Goal: Information Seeking & Learning: Understand process/instructions

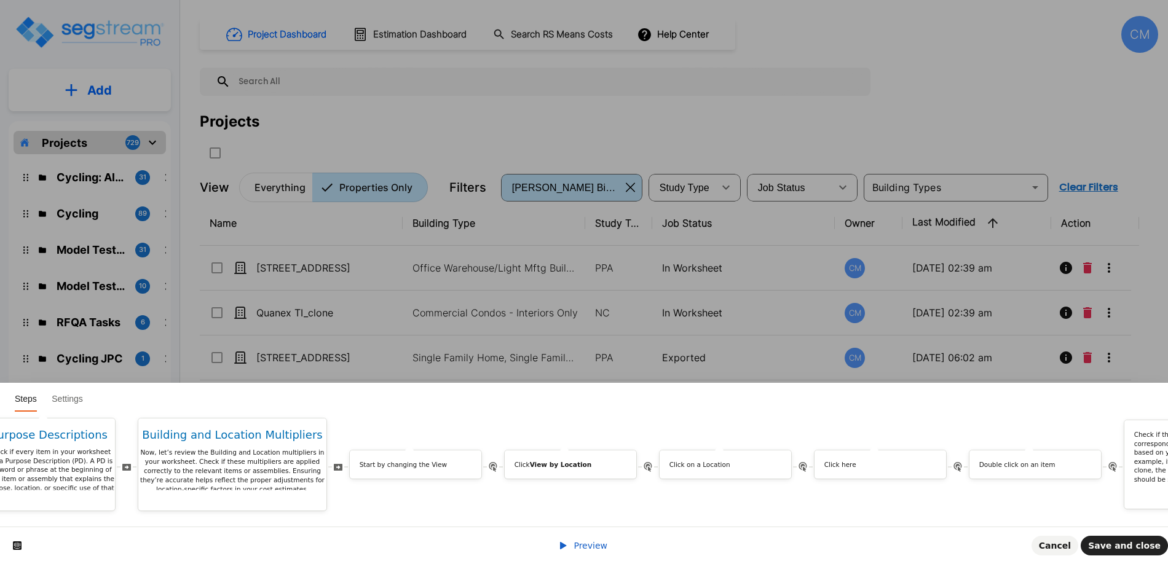
scroll to position [0, 5414]
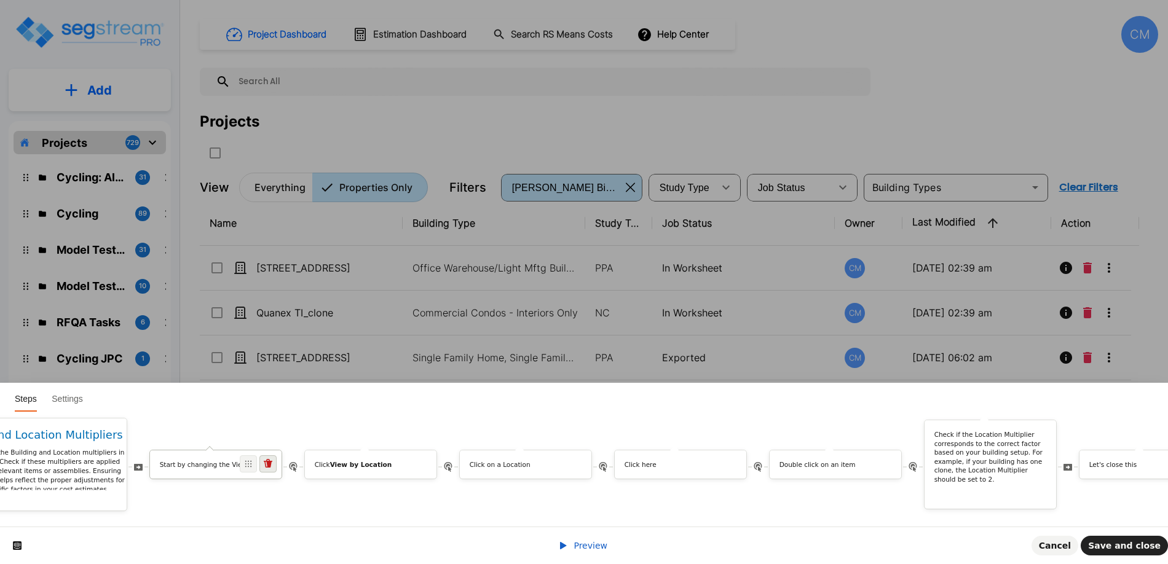
click at [277, 458] on span at bounding box center [267, 463] width 17 height 17
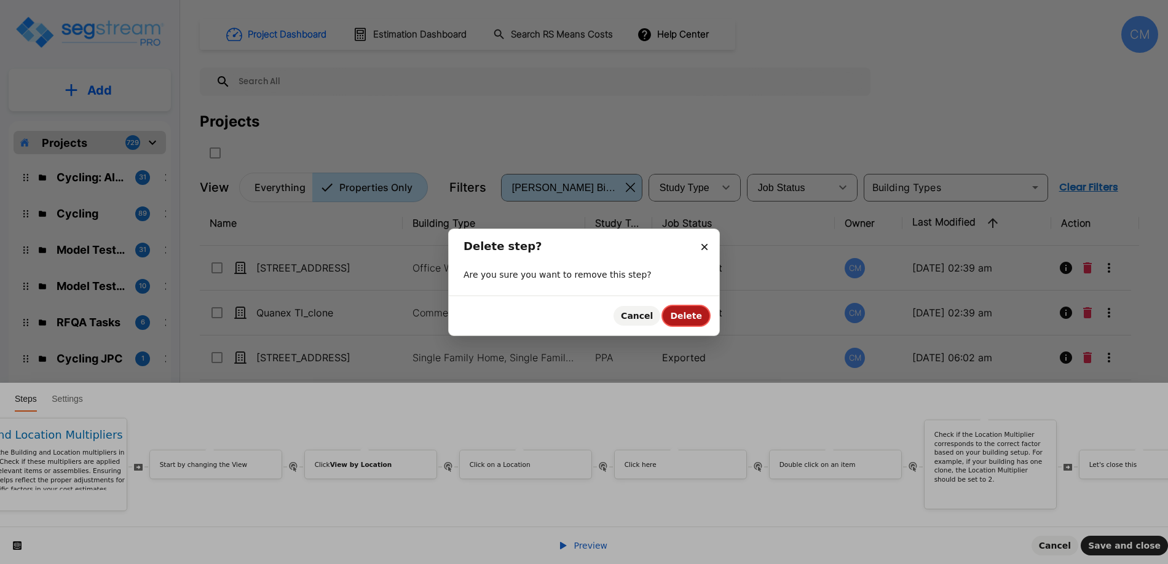
click at [690, 320] on span "Delete" at bounding box center [686, 316] width 32 height 10
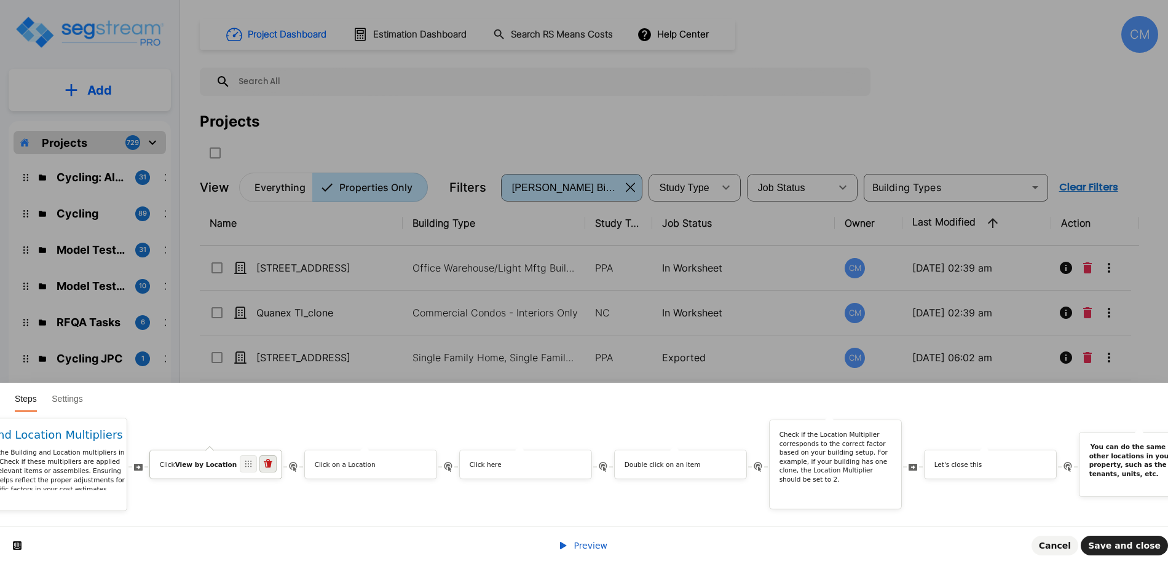
click at [272, 459] on icon at bounding box center [268, 463] width 9 height 9
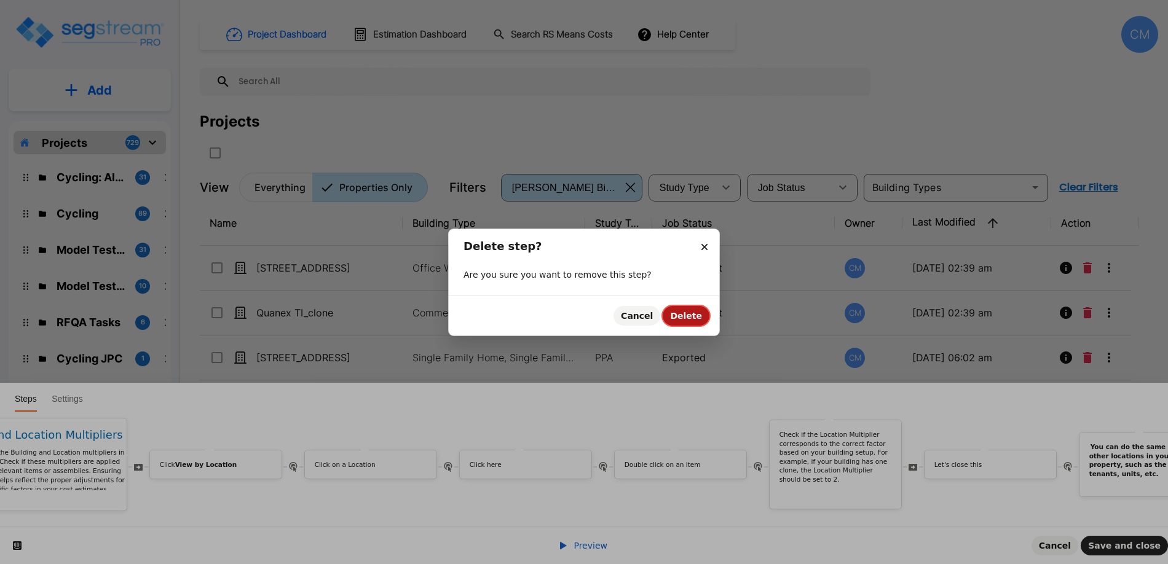
click at [687, 320] on span "Delete" at bounding box center [686, 316] width 32 height 10
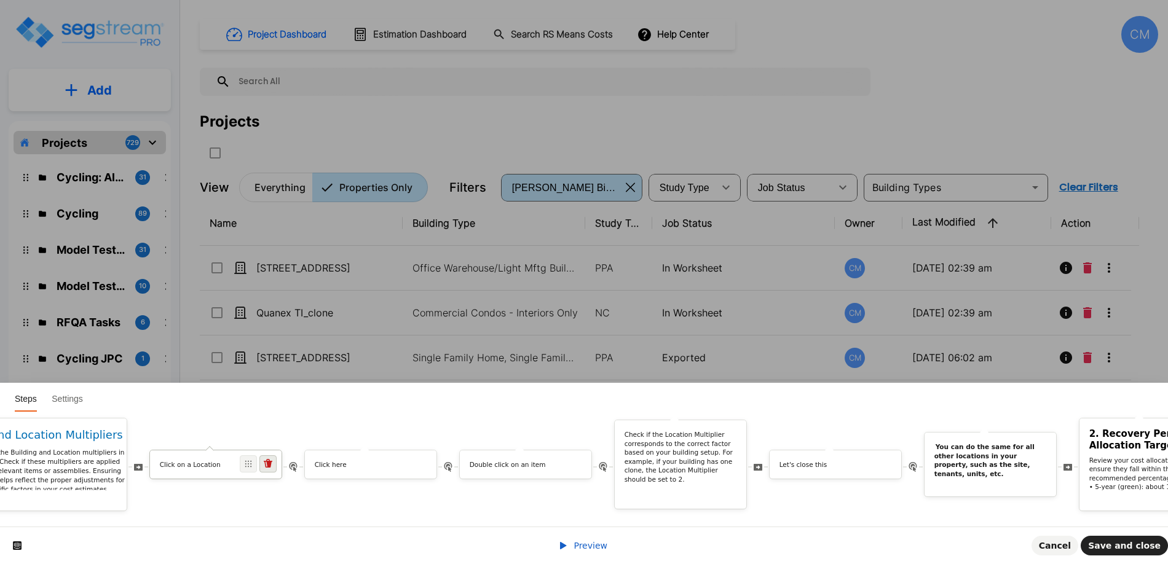
click at [272, 459] on icon at bounding box center [268, 463] width 9 height 9
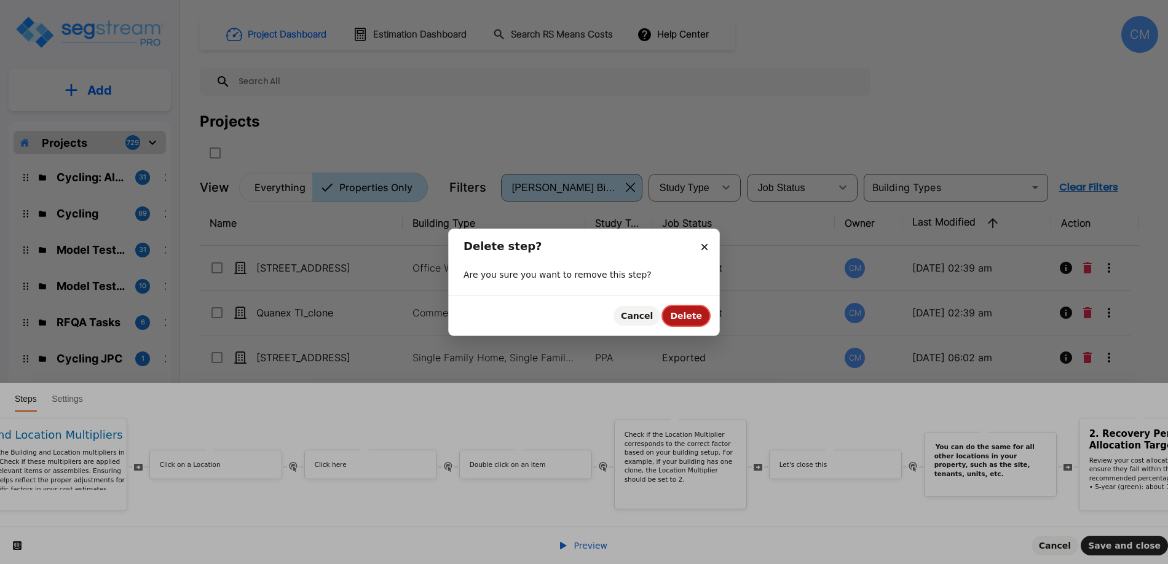
click at [683, 314] on span "Delete" at bounding box center [686, 316] width 32 height 10
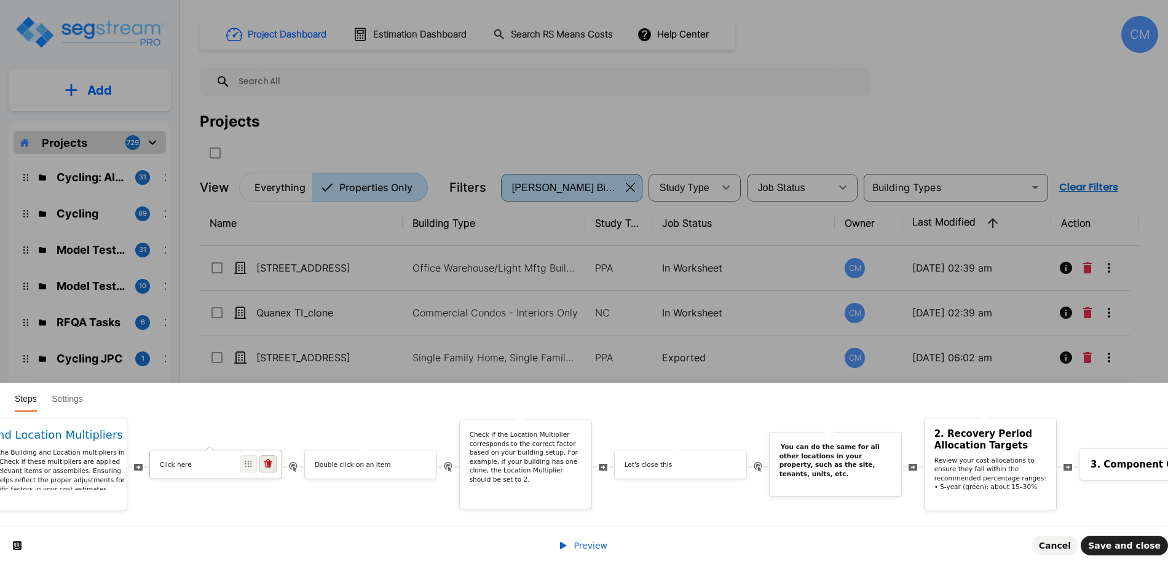
click at [272, 459] on icon at bounding box center [268, 463] width 9 height 9
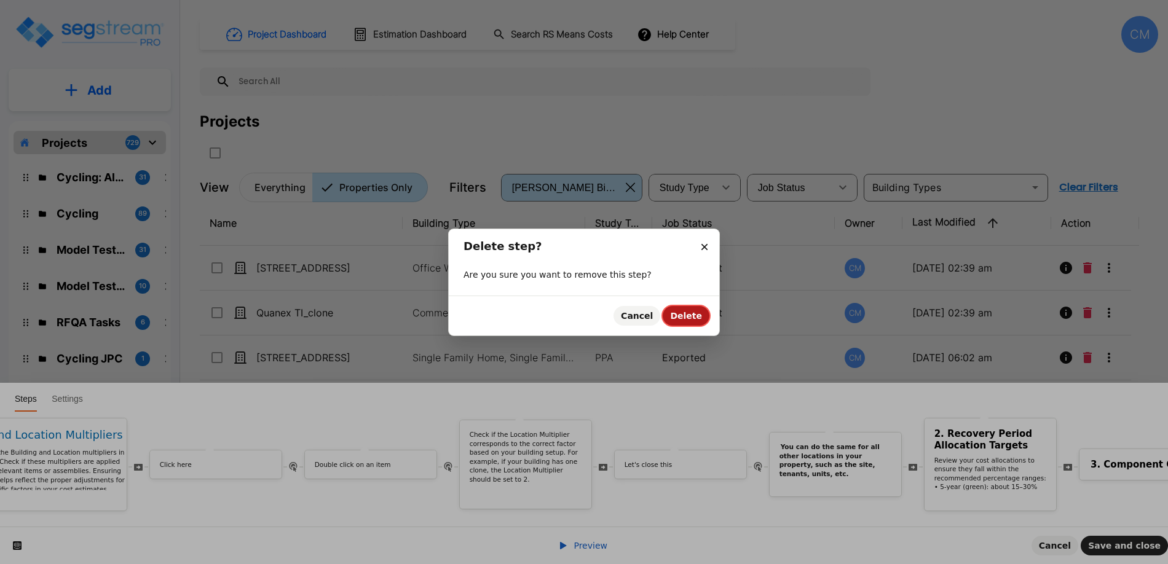
click at [702, 315] on button "Delete" at bounding box center [685, 316] width 47 height 20
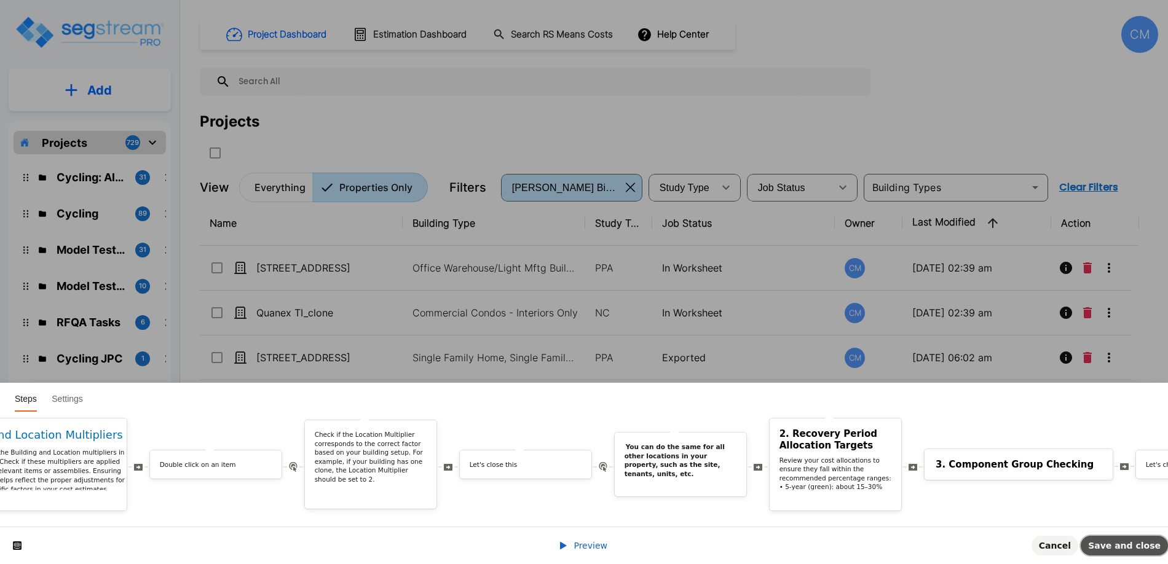
click at [1119, 541] on span "Save and close" at bounding box center [1124, 546] width 73 height 10
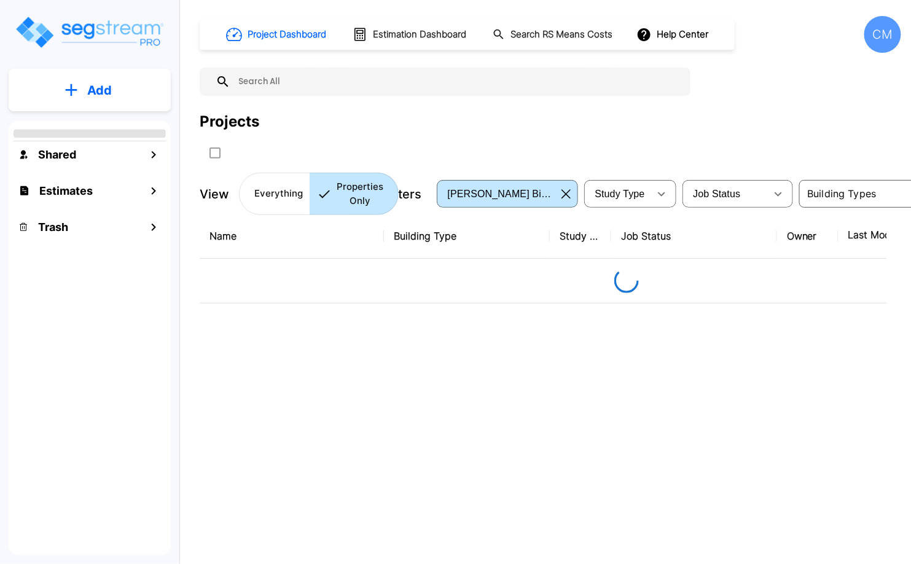
click at [397, 316] on div "Name Building Type Study Type Job Status Owner Last Modified Action" at bounding box center [544, 389] width 688 height 350
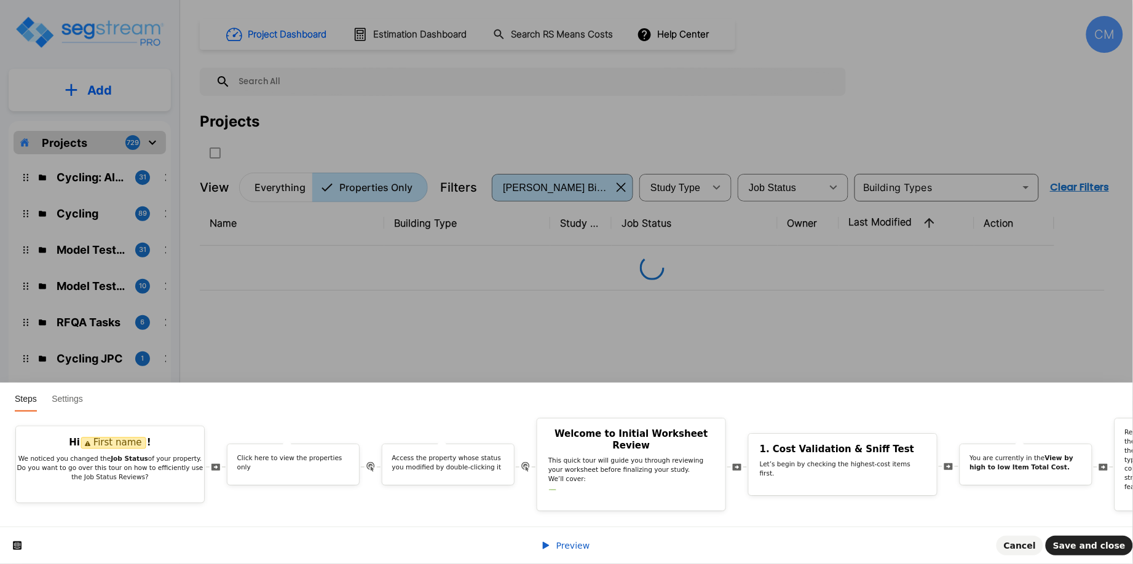
click at [551, 544] on icon at bounding box center [546, 546] width 10 height 10
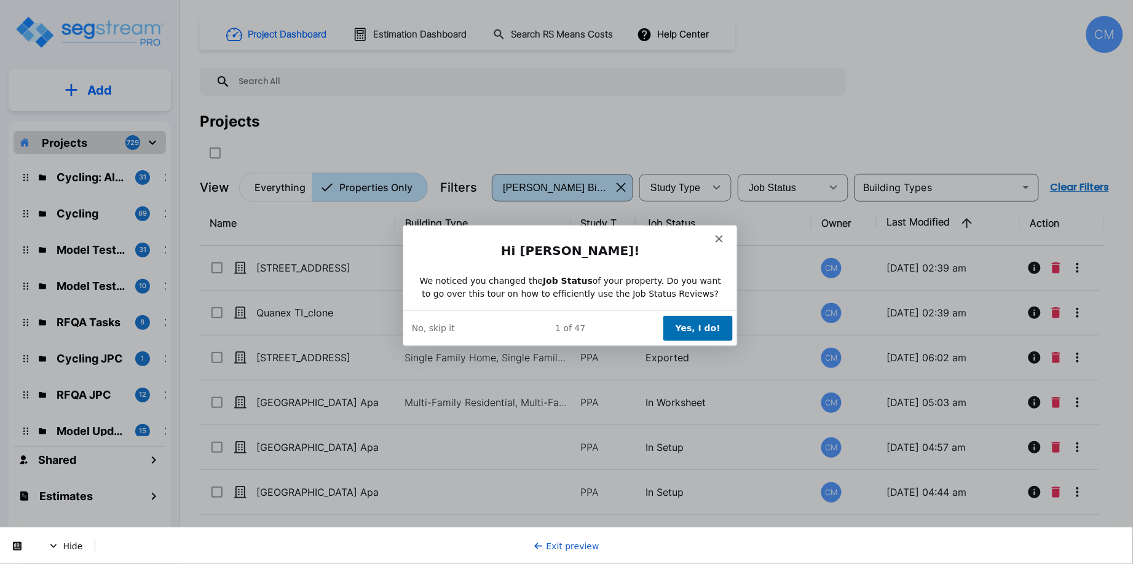
click at [685, 321] on button "Yes, I do!" at bounding box center [696, 327] width 69 height 25
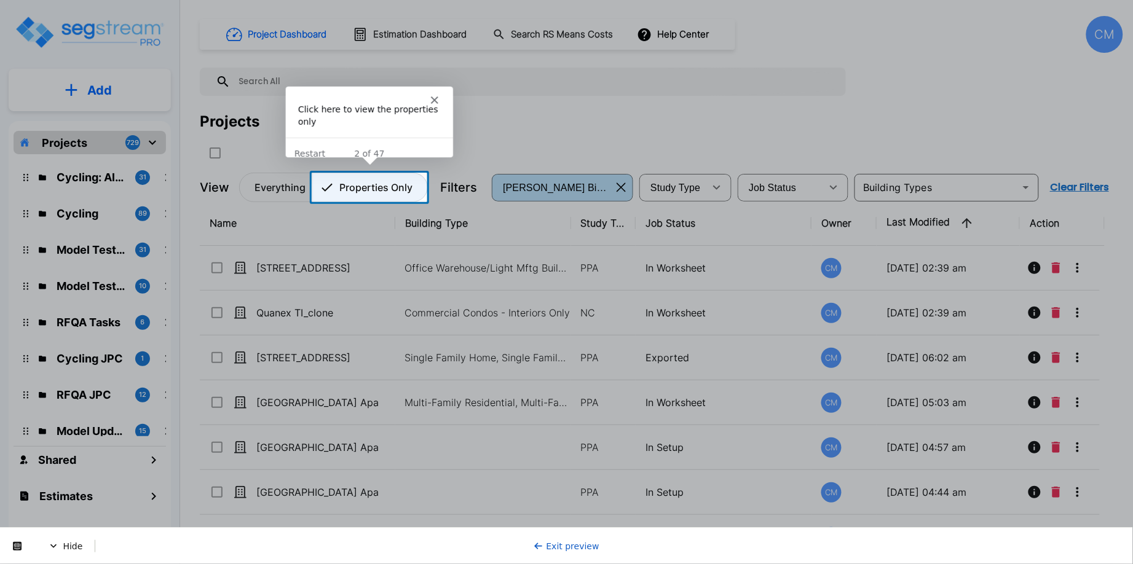
click at [332, 188] on icon "Platform" at bounding box center [327, 187] width 15 height 15
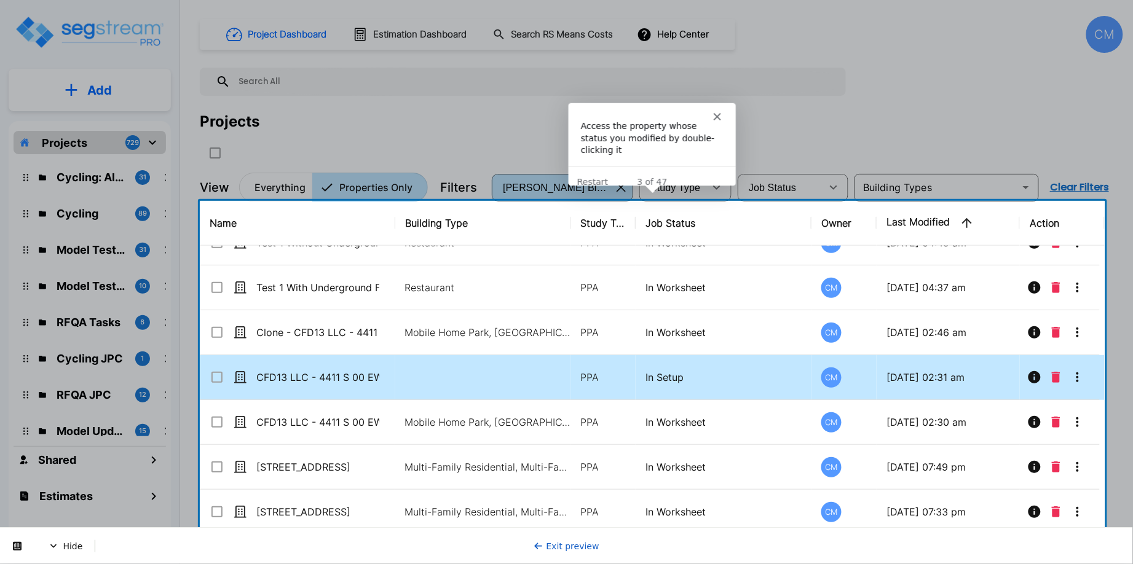
scroll to position [615, 0]
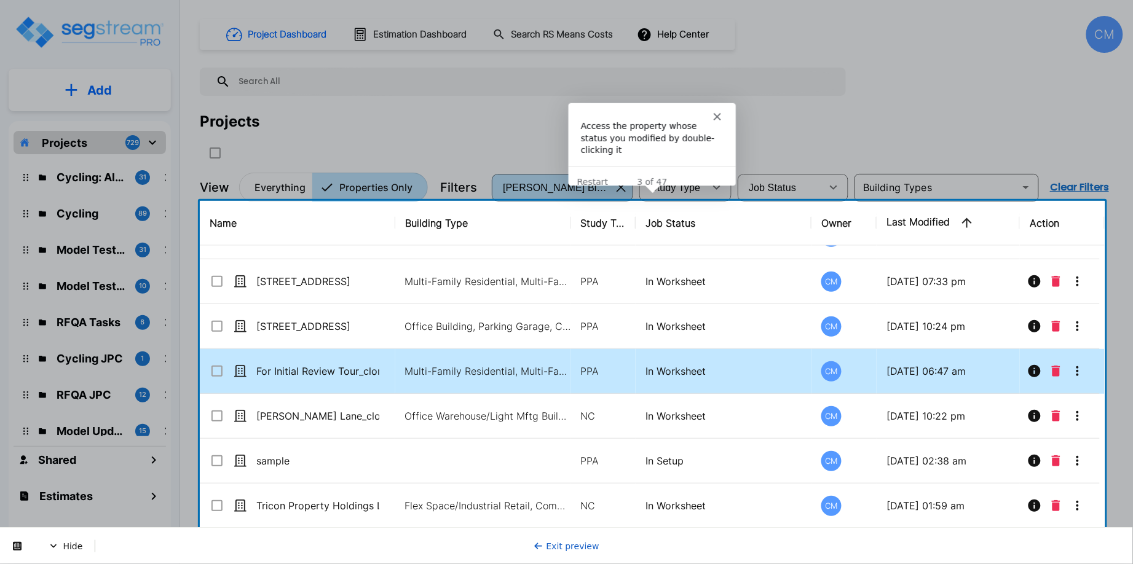
click at [343, 382] on td "For Initial Review Tour_clone" at bounding box center [297, 371] width 195 height 45
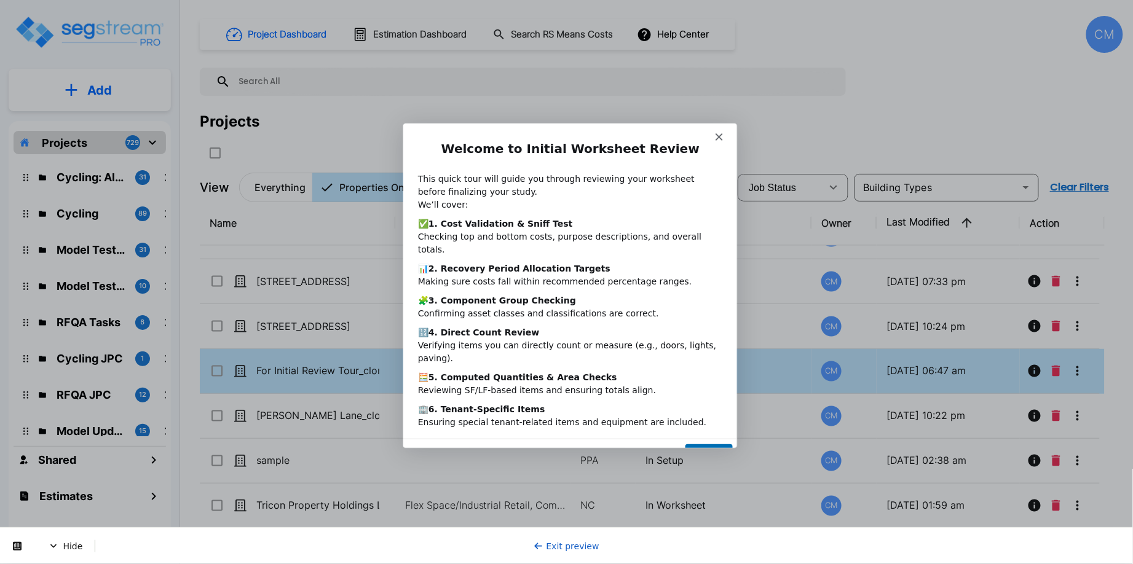
scroll to position [0, 0]
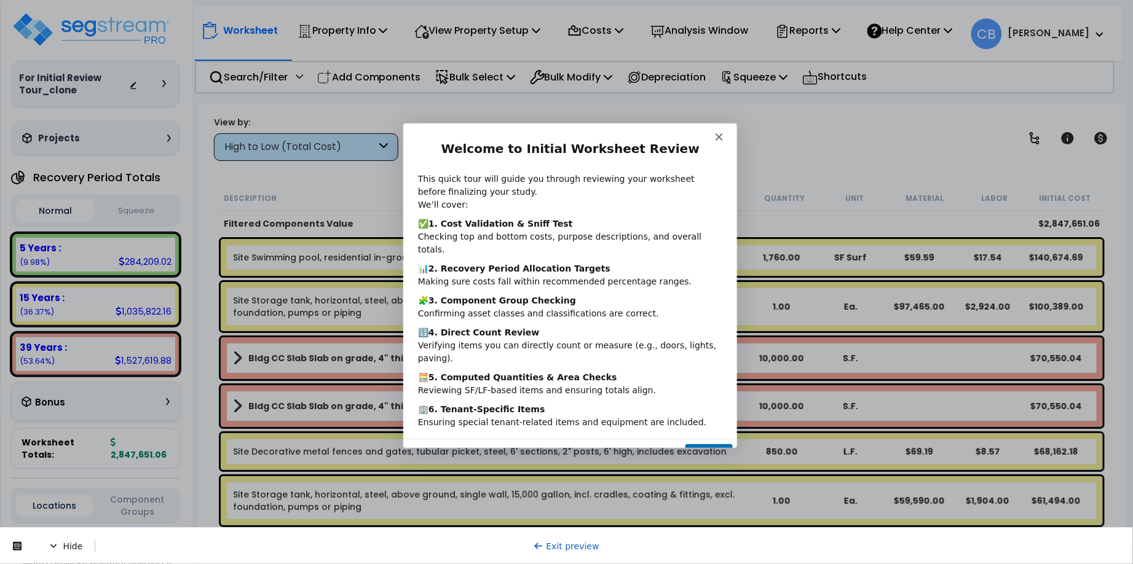
drag, startPoint x: 937, startPoint y: 346, endPoint x: 916, endPoint y: 352, distance: 21.8
click at [937, 346] on div "Product tour overlay" at bounding box center [566, 282] width 1133 height 564
click at [704, 443] on button "Next" at bounding box center [707, 455] width 47 height 25
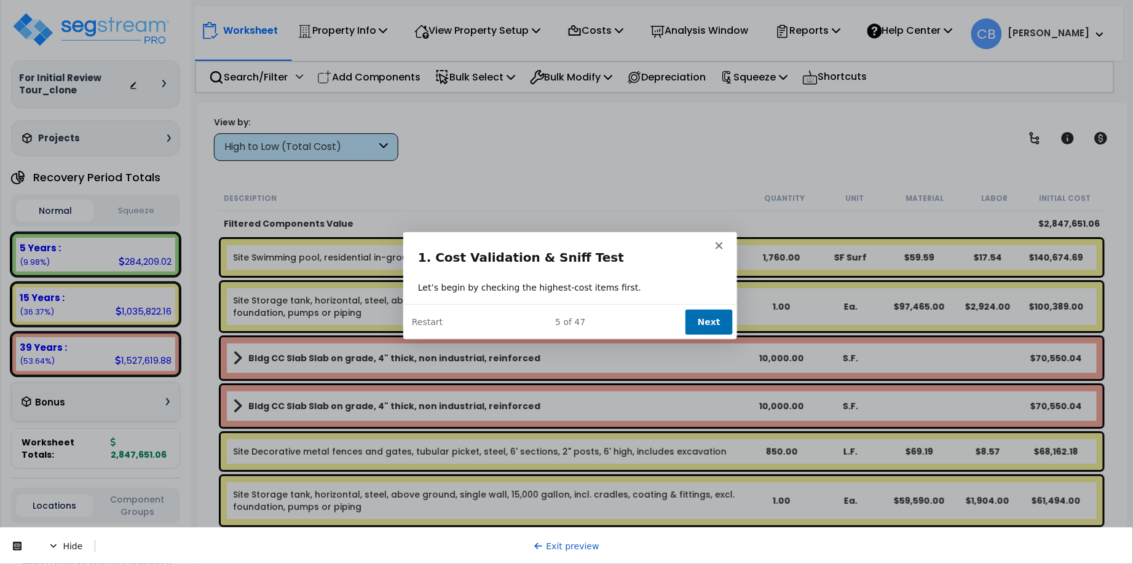
click at [710, 314] on button "Next" at bounding box center [707, 320] width 47 height 25
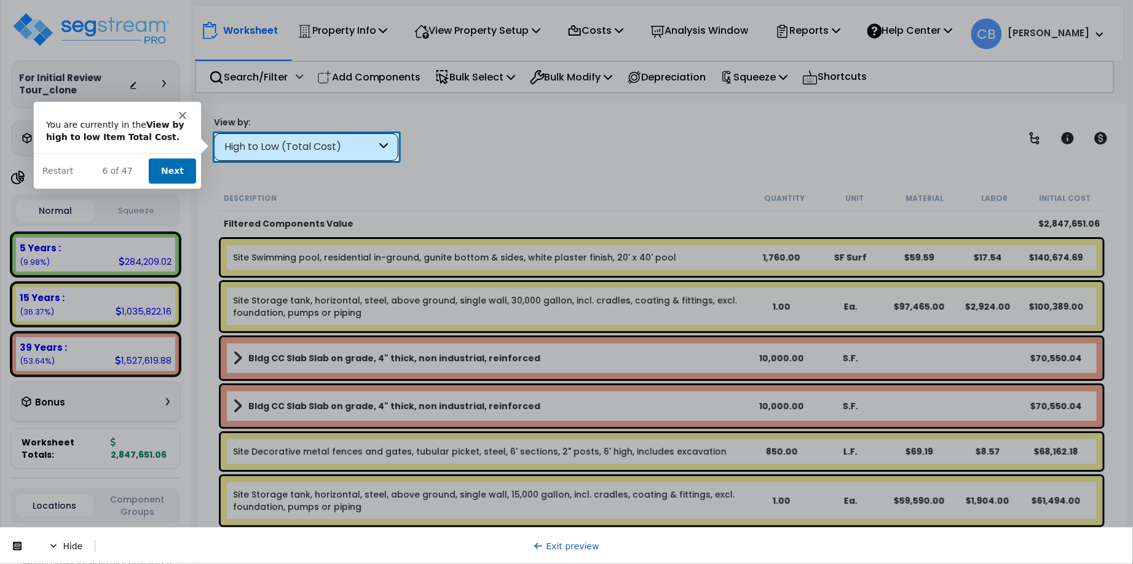
click at [186, 175] on button "Next" at bounding box center [171, 170] width 47 height 25
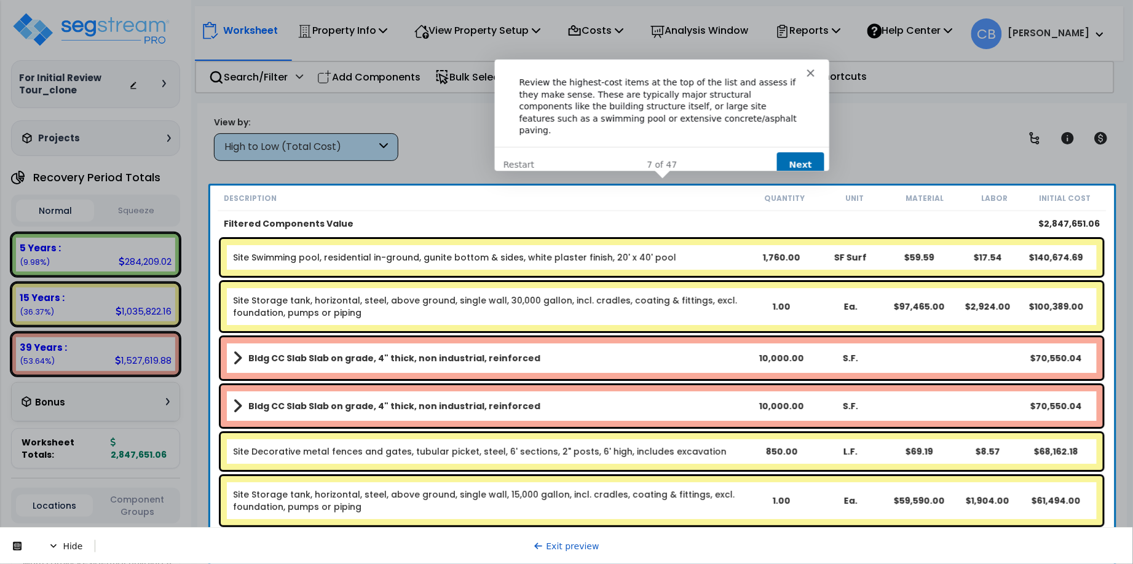
click at [791, 152] on button "Next" at bounding box center [799, 164] width 47 height 25
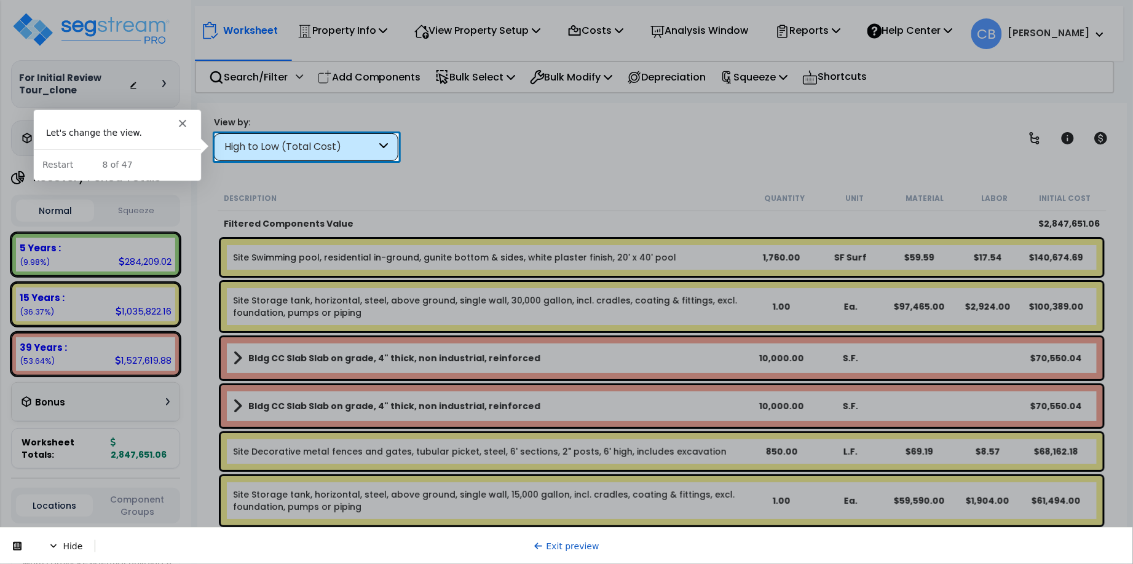
click at [302, 144] on div "High to Low (Total Cost)" at bounding box center [300, 147] width 152 height 14
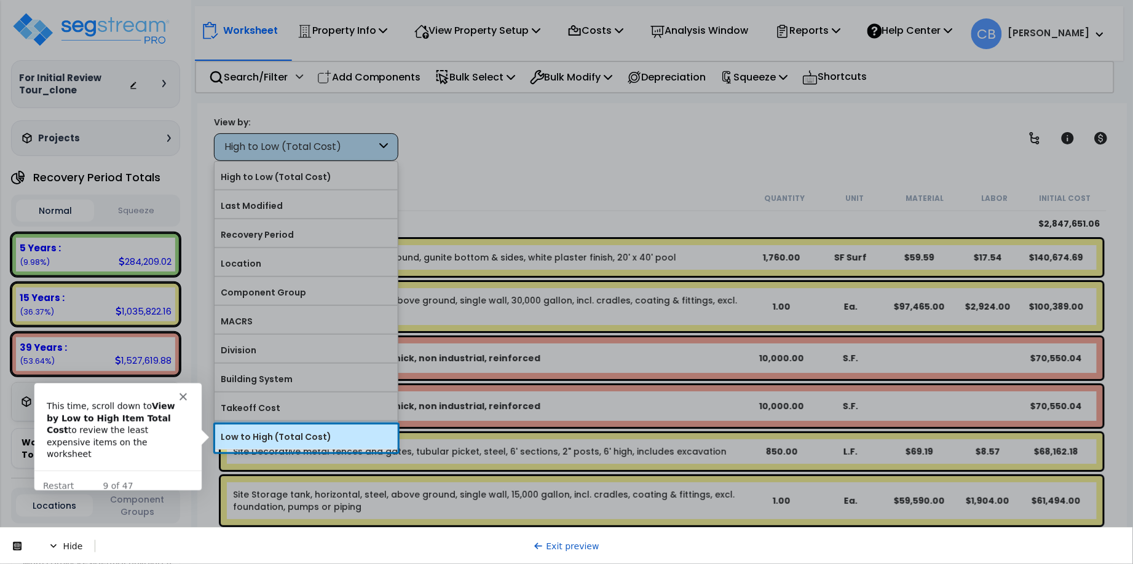
click at [281, 437] on label "Low to High (Total Cost)" at bounding box center [305, 437] width 183 height 18
click at [0, 0] on input "Low to High (Total Cost)" at bounding box center [0, 0] width 0 height 0
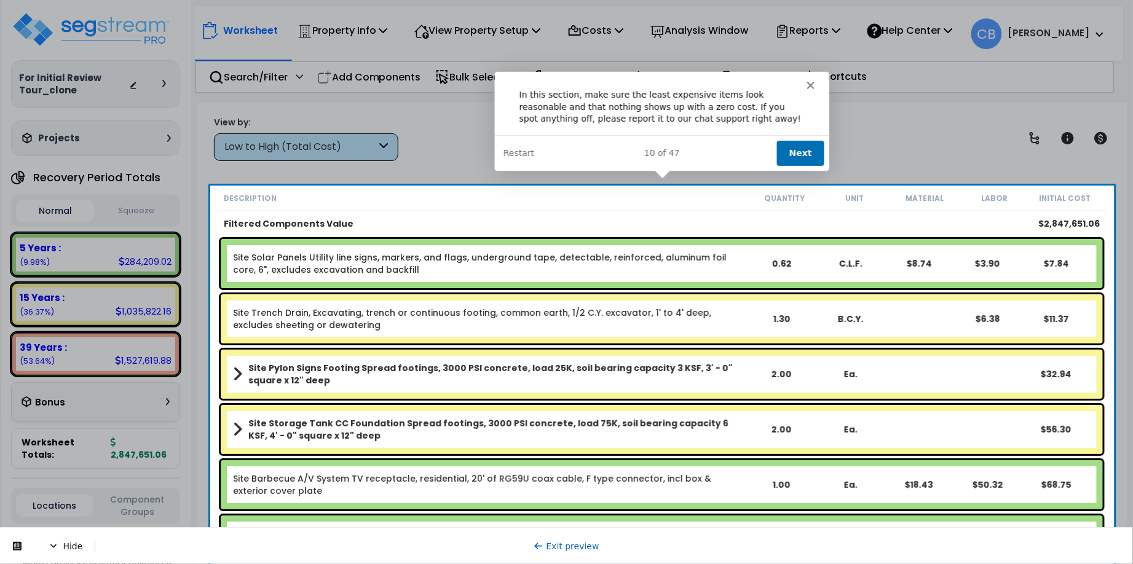
click at [793, 151] on button "Next" at bounding box center [799, 152] width 47 height 25
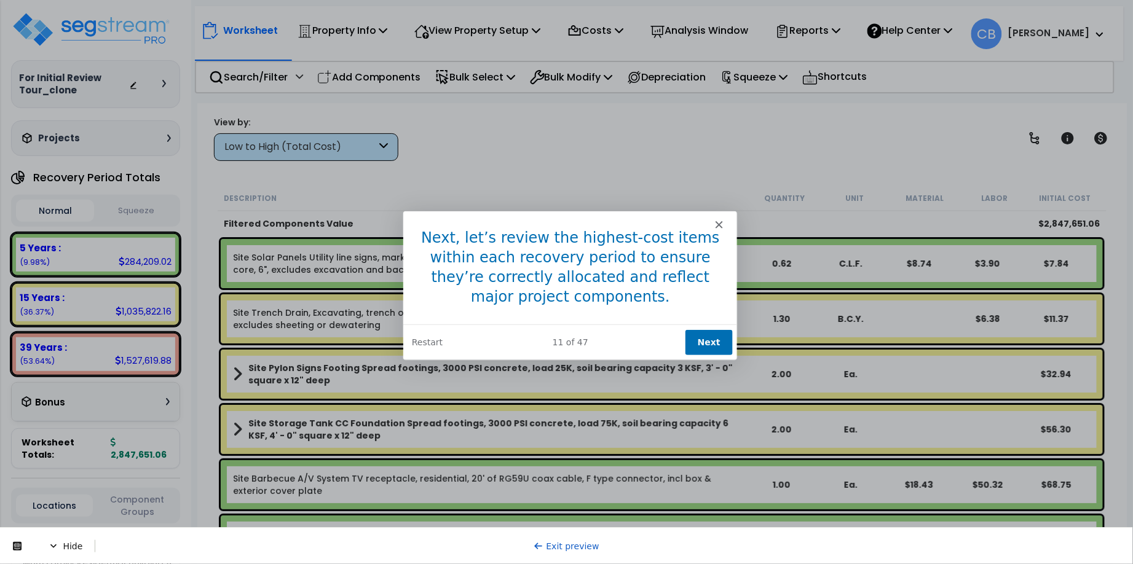
click at [704, 339] on button "Next" at bounding box center [707, 341] width 47 height 25
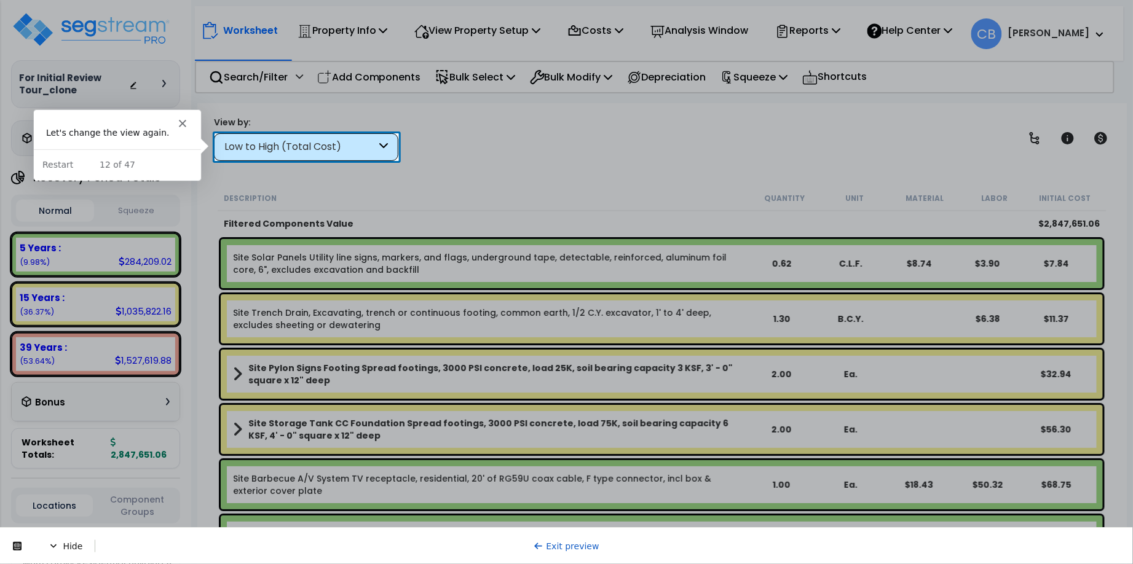
click at [330, 154] on div "Low to High (Total Cost)" at bounding box center [306, 147] width 184 height 28
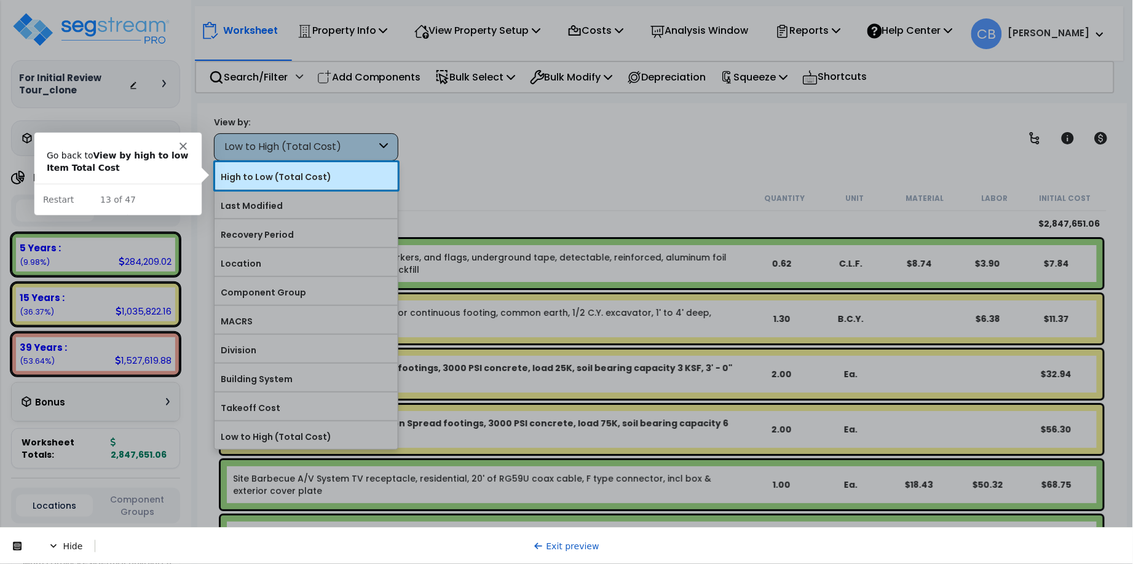
click at [321, 172] on label "High to Low (Total Cost)" at bounding box center [305, 177] width 183 height 18
click at [0, 0] on input "High to Low (Total Cost)" at bounding box center [0, 0] width 0 height 0
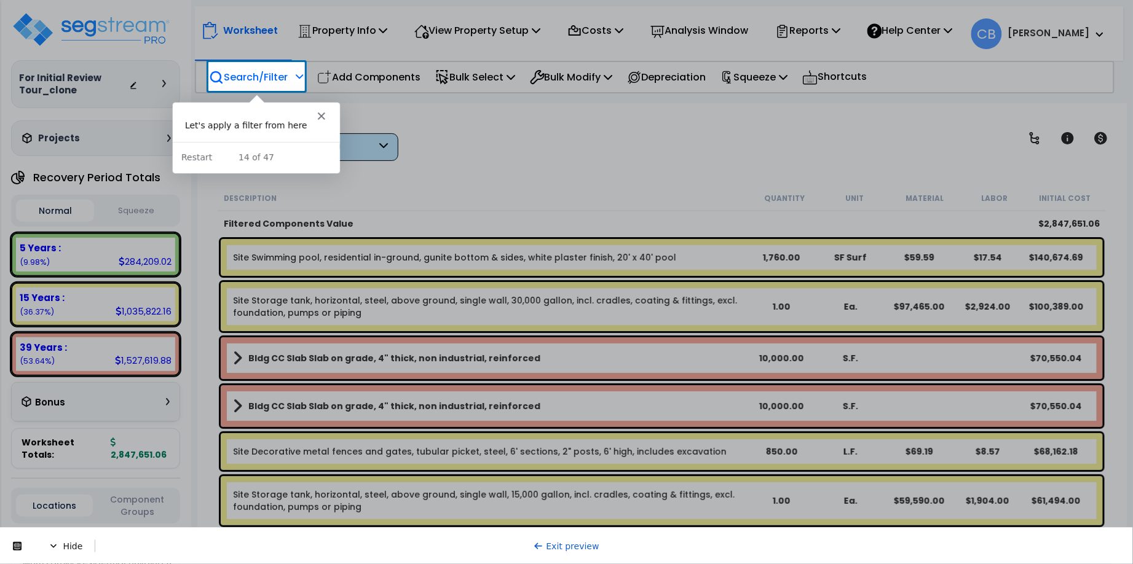
click at [262, 78] on p "Search/Filter" at bounding box center [248, 77] width 79 height 17
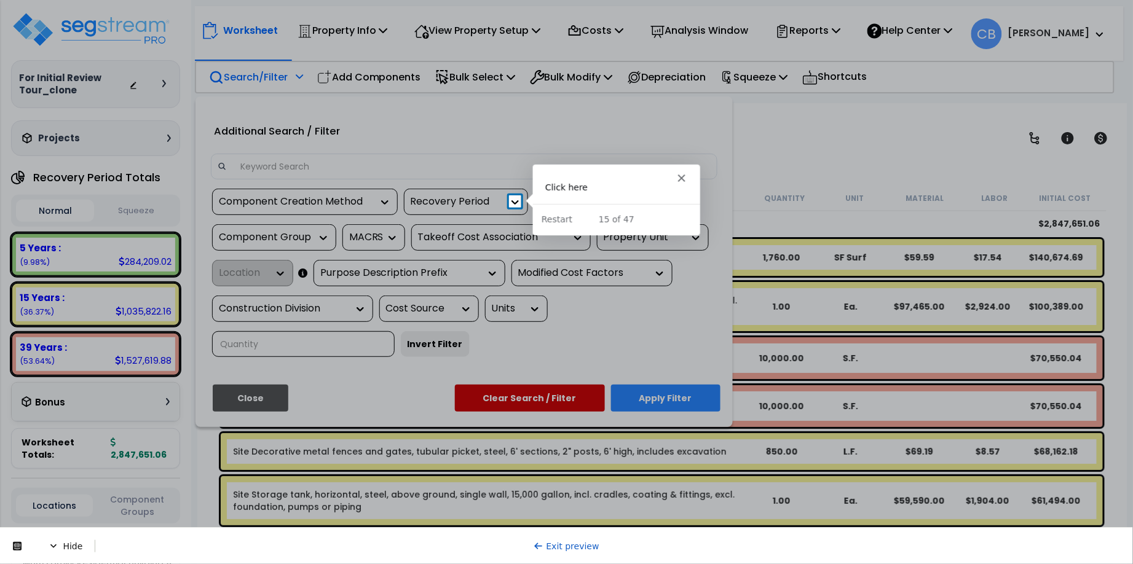
click at [511, 196] on icon at bounding box center [515, 202] width 12 height 12
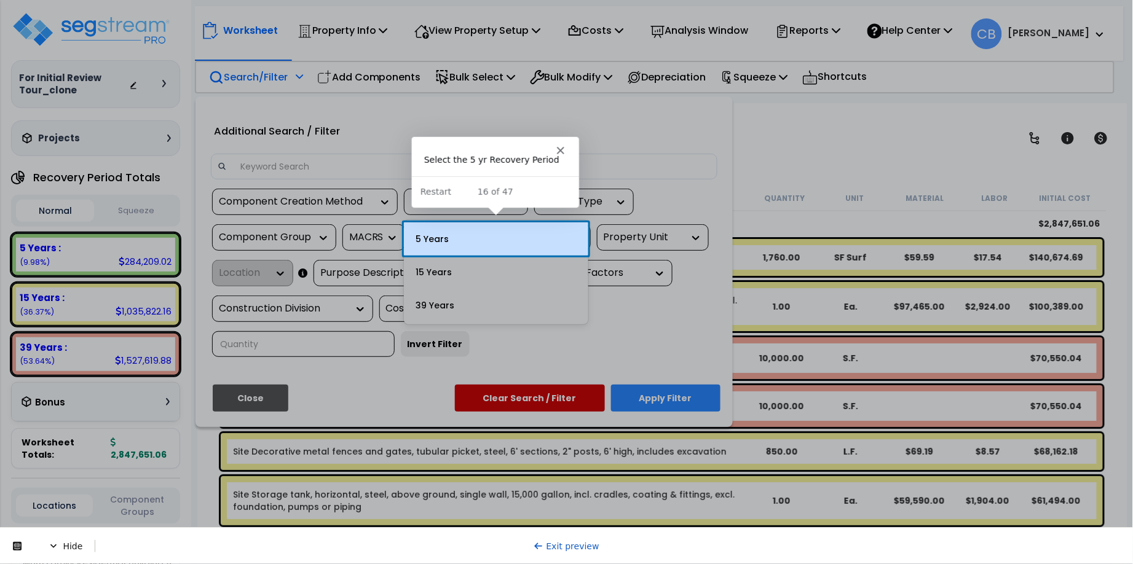
click at [484, 246] on div "5 Years" at bounding box center [496, 238] width 184 height 33
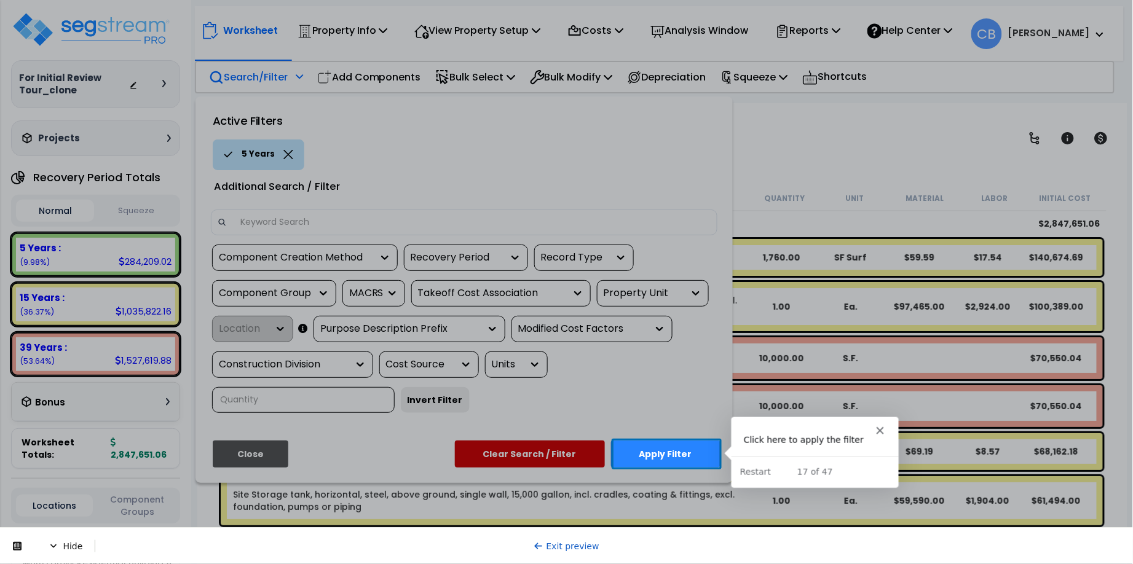
click at [650, 444] on button "Apply Filter" at bounding box center [665, 454] width 109 height 27
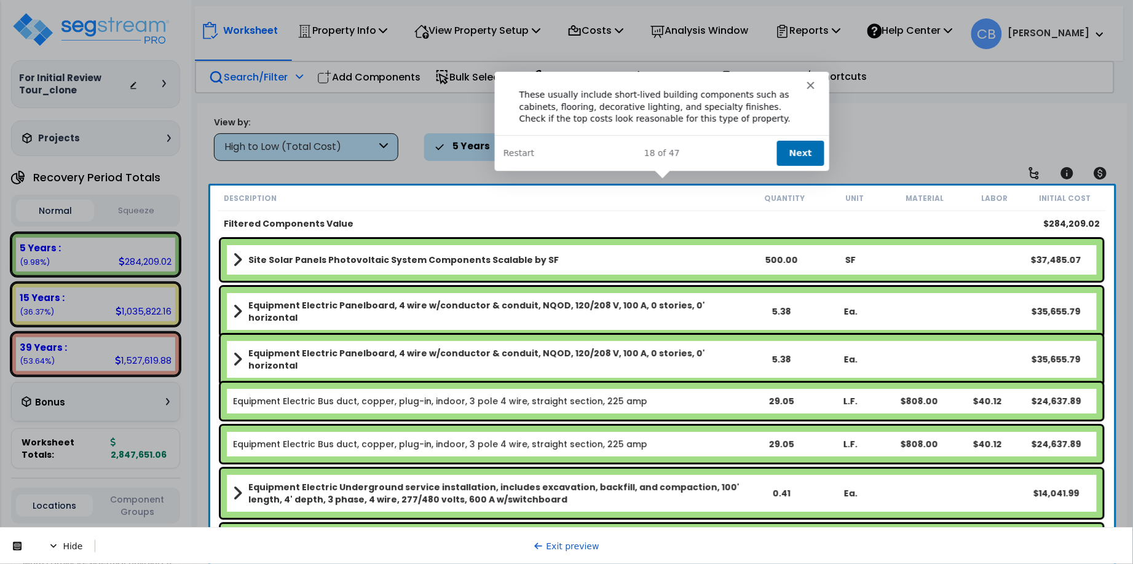
click at [573, 541] on link "Exit preview" at bounding box center [566, 546] width 66 height 10
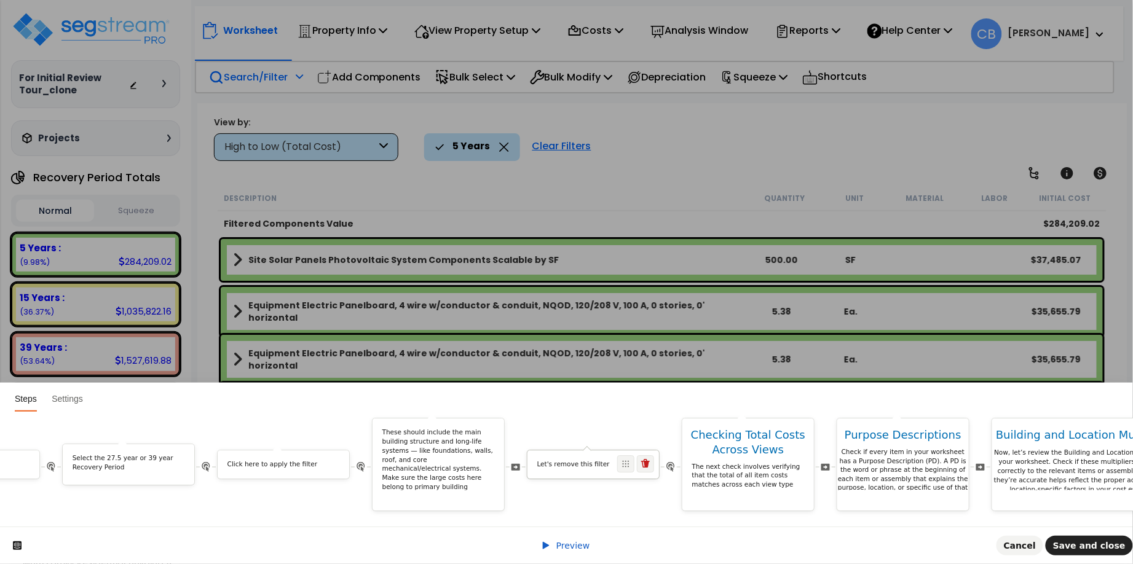
click at [599, 460] on p "Let's remove this filter" at bounding box center [593, 464] width 112 height 9
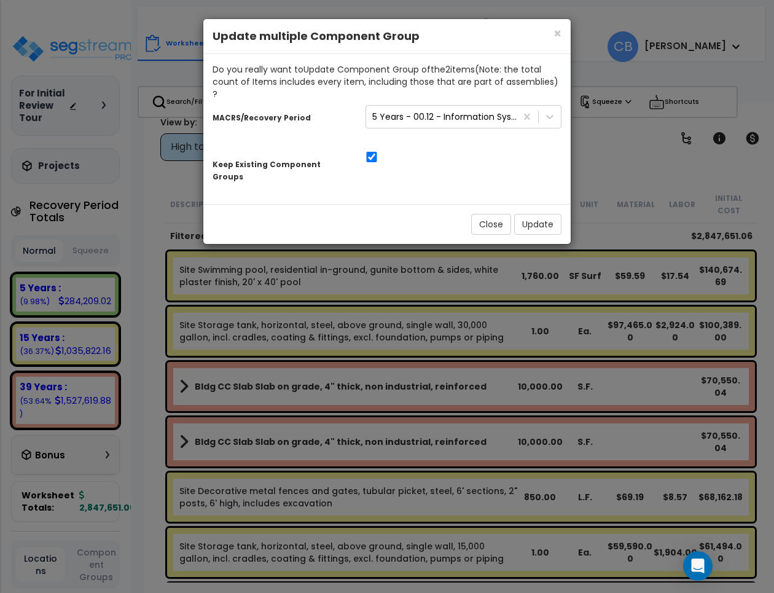
click at [613, 74] on div "× Close Update multiple Component Group Do you really want to Update Component …" at bounding box center [387, 296] width 774 height 593
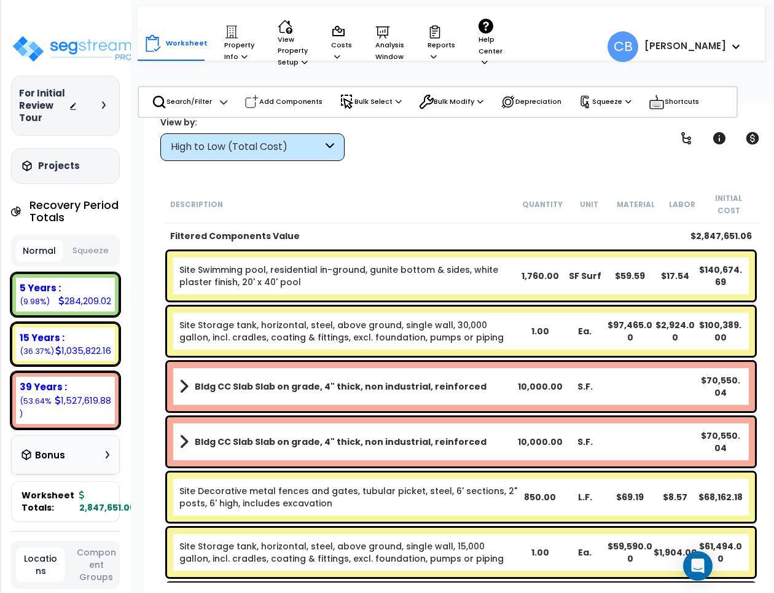
click at [367, 283] on link "Site Swimming pool, residential in-ground, gunite bottom & sides, white plaster…" at bounding box center [348, 276] width 338 height 25
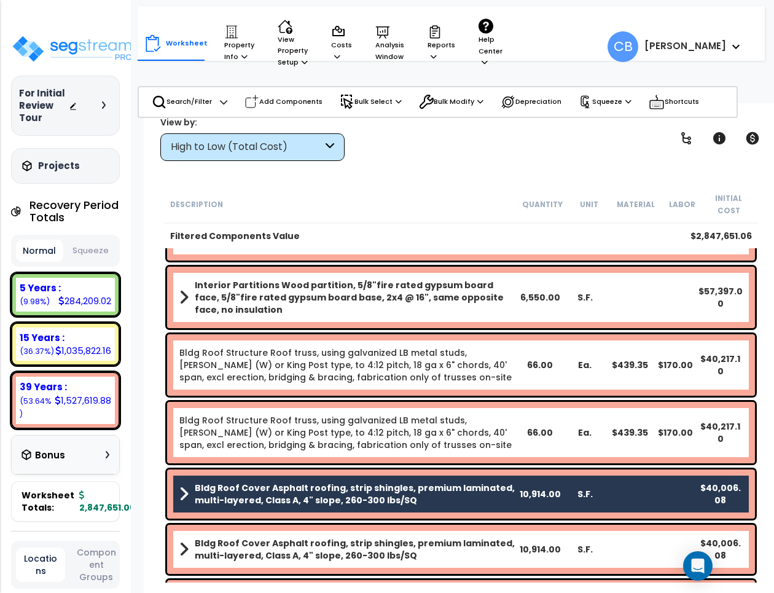
scroll to position [538, 0]
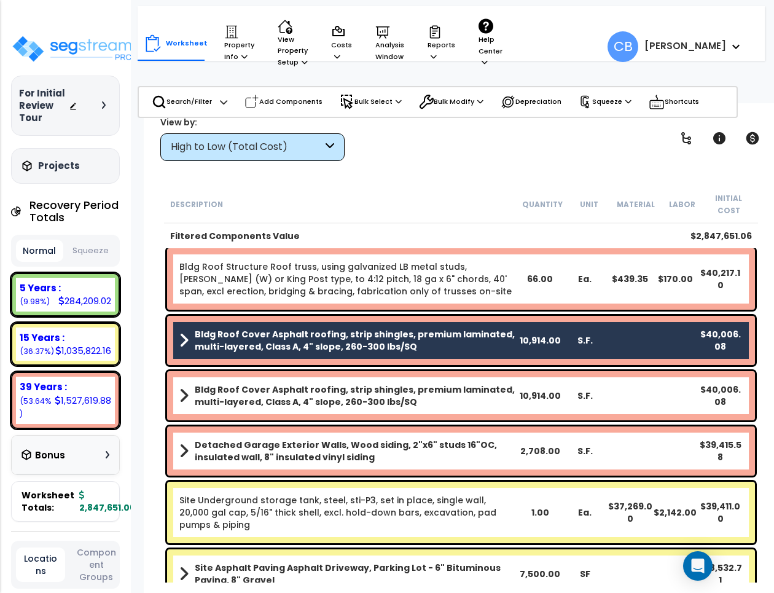
click at [381, 298] on div "Bldg Roof Structure Roof truss, using galvanized LB metal studs, fink (W) or Ki…" at bounding box center [461, 278] width 588 height 61
drag, startPoint x: 358, startPoint y: 329, endPoint x: 355, endPoint y: 358, distance: 28.4
click at [353, 335] on div "Bldg Roof Cover Asphalt roofing, strip shingles, premium laminated, multi-layer…" at bounding box center [461, 340] width 588 height 49
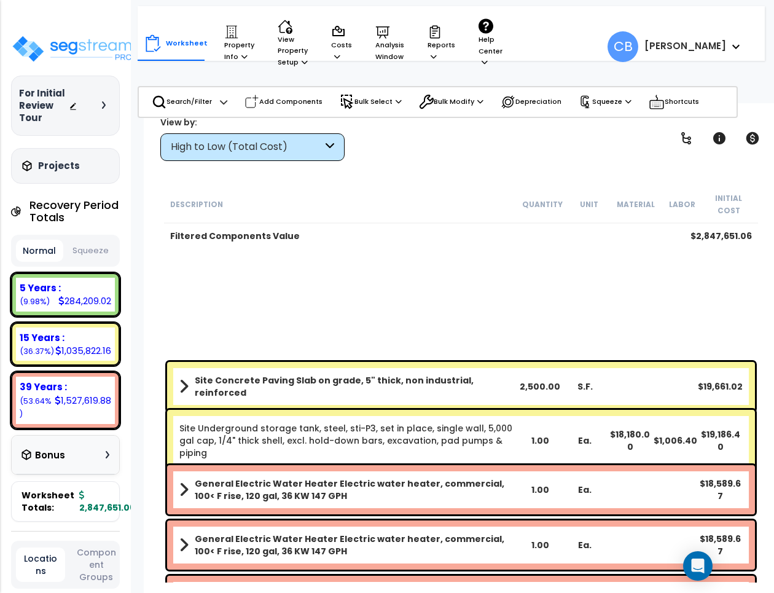
scroll to position [2996, 0]
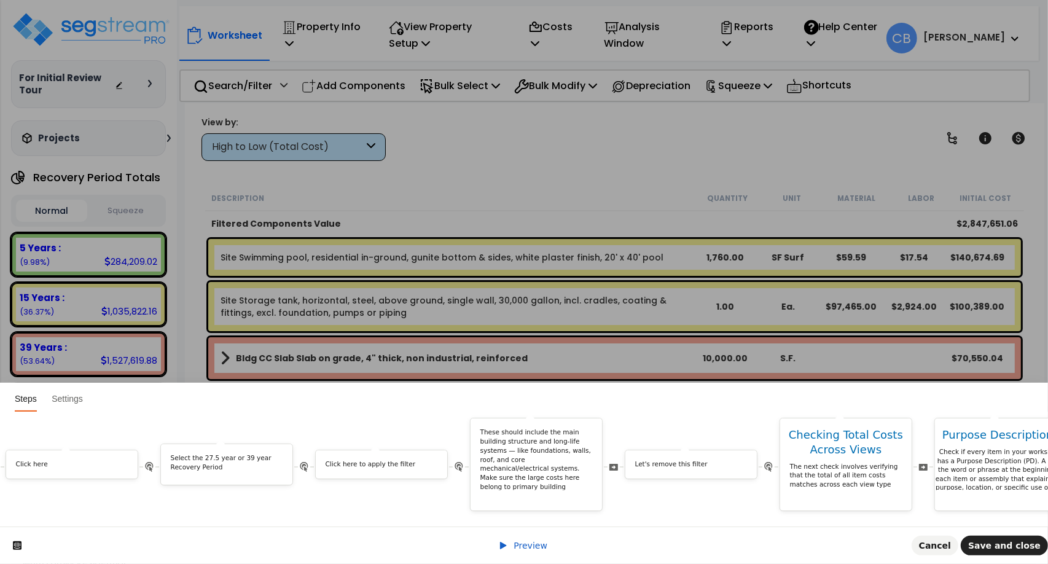
scroll to position [0, 4251]
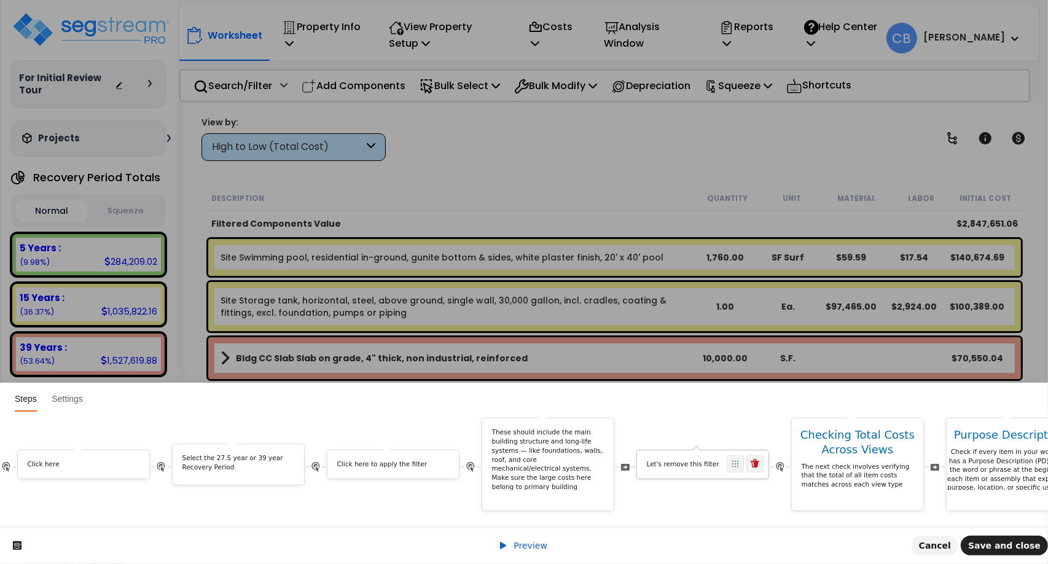
click at [667, 460] on p "Let's remove this filter" at bounding box center [703, 464] width 112 height 9
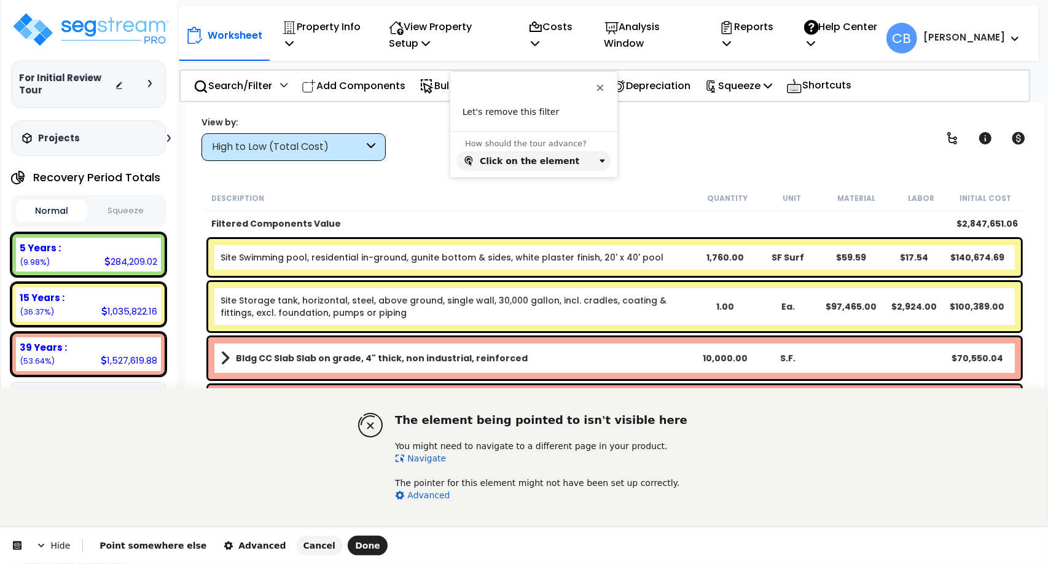
click at [412, 461] on link "Navigate" at bounding box center [420, 459] width 51 height 10
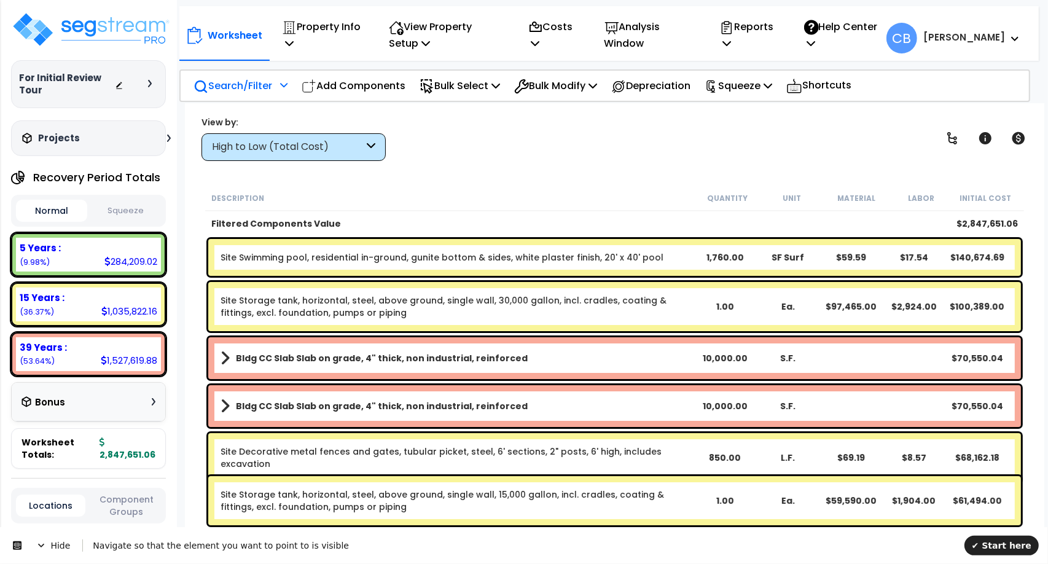
click at [253, 90] on p "Search/Filter" at bounding box center [233, 85] width 79 height 17
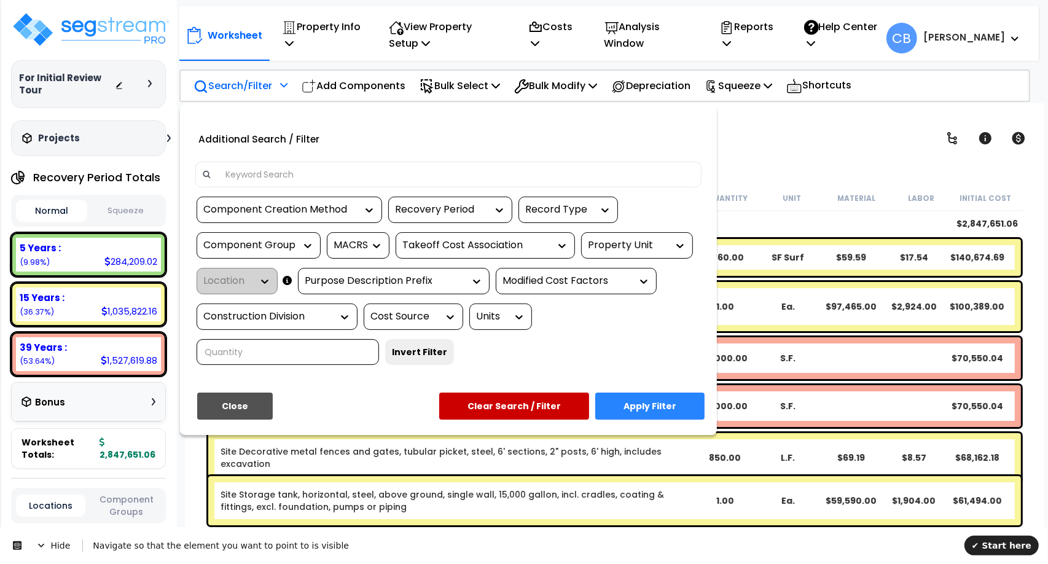
click at [431, 222] on div "Recovery Period" at bounding box center [450, 210] width 124 height 26
click at [431, 213] on div "Recovery Period" at bounding box center [441, 210] width 92 height 14
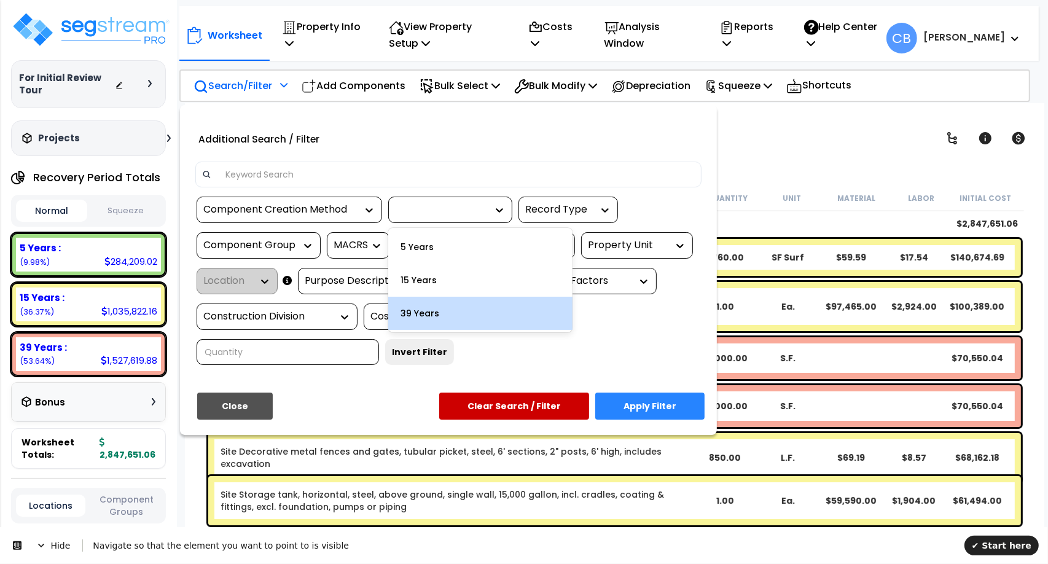
click at [450, 315] on div "39 Years" at bounding box center [480, 313] width 184 height 33
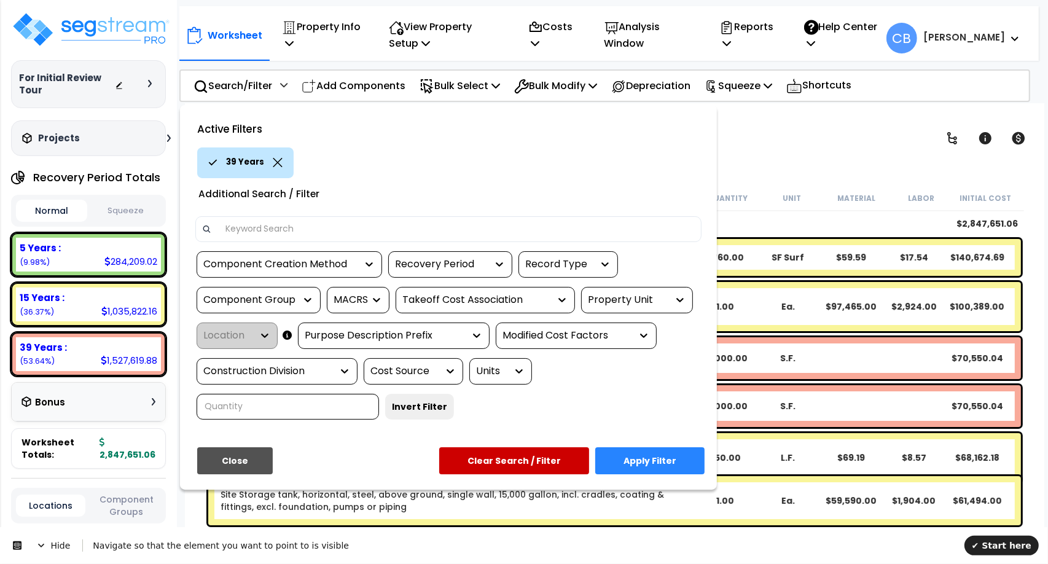
drag, startPoint x: 680, startPoint y: 457, endPoint x: 679, endPoint y: 444, distance: 12.4
click at [667, 458] on button "Apply Filter" at bounding box center [649, 460] width 109 height 27
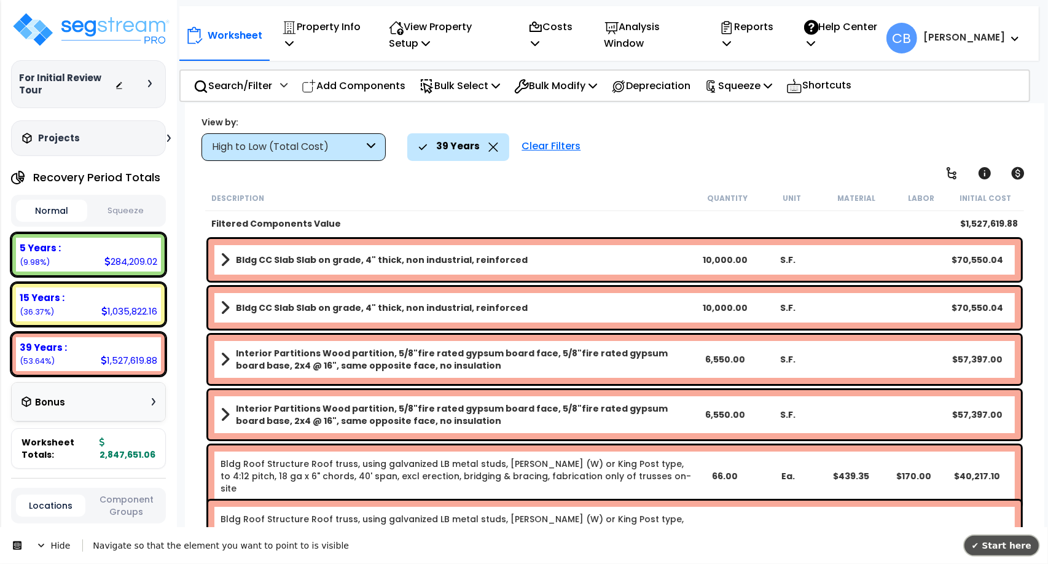
click at [667, 540] on span "✔ Start here" at bounding box center [1002, 545] width 60 height 10
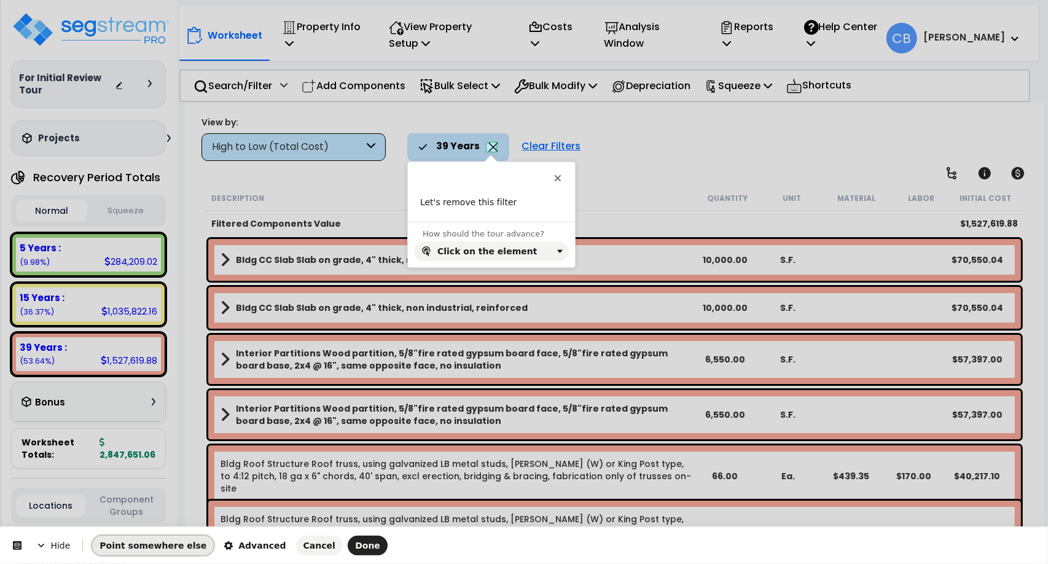
click at [170, 544] on span "Point somewhere else" at bounding box center [153, 546] width 107 height 10
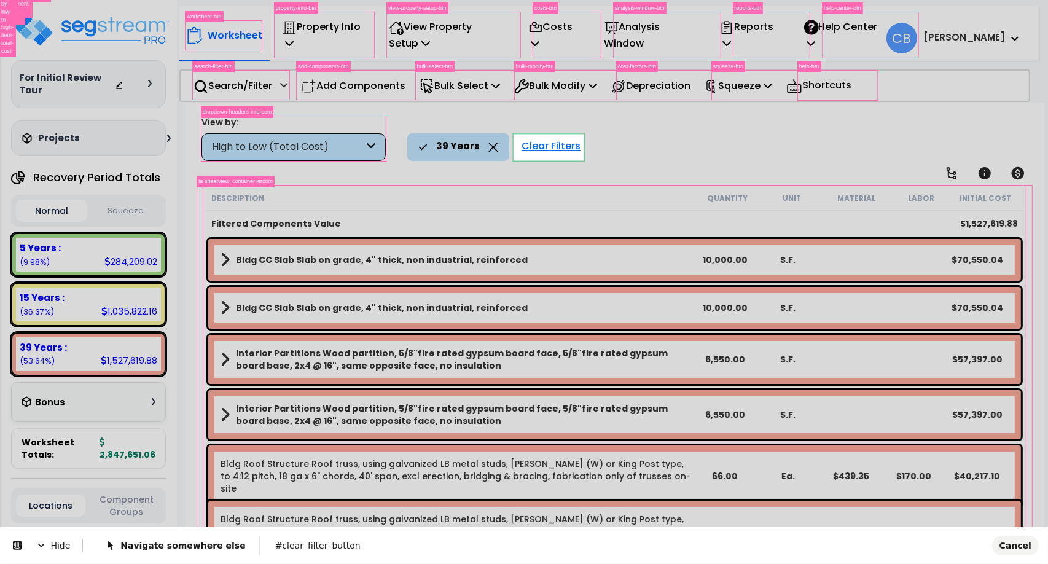
click at [542, 151] on body "We are Building your Property. So please grab a coffee and let us do the heavy …" at bounding box center [524, 336] width 1048 height 564
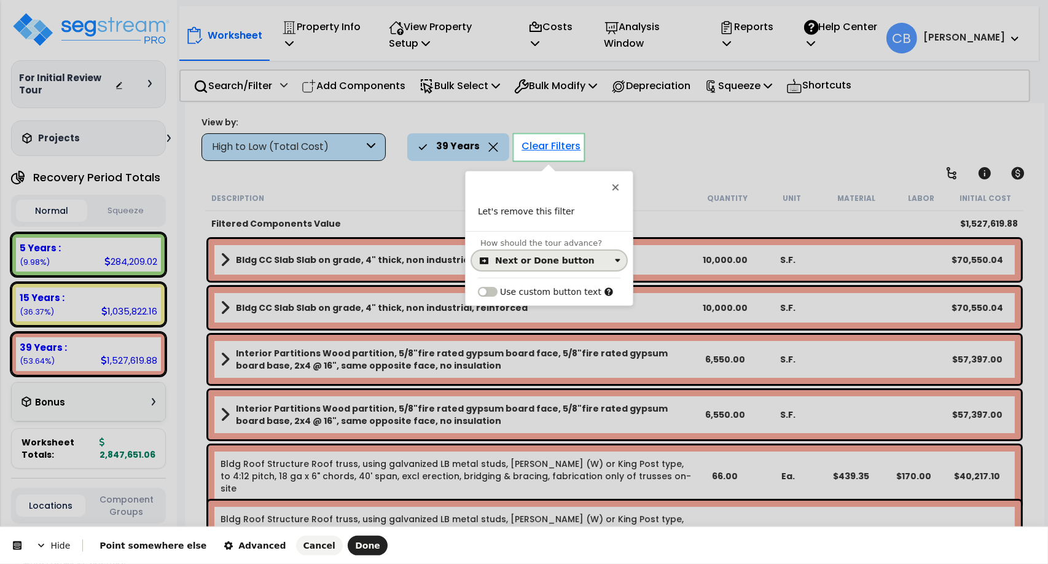
click at [498, 259] on div "Next or Done button" at bounding box center [545, 261] width 100 height 10
click at [504, 311] on div "Click on the element" at bounding box center [542, 310] width 89 height 12
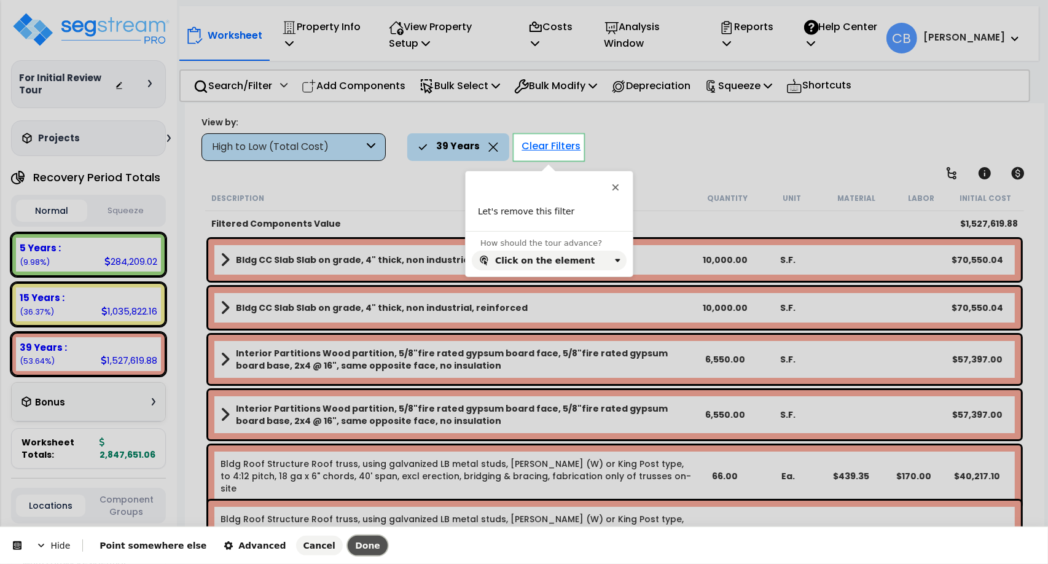
click at [355, 544] on span "Done" at bounding box center [367, 546] width 25 height 10
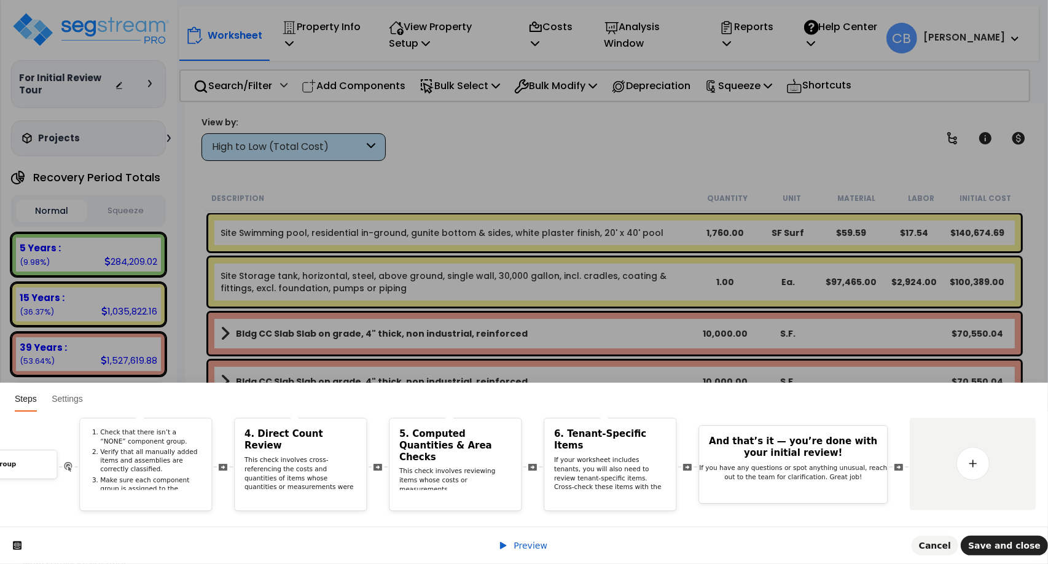
scroll to position [0, 0]
click at [667, 542] on span "Save and close" at bounding box center [1005, 546] width 73 height 10
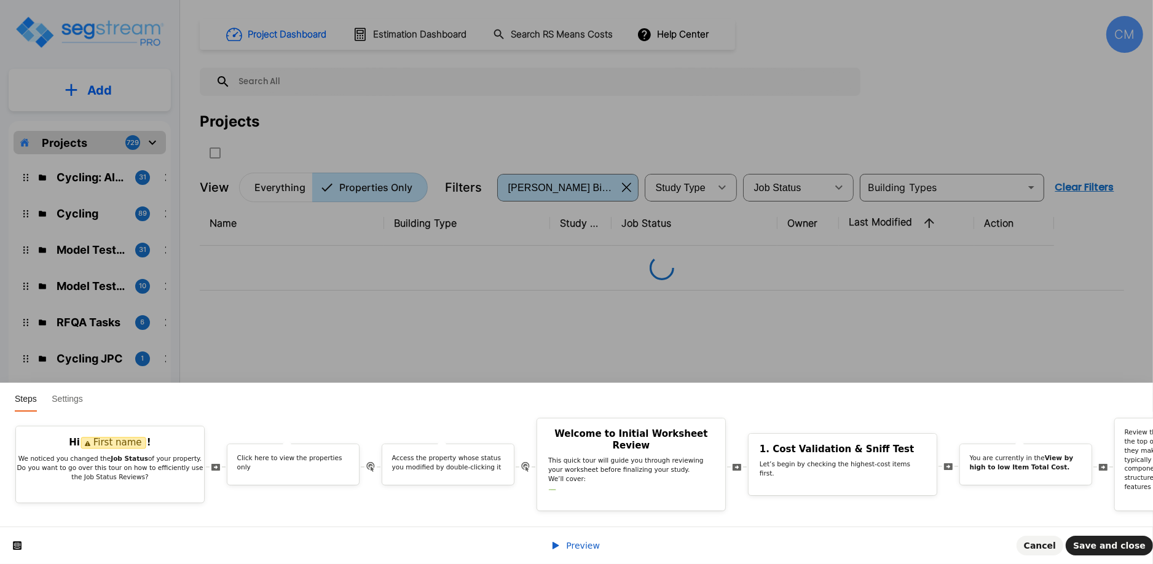
click at [560, 547] on icon at bounding box center [556, 546] width 10 height 10
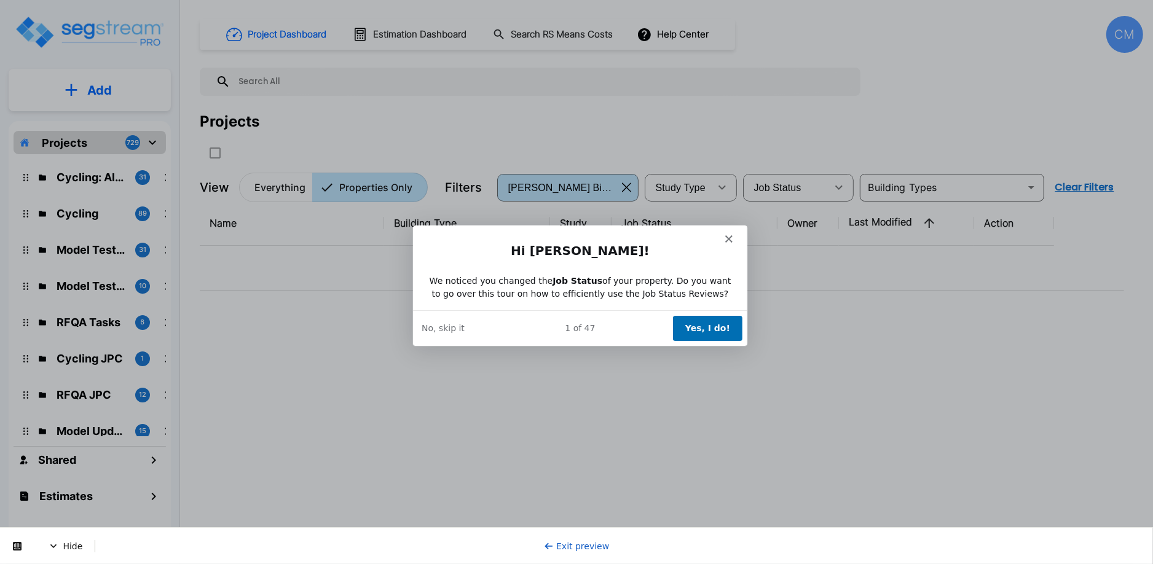
click at [696, 326] on button "Yes, I do!" at bounding box center [706, 327] width 69 height 25
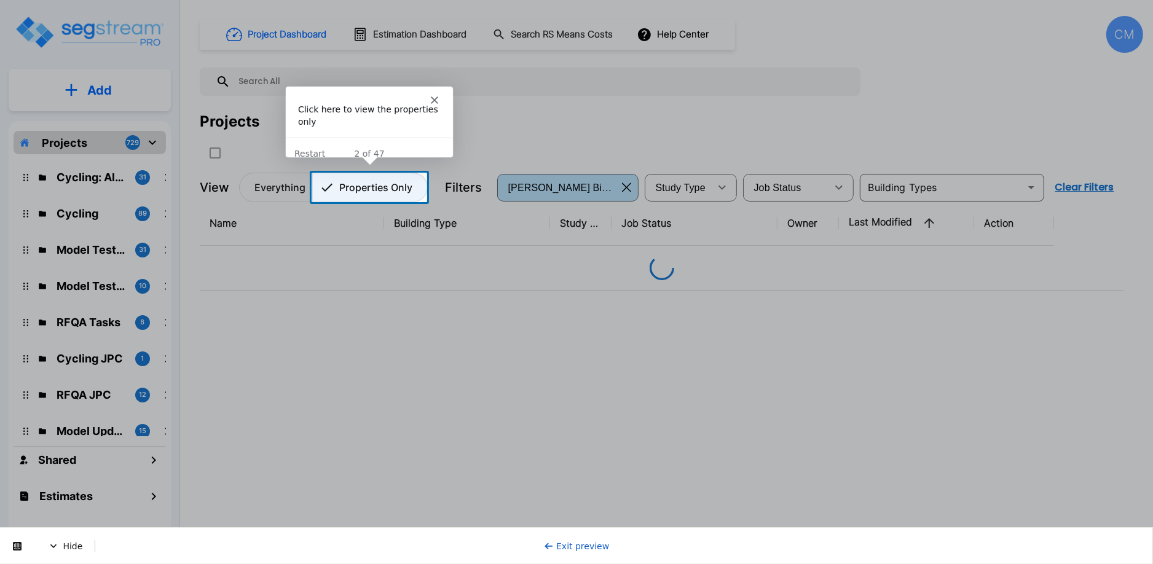
click at [382, 192] on p "Properties Only" at bounding box center [375, 187] width 73 height 15
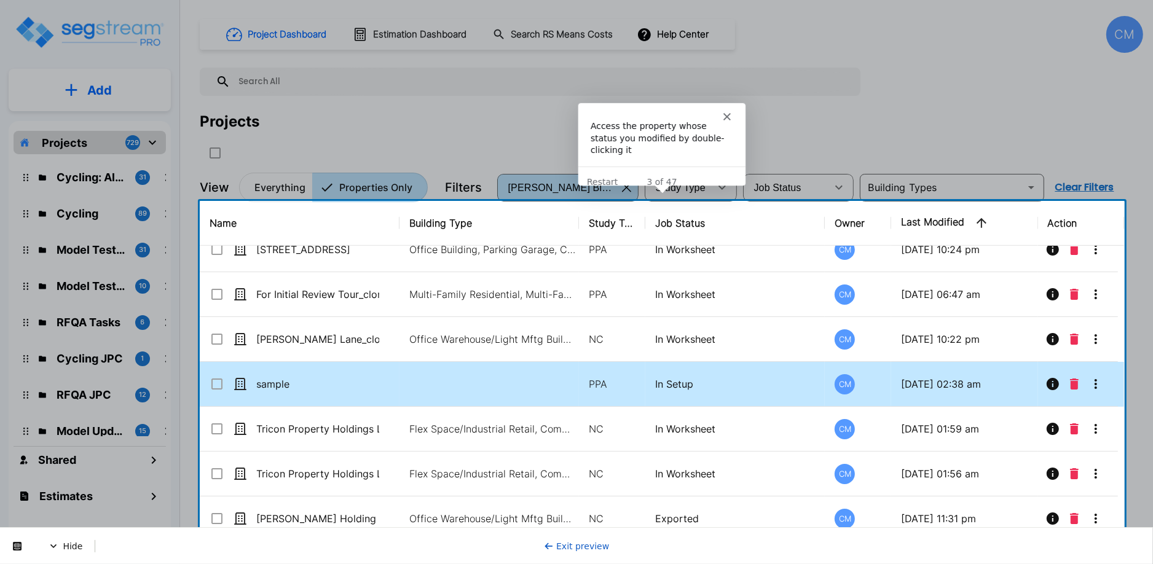
scroll to position [538, 0]
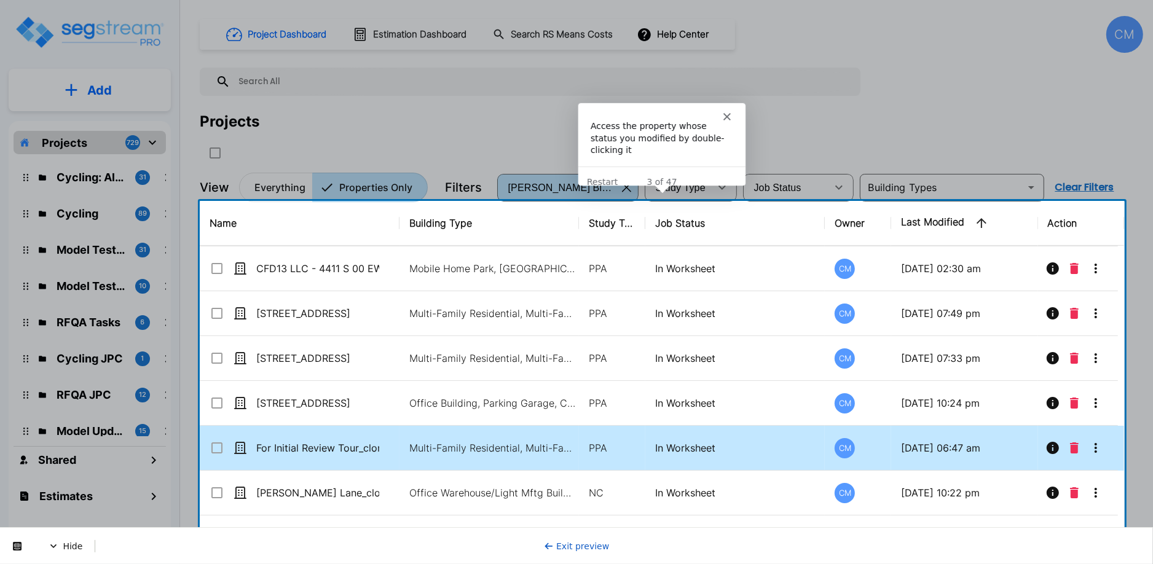
click at [382, 452] on div "For Initial Review Tour_clone" at bounding box center [302, 448] width 184 height 15
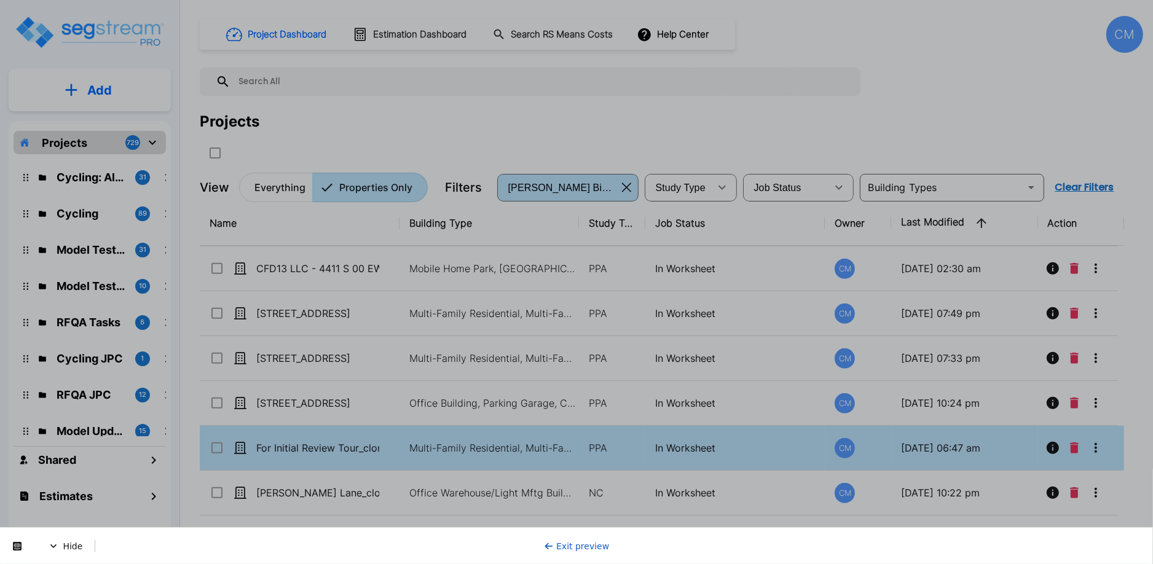
scroll to position [0, 0]
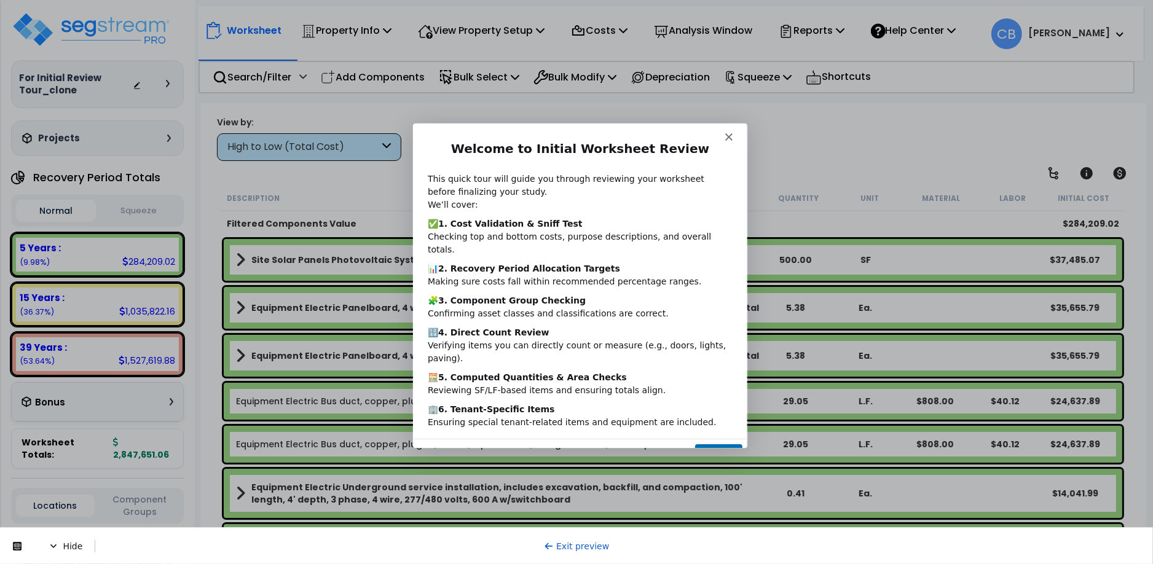
click at [711, 443] on button "Next" at bounding box center [717, 455] width 47 height 25
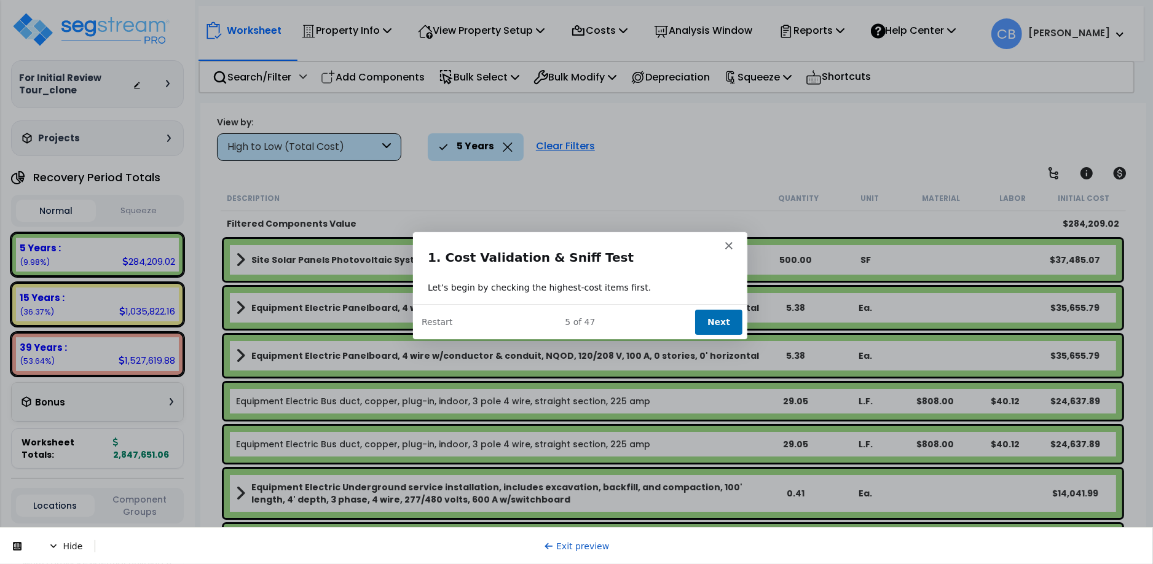
click at [710, 320] on button "Next" at bounding box center [717, 320] width 47 height 25
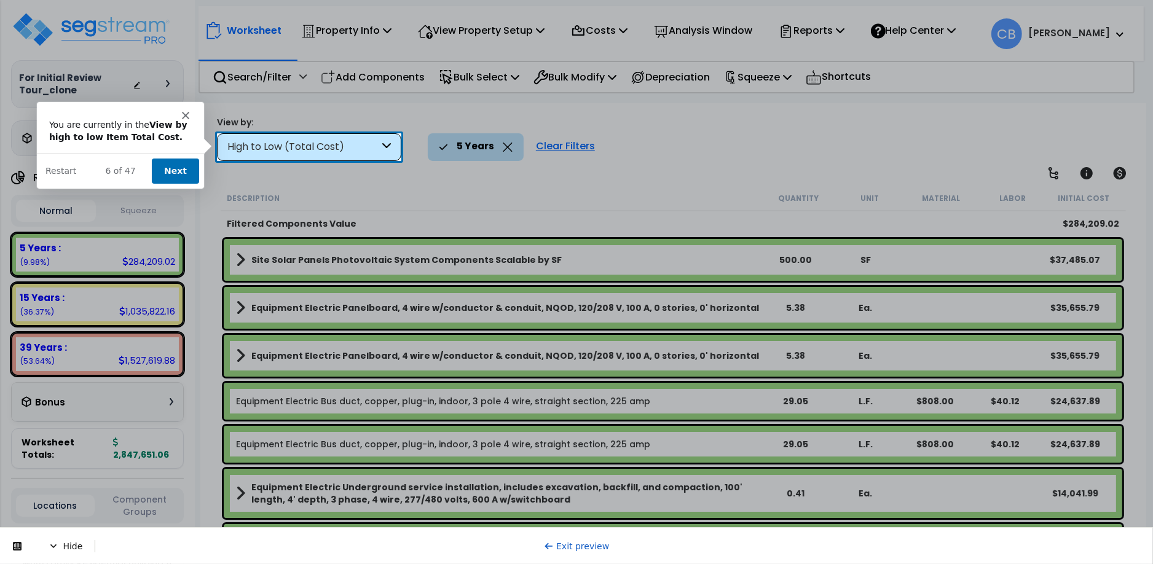
click at [161, 167] on button "Next" at bounding box center [174, 170] width 47 height 25
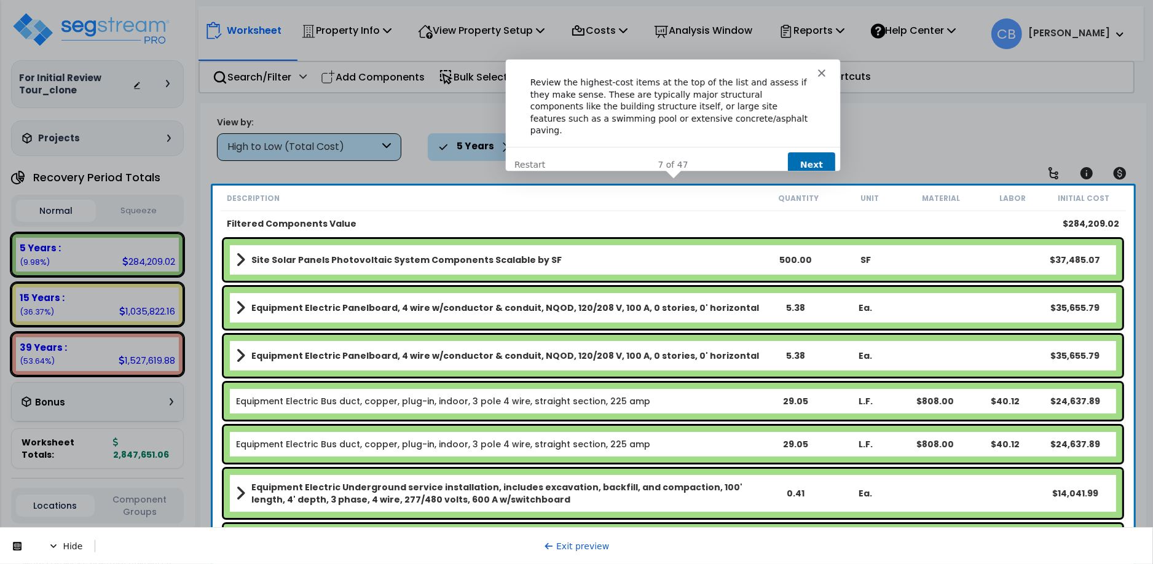
click at [812, 159] on button "Next" at bounding box center [810, 164] width 47 height 25
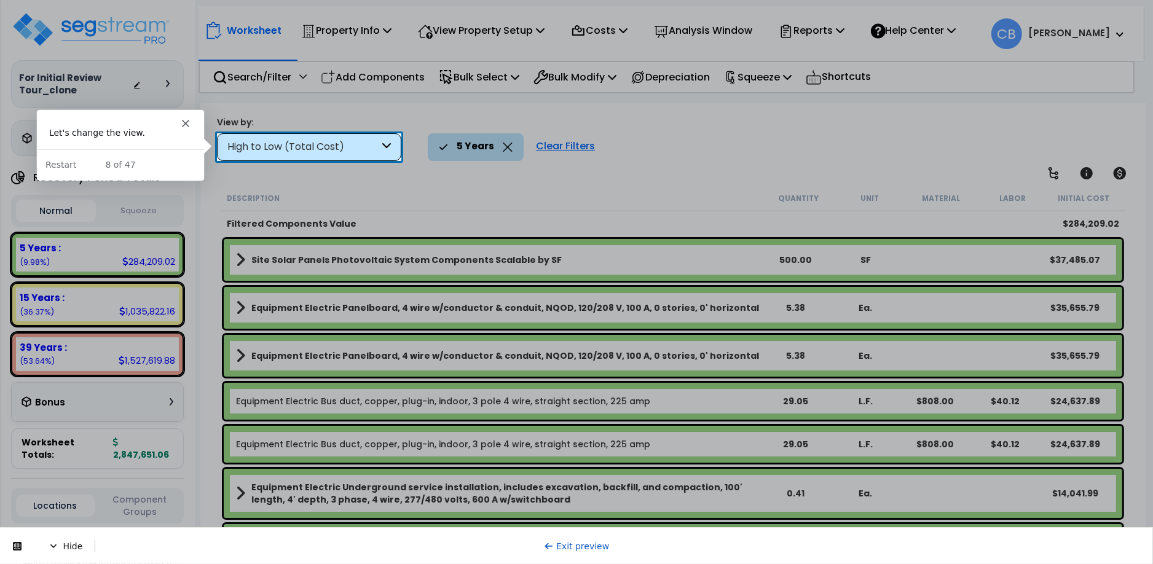
click at [305, 143] on div "High to Low (Total Cost)" at bounding box center [303, 147] width 152 height 14
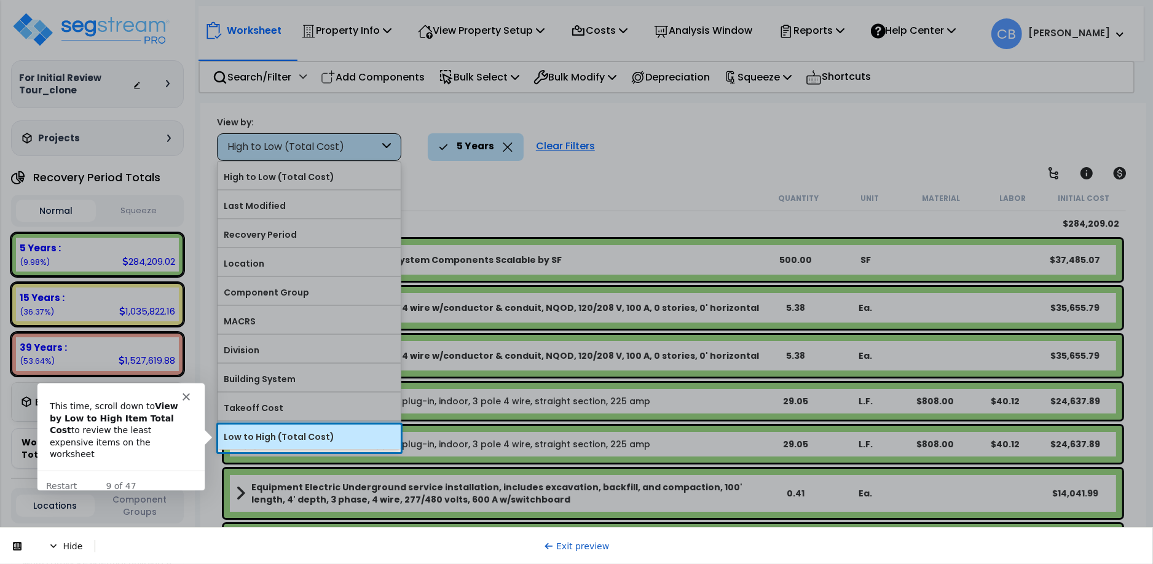
click at [293, 441] on label "Low to High (Total Cost)" at bounding box center [309, 437] width 183 height 18
click at [0, 0] on input "Low to High (Total Cost)" at bounding box center [0, 0] width 0 height 0
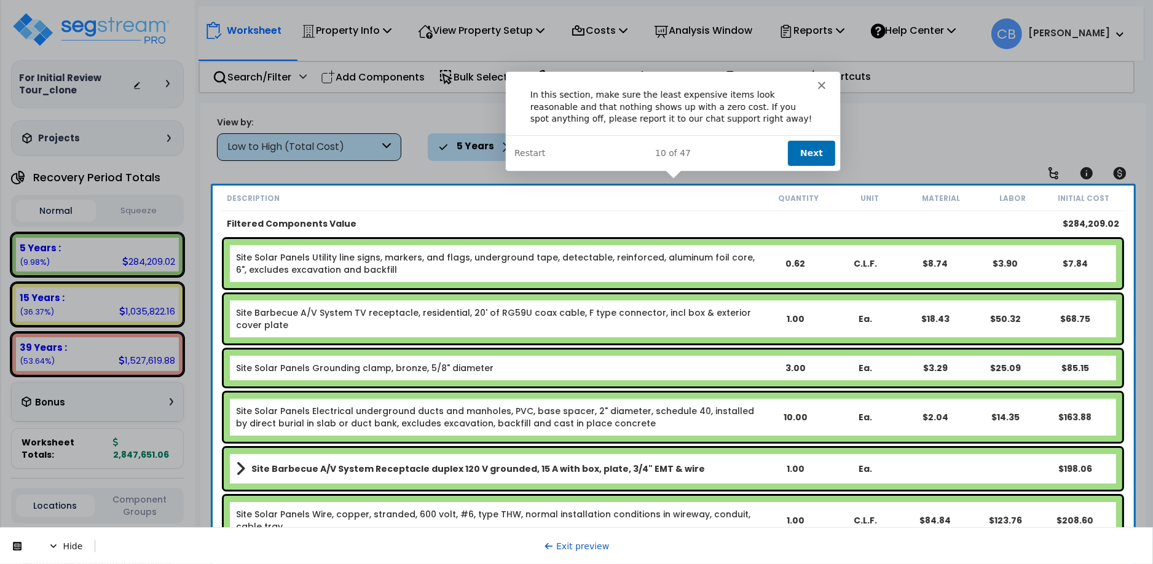
click at [811, 144] on button "Next" at bounding box center [810, 152] width 47 height 25
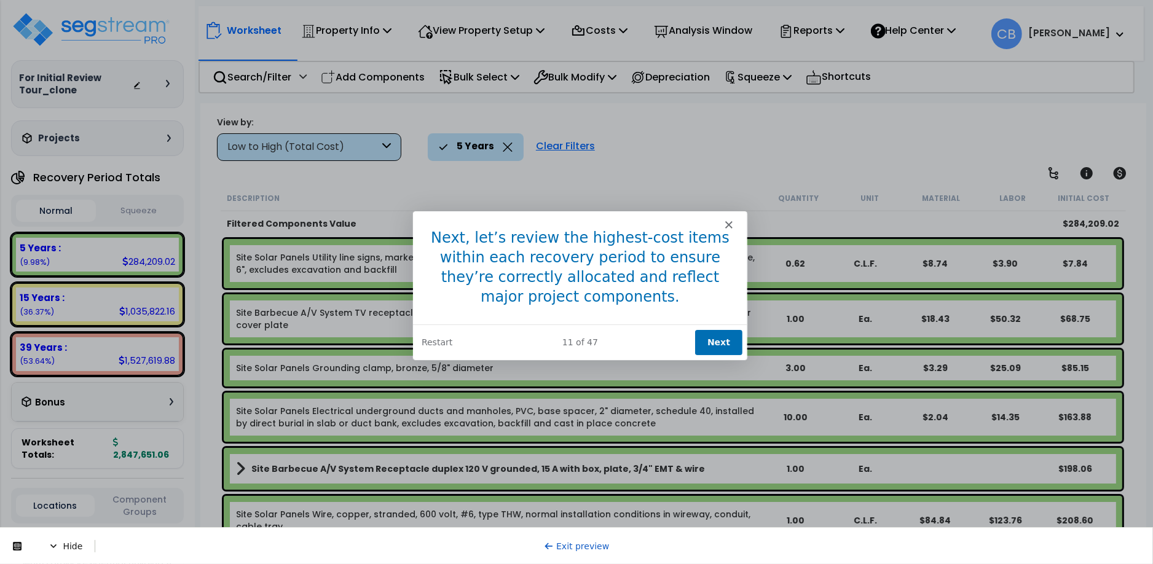
click at [717, 349] on button "Next" at bounding box center [717, 341] width 47 height 25
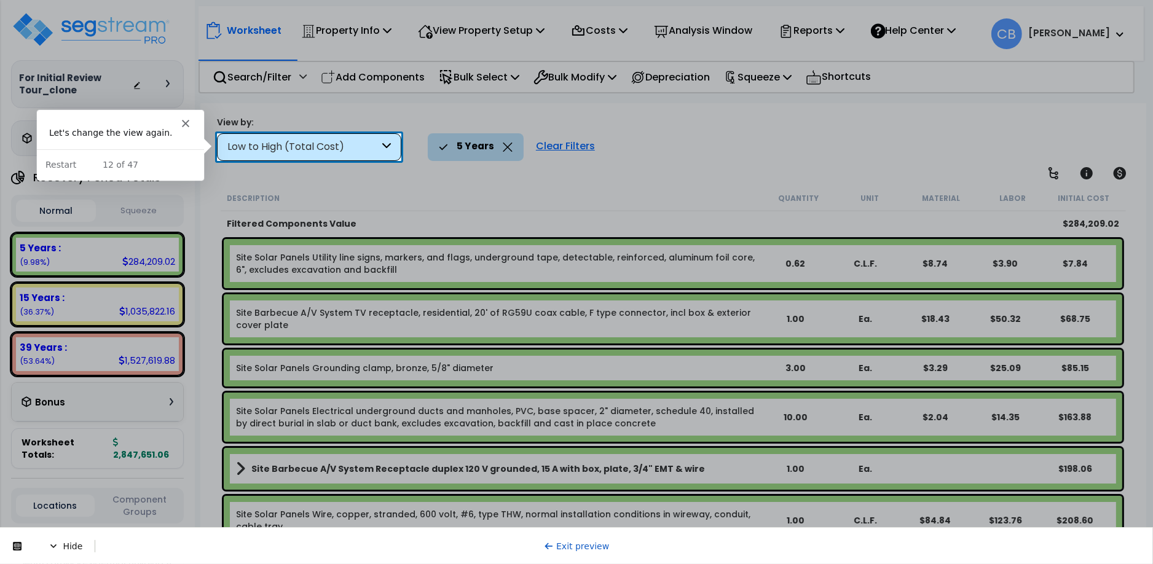
click at [296, 149] on div "Low to High (Total Cost)" at bounding box center [303, 147] width 152 height 14
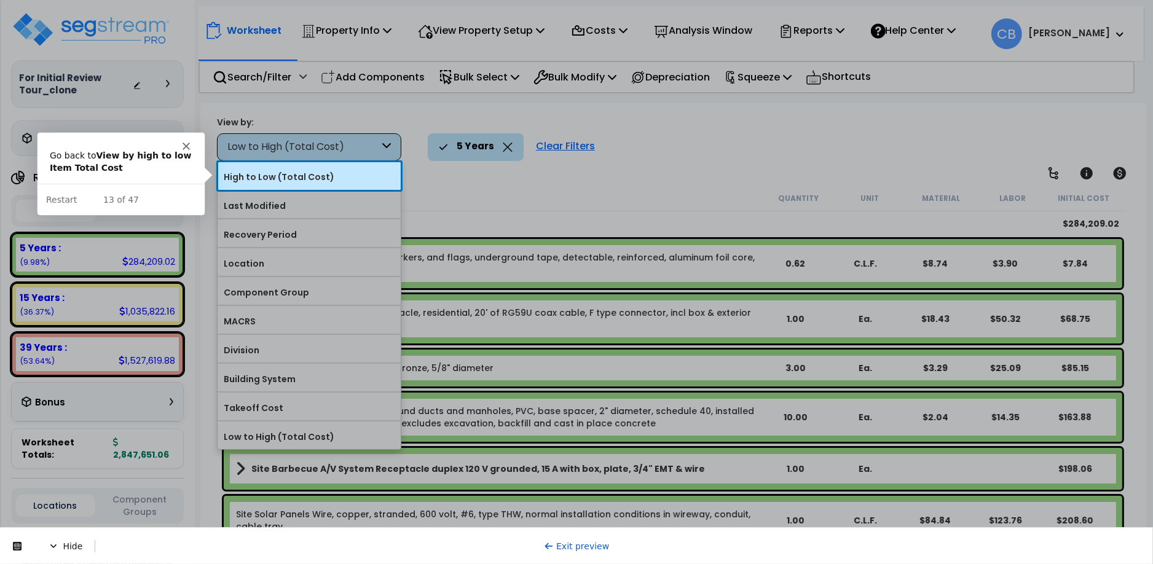
click at [291, 170] on label "High to Low (Total Cost)" at bounding box center [309, 177] width 183 height 18
click at [0, 0] on input "High to Low (Total Cost)" at bounding box center [0, 0] width 0 height 0
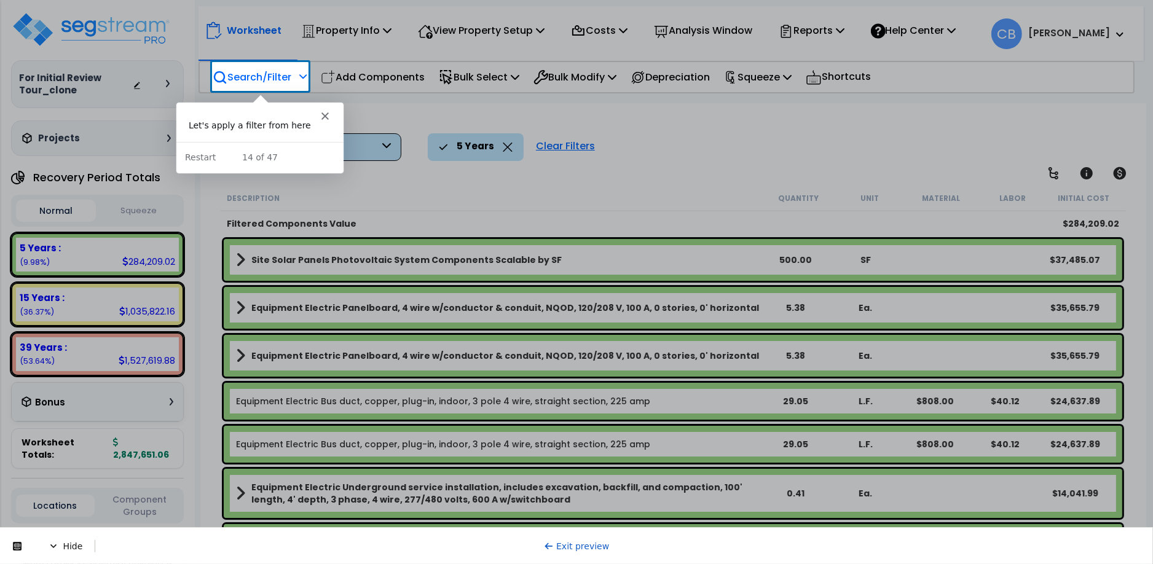
click at [265, 82] on p "Search/Filter" at bounding box center [252, 77] width 79 height 17
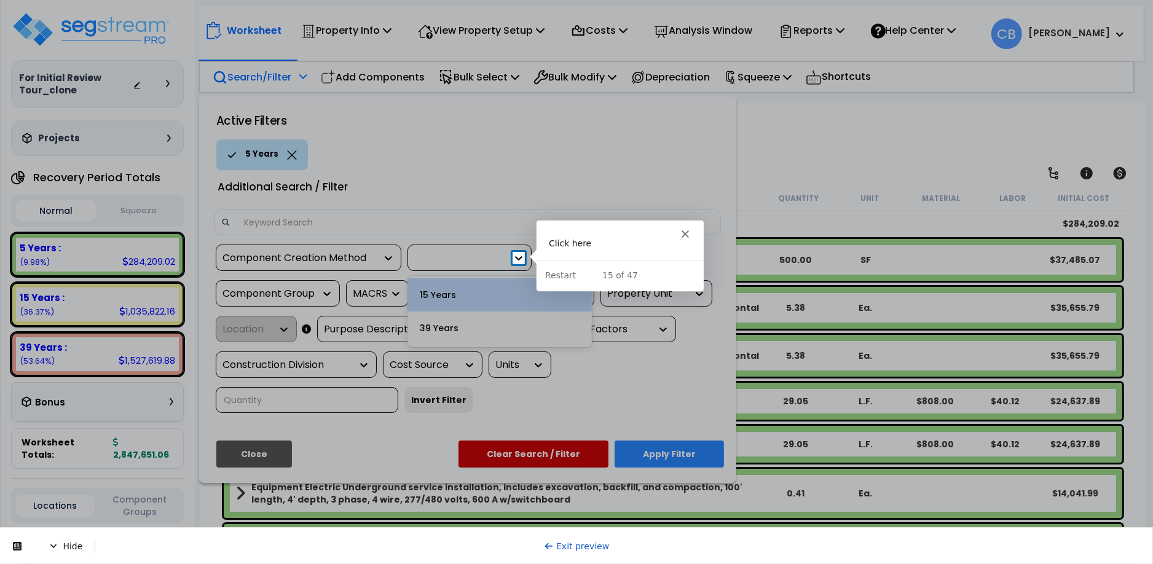
click at [522, 259] on icon at bounding box center [519, 258] width 12 height 12
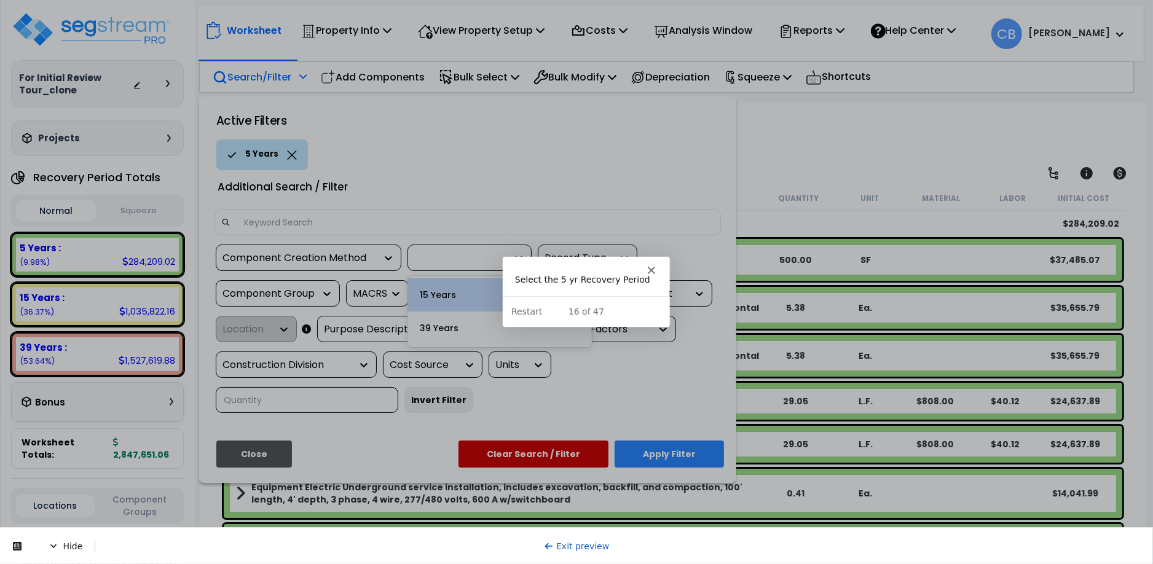
click at [452, 263] on div at bounding box center [444, 258] width 61 height 14
click at [398, 387] on input at bounding box center [307, 400] width 183 height 26
click at [680, 395] on div "Component Creation Method Recovery Period Record Type Component Group MACRS Tak…" at bounding box center [467, 334] width 525 height 178
click at [262, 453] on button "Close" at bounding box center [254, 454] width 76 height 27
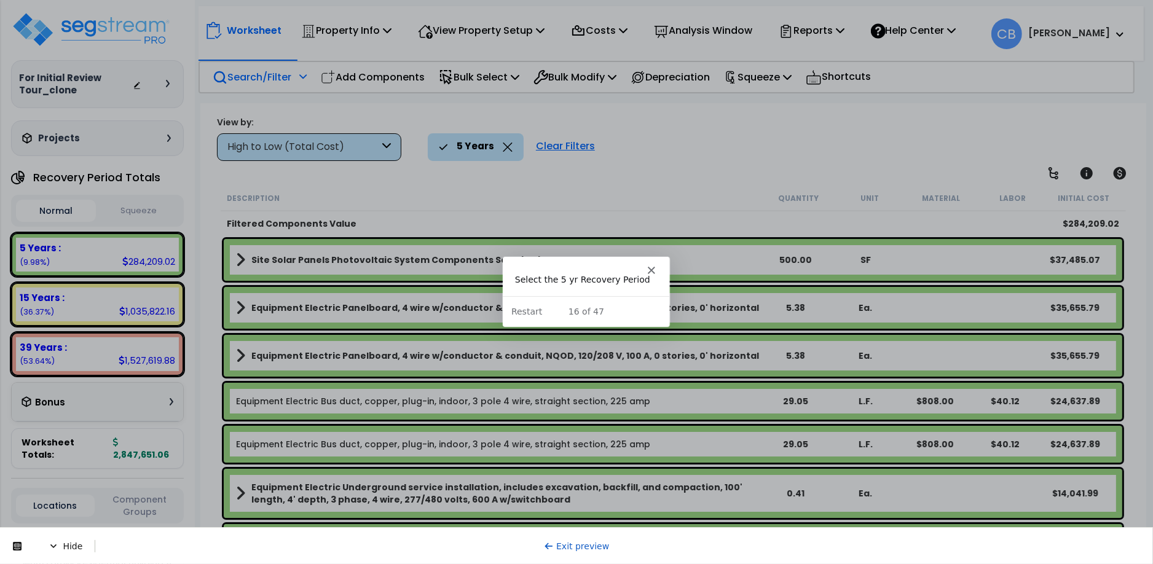
click at [507, 143] on icon at bounding box center [508, 147] width 10 height 9
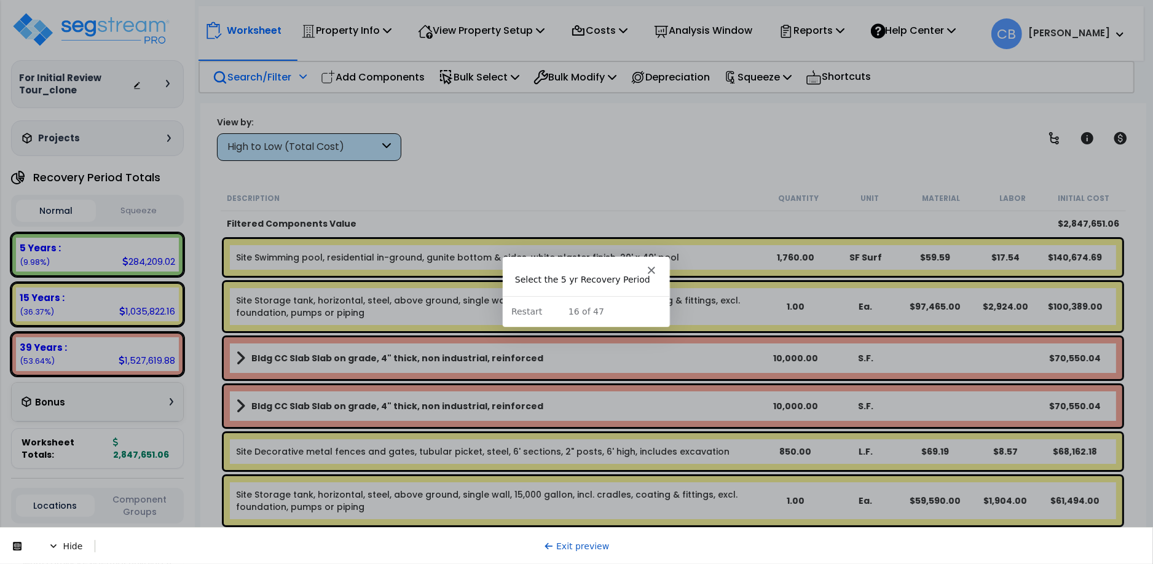
click at [320, 173] on div "Worksheet Property Info Property Setup Add Property Unit Template property Clon…" at bounding box center [672, 385] width 945 height 564
drag, startPoint x: 455, startPoint y: 109, endPoint x: 280, endPoint y: 92, distance: 176.6
click at [455, 109] on div "Worksheet Property Info Property Setup Add Property Unit Template property Clon…" at bounding box center [672, 385] width 945 height 564
click at [278, 92] on div "Property Name DB Costs Setup Indirect Costs Direct Costs Costs Setup Rapid Take…" at bounding box center [576, 78] width 1153 height 49
click at [285, 184] on div "Worksheet Property Info Property Setup Add Property Unit Template property Clon…" at bounding box center [672, 385] width 945 height 564
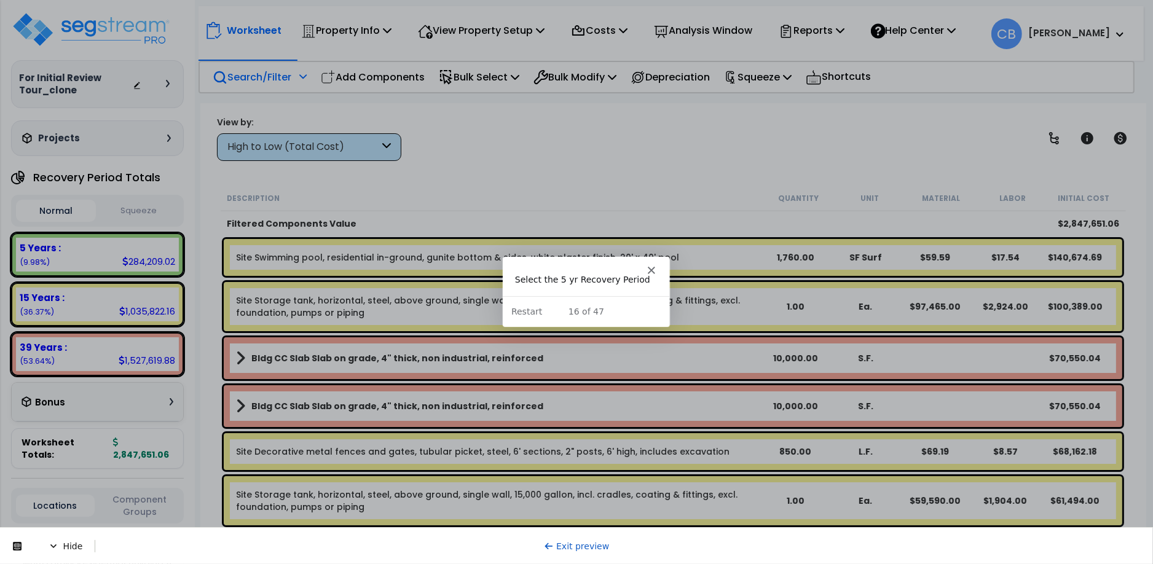
click at [269, 63] on div "Search/Filter Additional Search / Filter" at bounding box center [260, 77] width 94 height 29
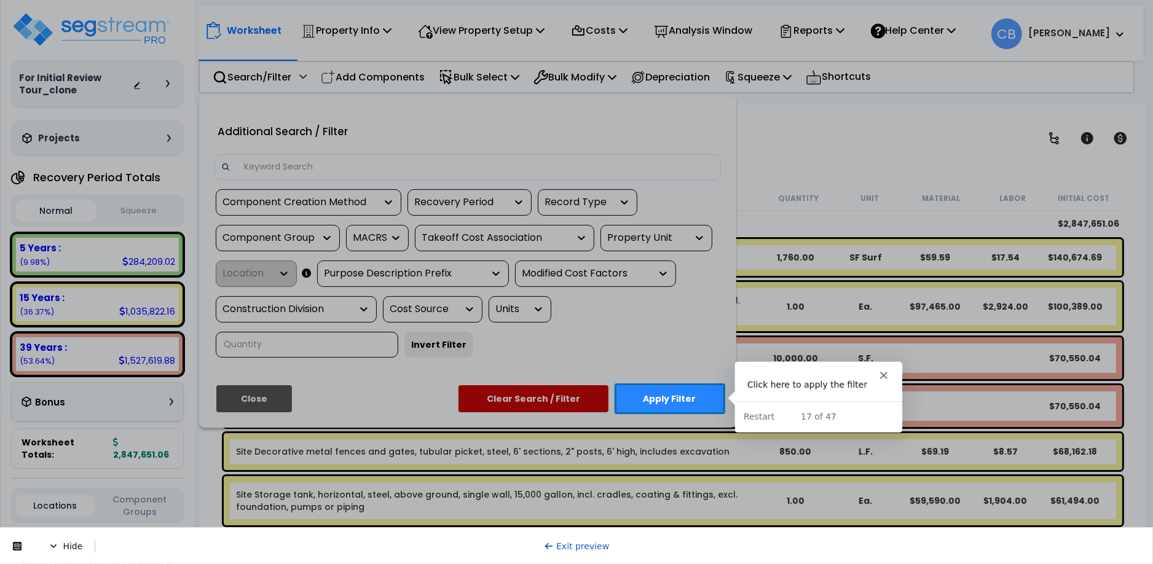
click at [686, 395] on button "Apply Filter" at bounding box center [669, 398] width 109 height 27
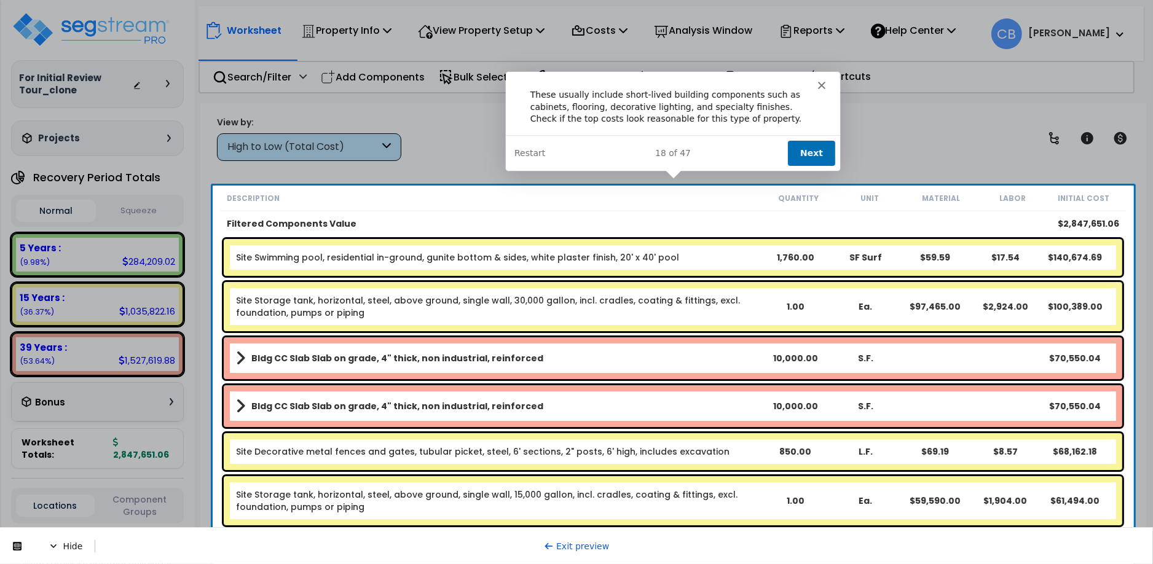
click at [802, 145] on button "Next" at bounding box center [810, 152] width 47 height 25
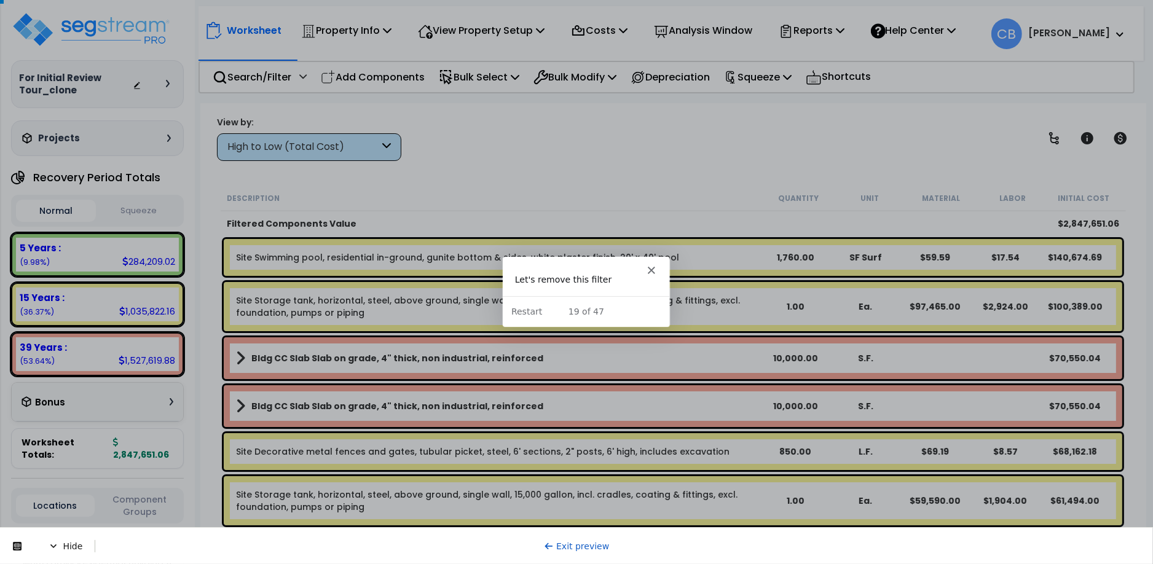
click at [522, 146] on div at bounding box center [576, 282] width 1153 height 565
click at [605, 165] on div at bounding box center [576, 282] width 1153 height 565
click at [712, 166] on div at bounding box center [576, 282] width 1153 height 565
click at [632, 124] on div at bounding box center [576, 282] width 1153 height 565
click at [515, 162] on div at bounding box center [576, 282] width 1153 height 565
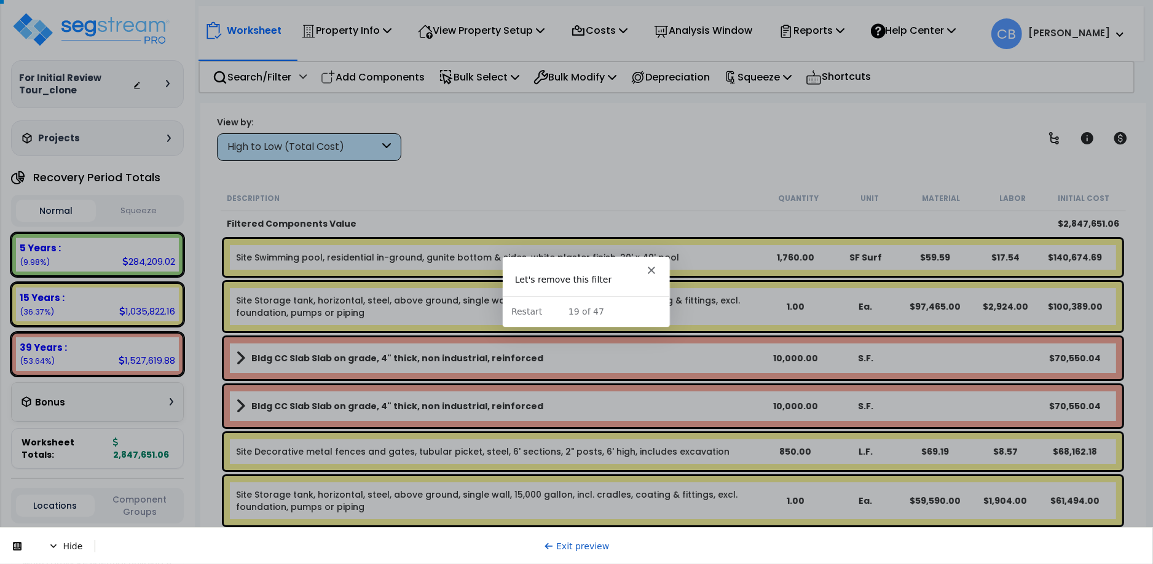
click at [459, 213] on div at bounding box center [576, 282] width 1153 height 565
click at [431, 232] on div at bounding box center [576, 282] width 1153 height 565
click at [420, 220] on div at bounding box center [576, 282] width 1153 height 565
drag, startPoint x: 553, startPoint y: 127, endPoint x: 592, endPoint y: 143, distance: 41.7
click at [573, 134] on div at bounding box center [576, 282] width 1153 height 565
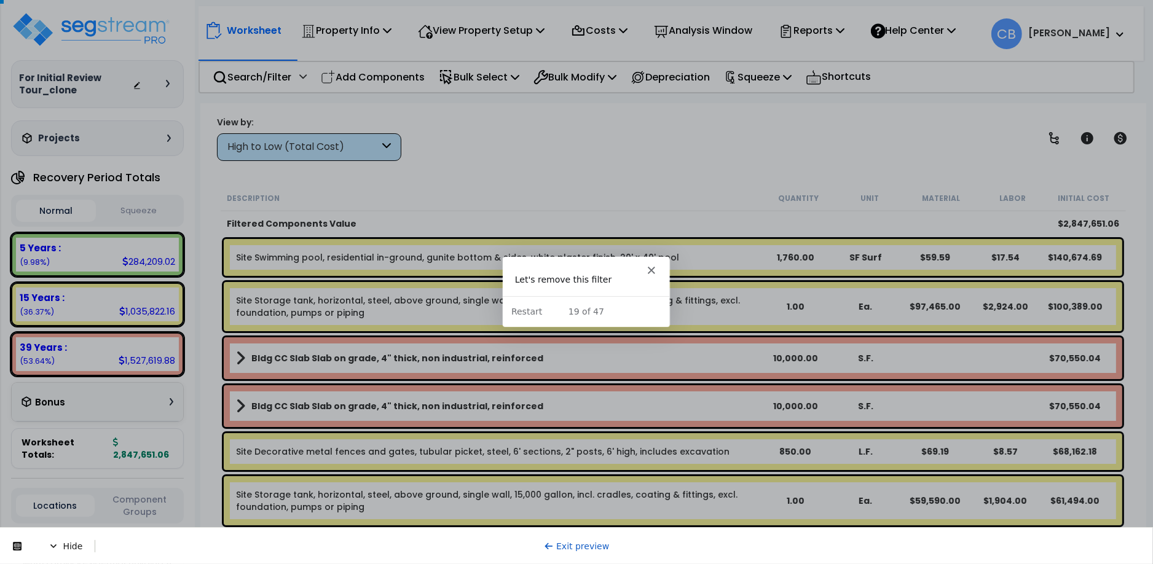
click at [844, 308] on div at bounding box center [576, 282] width 1153 height 565
click at [619, 455] on div at bounding box center [576, 282] width 1153 height 565
drag, startPoint x: 433, startPoint y: 447, endPoint x: 433, endPoint y: 434, distance: 12.3
click at [433, 434] on div at bounding box center [576, 282] width 1153 height 565
click at [410, 354] on div at bounding box center [576, 282] width 1153 height 565
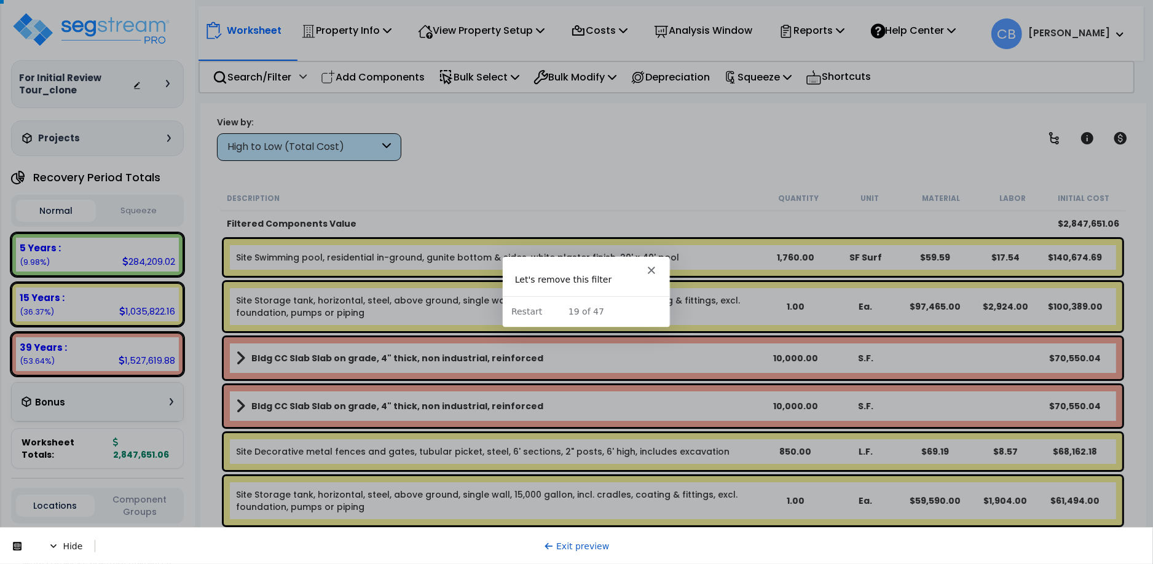
click at [385, 208] on div at bounding box center [576, 282] width 1153 height 565
drag, startPoint x: 484, startPoint y: 170, endPoint x: 477, endPoint y: 148, distance: 22.4
click at [486, 170] on div at bounding box center [576, 282] width 1153 height 565
drag, startPoint x: 477, startPoint y: 148, endPoint x: 383, endPoint y: 128, distance: 96.8
click at [474, 146] on div at bounding box center [576, 282] width 1153 height 565
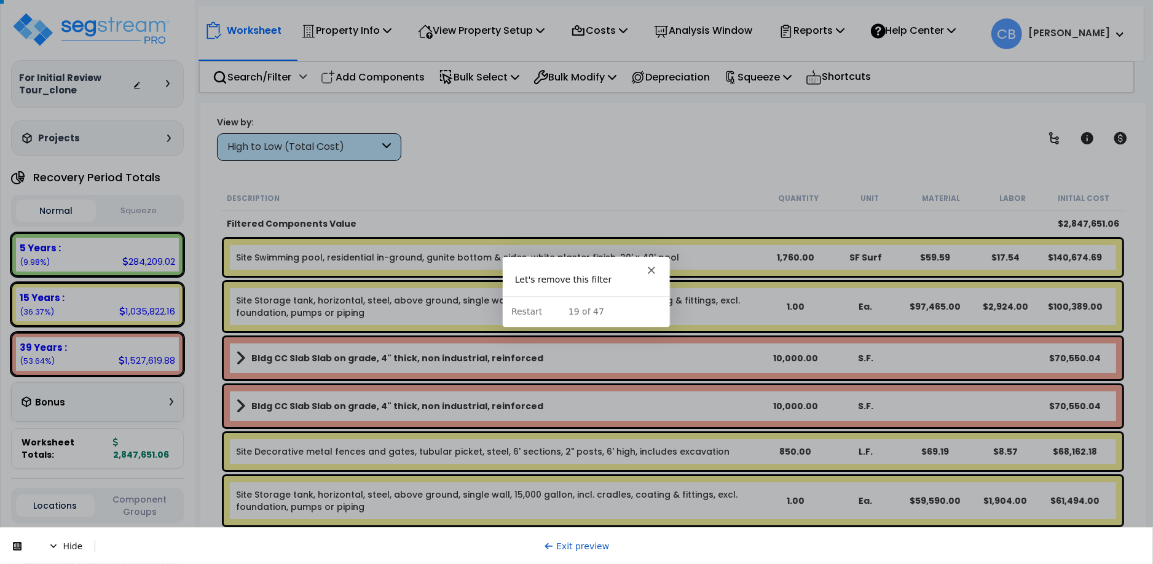
click at [229, 84] on div at bounding box center [576, 282] width 1153 height 565
click at [560, 289] on div "Let's remove this filter" at bounding box center [584, 284] width 167 height 22
click at [599, 270] on div "Intercom messenger" at bounding box center [584, 264] width 167 height 17
click at [538, 275] on div "Let's remove this filter" at bounding box center [585, 279] width 143 height 12
click at [578, 111] on div at bounding box center [576, 282] width 1153 height 565
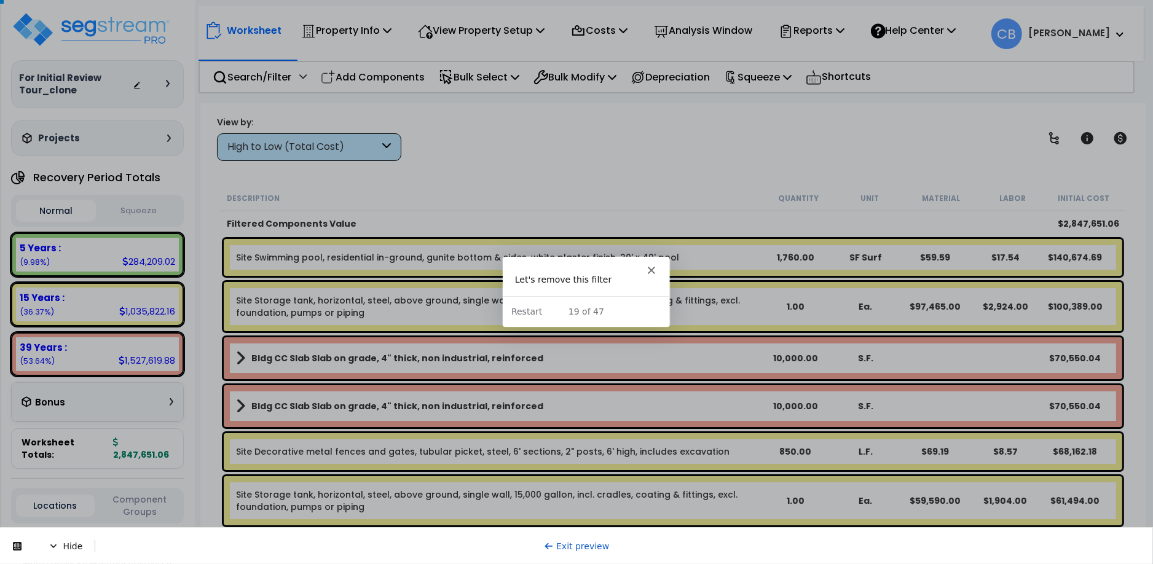
click at [474, 118] on div at bounding box center [576, 282] width 1153 height 565
click at [370, 124] on div at bounding box center [576, 282] width 1153 height 565
click at [653, 267] on polygon "Close" at bounding box center [649, 268] width 7 height 7
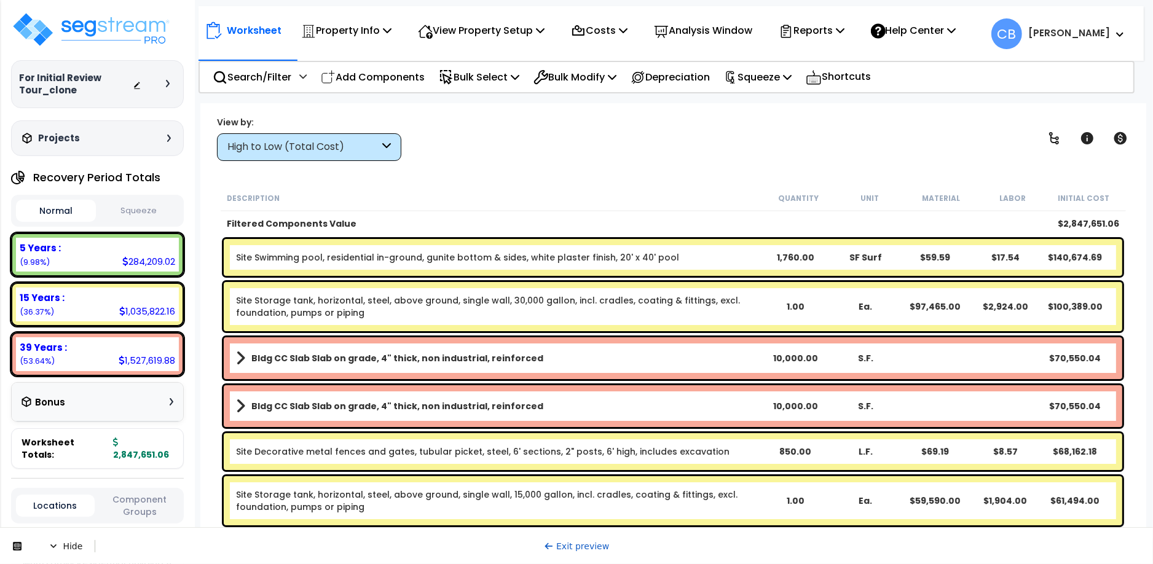
click at [558, 543] on link "Exit preview" at bounding box center [577, 546] width 66 height 10
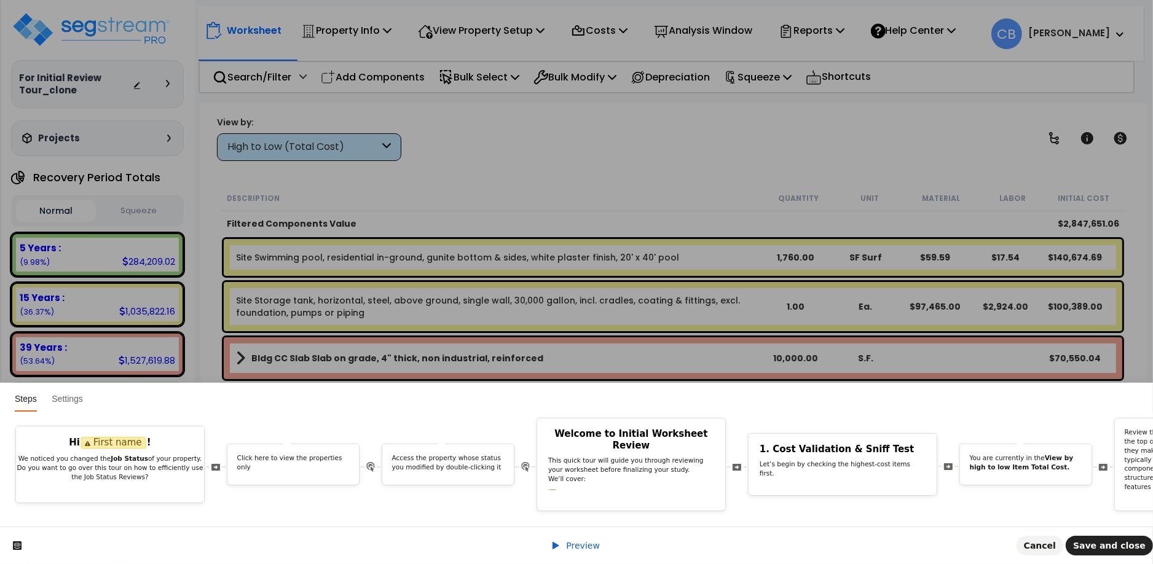
click at [580, 544] on span "Preview" at bounding box center [583, 546] width 34 height 10
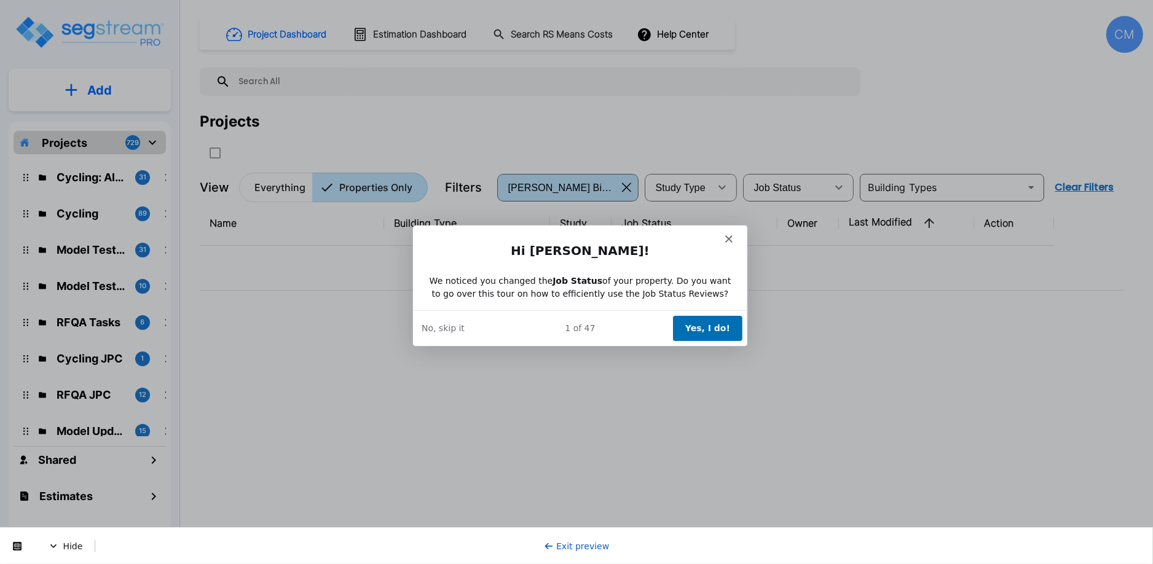
click at [694, 330] on button "Yes, I do!" at bounding box center [706, 327] width 69 height 25
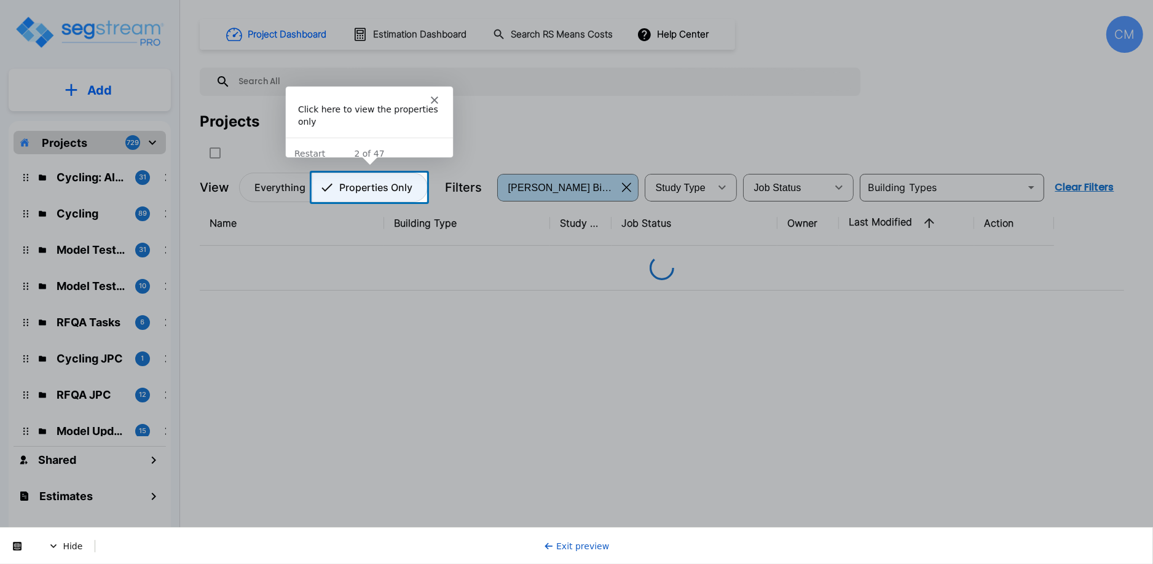
click at [386, 191] on p "Properties Only" at bounding box center [375, 187] width 73 height 15
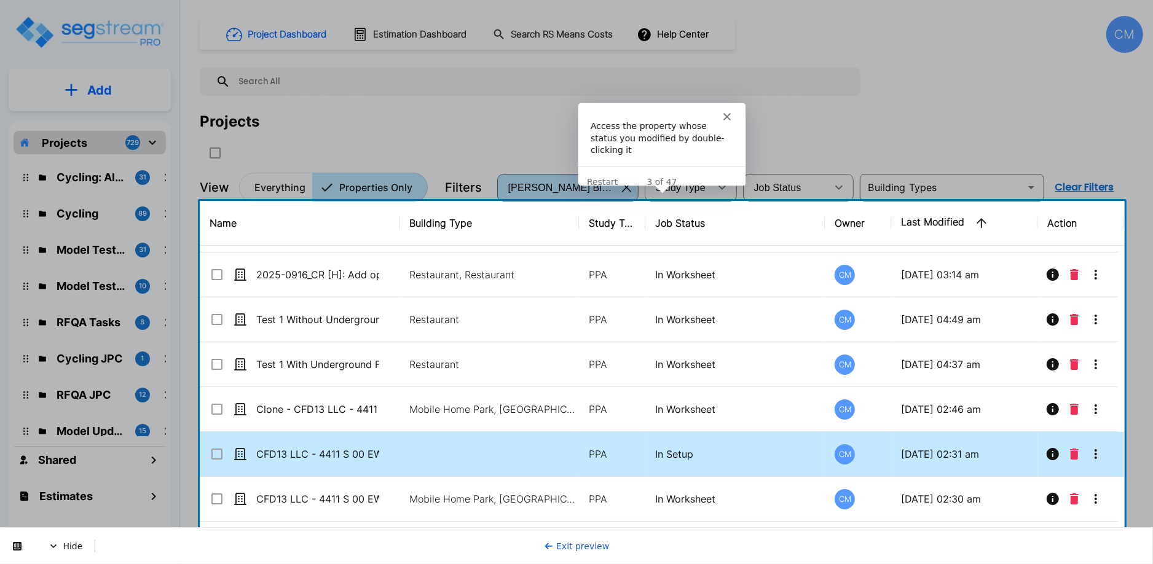
scroll to position [538, 0]
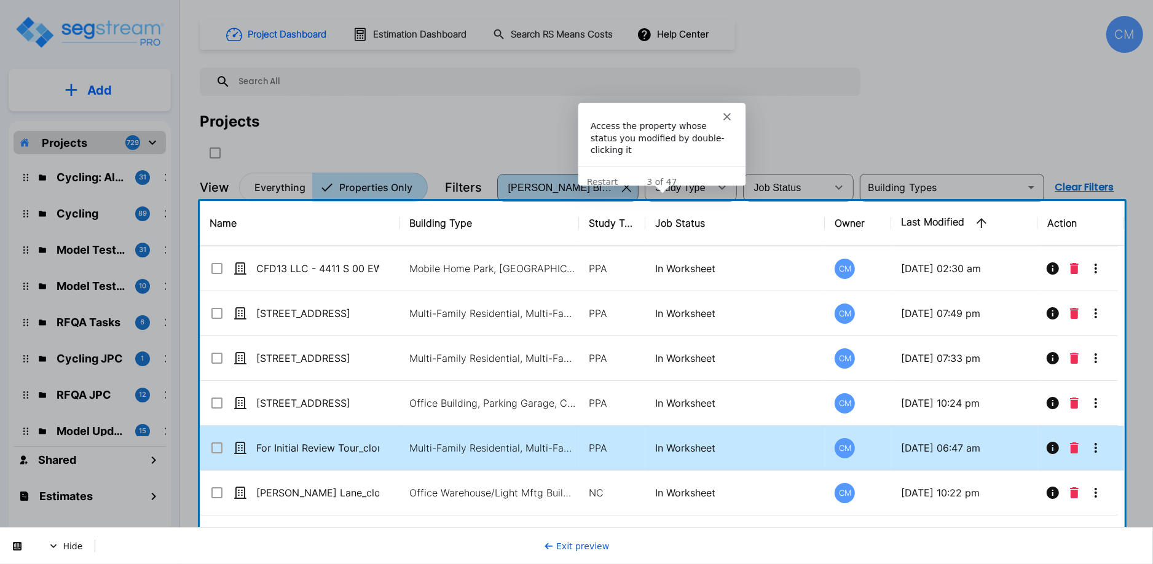
click at [355, 452] on p "For Initial Review Tour_clone" at bounding box center [317, 448] width 123 height 15
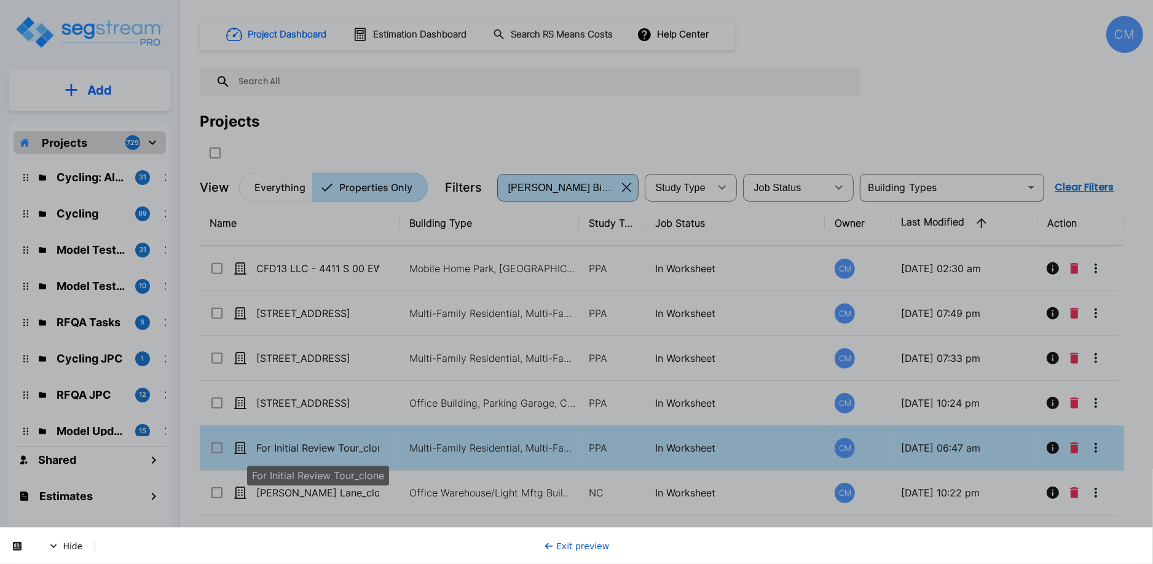
scroll to position [0, 0]
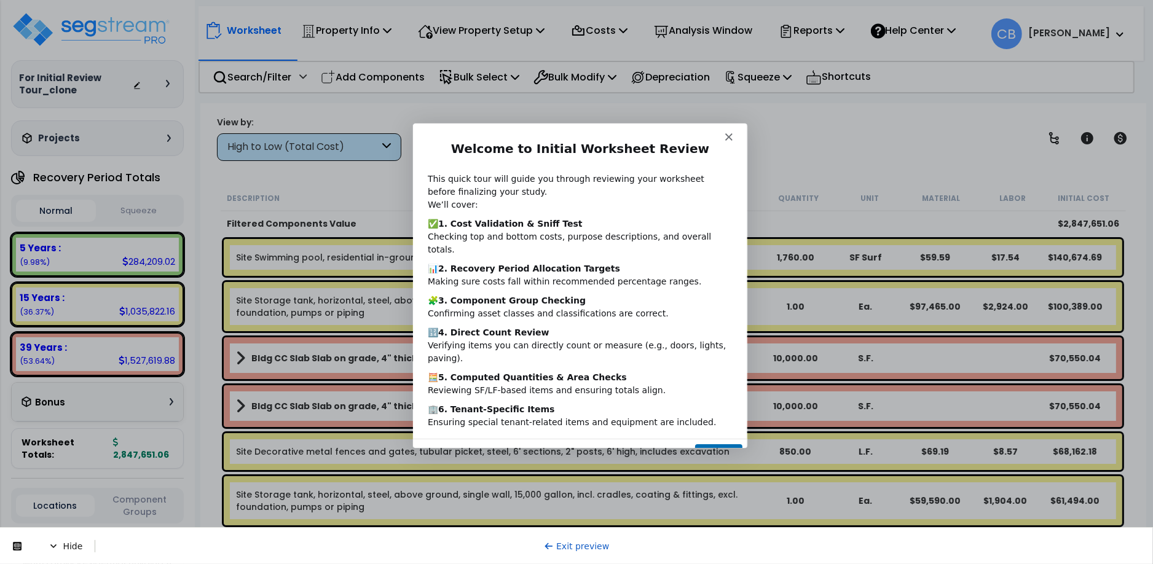
click at [713, 443] on button "Next" at bounding box center [717, 455] width 47 height 25
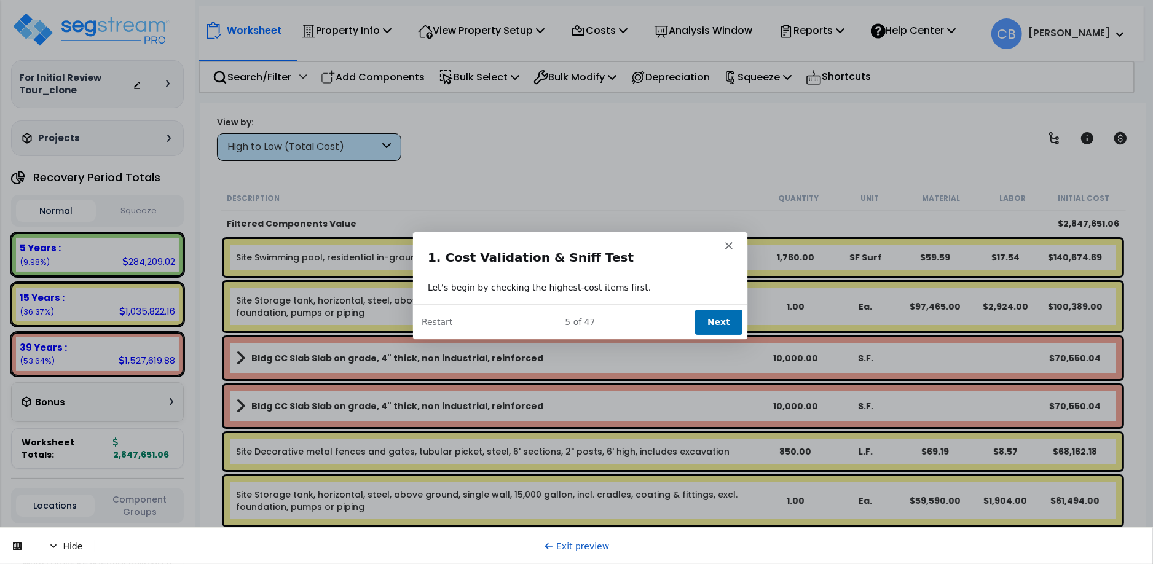
click at [716, 317] on button "Next" at bounding box center [717, 320] width 47 height 25
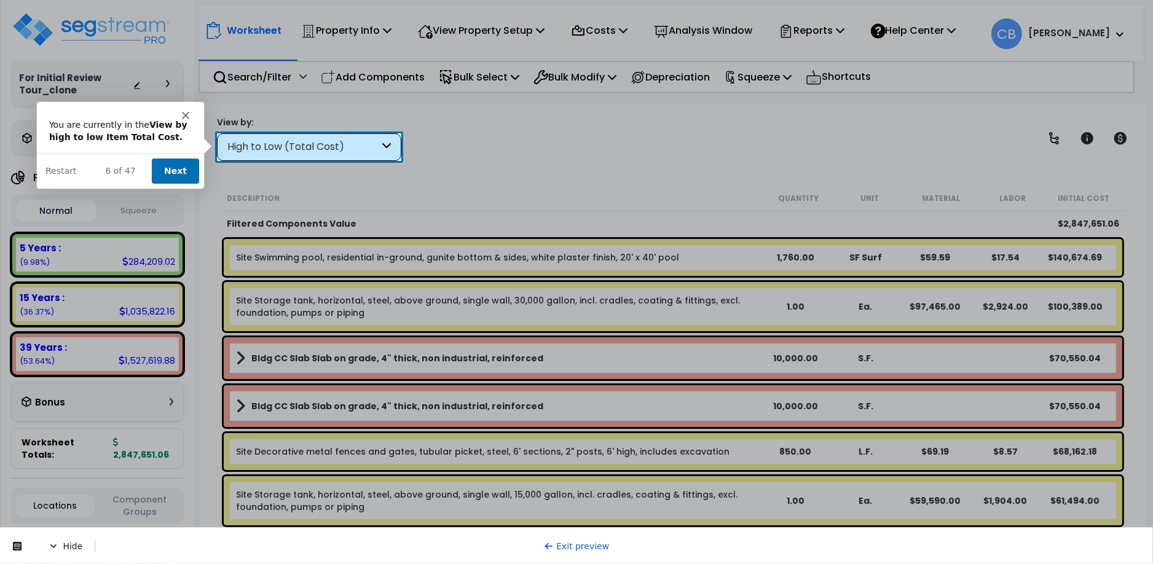
click at [160, 160] on button "Next" at bounding box center [174, 170] width 47 height 25
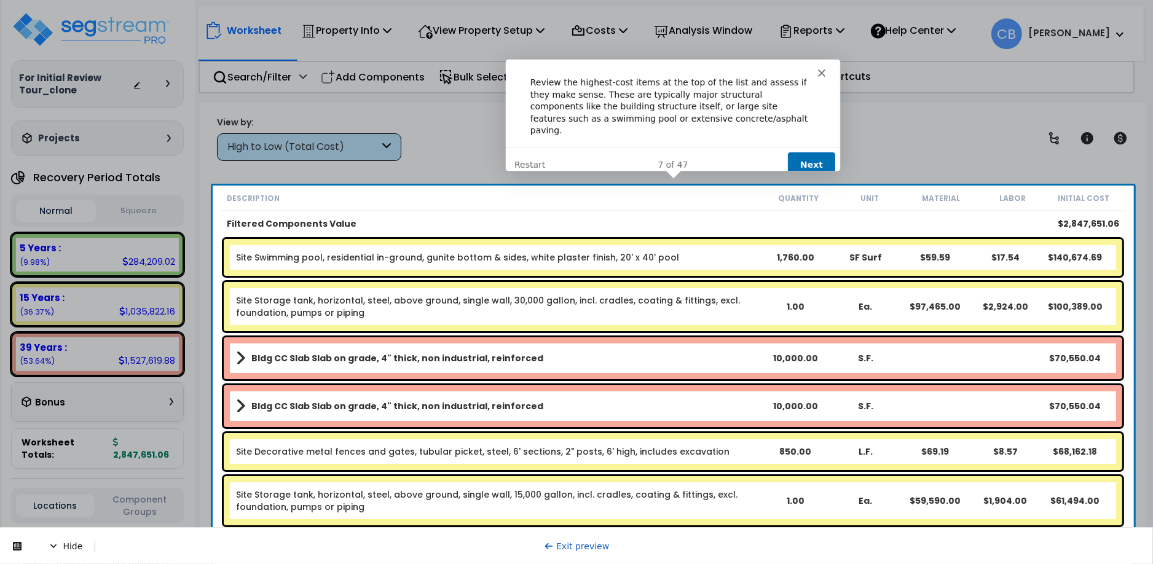
click at [805, 155] on button "Next" at bounding box center [810, 164] width 47 height 25
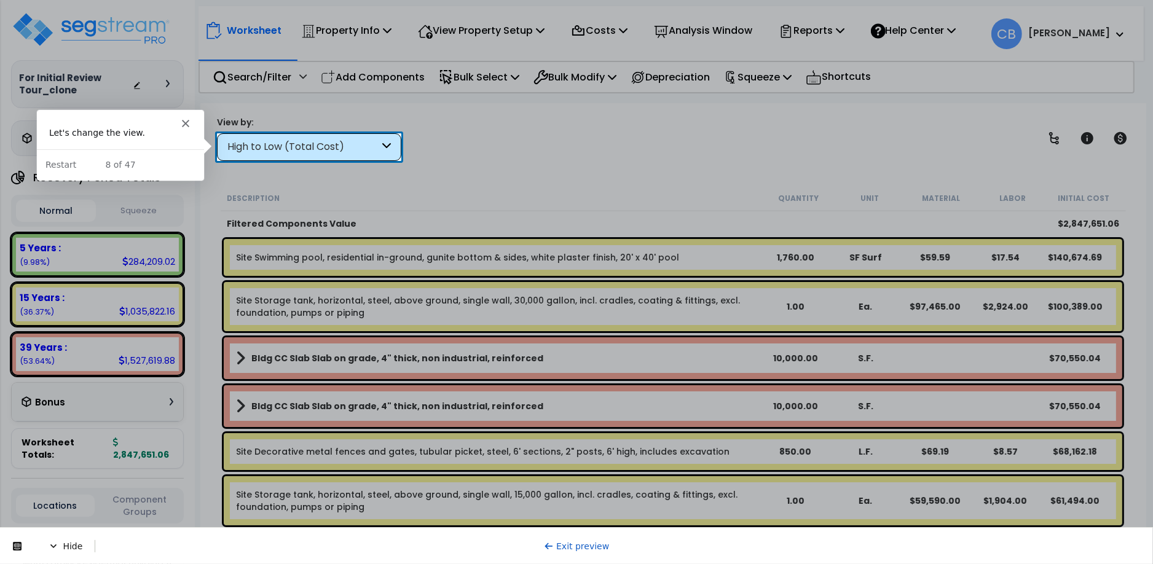
click at [360, 149] on div "High to Low (Total Cost)" at bounding box center [303, 147] width 152 height 14
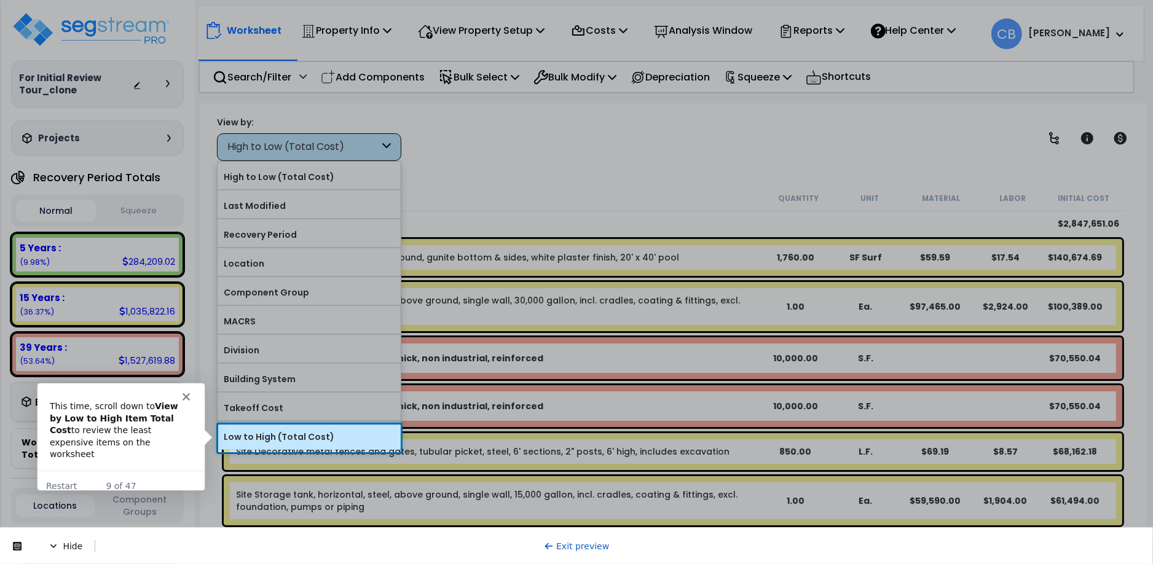
click at [348, 434] on label "Low to High (Total Cost)" at bounding box center [309, 437] width 183 height 18
click at [0, 0] on input "Low to High (Total Cost)" at bounding box center [0, 0] width 0 height 0
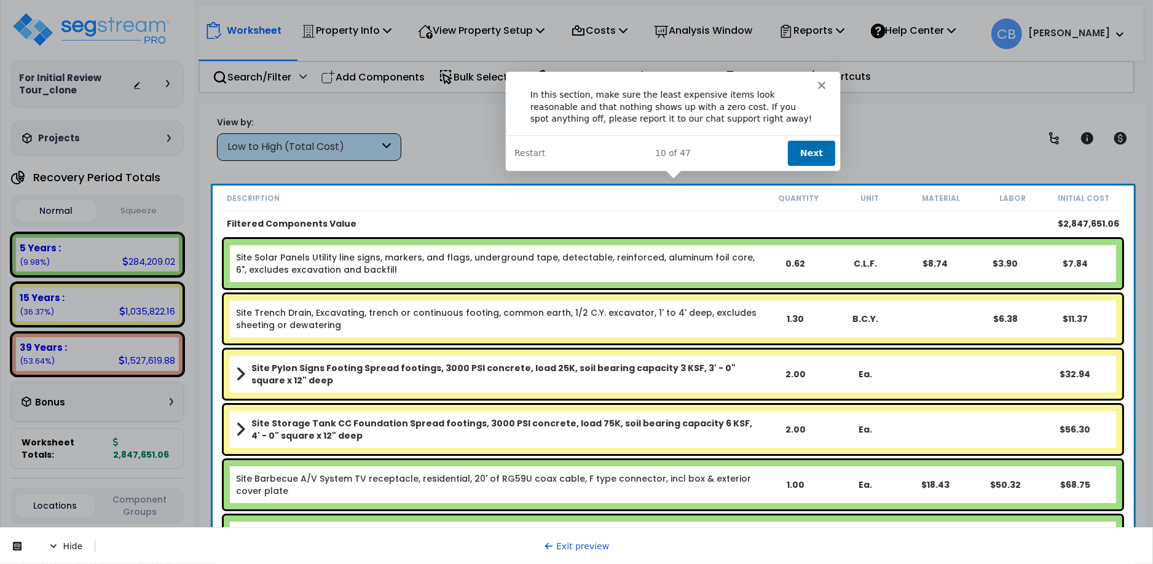
click at [796, 157] on button "Next" at bounding box center [810, 152] width 47 height 25
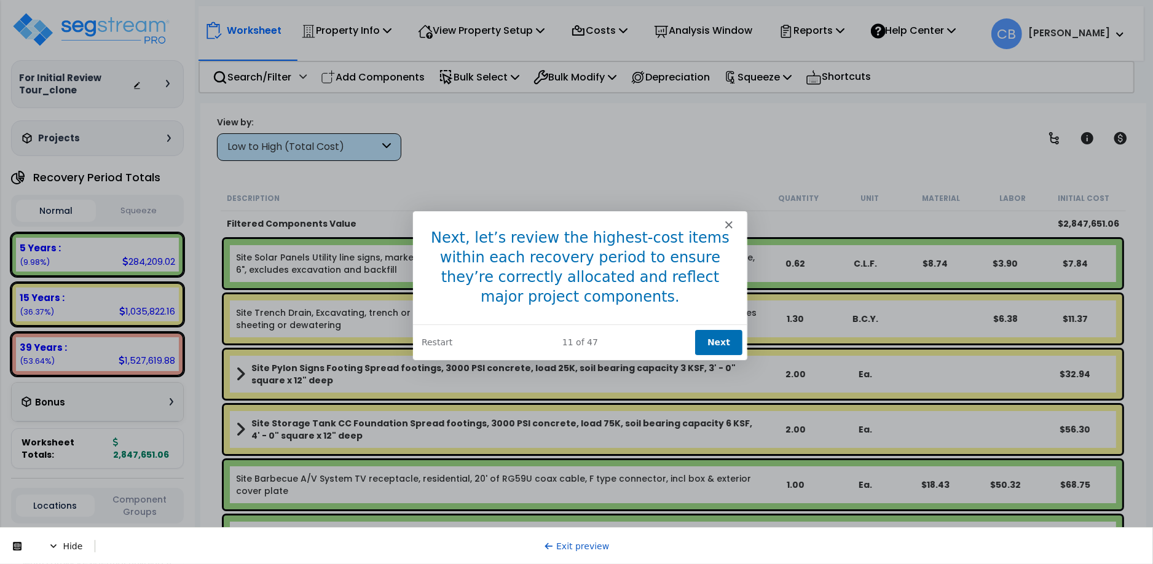
click at [708, 344] on button "Next" at bounding box center [717, 341] width 47 height 25
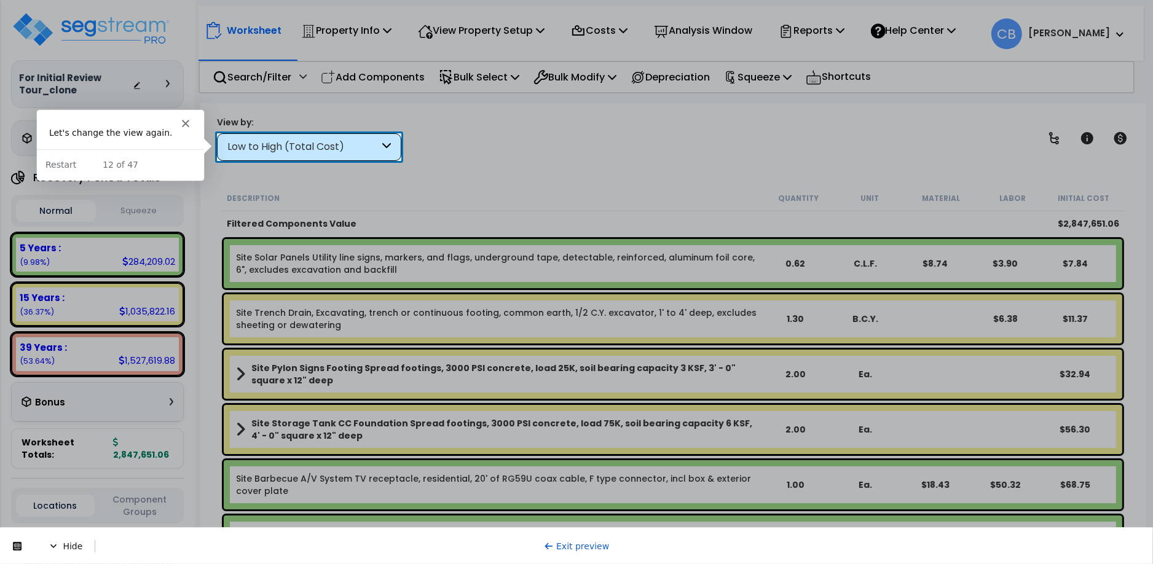
click at [315, 142] on div "Low to High (Total Cost)" at bounding box center [303, 147] width 152 height 14
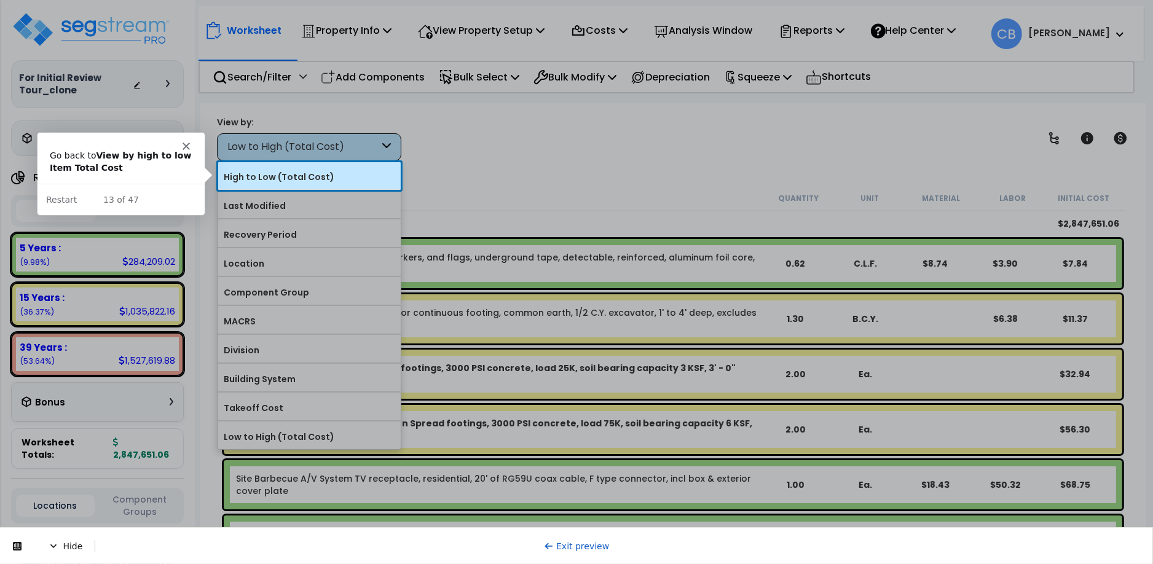
click at [307, 170] on label "High to Low (Total Cost)" at bounding box center [309, 177] width 183 height 18
click at [0, 0] on input "High to Low (Total Cost)" at bounding box center [0, 0] width 0 height 0
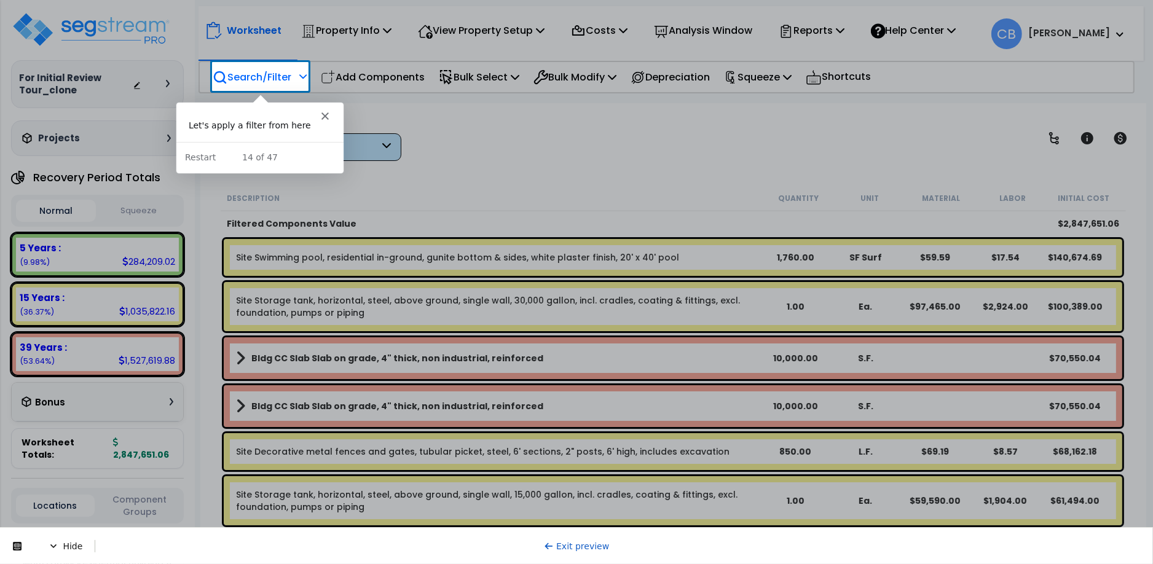
click at [272, 71] on p "Search/Filter" at bounding box center [252, 77] width 79 height 17
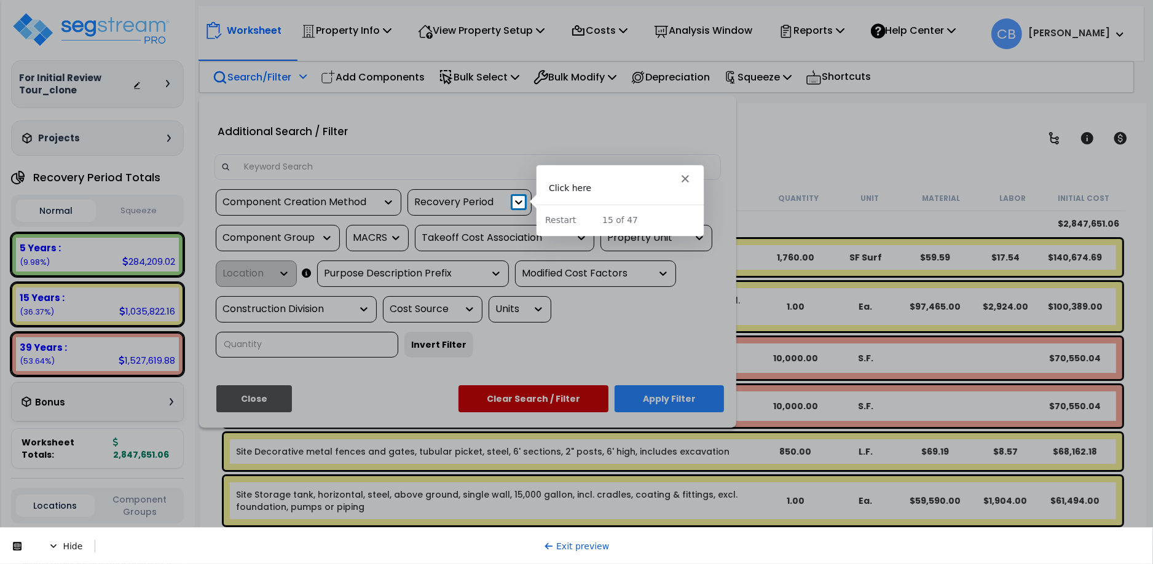
click at [517, 197] on icon at bounding box center [519, 202] width 12 height 12
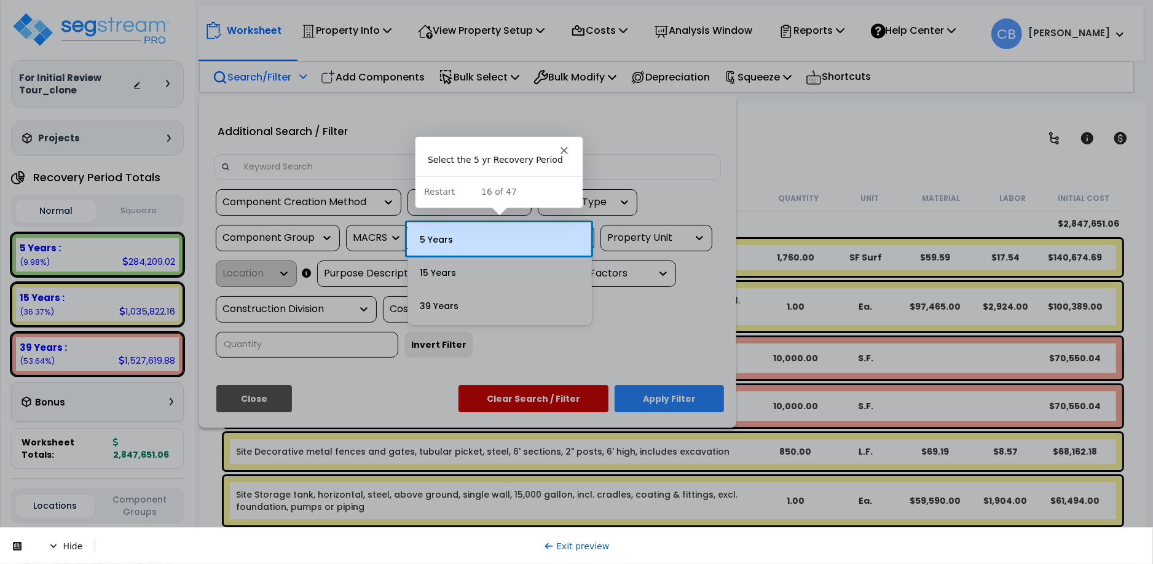
click at [498, 237] on div "5 Years" at bounding box center [499, 239] width 184 height 33
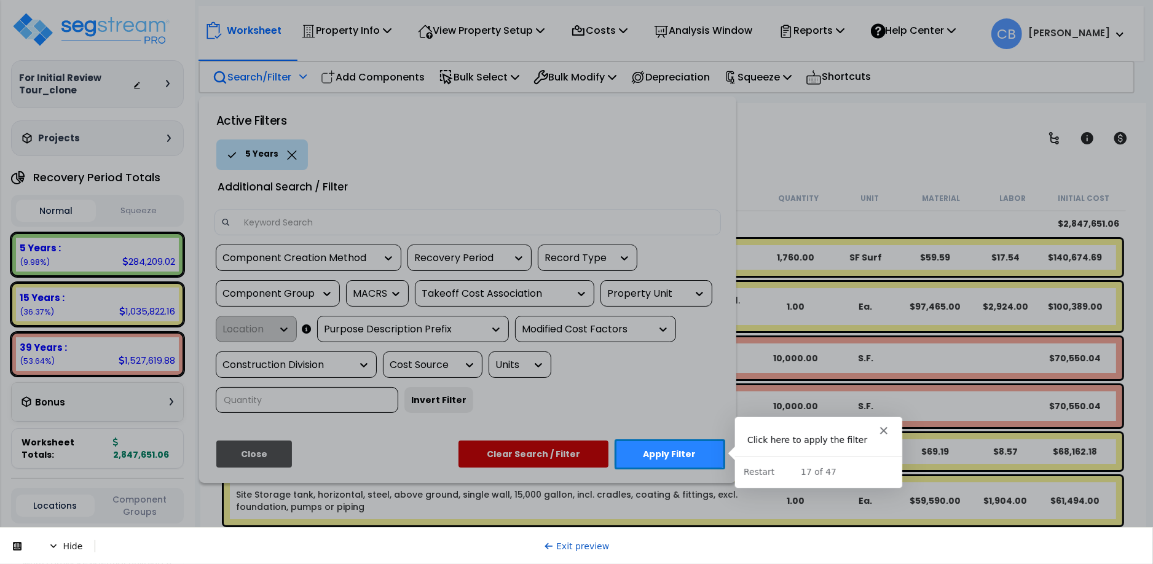
click at [672, 454] on button "Apply Filter" at bounding box center [669, 454] width 109 height 27
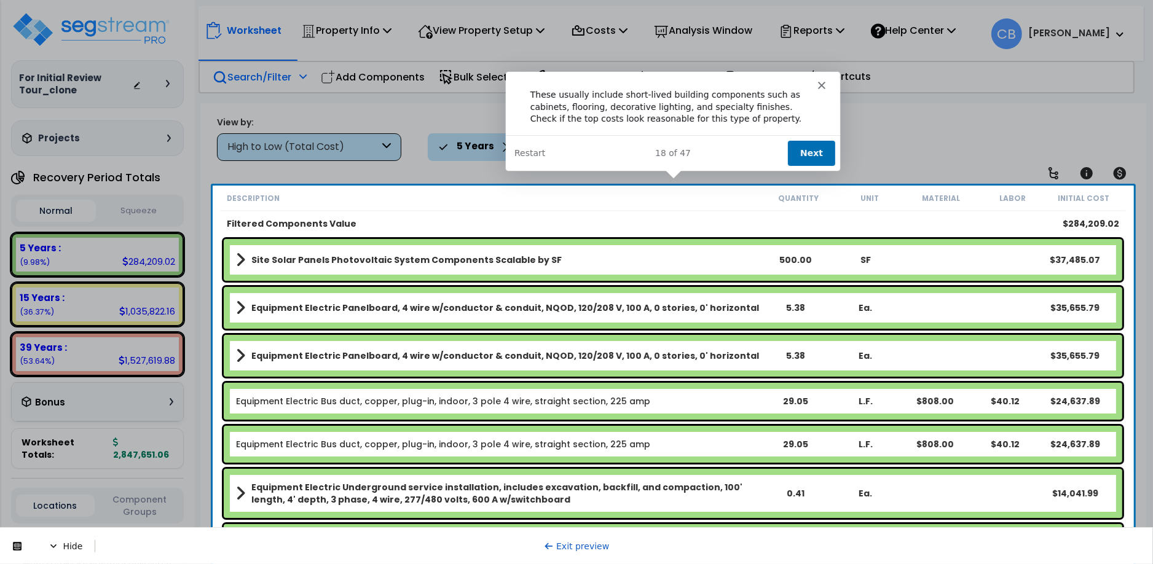
click at [820, 152] on button "Next" at bounding box center [810, 152] width 47 height 25
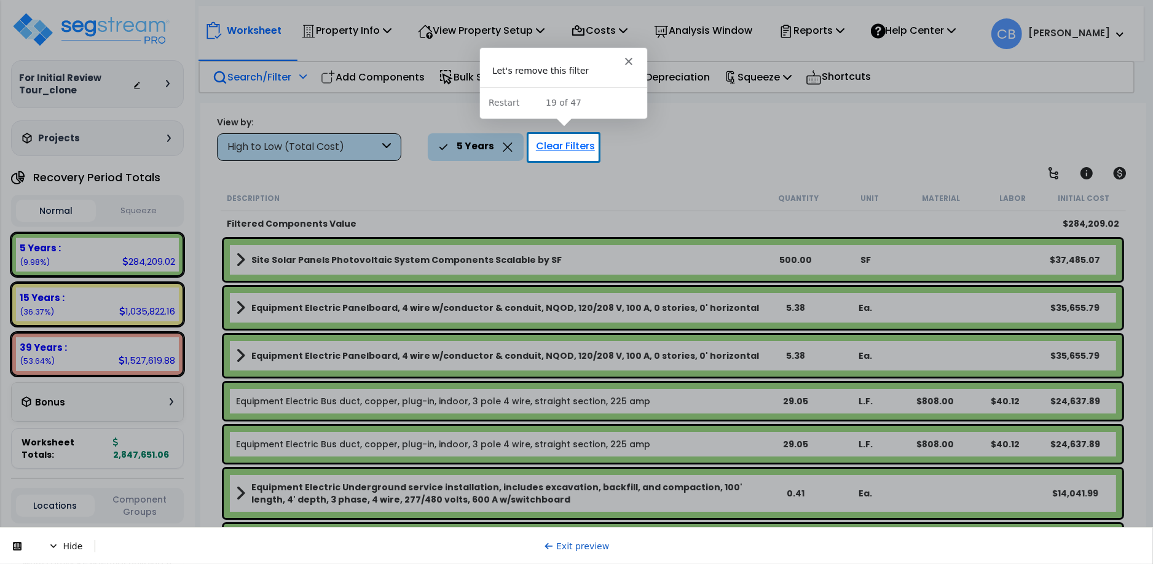
click at [569, 140] on div "Clear Filters" at bounding box center [565, 146] width 71 height 27
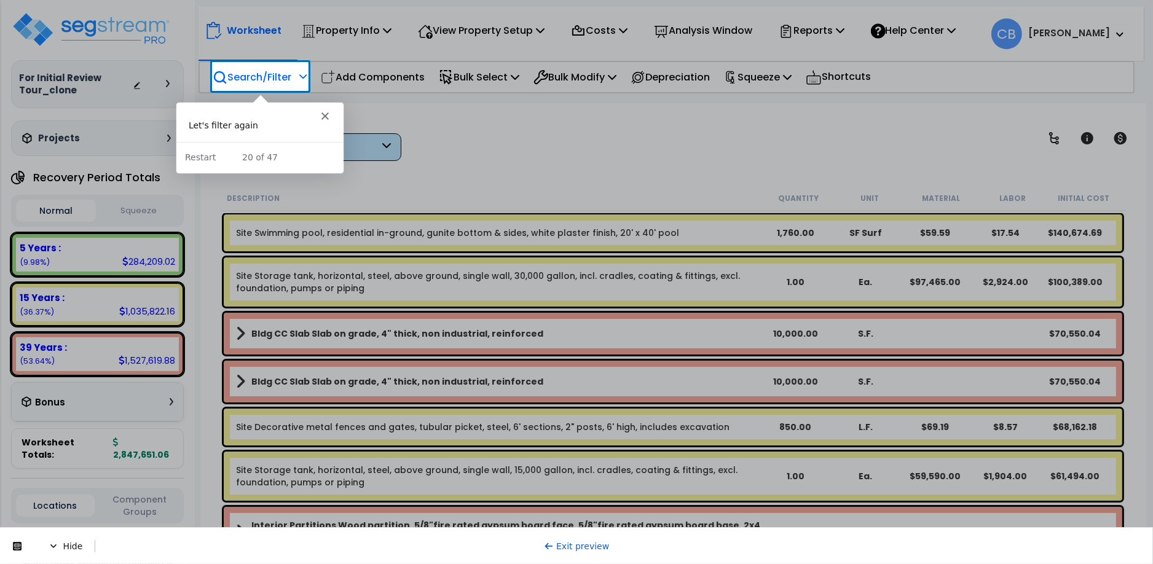
click at [291, 77] on p "Search/Filter" at bounding box center [252, 77] width 79 height 17
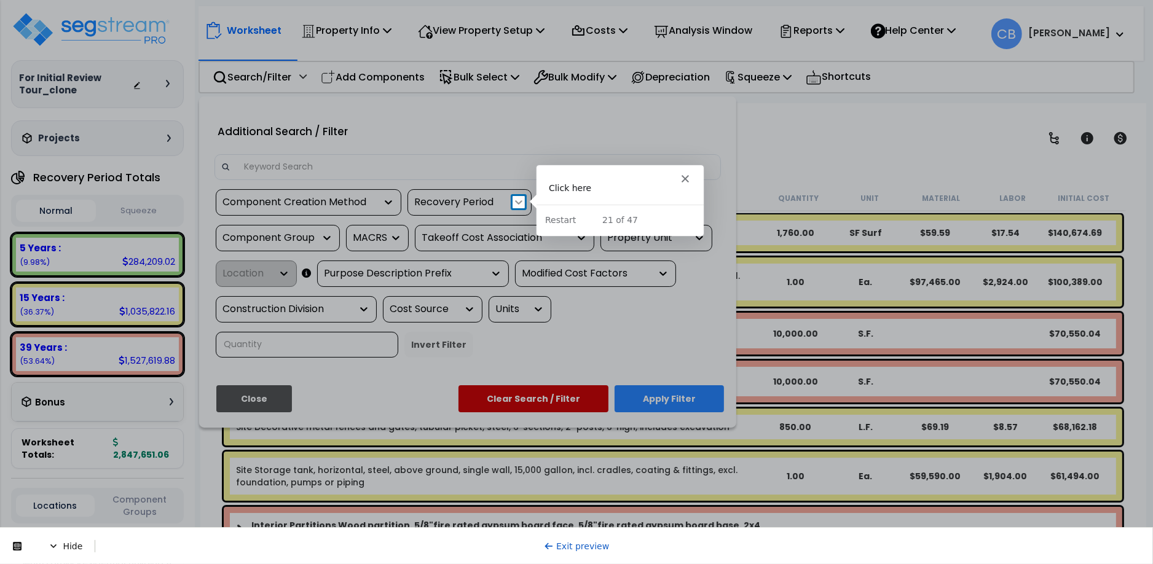
click at [518, 202] on icon at bounding box center [519, 202] width 12 height 12
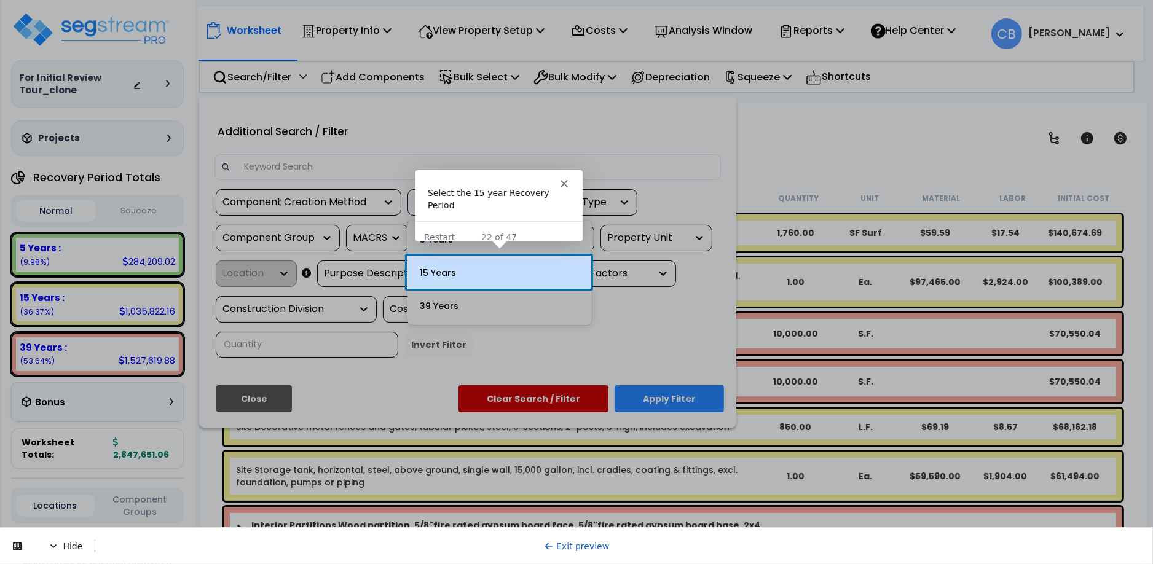
click at [490, 272] on div "15 Years" at bounding box center [499, 272] width 184 height 33
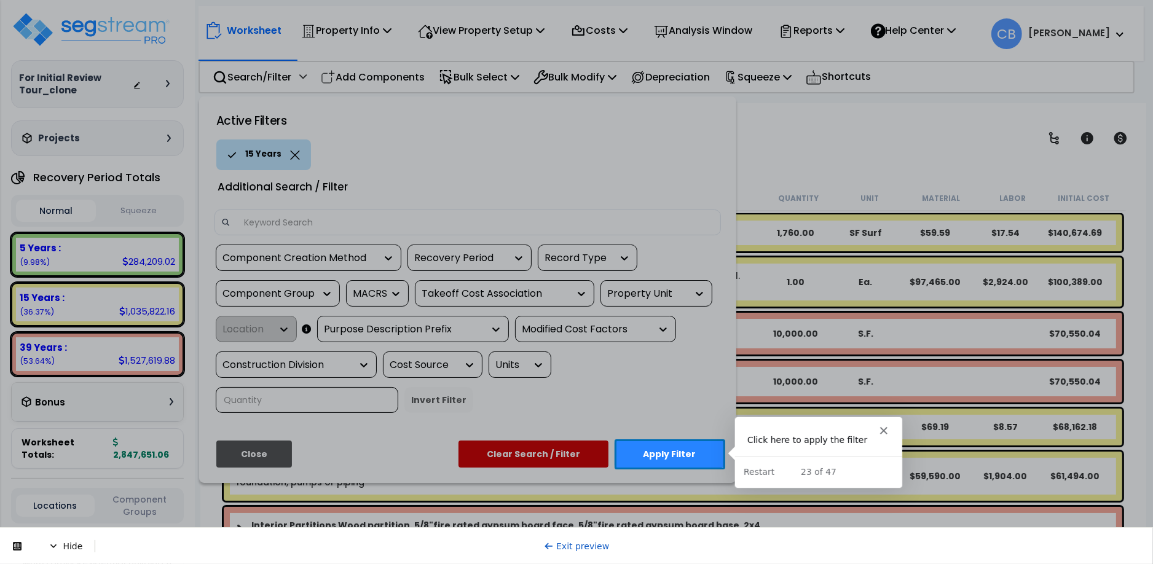
click at [692, 447] on button "Apply Filter" at bounding box center [669, 454] width 109 height 27
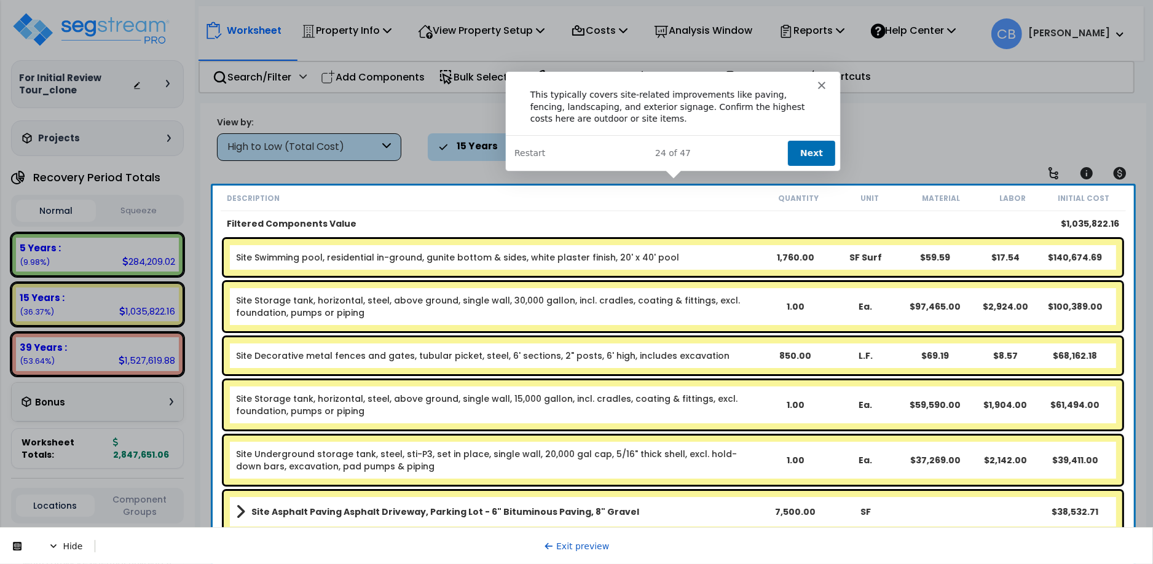
click at [811, 154] on button "Next" at bounding box center [810, 152] width 47 height 25
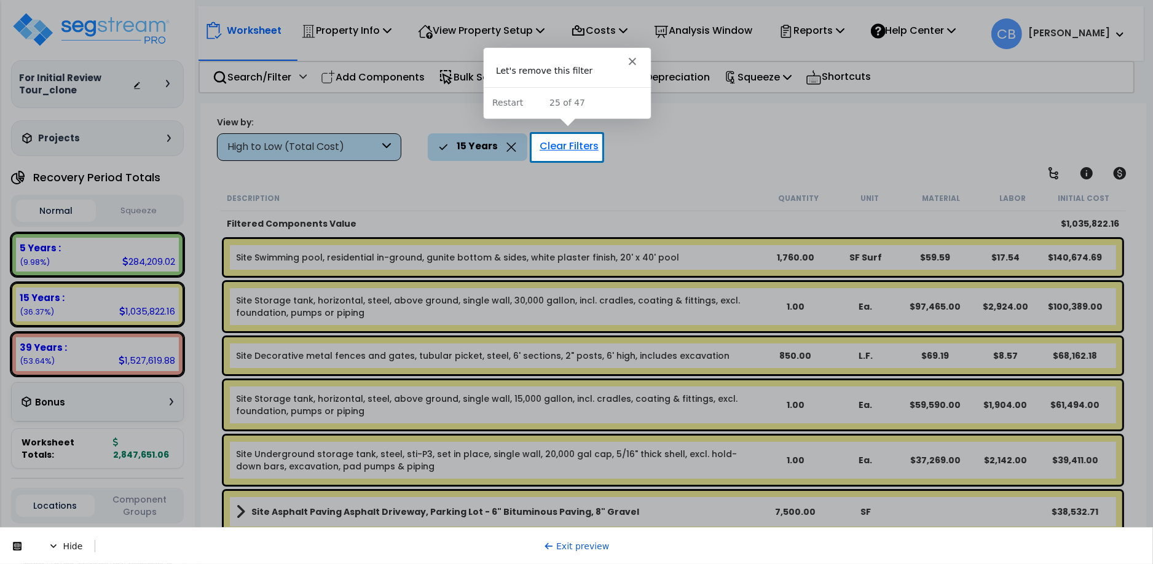
click at [559, 149] on div "Clear Filters" at bounding box center [568, 146] width 71 height 27
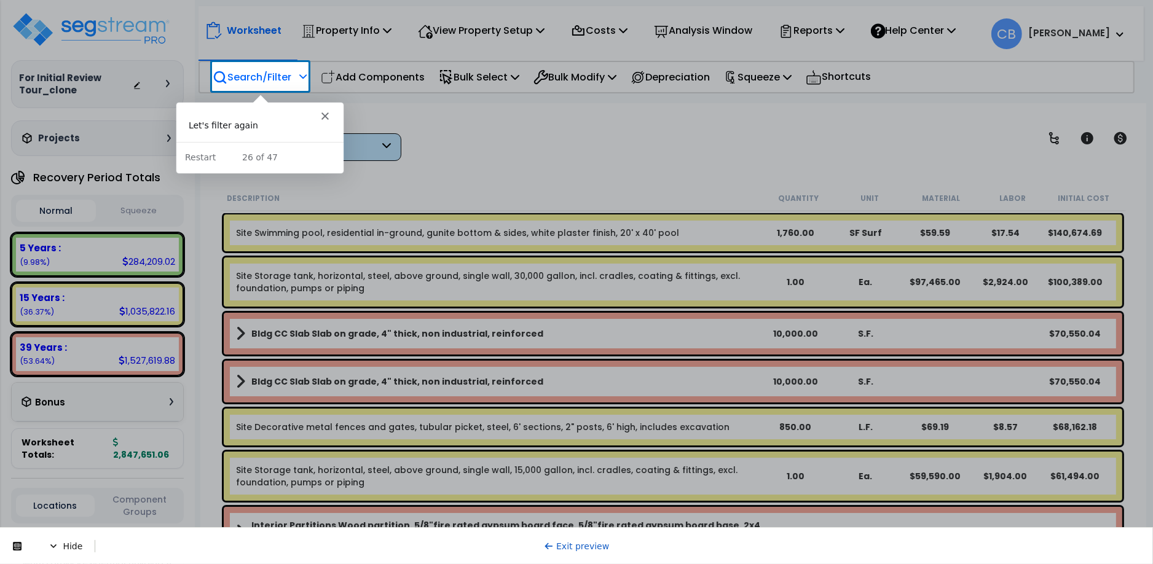
click at [260, 78] on p "Search/Filter" at bounding box center [252, 77] width 79 height 17
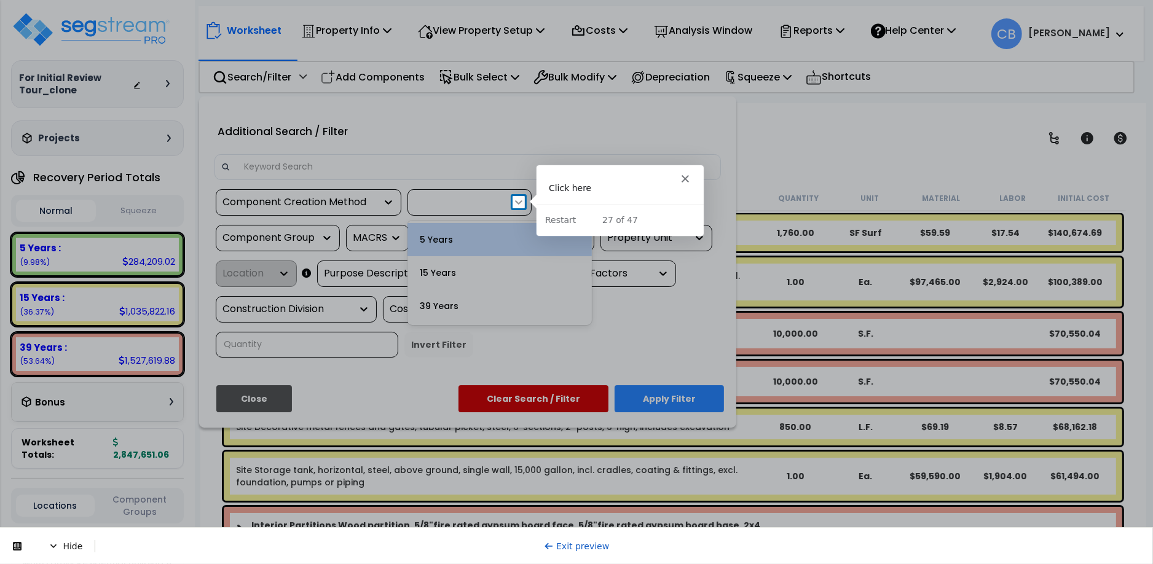
click at [516, 203] on icon at bounding box center [519, 202] width 12 height 12
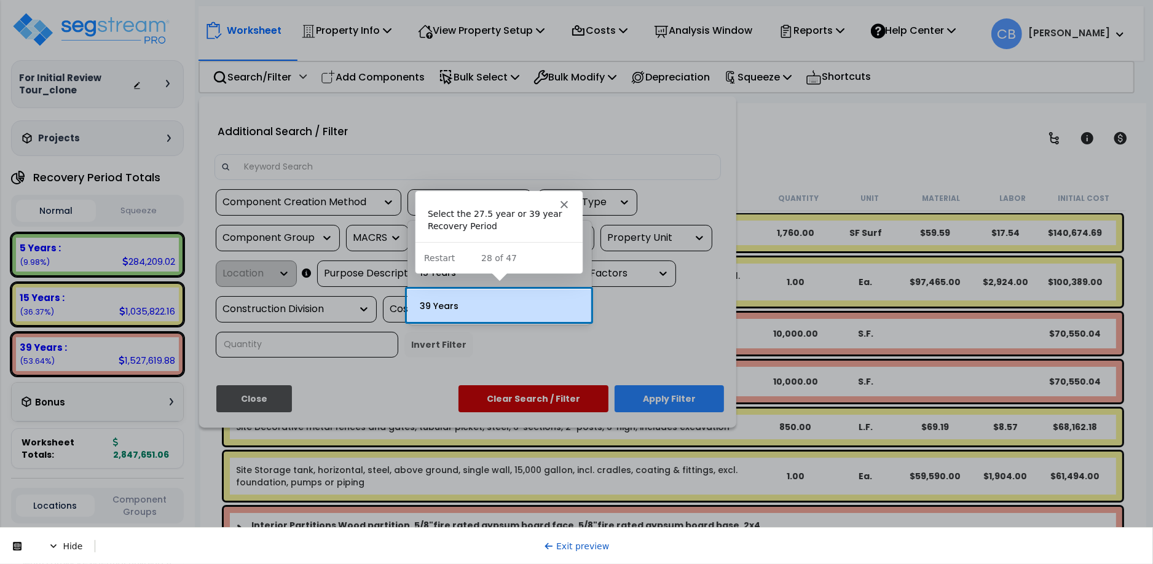
click at [486, 307] on div "39 Years" at bounding box center [499, 305] width 184 height 33
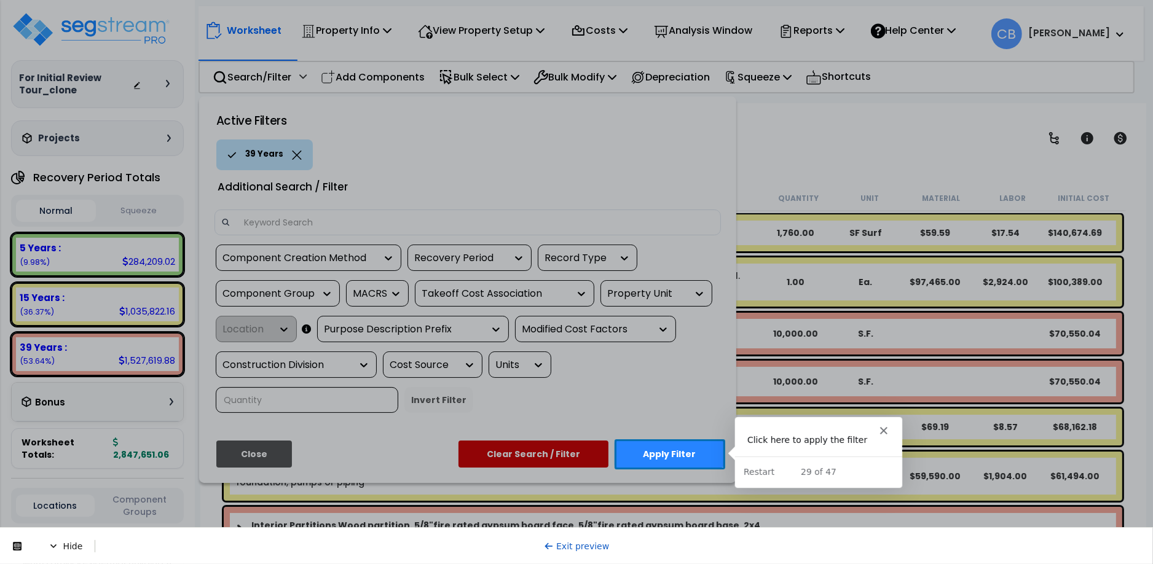
click at [677, 444] on button "Apply Filter" at bounding box center [669, 454] width 109 height 27
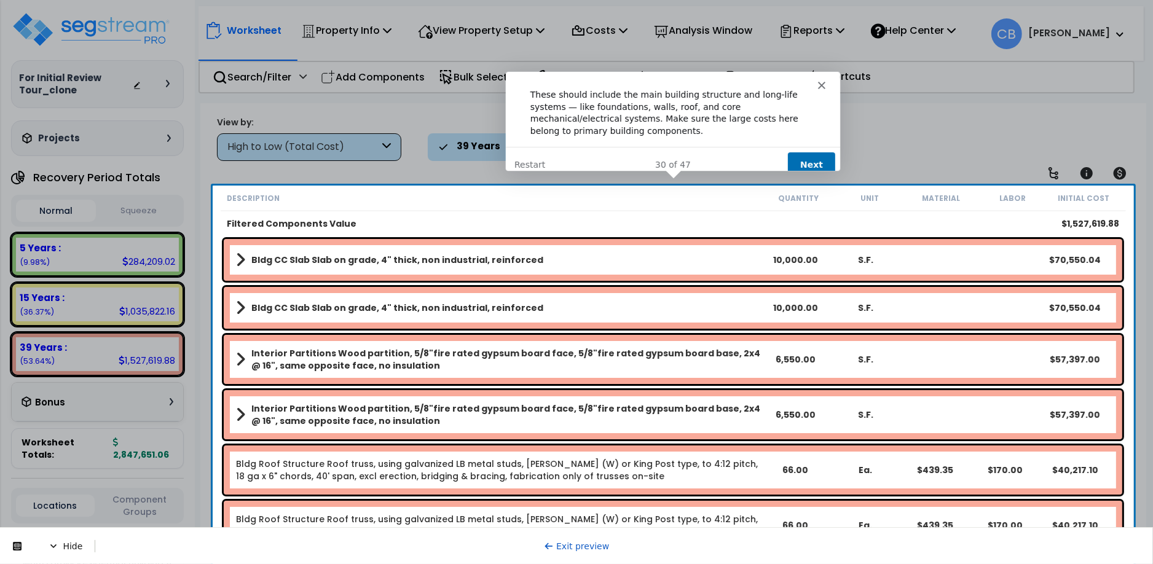
click at [798, 154] on button "Next" at bounding box center [810, 163] width 47 height 25
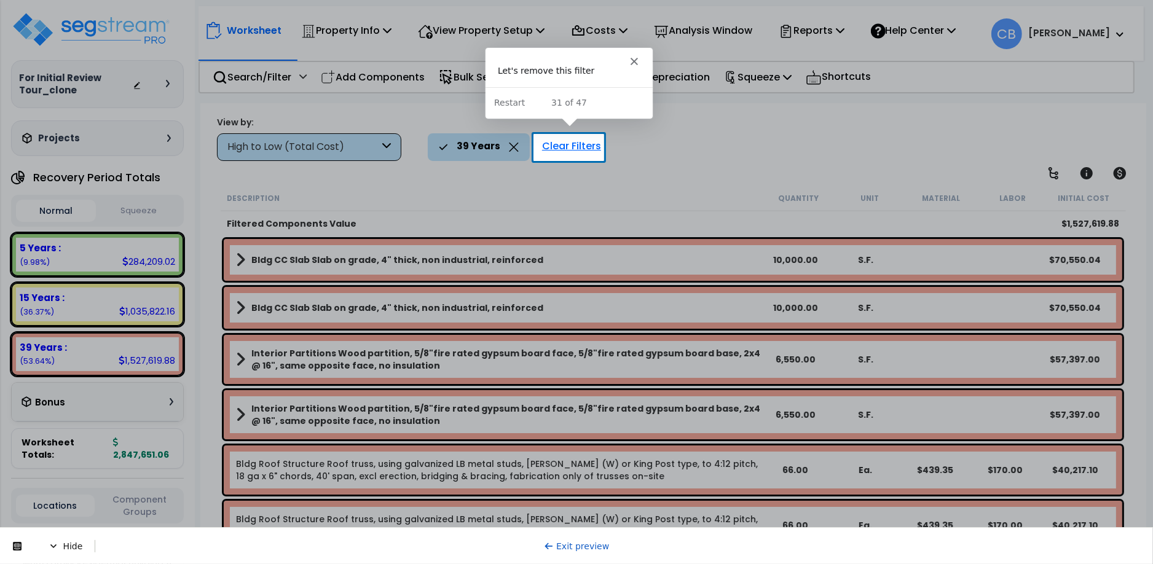
click at [547, 142] on div "Clear Filters" at bounding box center [571, 146] width 71 height 27
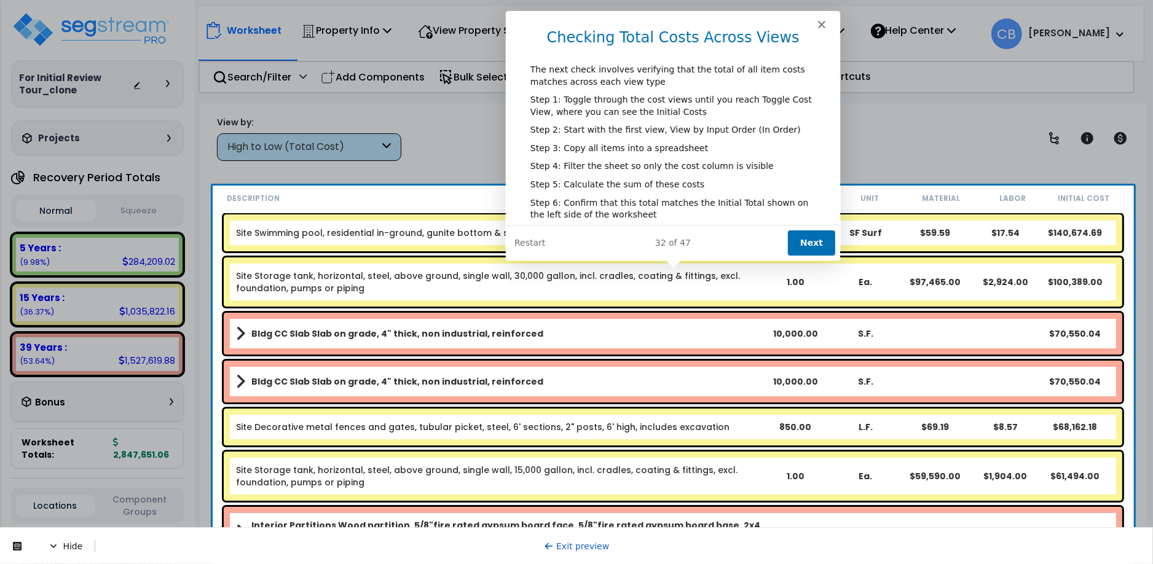
click at [801, 244] on button "Next" at bounding box center [810, 242] width 47 height 25
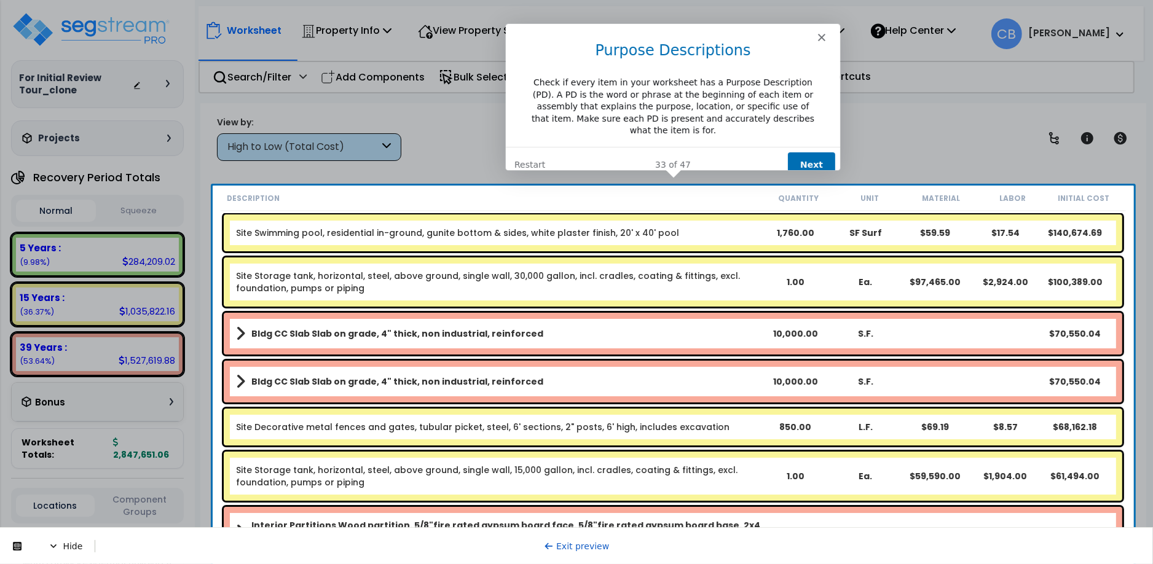
click at [806, 156] on button "Next" at bounding box center [810, 164] width 47 height 25
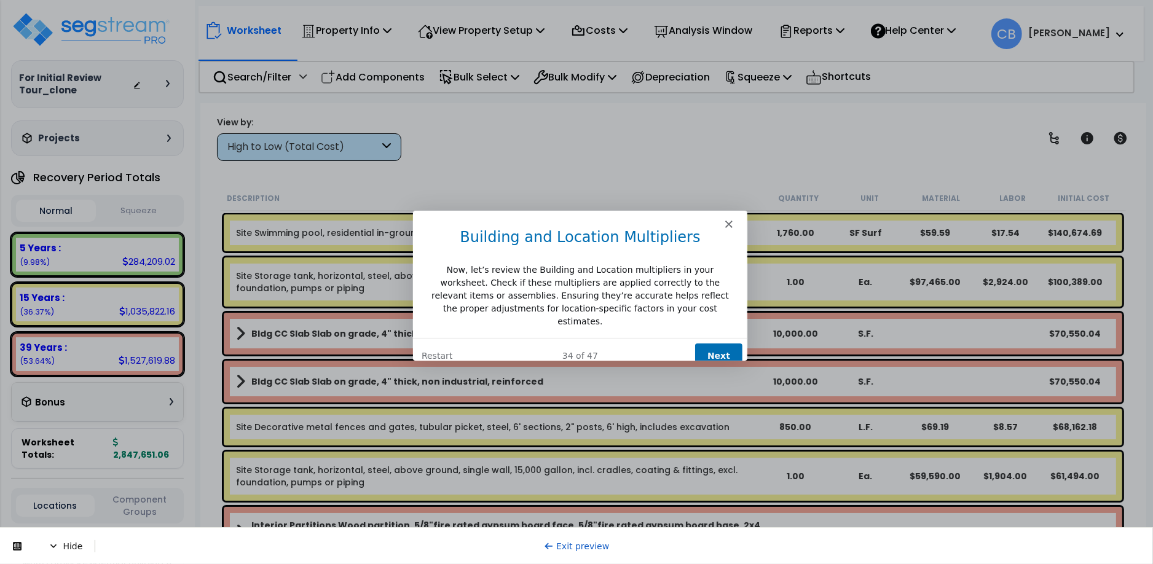
click at [720, 352] on button "Next" at bounding box center [717, 354] width 47 height 25
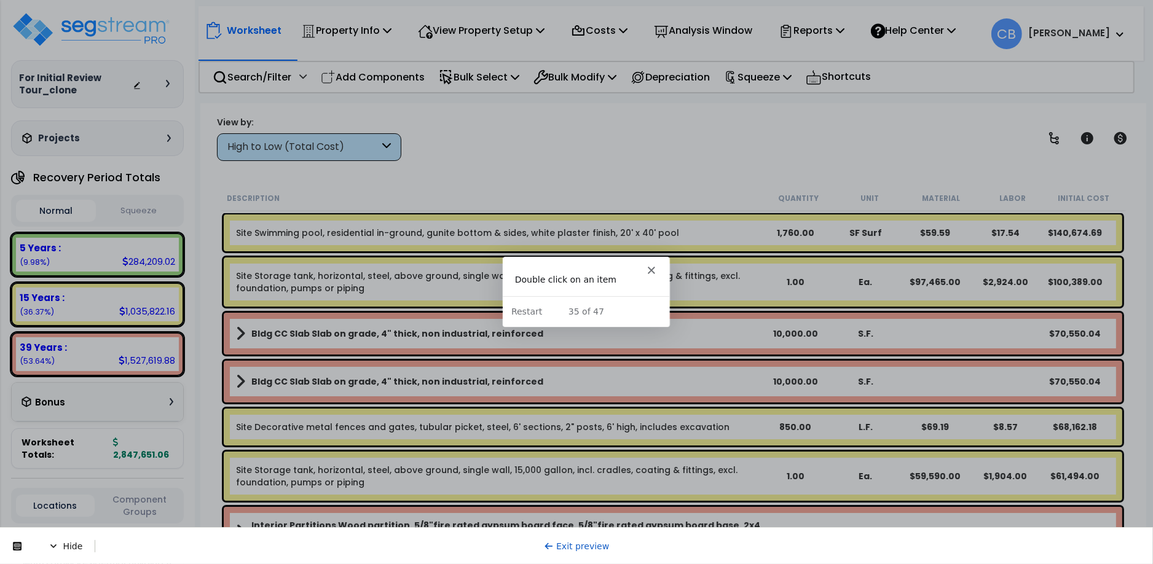
click at [283, 230] on link "Site Swimming pool, residential in-ground, gunite bottom & sides, white plaster…" at bounding box center [457, 233] width 443 height 12
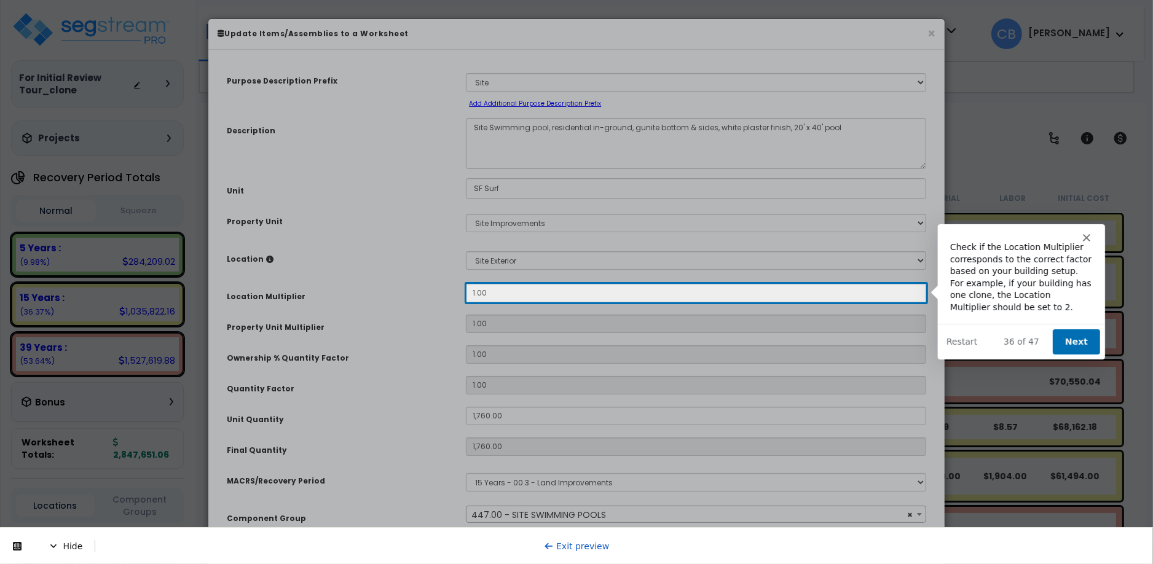
select select "59"
click at [1083, 340] on button "Next" at bounding box center [1074, 340] width 47 height 25
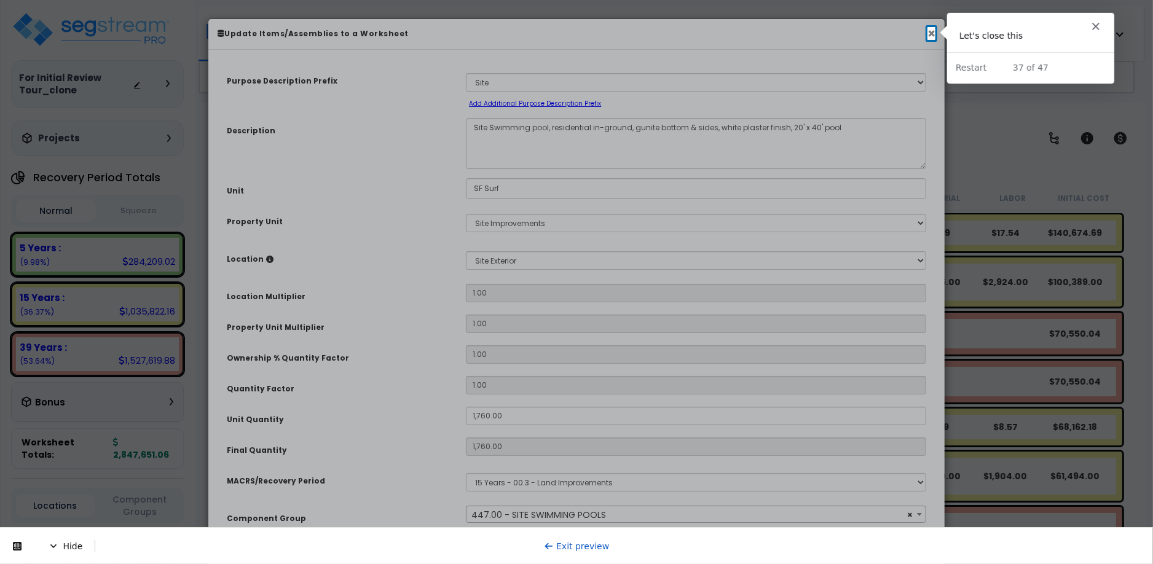
click at [932, 32] on button "×" at bounding box center [931, 33] width 8 height 13
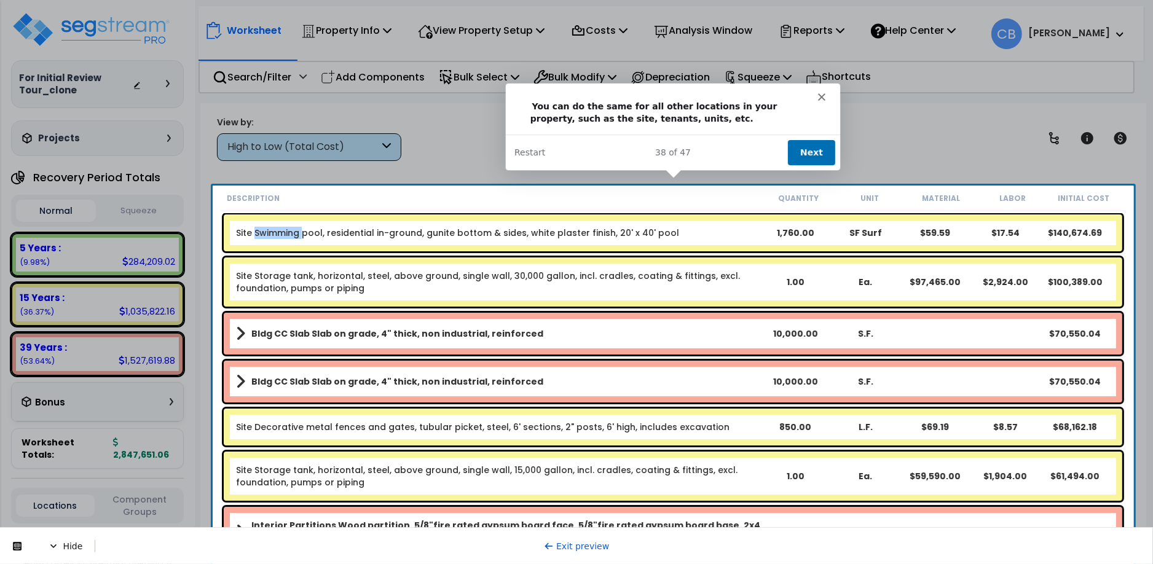
click at [808, 149] on button "Next" at bounding box center [810, 152] width 47 height 25
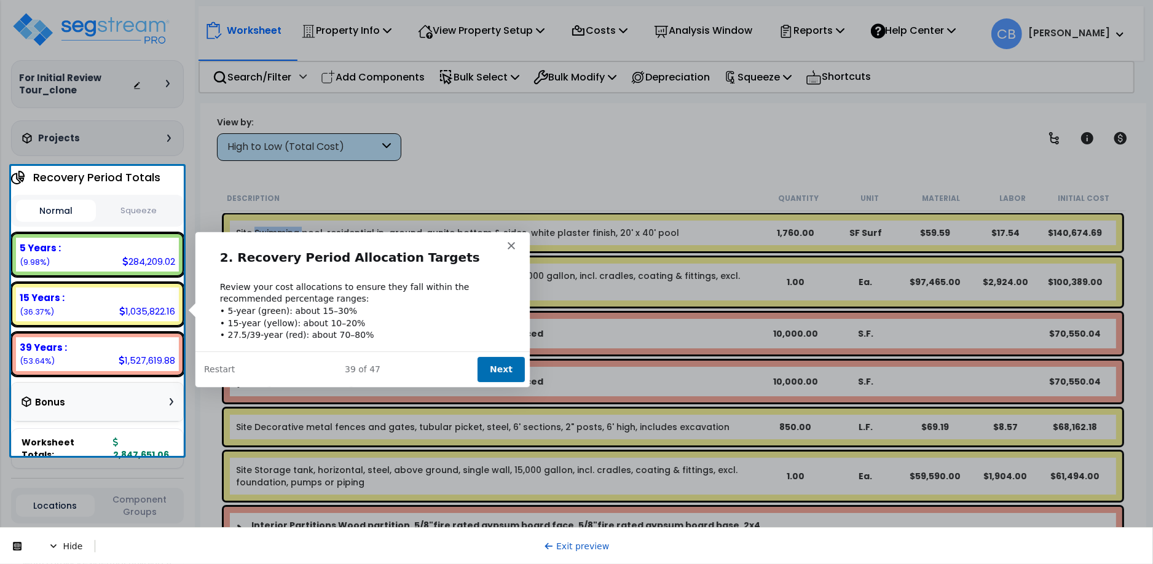
click at [497, 366] on button "Next" at bounding box center [500, 368] width 47 height 25
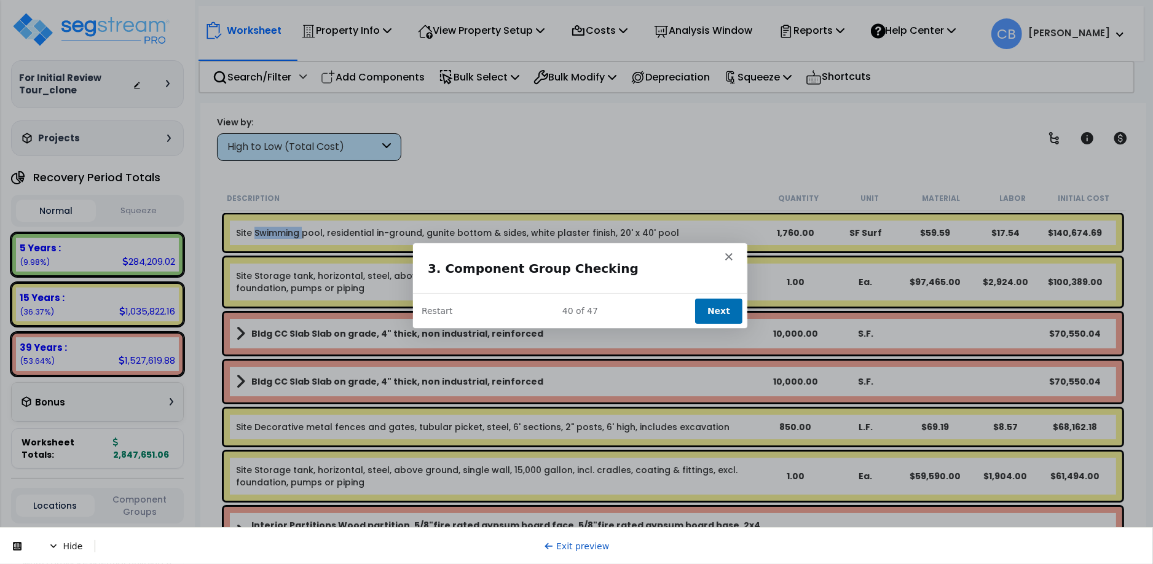
click at [726, 310] on button "Next" at bounding box center [717, 309] width 47 height 25
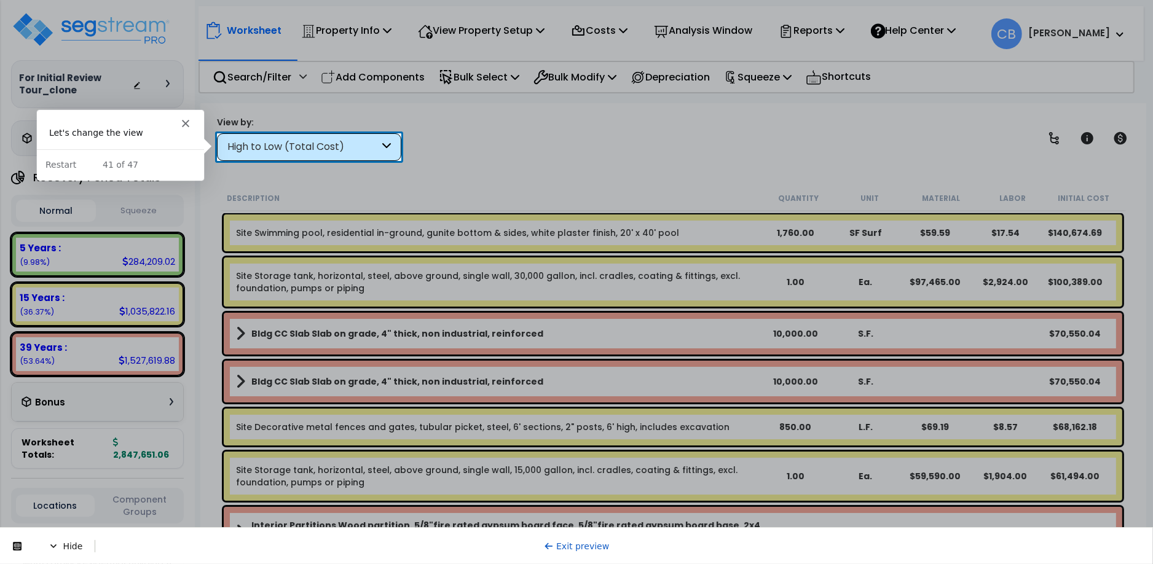
click at [370, 145] on div "High to Low (Total Cost)" at bounding box center [303, 147] width 152 height 14
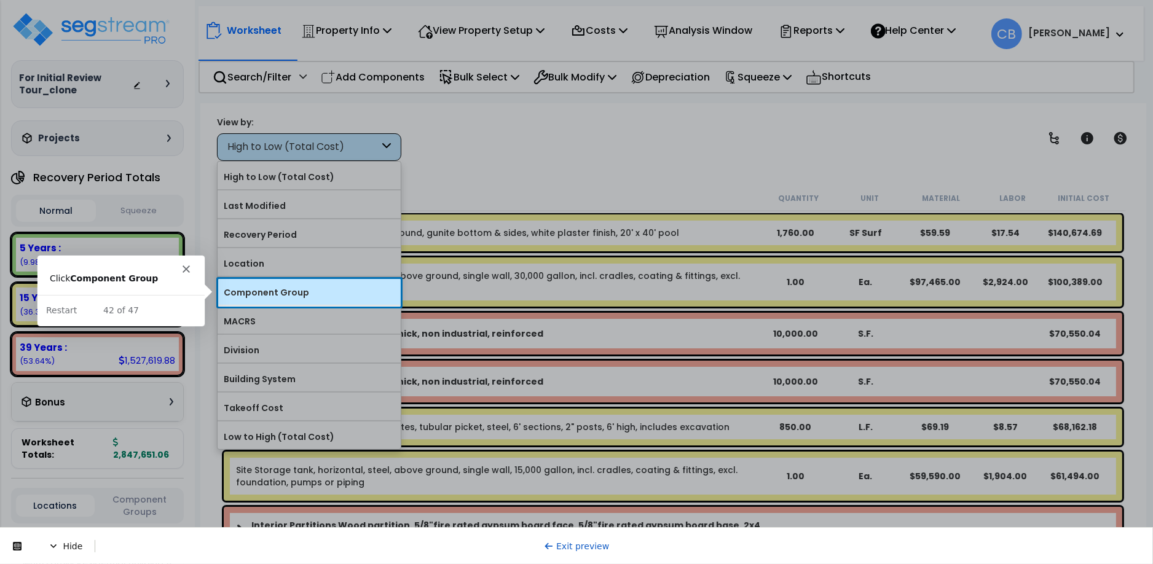
click at [289, 283] on div "Component Group" at bounding box center [309, 291] width 183 height 28
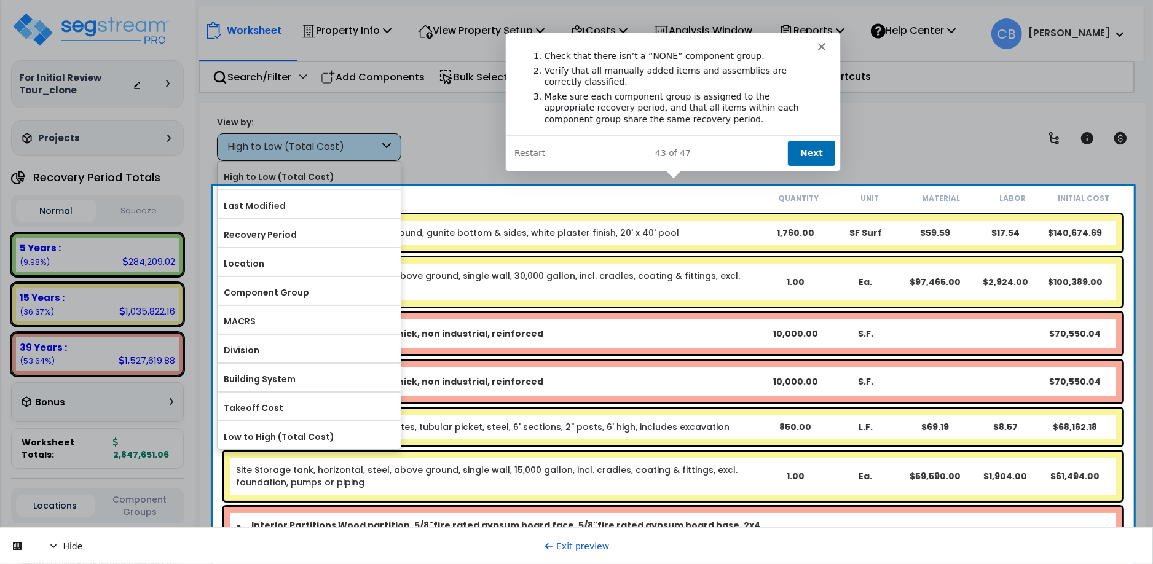
click at [312, 295] on div "Product tour overlay" at bounding box center [576, 282] width 1153 height 564
click at [312, 296] on div "Product tour overlay" at bounding box center [576, 282] width 1153 height 564
click at [312, 298] on div "Product tour overlay" at bounding box center [576, 282] width 1153 height 564
click at [819, 42] on polygon "Close" at bounding box center [820, 45] width 7 height 7
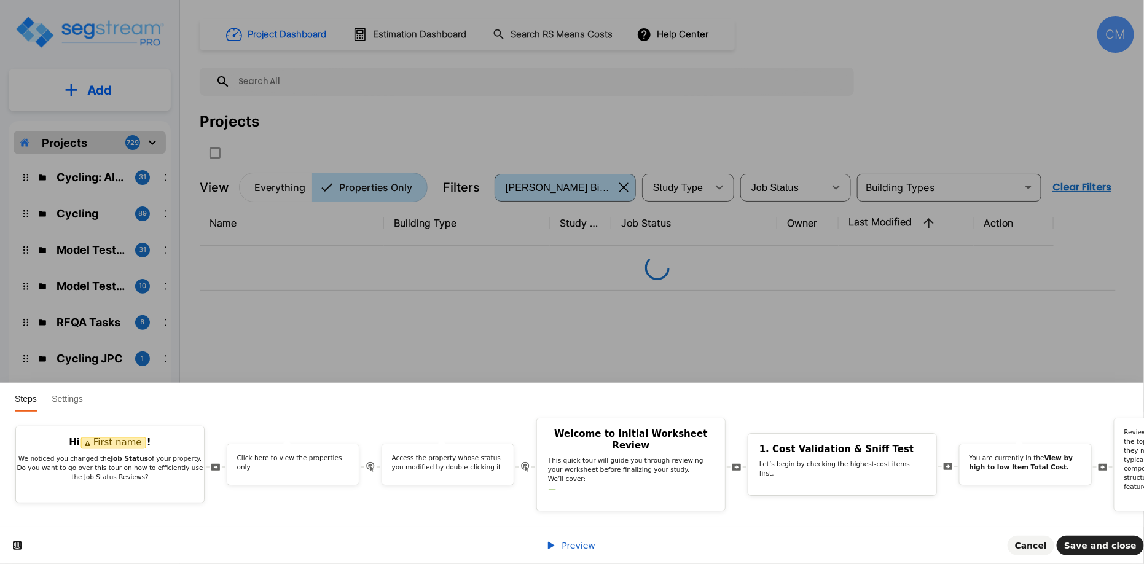
scroll to position [0, 1283]
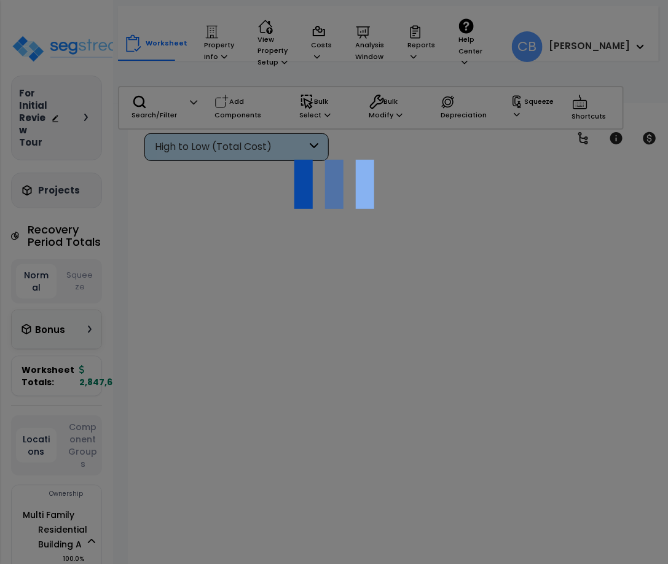
click at [0, 22] on div at bounding box center [334, 282] width 668 height 564
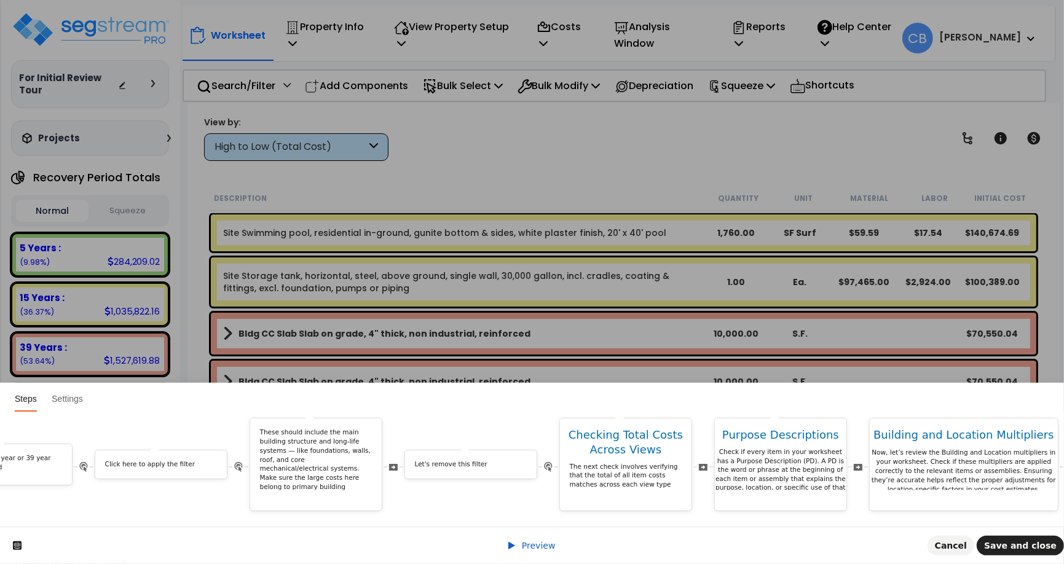
scroll to position [0, 4494]
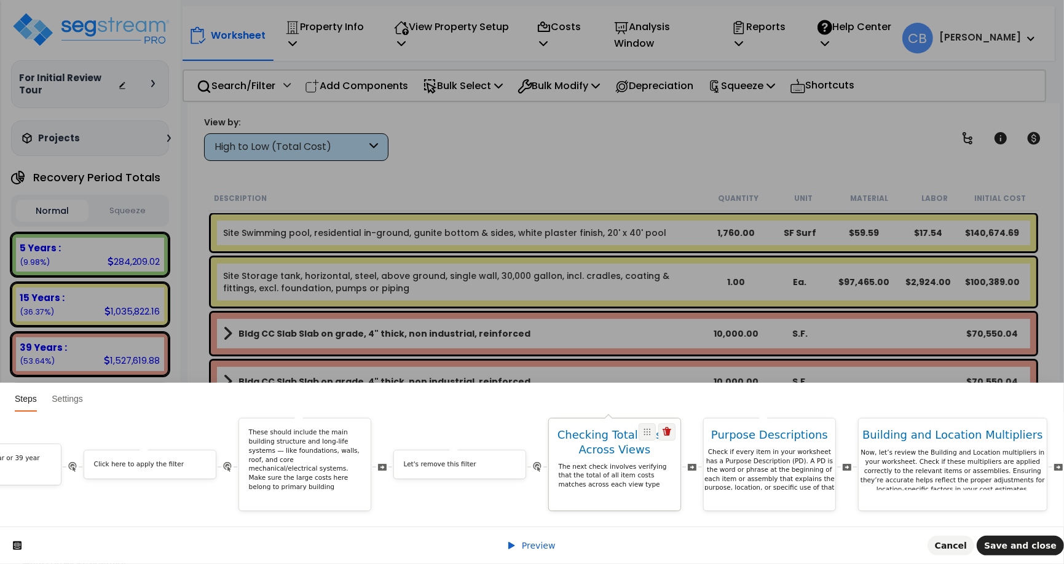
click at [615, 462] on p "The next check involves verifying that the total of all item costs matches acro…" at bounding box center [615, 475] width 112 height 27
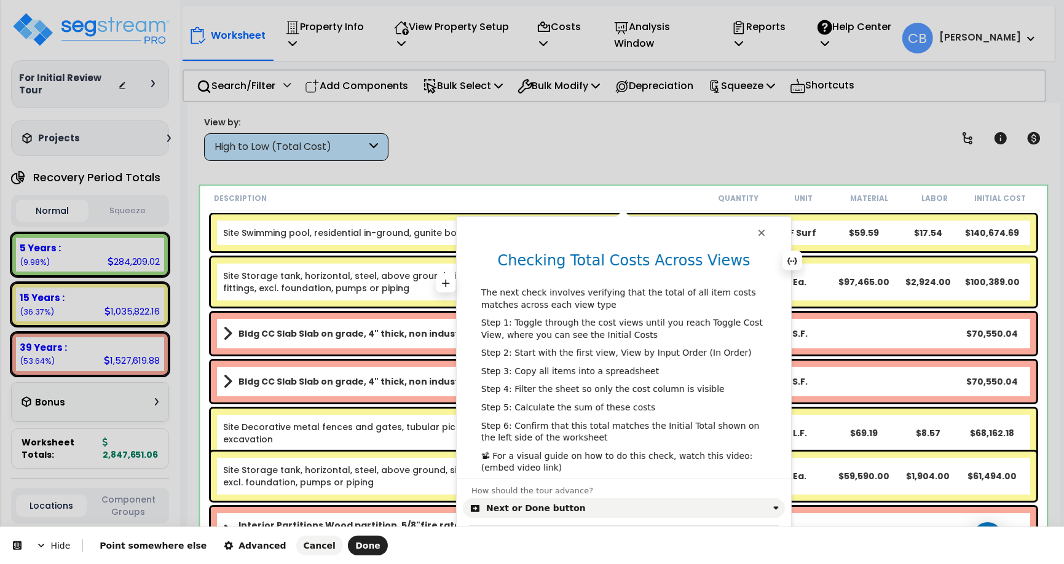
click at [628, 272] on h1 "Checking Total Costs Across Views" at bounding box center [624, 264] width 334 height 27
click at [476, 295] on div "The next check involves verifying that the total of all item costs matches acro…" at bounding box center [624, 363] width 334 height 224
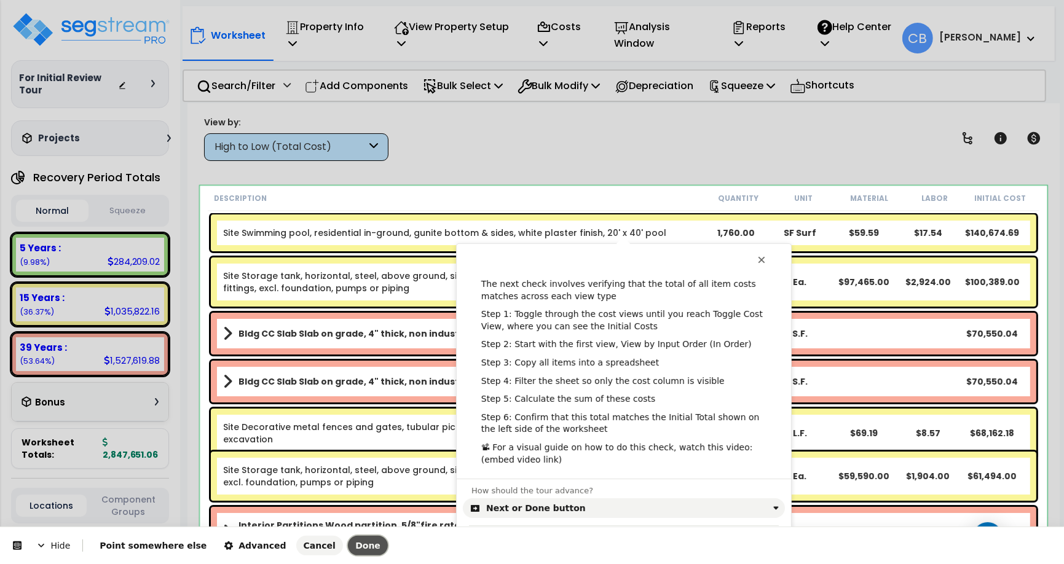
click at [355, 541] on span "Done" at bounding box center [367, 546] width 25 height 10
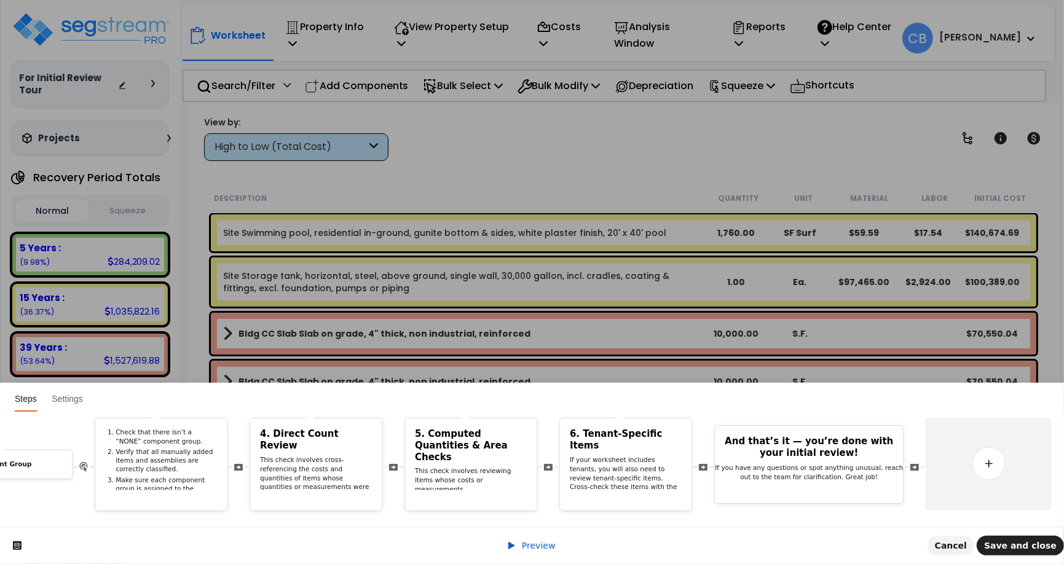
scroll to position [0, 0]
click at [667, 458] on icon at bounding box center [951, 463] width 10 height 10
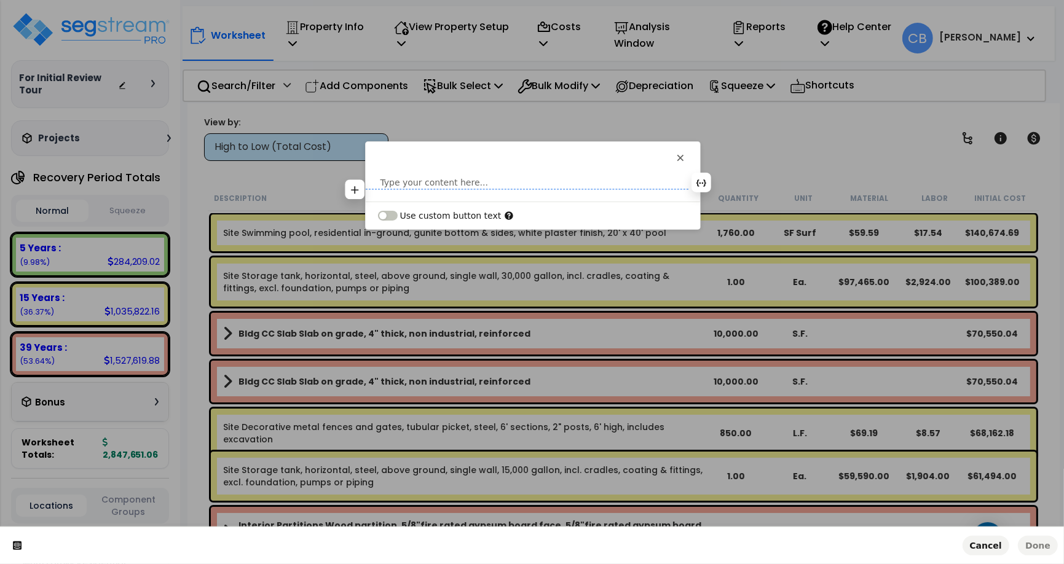
click at [509, 183] on p at bounding box center [532, 182] width 305 height 12
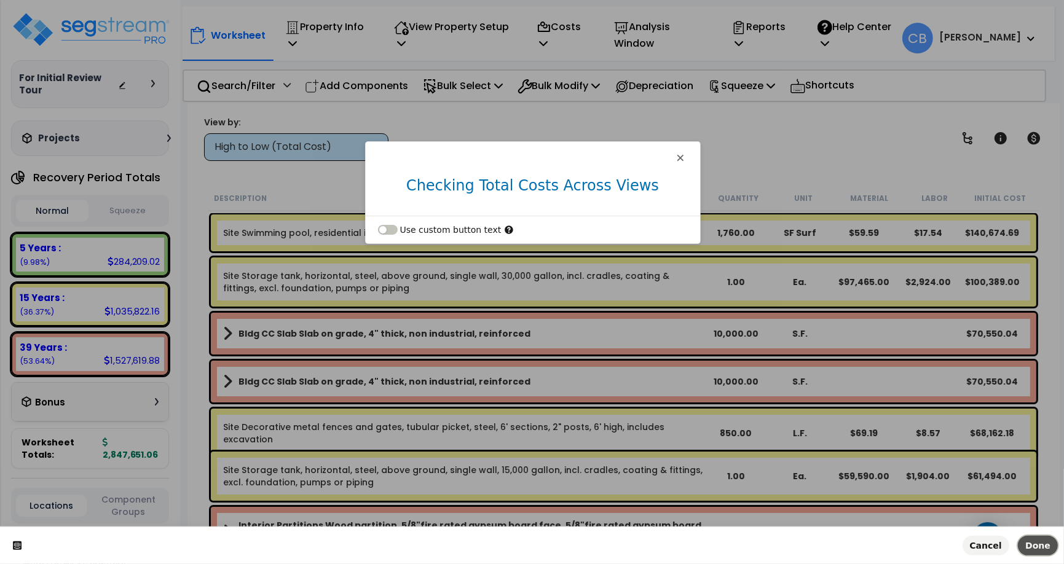
click at [667, 551] on span "Done" at bounding box center [1037, 546] width 25 height 10
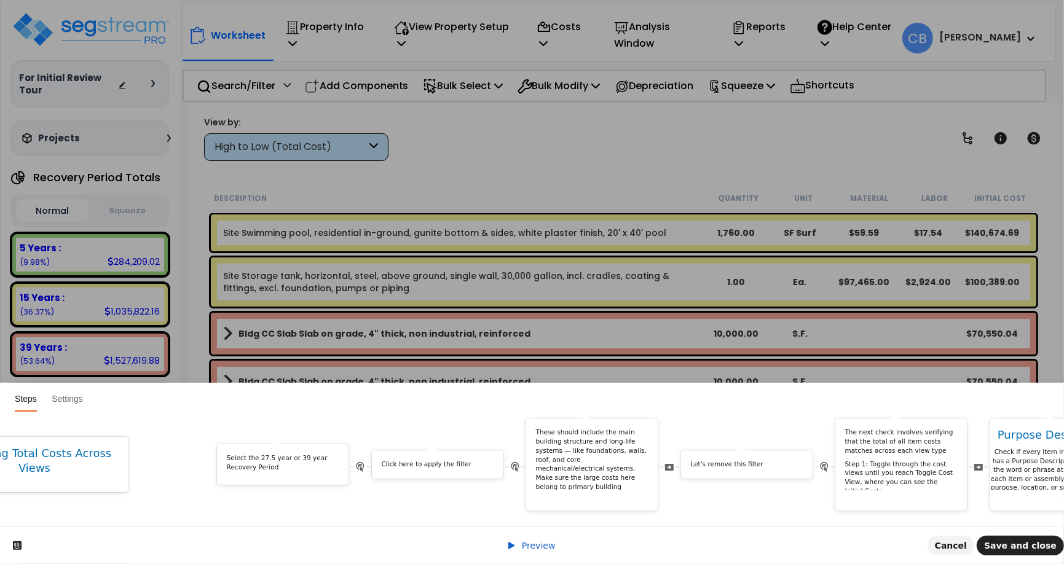
scroll to position [0, 4374]
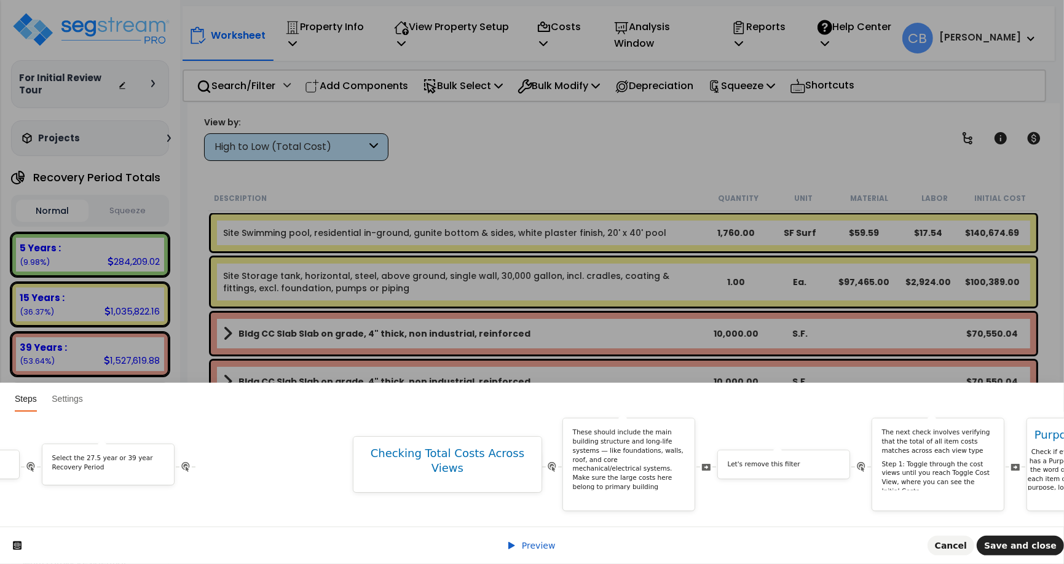
drag, startPoint x: 885, startPoint y: 452, endPoint x: 524, endPoint y: 570, distance: 379.7
click at [524, 0] on html "Steps Settings Hi First name ! We noticed you changed the Job Status of your pr…" at bounding box center [532, 0] width 1064 height 0
drag, startPoint x: 361, startPoint y: 447, endPoint x: 507, endPoint y: 529, distance: 167.0
click at [521, 527] on div "Steps Settings Hi First name ! We noticed you changed the Job Status of your pr…" at bounding box center [532, 473] width 1064 height 181
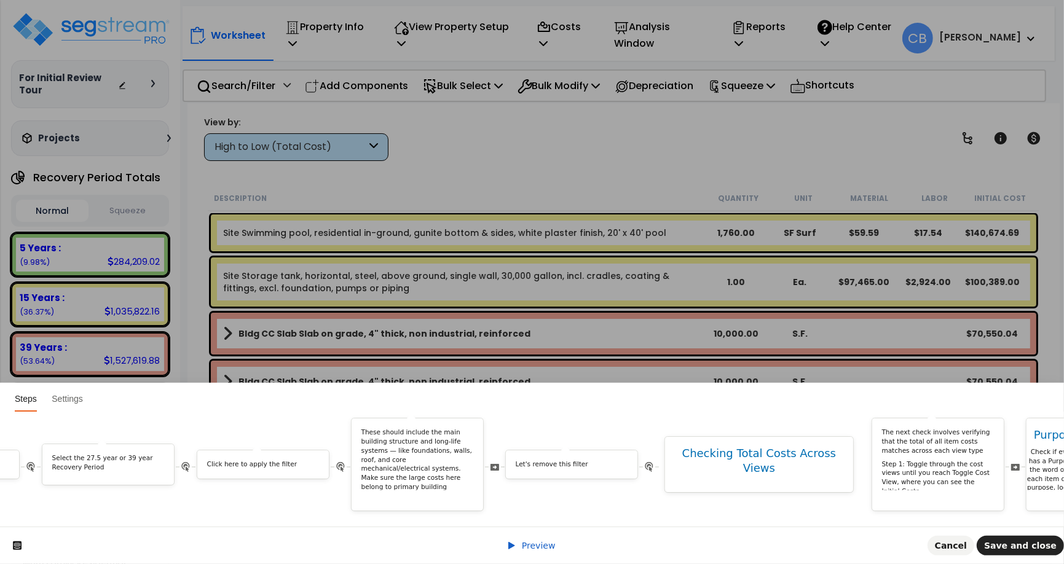
drag, startPoint x: 520, startPoint y: 449, endPoint x: 825, endPoint y: 471, distance: 306.3
click at [667, 471] on div "Checking Total Costs Across Views" at bounding box center [769, 464] width 211 height 57
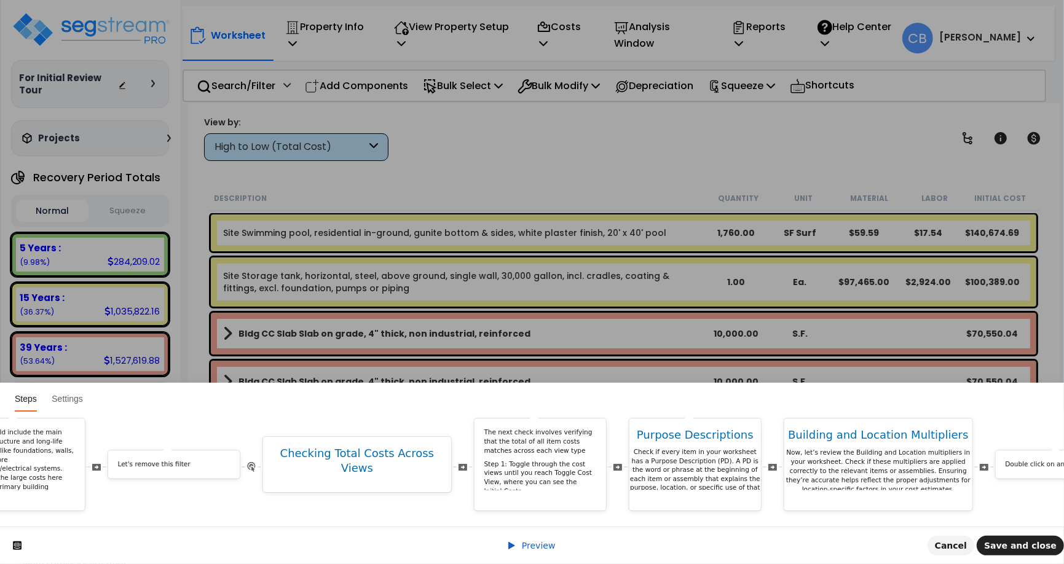
scroll to position [0, 4809]
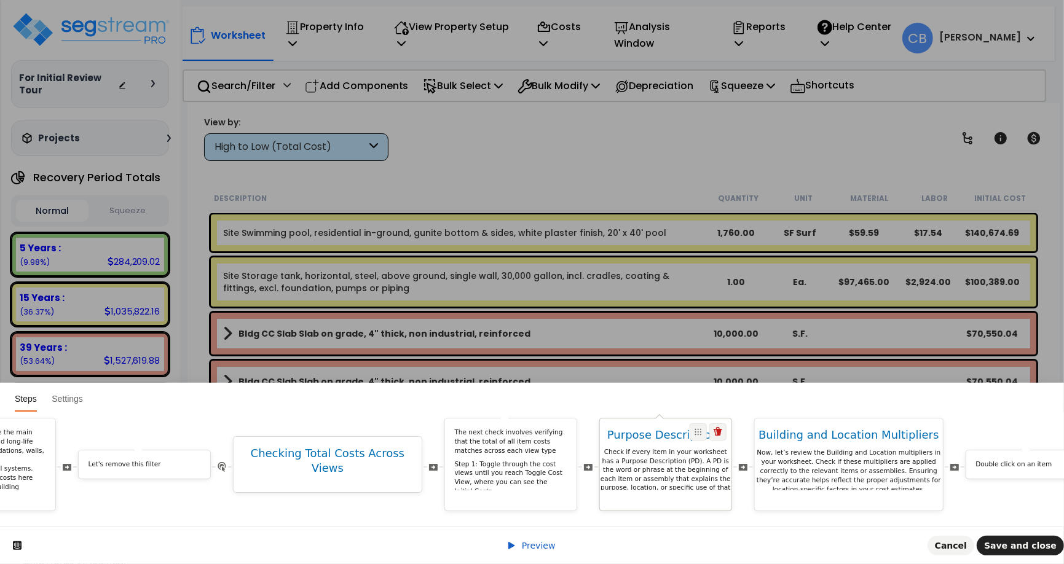
click at [667, 474] on p "Check if every item in your worksheet has a Purpose Description (PD). A PD is t…" at bounding box center [666, 483] width 132 height 73
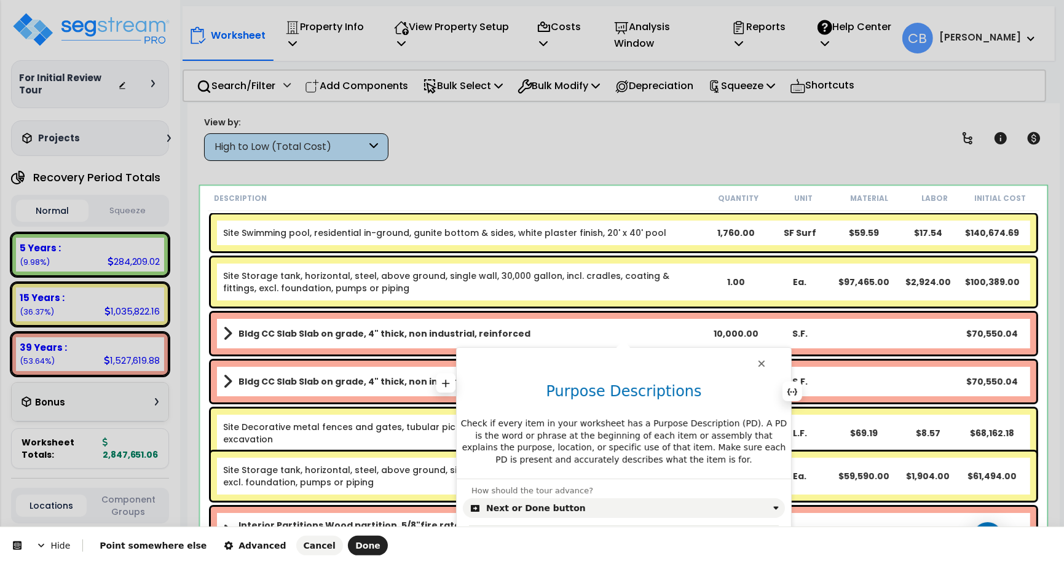
click at [624, 385] on h1 "Purpose Descriptions" at bounding box center [624, 395] width 334 height 27
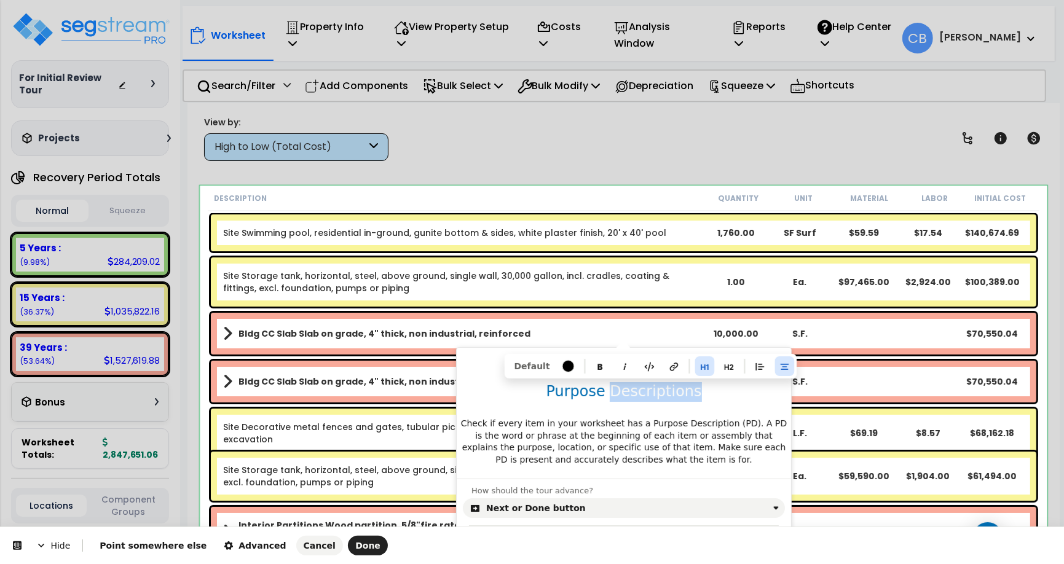
click at [624, 385] on h1 "Purpose Descriptions" at bounding box center [624, 395] width 334 height 27
click at [631, 395] on h1 "Purpose Descriptions" at bounding box center [624, 395] width 334 height 27
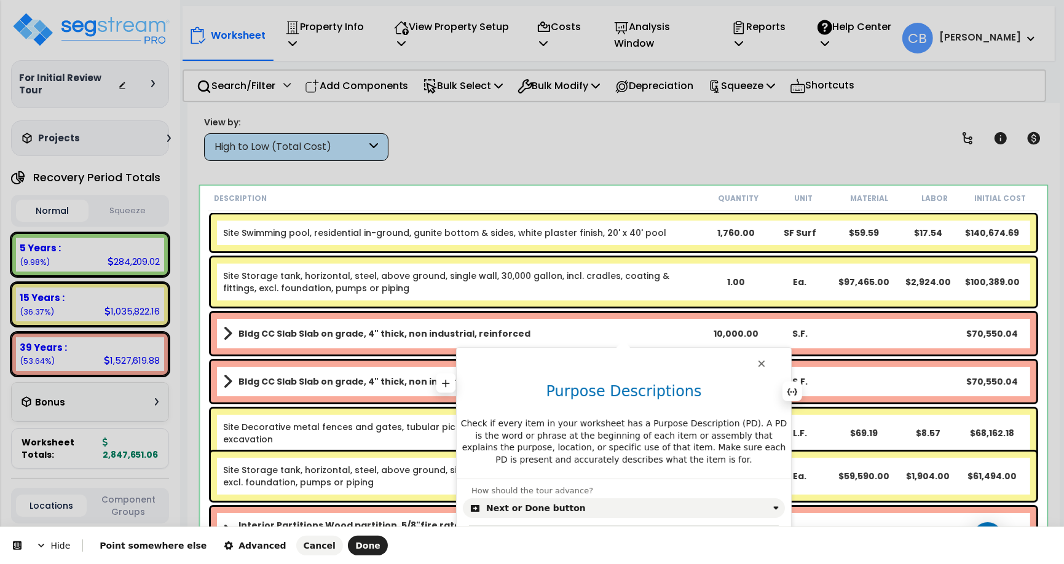
click at [643, 391] on h1 "Purpose Descriptions" at bounding box center [624, 395] width 334 height 27
click at [644, 393] on h1 "Purpose Descriptions" at bounding box center [624, 395] width 334 height 27
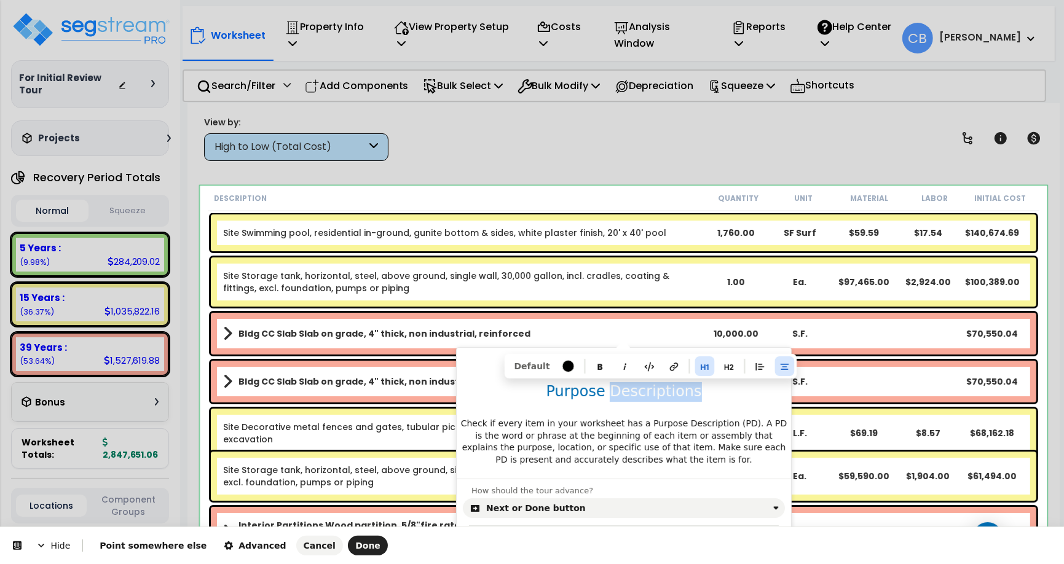
click at [644, 393] on h1 "Purpose Descriptions" at bounding box center [624, 395] width 334 height 27
click at [667, 398] on h1 "Purpose Descriptions" at bounding box center [624, 395] width 334 height 27
drag, startPoint x: 604, startPoint y: 396, endPoint x: 514, endPoint y: 396, distance: 89.7
click at [514, 396] on h1 "Purpose Descriptions" at bounding box center [624, 395] width 334 height 27
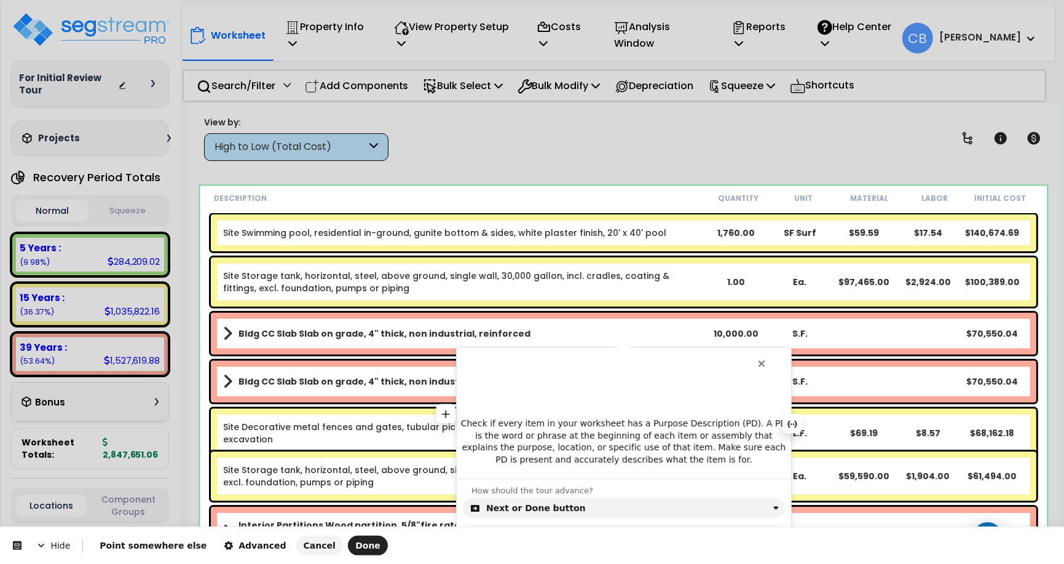
click at [467, 423] on p "Check if every item in your worksheet has a Purpose Description (PD). A PD is t…" at bounding box center [624, 442] width 334 height 48
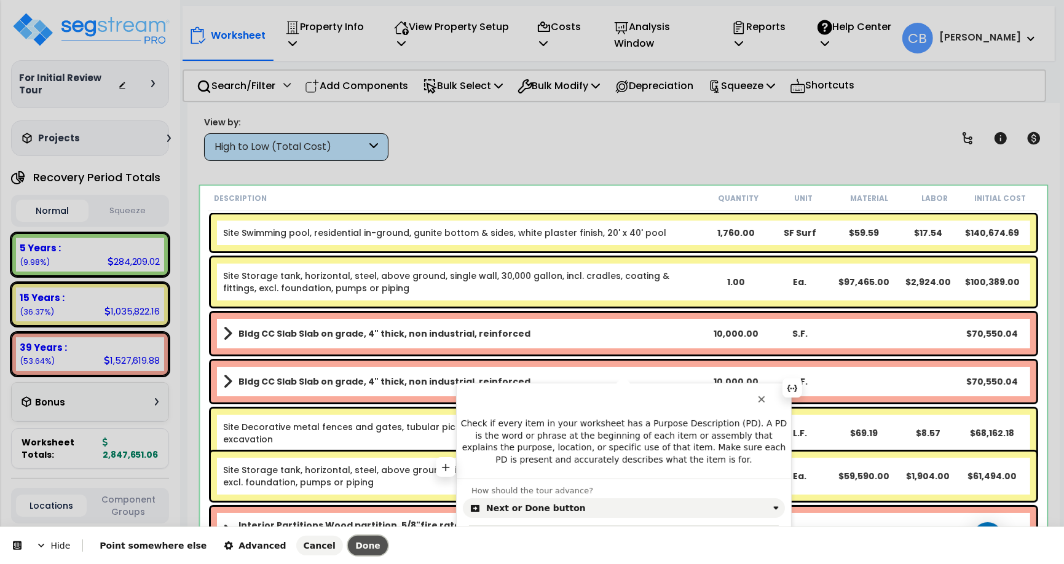
click at [355, 541] on span "Done" at bounding box center [367, 546] width 25 height 10
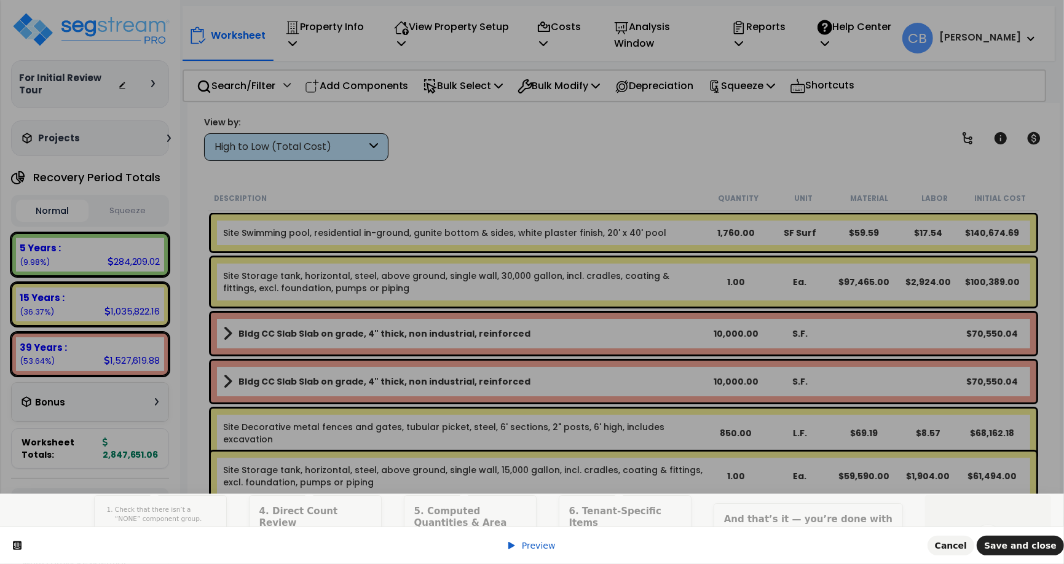
scroll to position [0, 0]
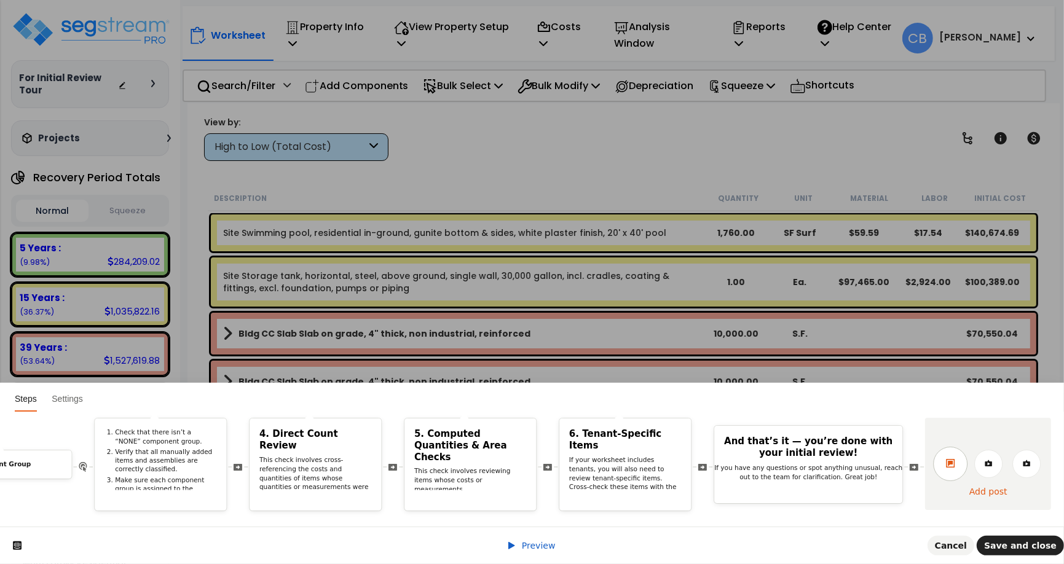
click at [667, 459] on icon at bounding box center [950, 463] width 9 height 9
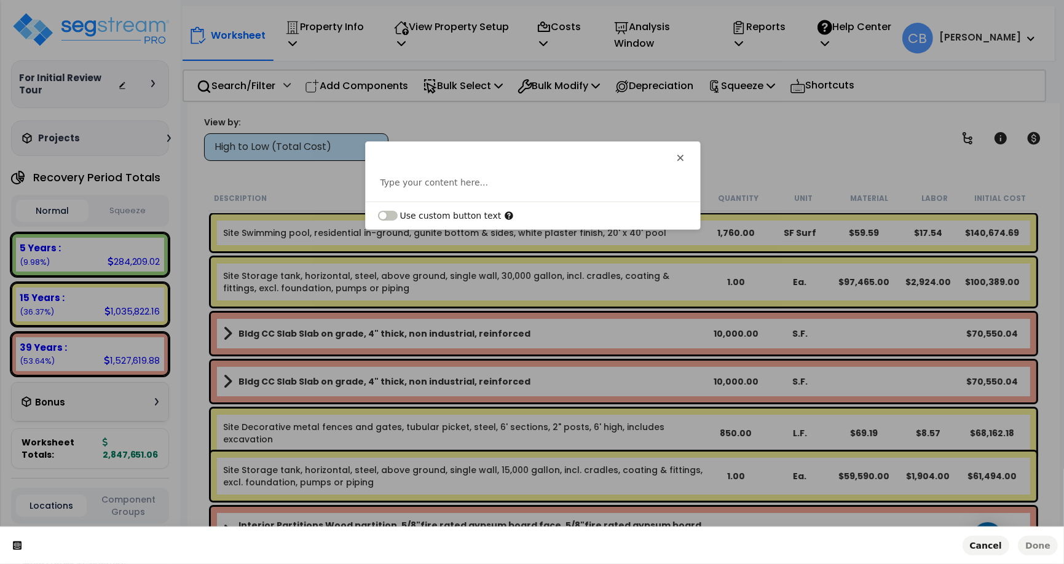
click at [475, 181] on p at bounding box center [532, 182] width 305 height 12
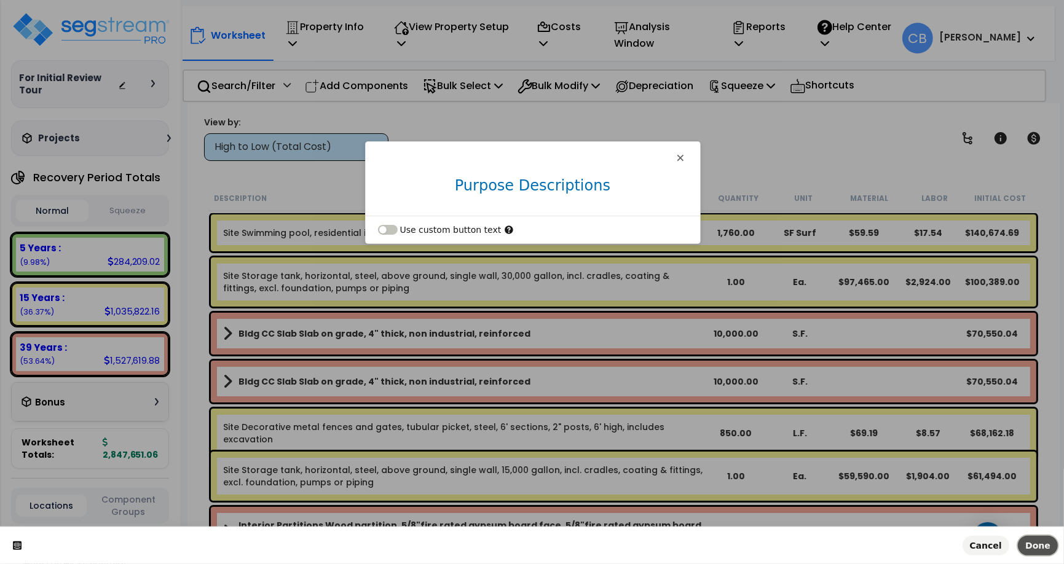
click at [667, 545] on span "Done" at bounding box center [1037, 546] width 25 height 10
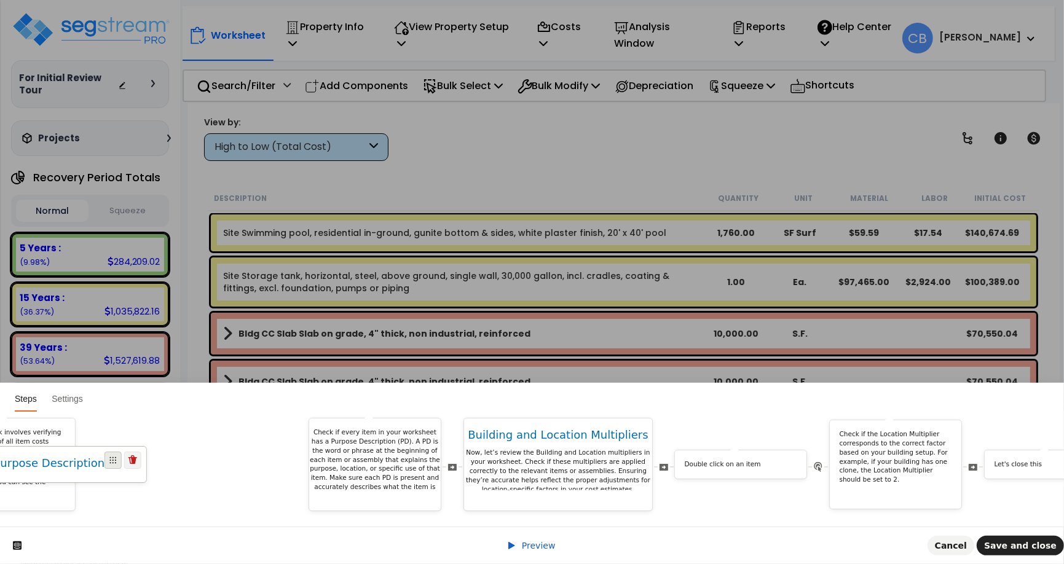
scroll to position [0, 5213]
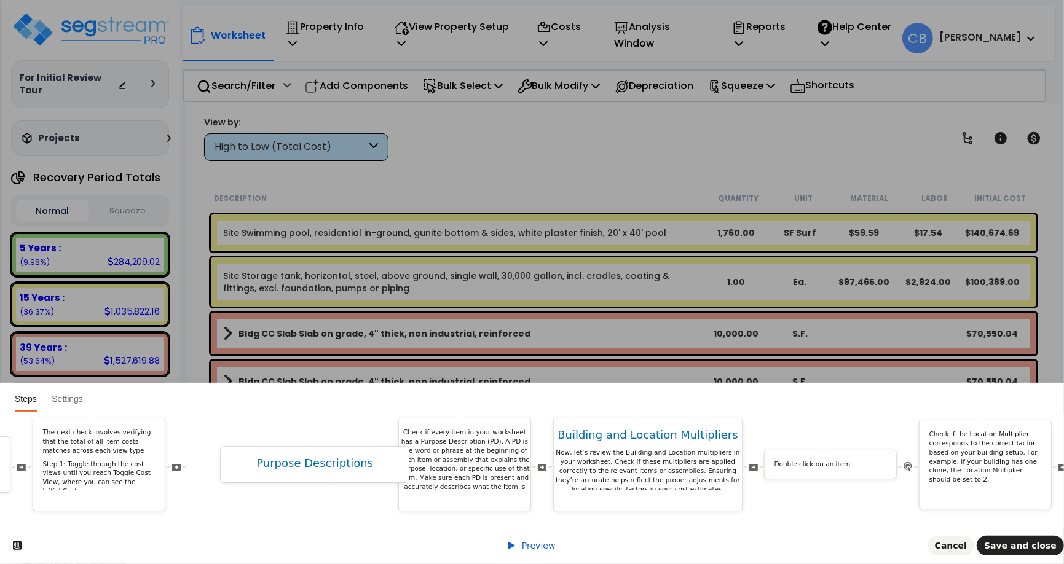
drag, startPoint x: 882, startPoint y: 450, endPoint x: 389, endPoint y: 485, distance: 494.8
click at [635, 450] on p "Now, let’s review the Building and Location multipliers in your worksheet. Chec…" at bounding box center [657, 470] width 188 height 46
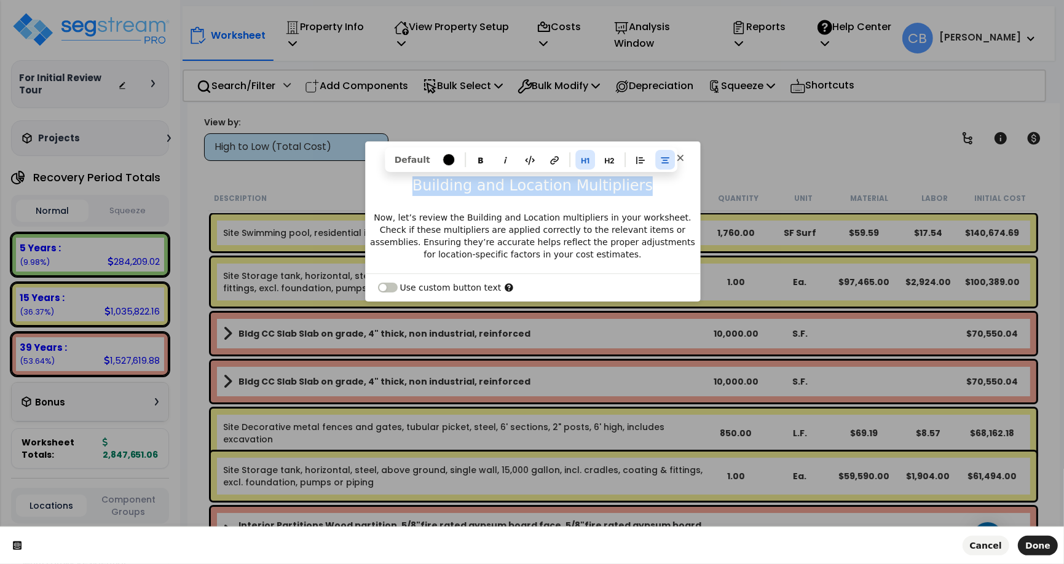
drag, startPoint x: 643, startPoint y: 191, endPoint x: 345, endPoint y: 191, distance: 298.1
click at [345, 0] on html "This button doesn't work while you're creating your tour Building and Location …" at bounding box center [532, 0] width 1064 height 0
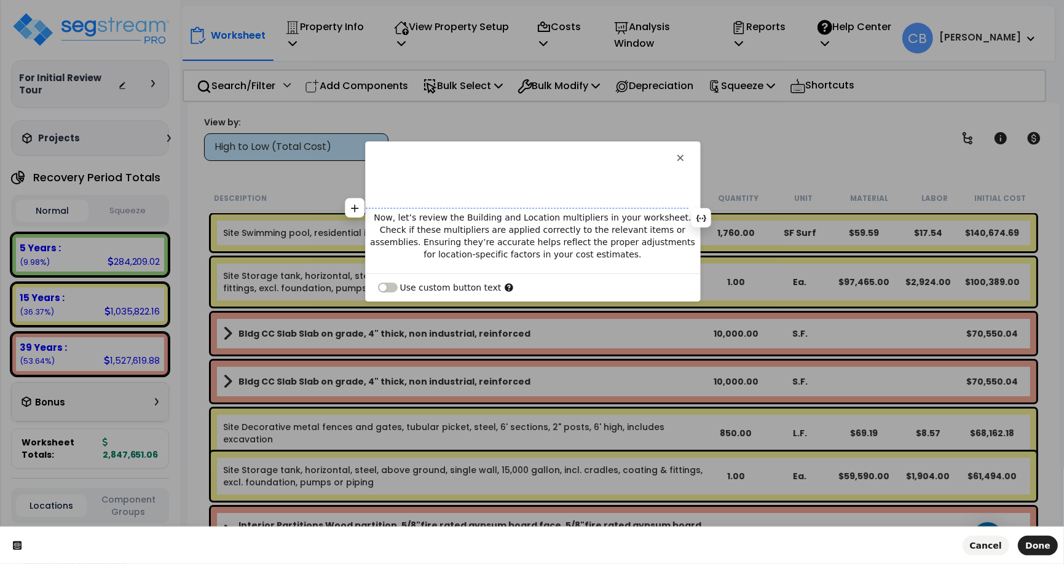
click at [373, 218] on p "Now, let’s review the Building and Location multipliers in your worksheet. Chec…" at bounding box center [533, 235] width 334 height 49
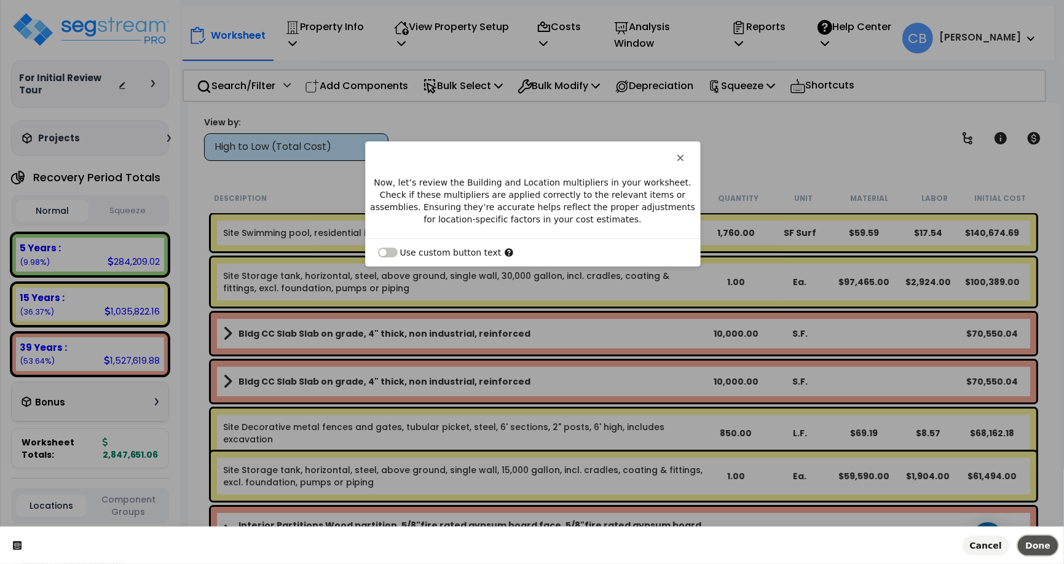
click at [667, 551] on button "Done" at bounding box center [1038, 546] width 40 height 20
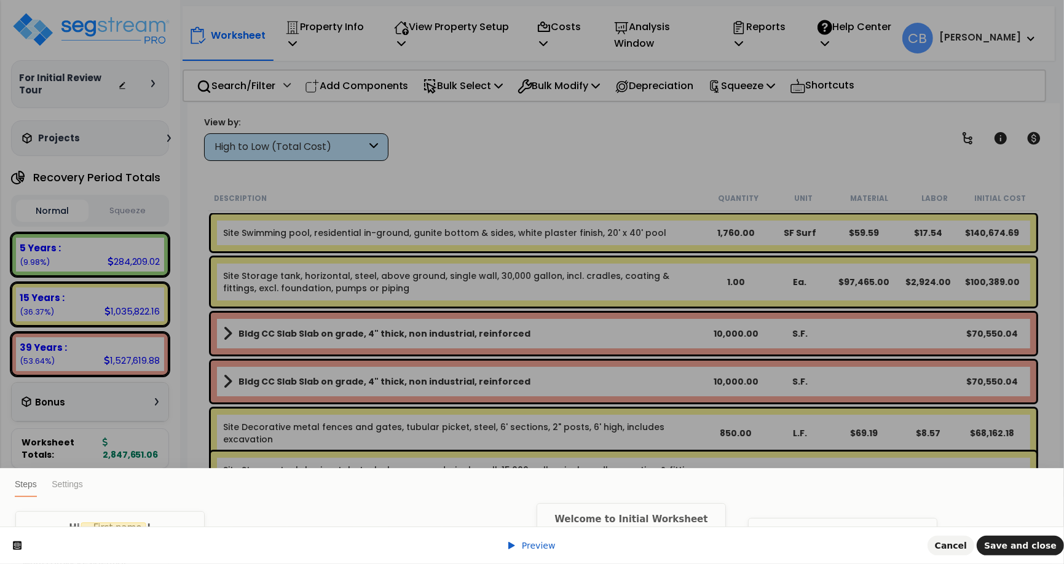
scroll to position [0, 7188]
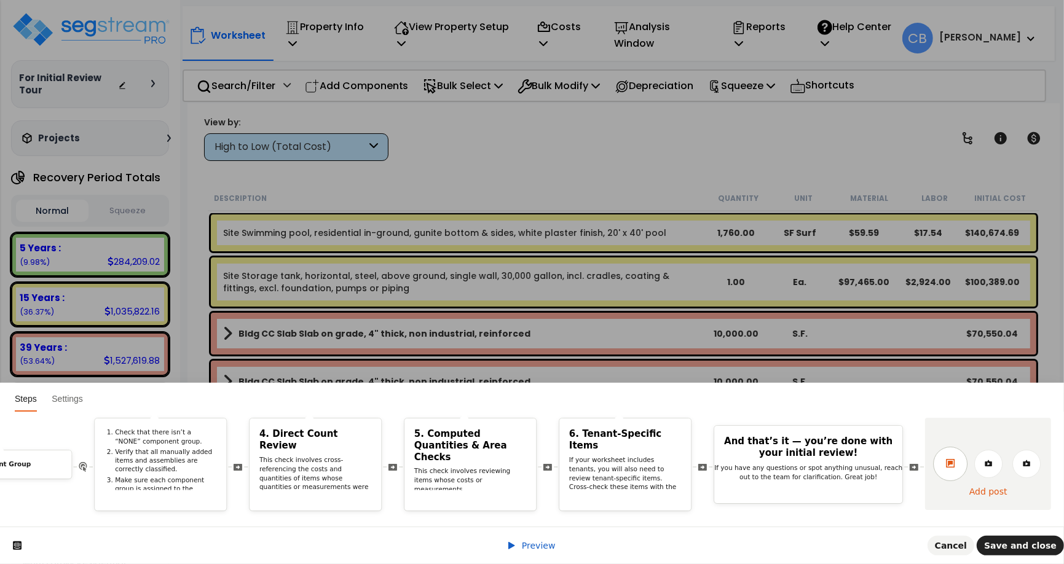
click at [667, 455] on link at bounding box center [950, 464] width 34 height 34
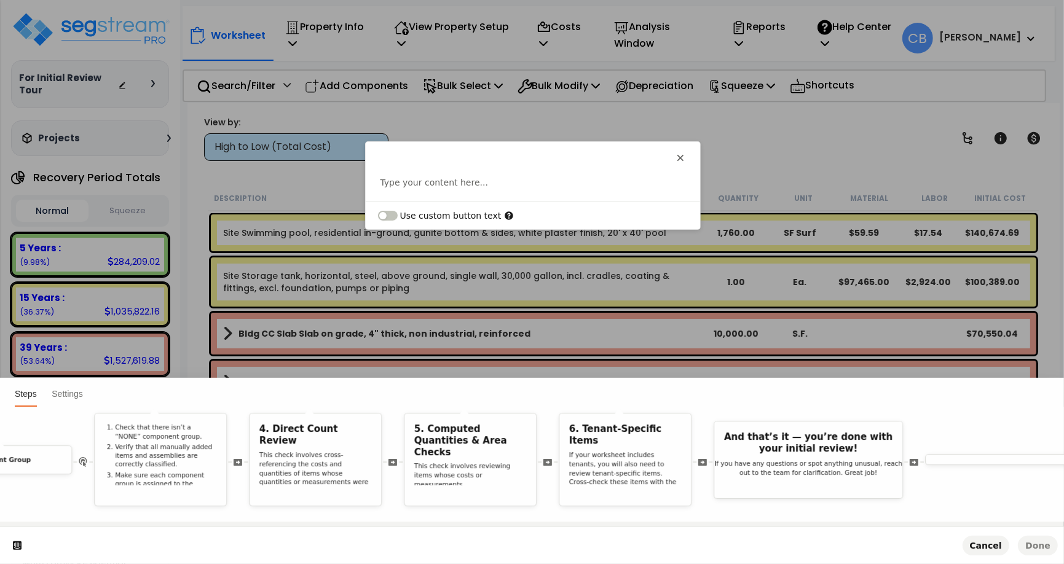
scroll to position [0, 0]
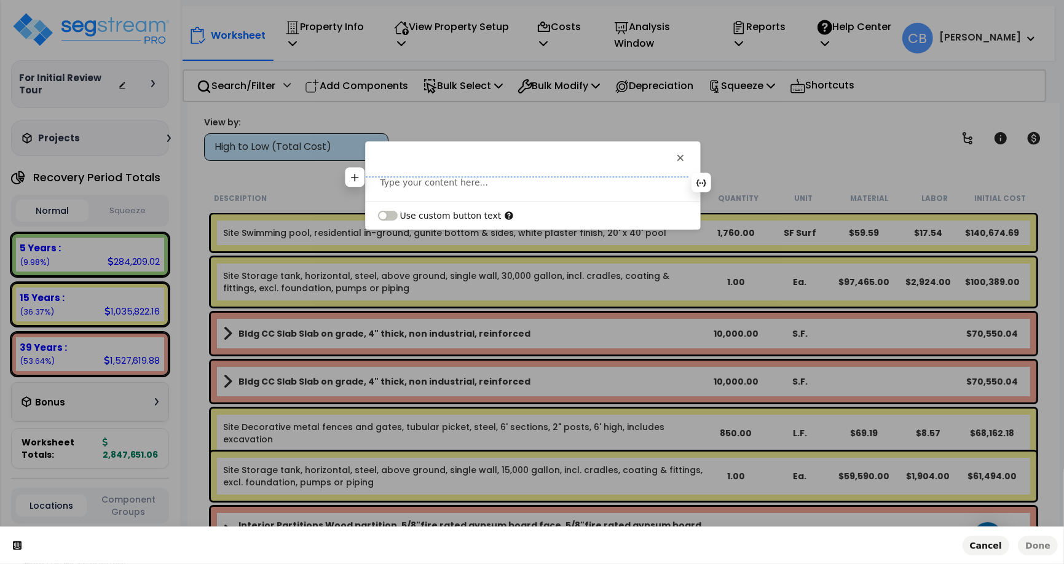
click at [543, 170] on div "This button doesn't work while you're creating your tour Type your content here…" at bounding box center [533, 172] width 334 height 60
click at [532, 187] on p at bounding box center [532, 182] width 305 height 12
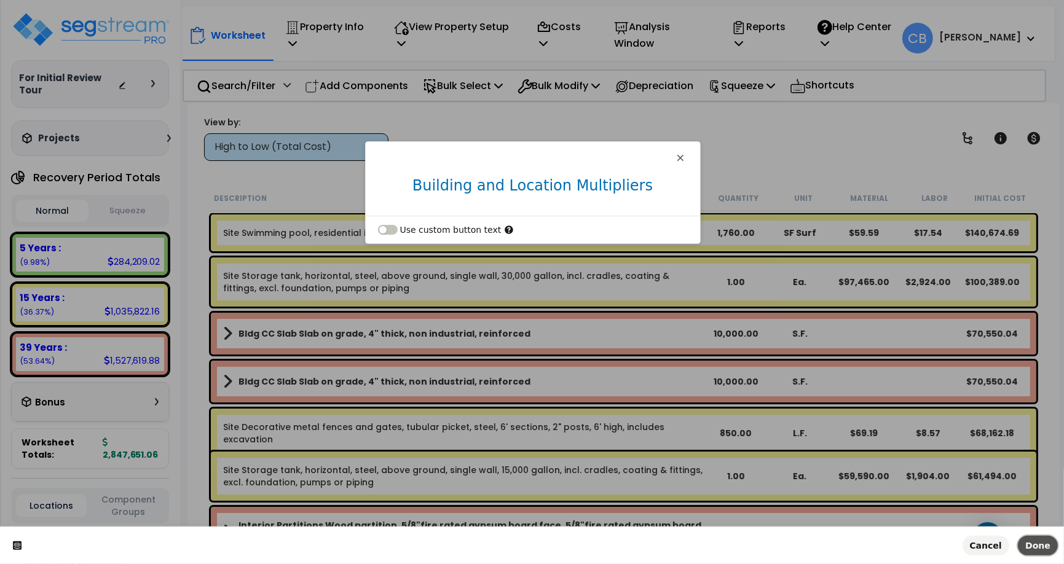
click at [667, 550] on span "Done" at bounding box center [1037, 546] width 25 height 10
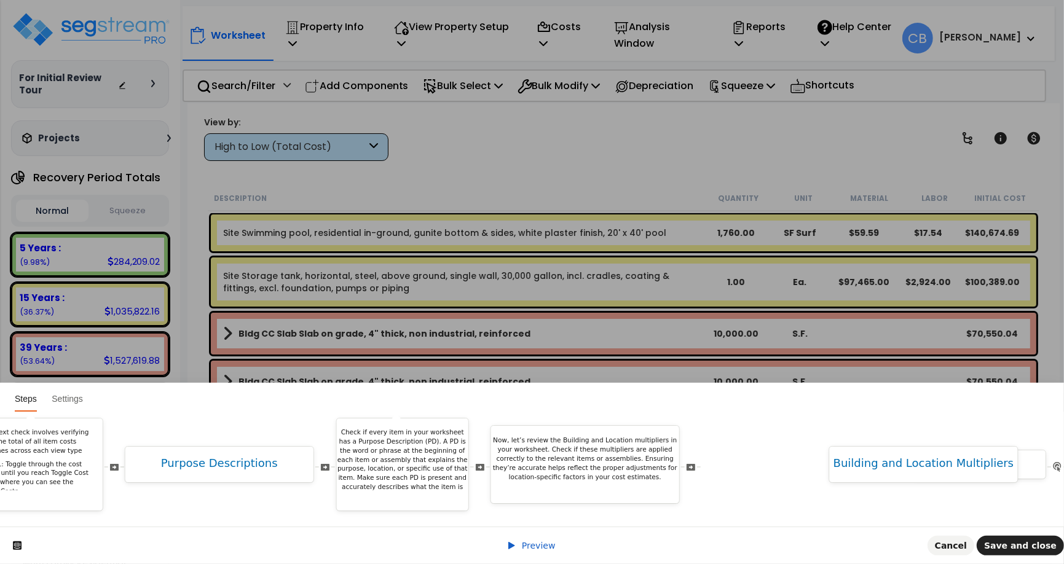
scroll to position [0, 5302]
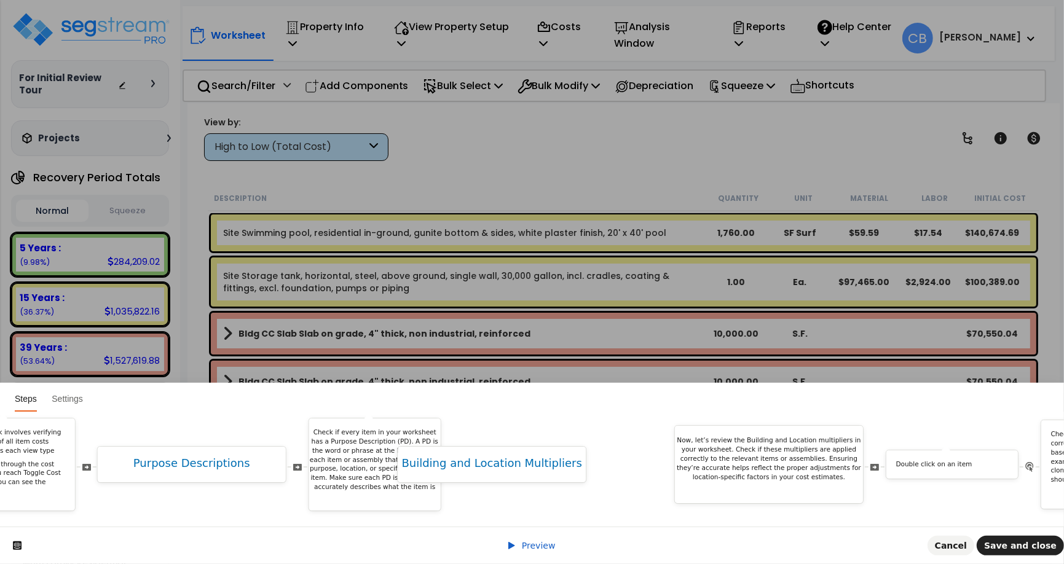
drag, startPoint x: 880, startPoint y: 454, endPoint x: 613, endPoint y: 480, distance: 268.6
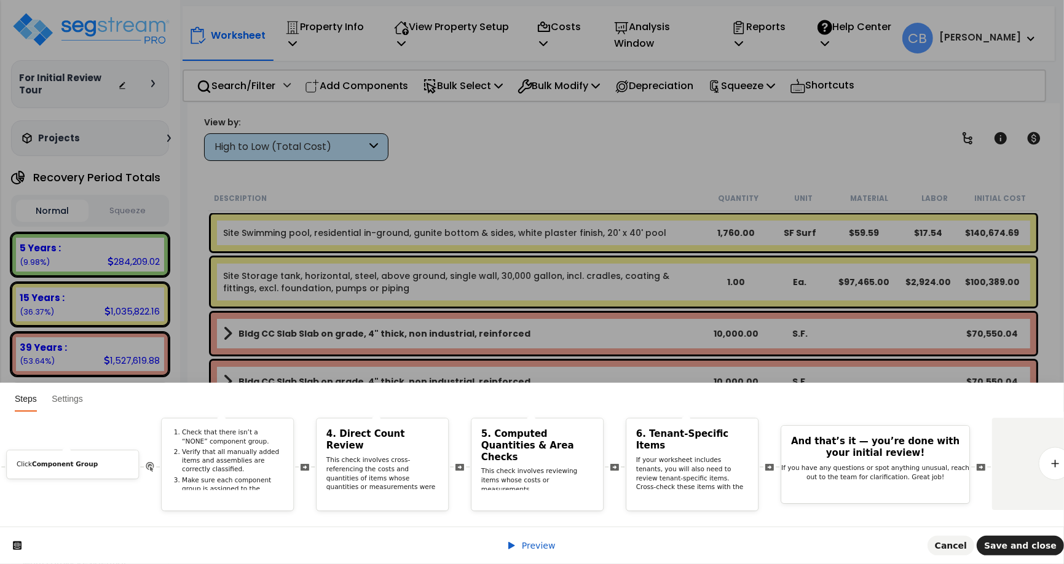
scroll to position [0, 7415]
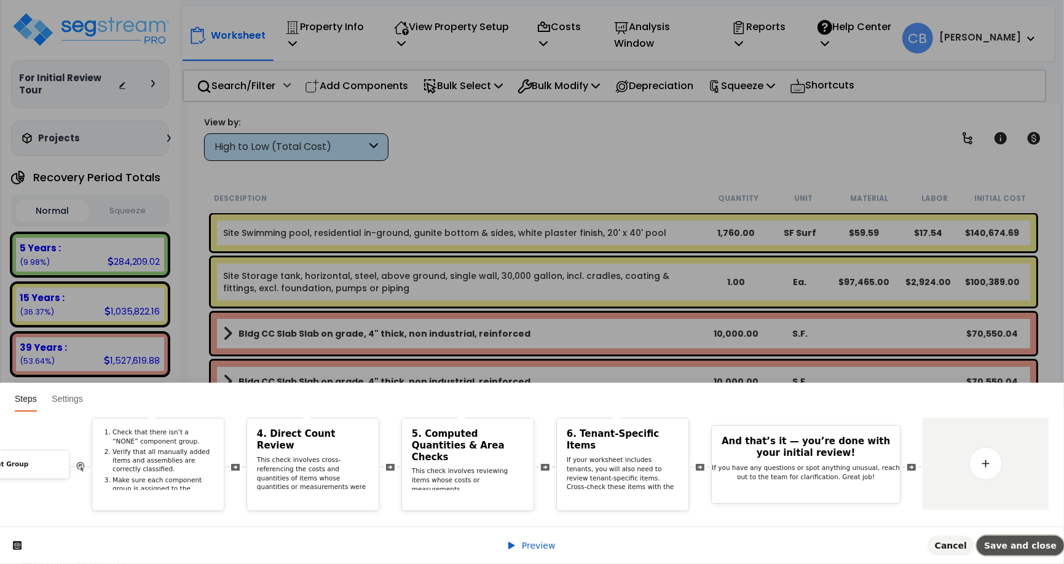
click at [667, 544] on span "Save and close" at bounding box center [1020, 546] width 73 height 10
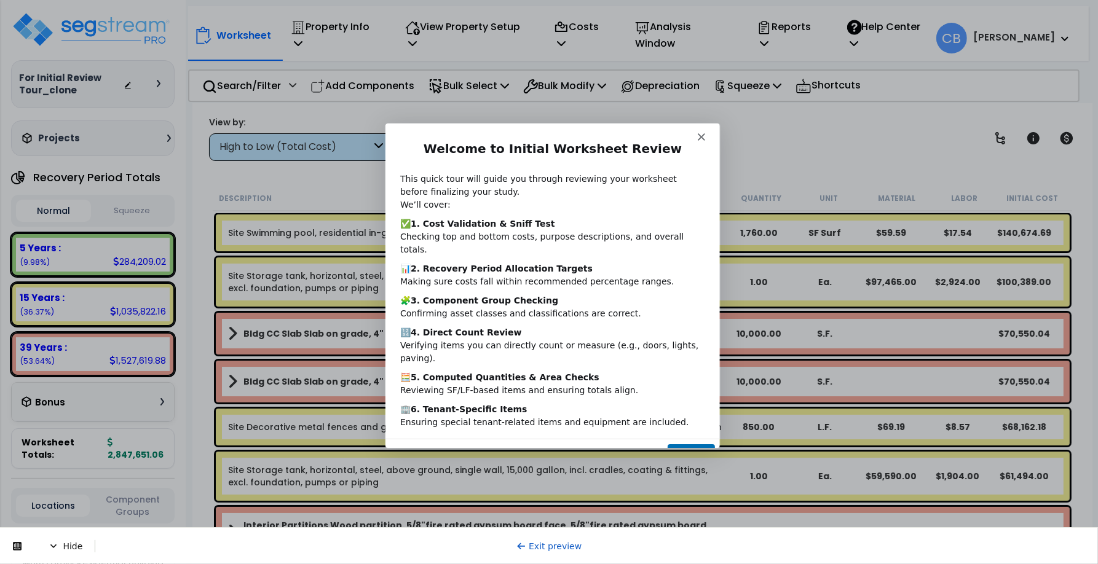
click at [689, 443] on button "Next" at bounding box center [689, 455] width 47 height 25
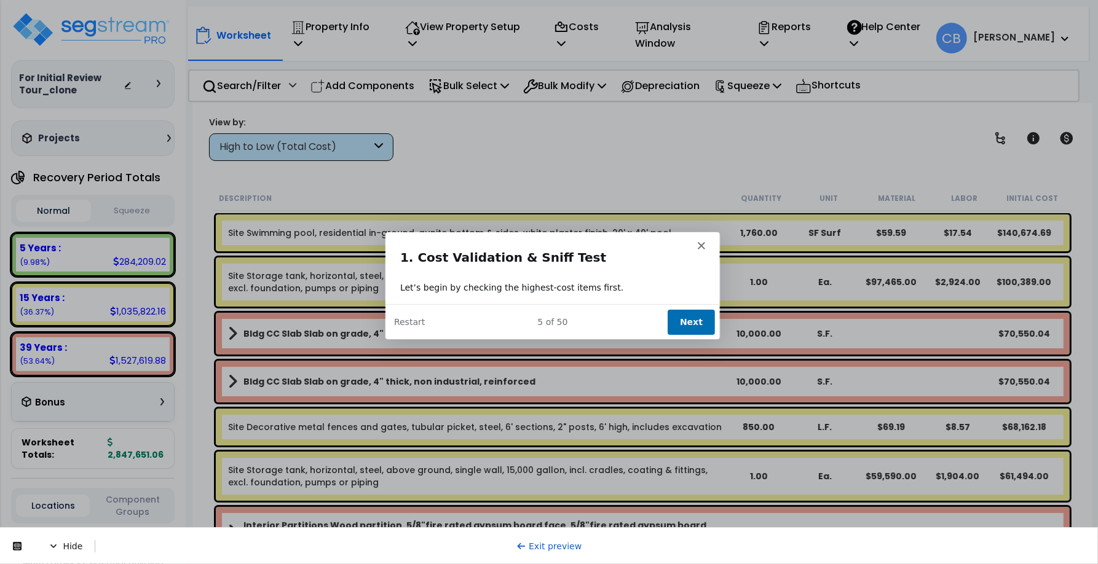
click at [679, 310] on button "Next" at bounding box center [689, 320] width 47 height 25
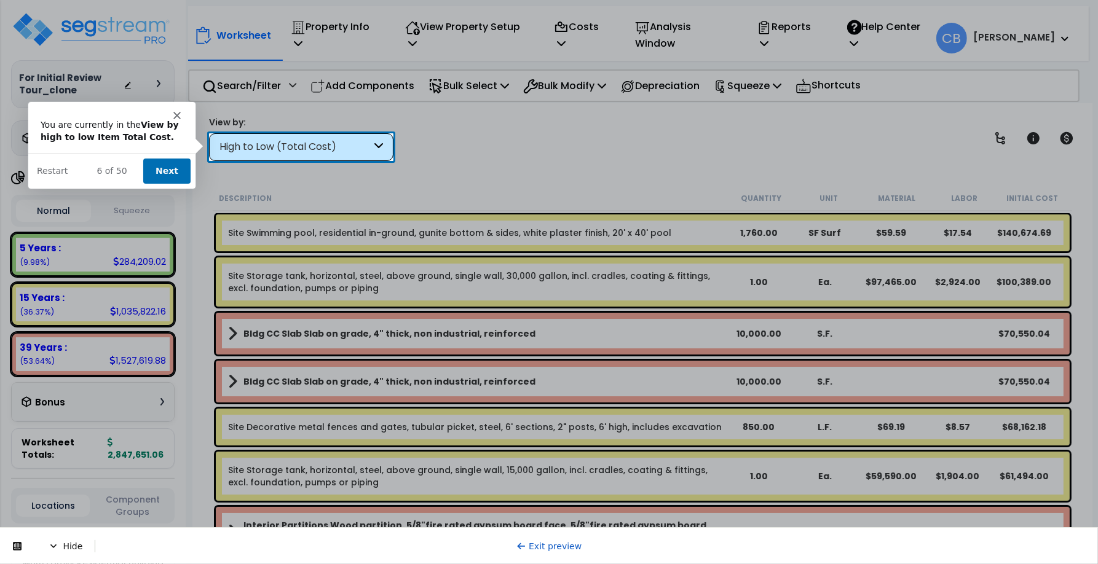
click at [183, 178] on button "Next" at bounding box center [166, 170] width 47 height 25
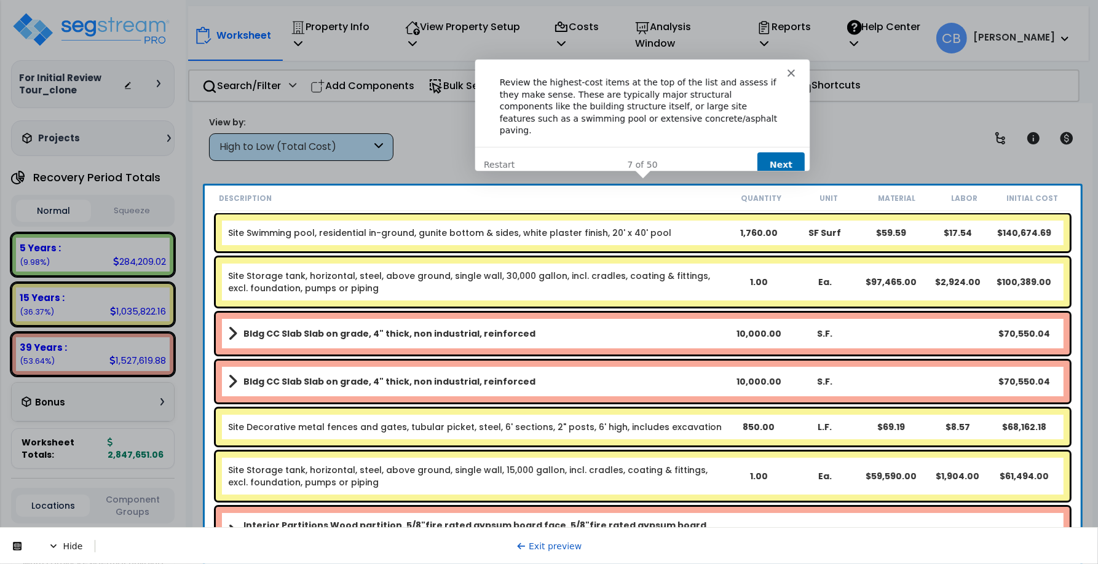
click at [782, 152] on button "Next" at bounding box center [779, 164] width 47 height 25
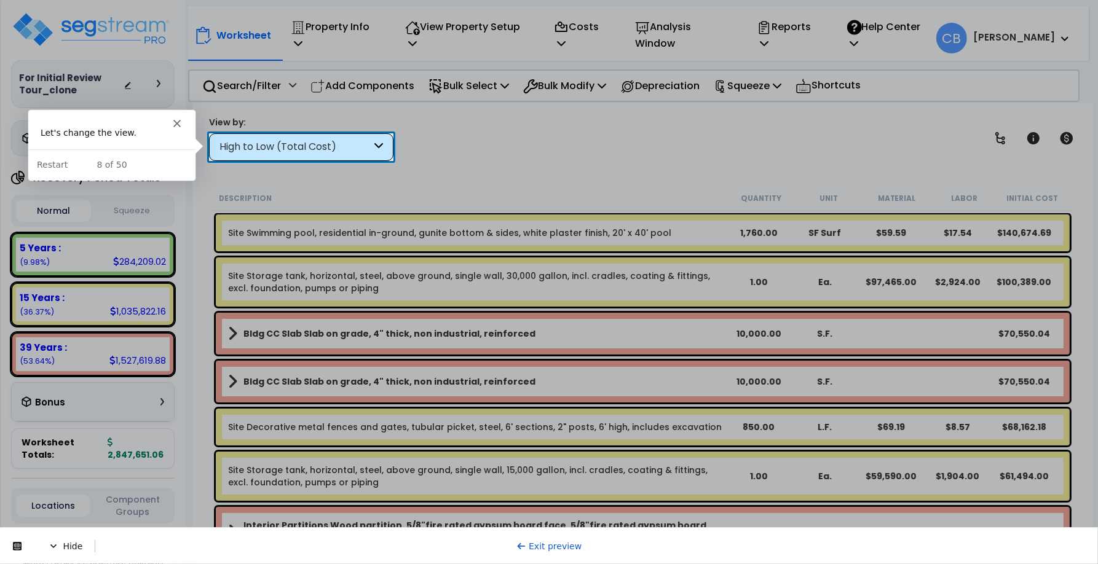
click at [285, 143] on div "High to Low (Total Cost)" at bounding box center [295, 147] width 152 height 14
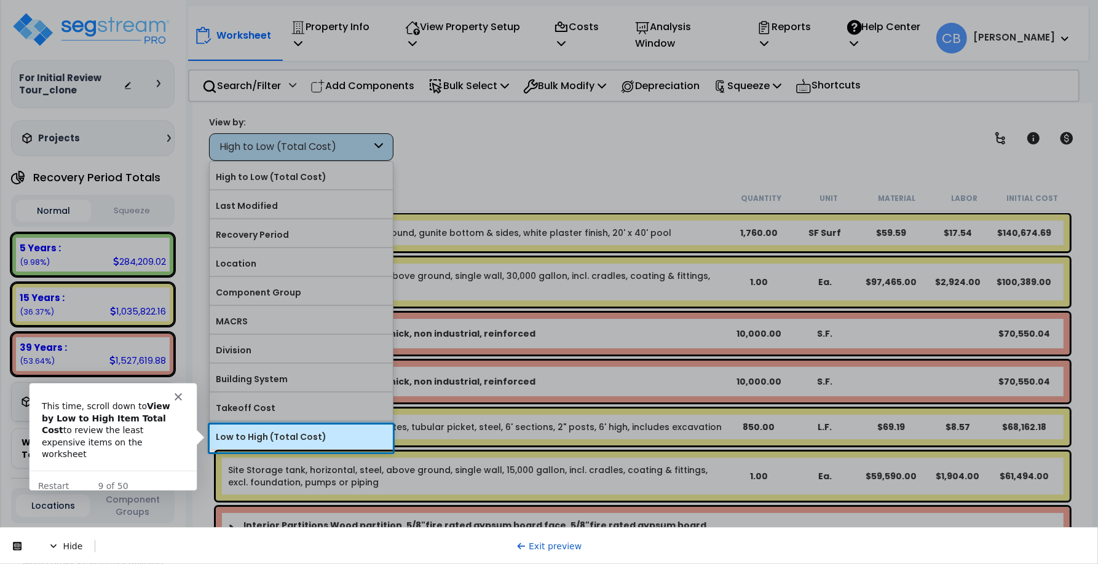
click at [324, 440] on label "Low to High (Total Cost)" at bounding box center [301, 437] width 183 height 18
click at [0, 0] on input "Low to High (Total Cost)" at bounding box center [0, 0] width 0 height 0
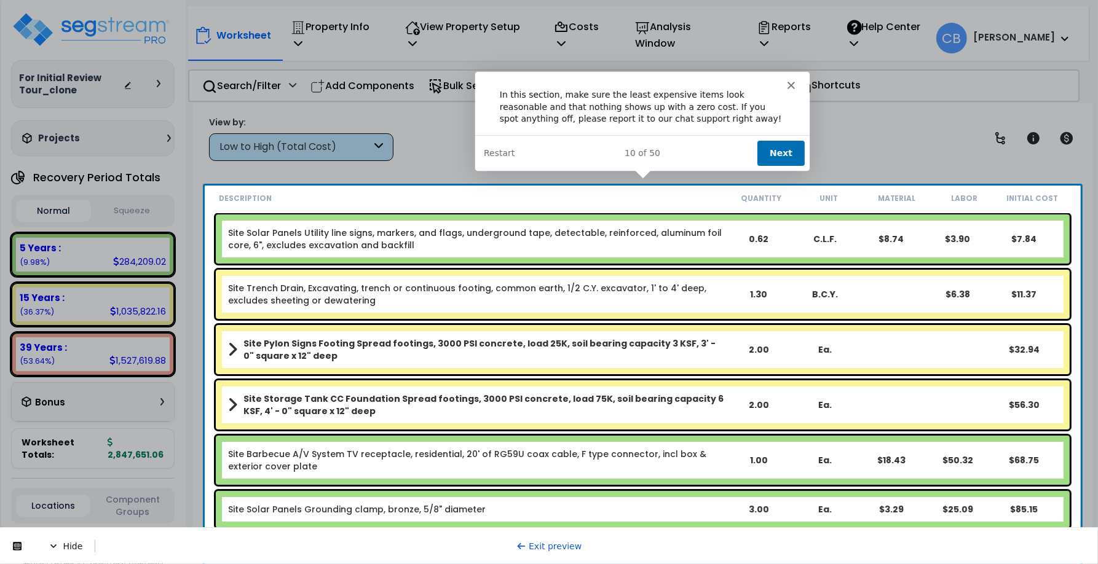
click at [787, 147] on button "Next" at bounding box center [779, 152] width 47 height 25
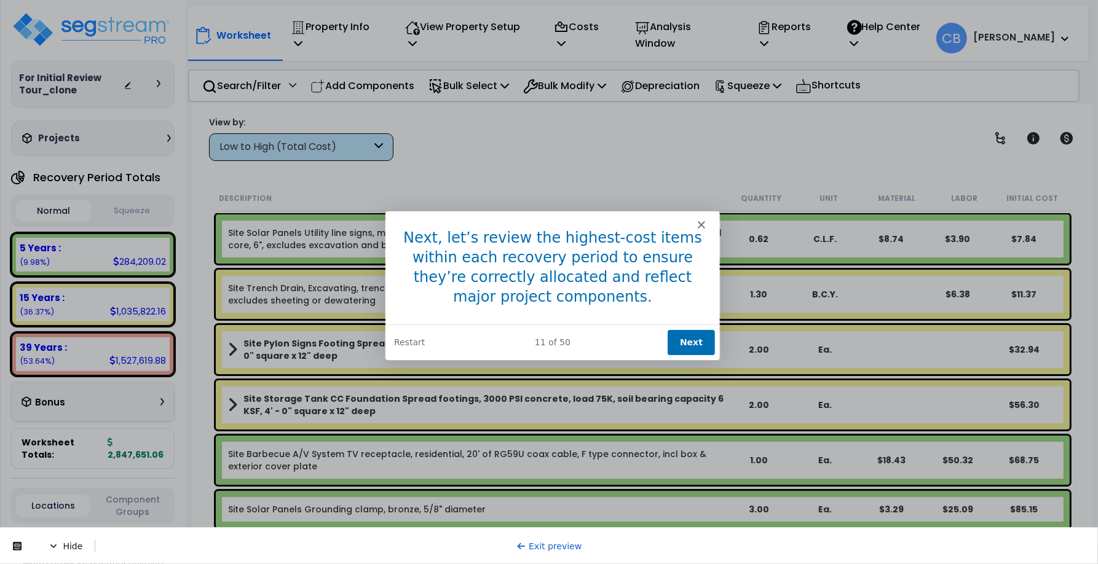
click at [694, 342] on button "Next" at bounding box center [689, 341] width 47 height 25
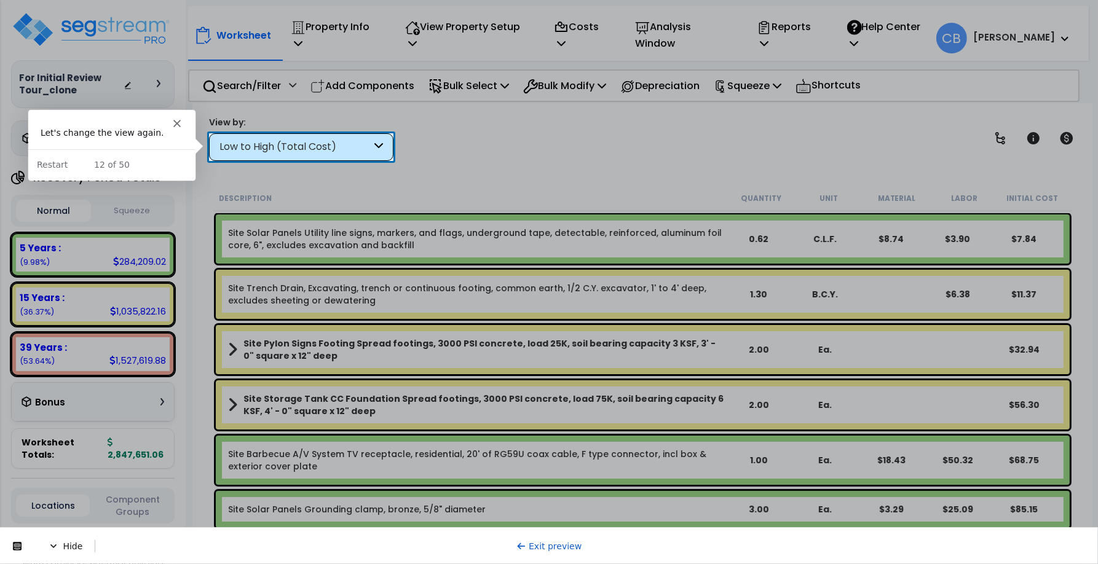
click at [318, 154] on div "Low to High (Total Cost)" at bounding box center [301, 147] width 184 height 28
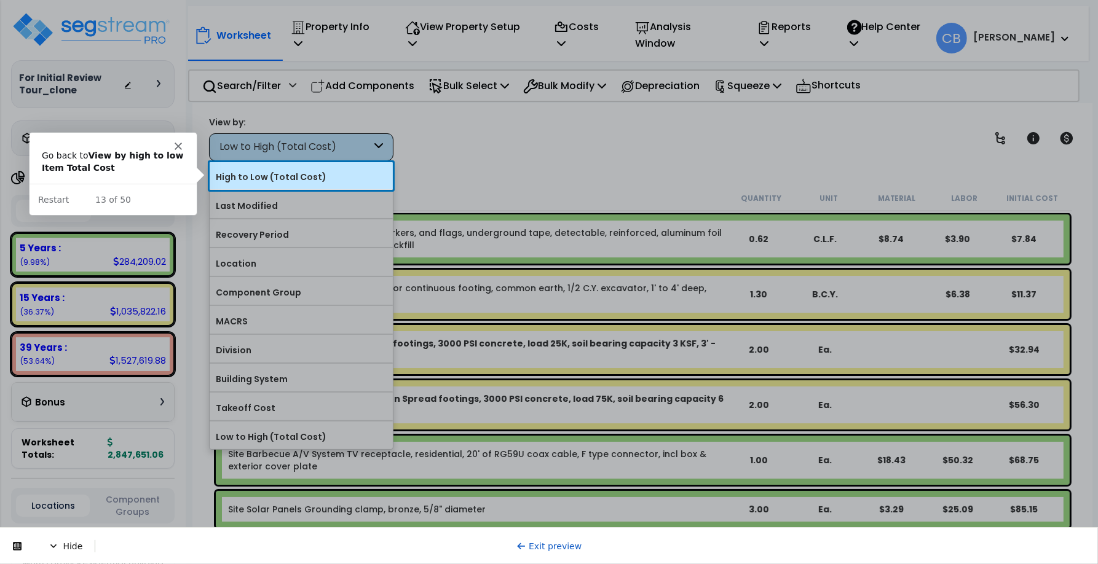
click at [321, 173] on label "High to Low (Total Cost)" at bounding box center [301, 177] width 183 height 18
click at [0, 0] on input "High to Low (Total Cost)" at bounding box center [0, 0] width 0 height 0
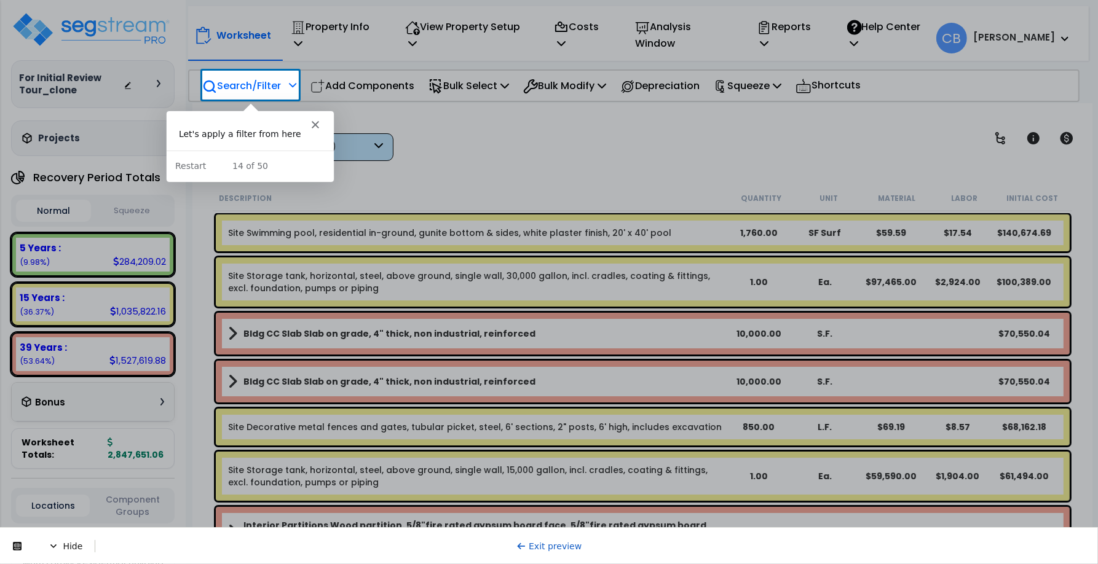
click at [252, 90] on p "Search/Filter" at bounding box center [241, 85] width 79 height 17
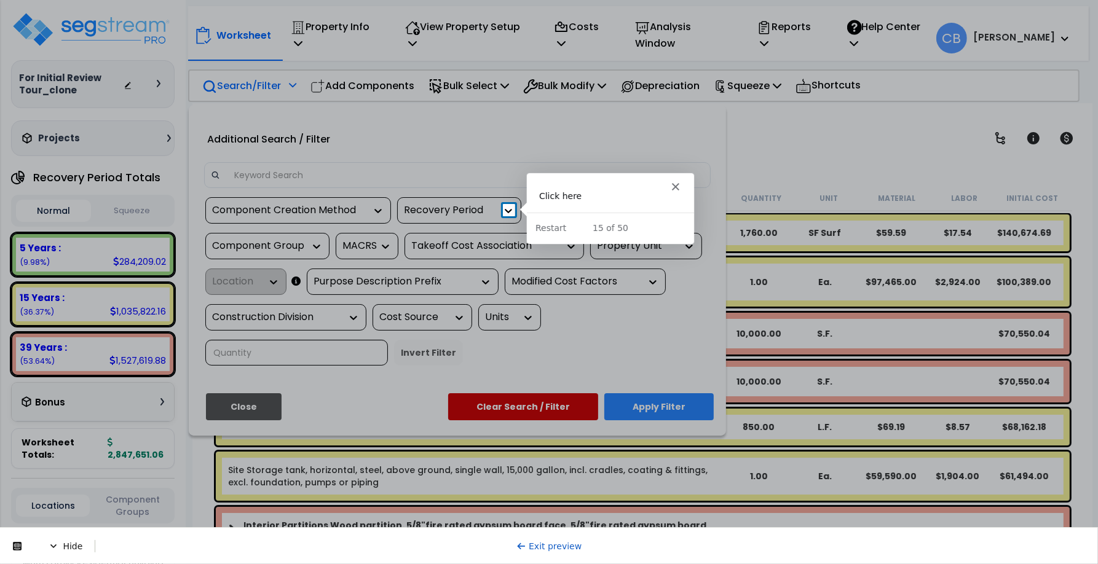
click at [509, 211] on icon at bounding box center [508, 211] width 7 height 4
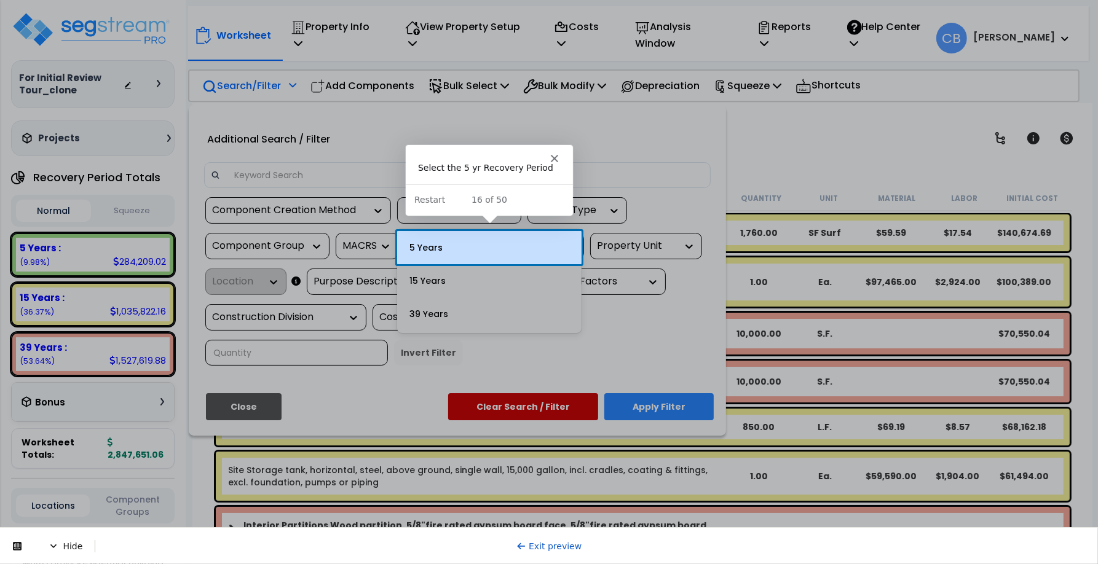
click at [490, 243] on div "5 Years" at bounding box center [489, 247] width 184 height 33
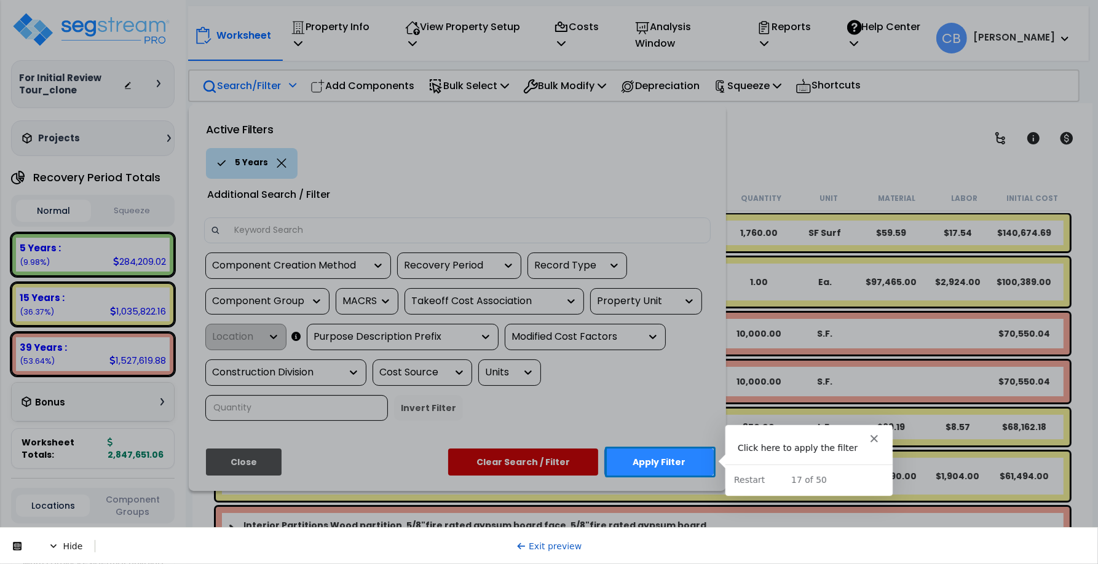
click at [676, 467] on button "Apply Filter" at bounding box center [658, 462] width 109 height 27
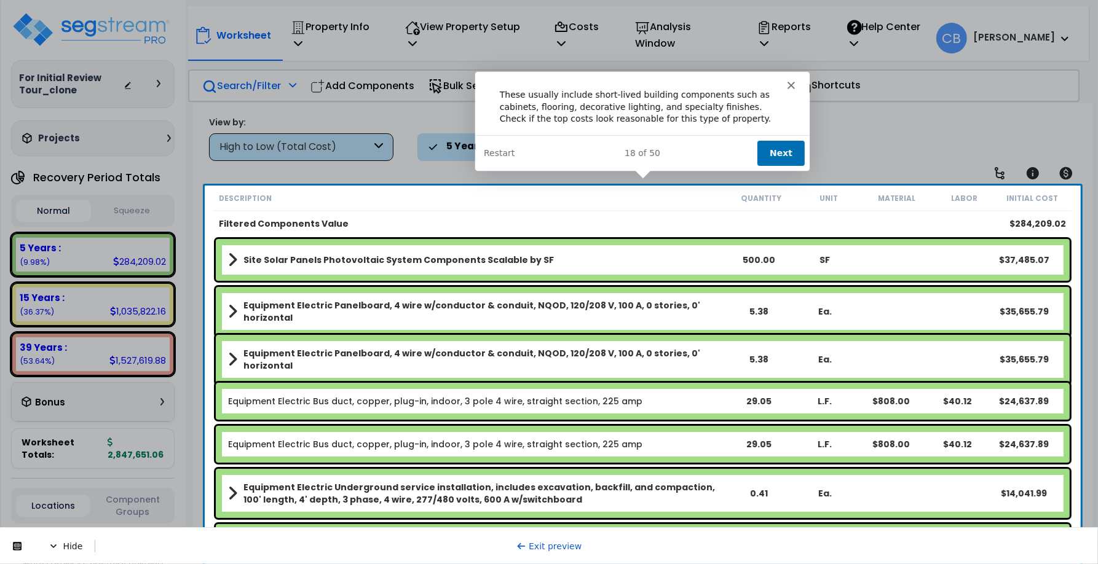
click at [773, 152] on button "Next" at bounding box center [779, 152] width 47 height 25
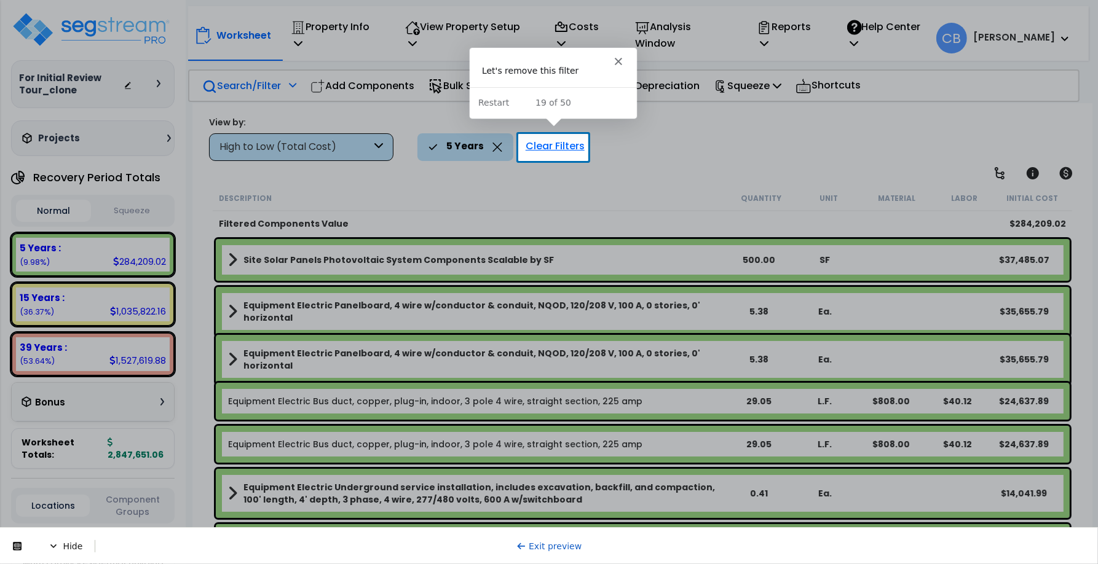
click at [555, 142] on div "Clear Filters" at bounding box center [554, 146] width 71 height 27
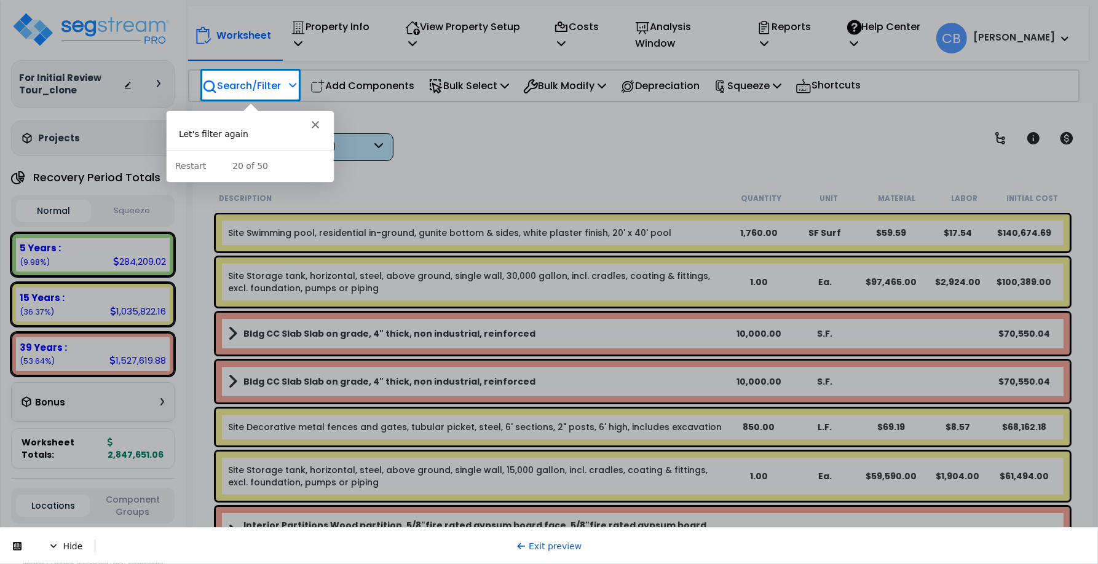
click at [258, 88] on p "Search/Filter" at bounding box center [241, 85] width 79 height 17
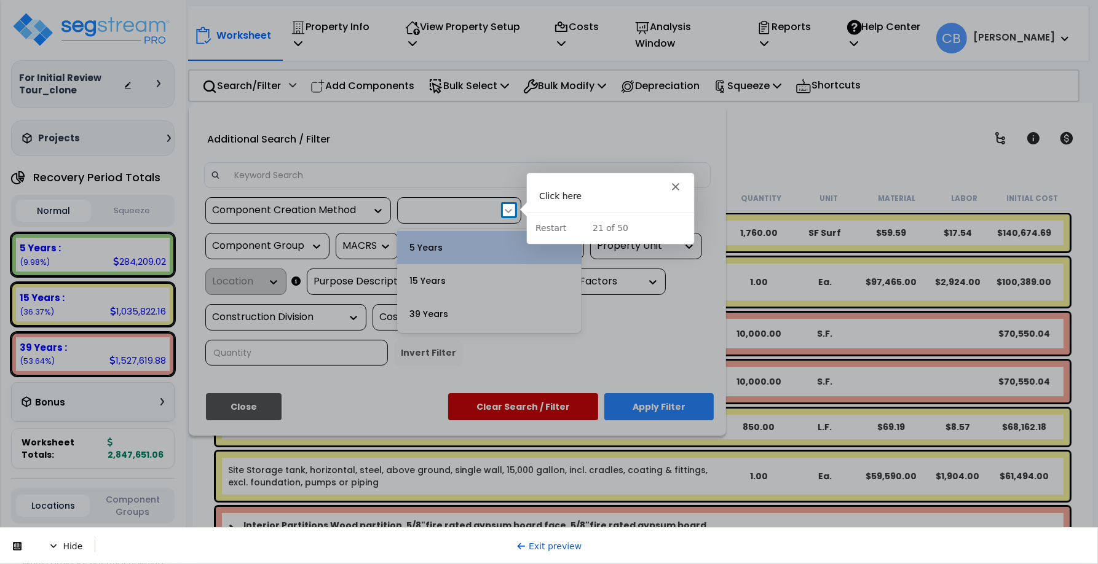
click at [504, 209] on icon at bounding box center [508, 211] width 12 height 12
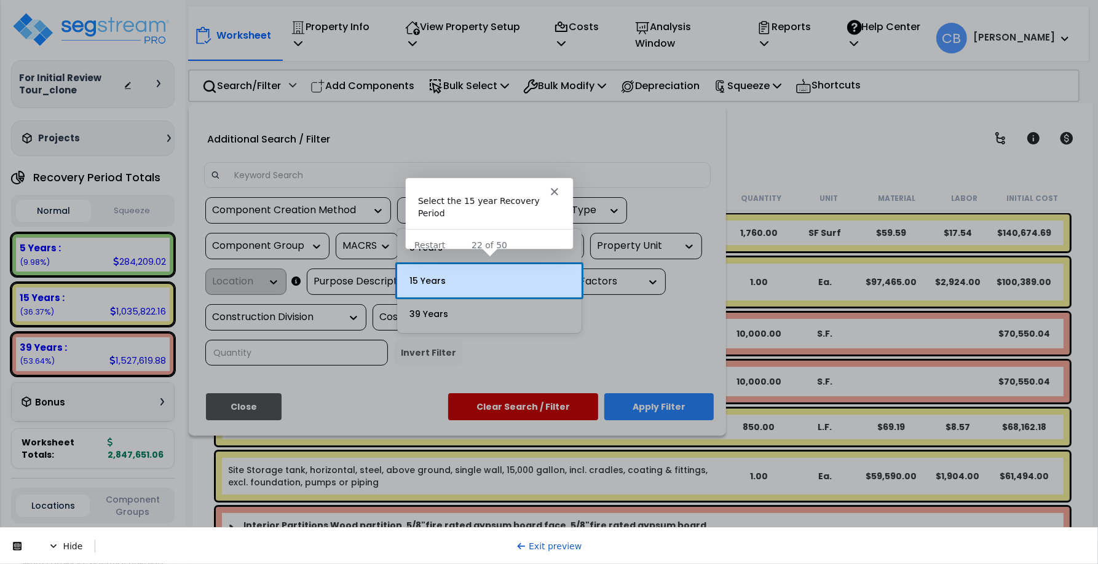
click at [480, 280] on div "15 Years" at bounding box center [489, 280] width 184 height 33
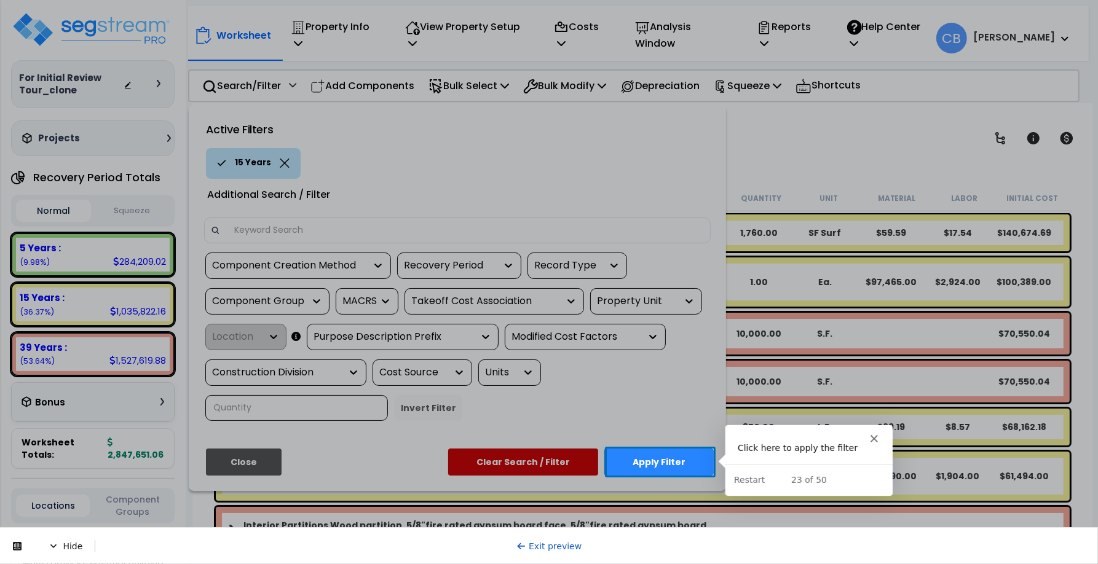
click at [662, 456] on button "Apply Filter" at bounding box center [658, 462] width 109 height 27
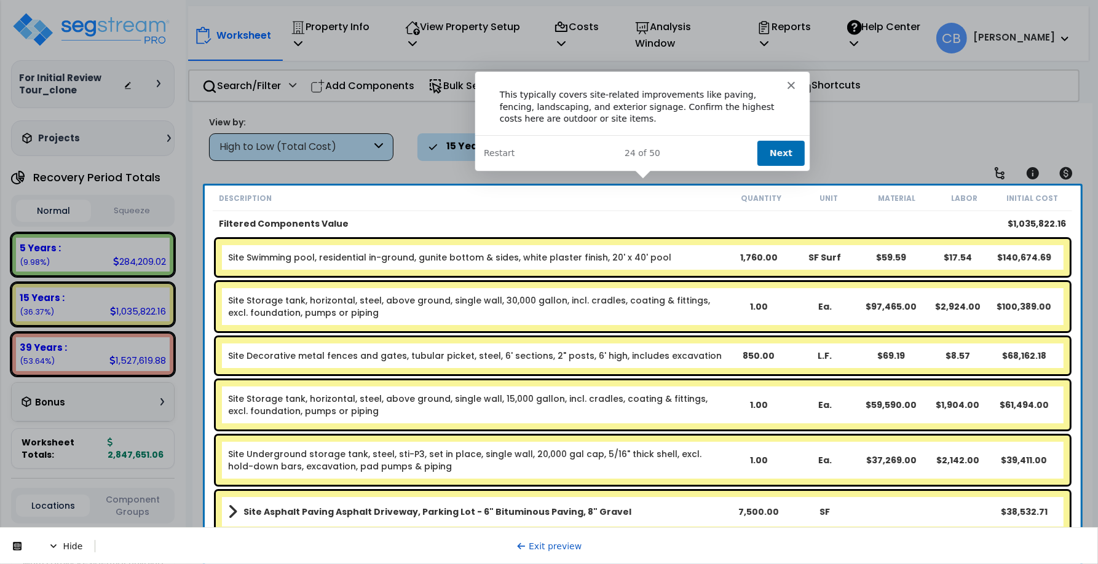
click at [781, 145] on button "Next" at bounding box center [779, 152] width 47 height 25
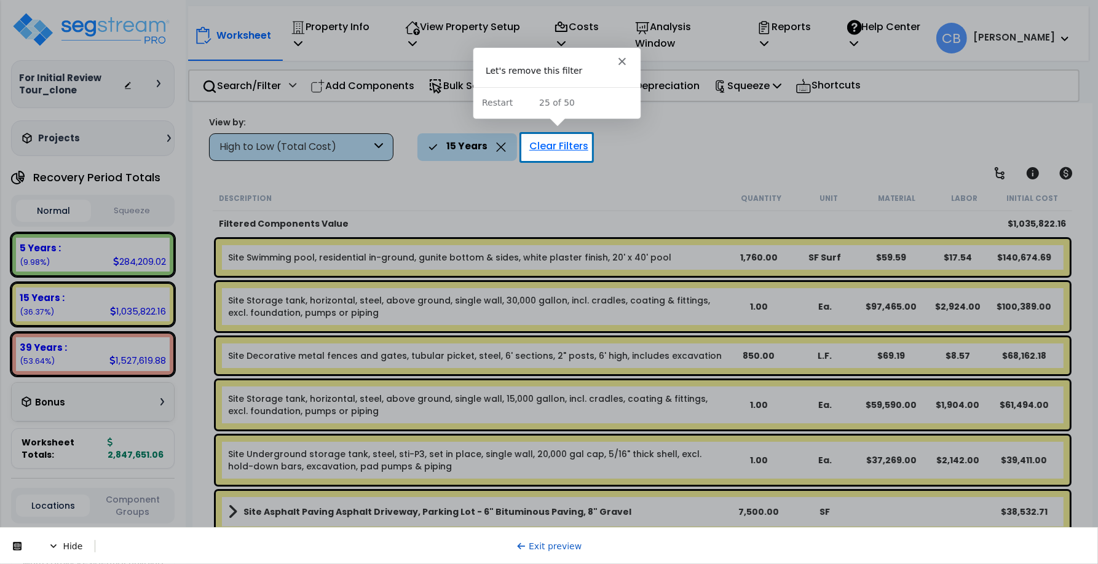
click at [568, 143] on div "Clear Filters" at bounding box center [558, 146] width 71 height 27
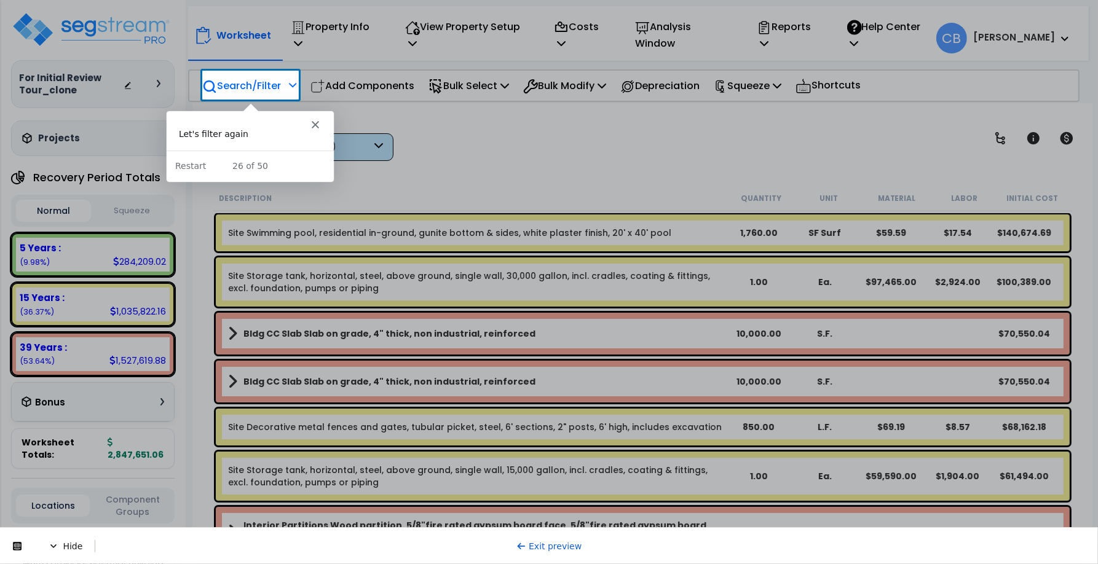
click at [260, 77] on p "Search/Filter" at bounding box center [241, 85] width 79 height 17
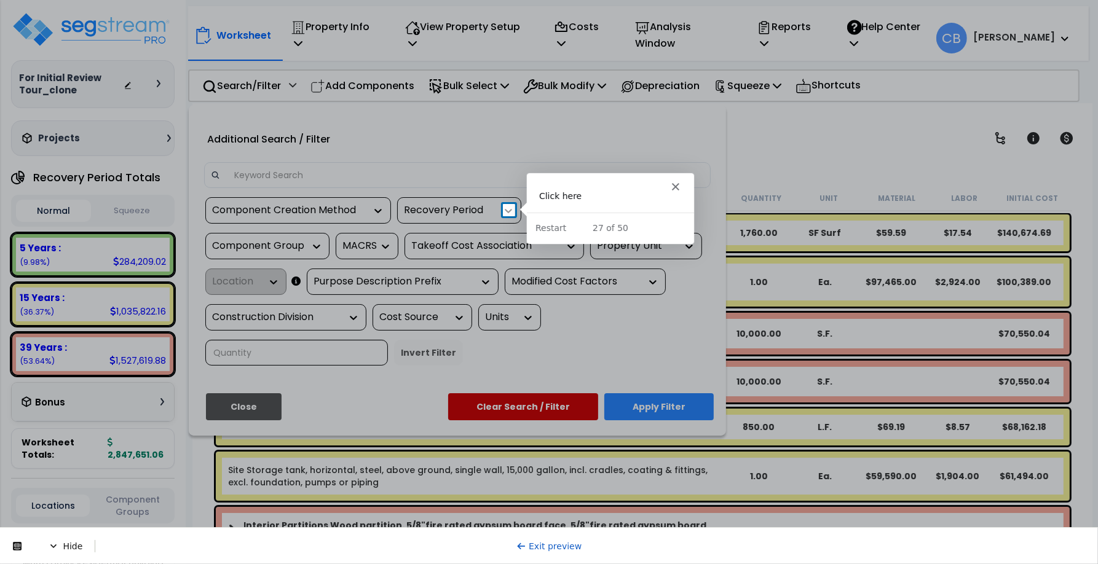
click at [505, 213] on icon at bounding box center [508, 211] width 12 height 12
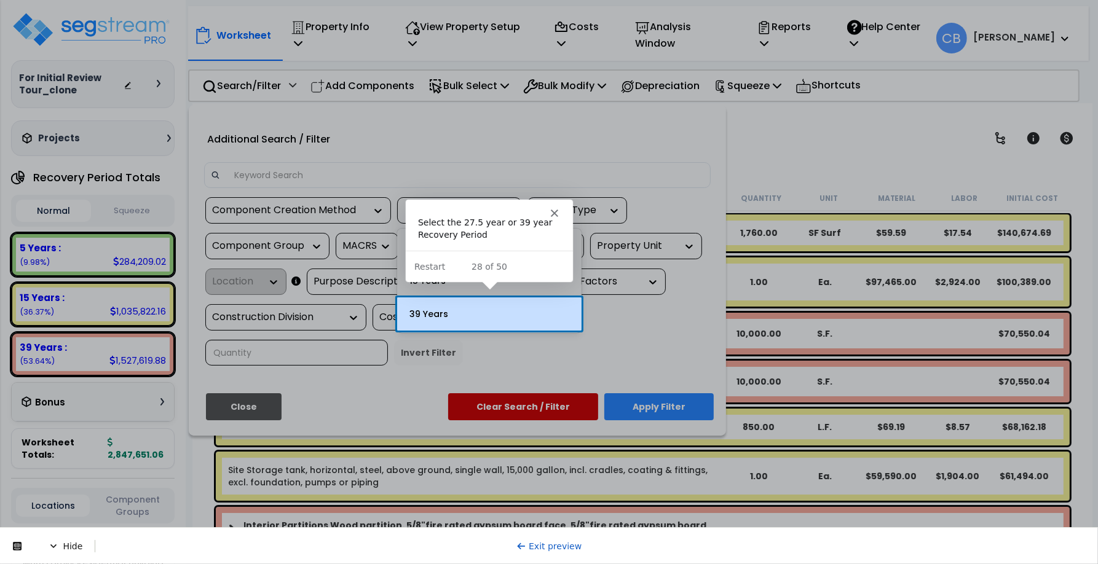
click at [551, 317] on div "39 Years" at bounding box center [489, 313] width 184 height 33
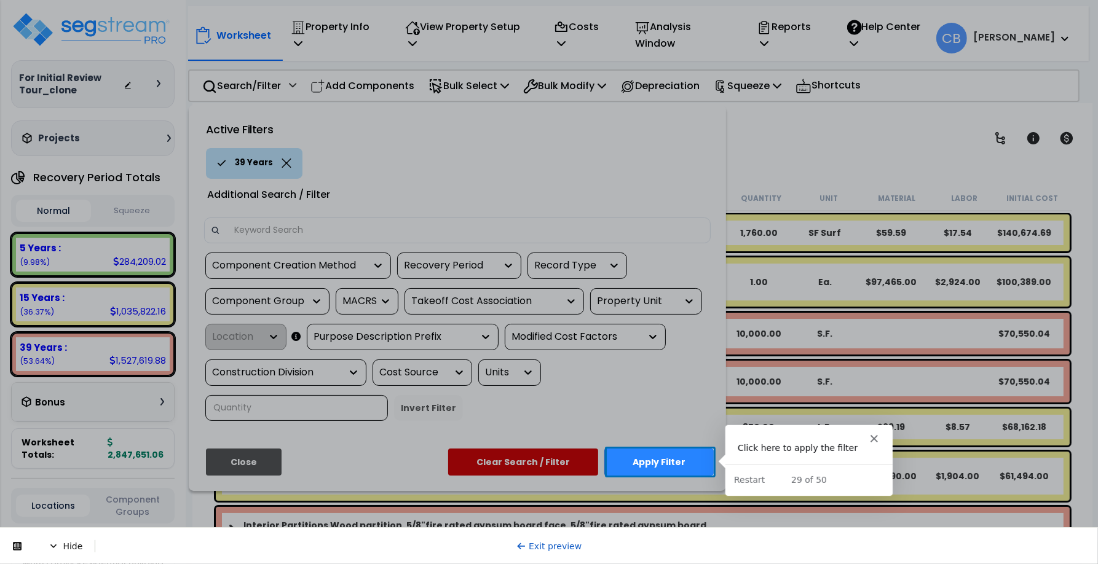
click at [694, 462] on button "Apply Filter" at bounding box center [658, 462] width 109 height 27
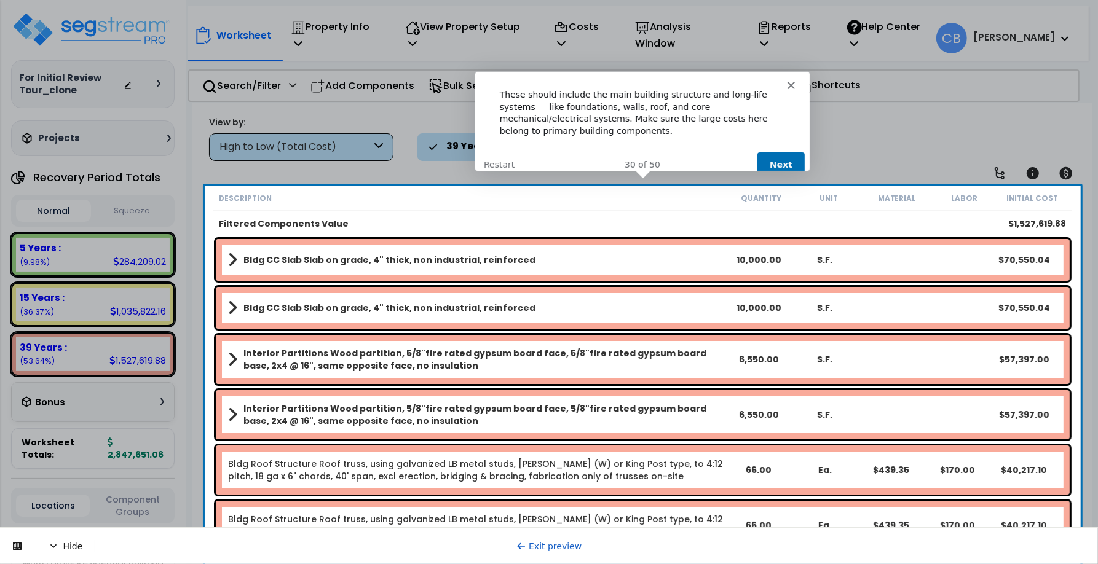
click at [779, 159] on button "Next" at bounding box center [779, 163] width 47 height 25
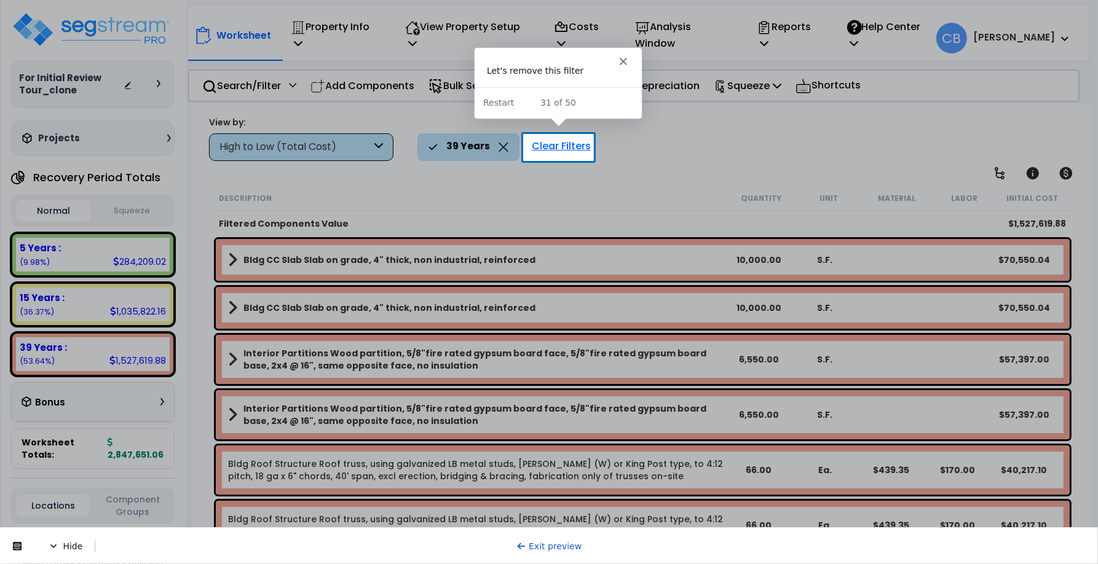
click at [557, 146] on div "Clear Filters" at bounding box center [560, 146] width 71 height 27
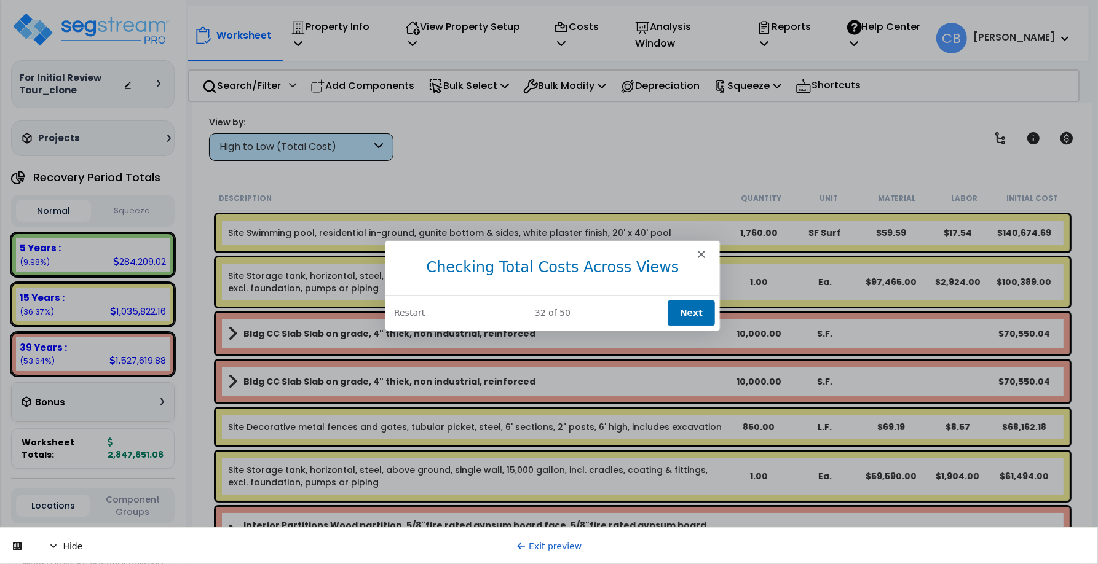
click at [683, 301] on button "Next" at bounding box center [689, 311] width 47 height 25
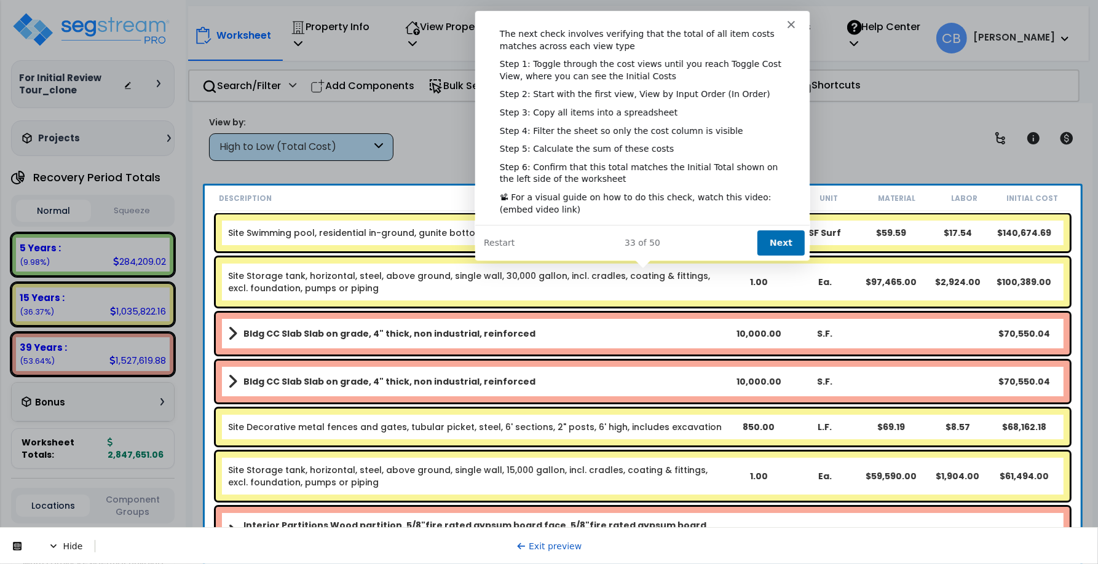
click at [784, 242] on button "Next" at bounding box center [779, 242] width 47 height 25
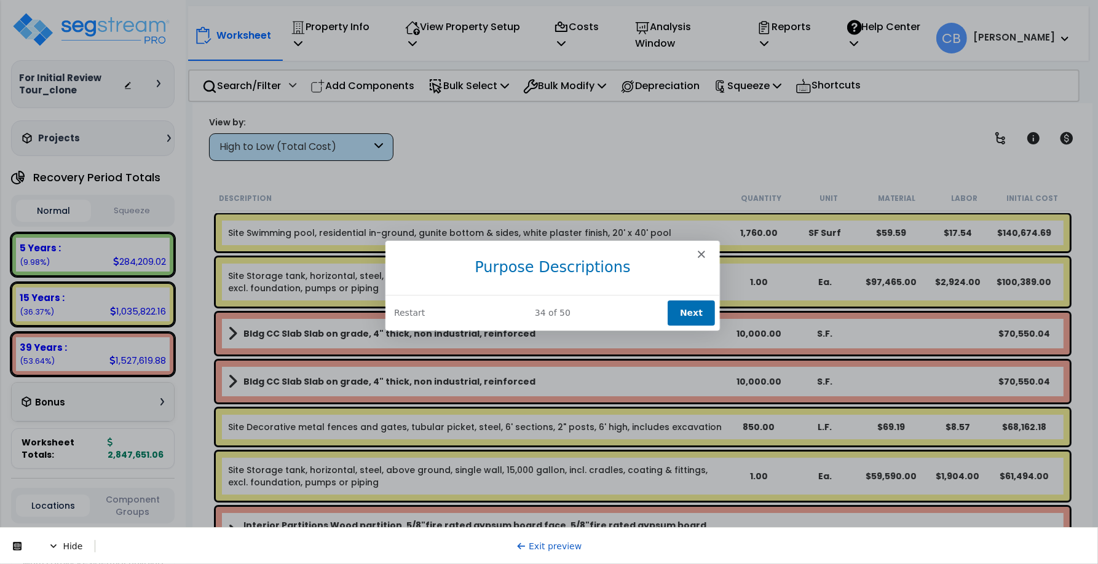
click at [702, 311] on button "Next" at bounding box center [689, 311] width 47 height 25
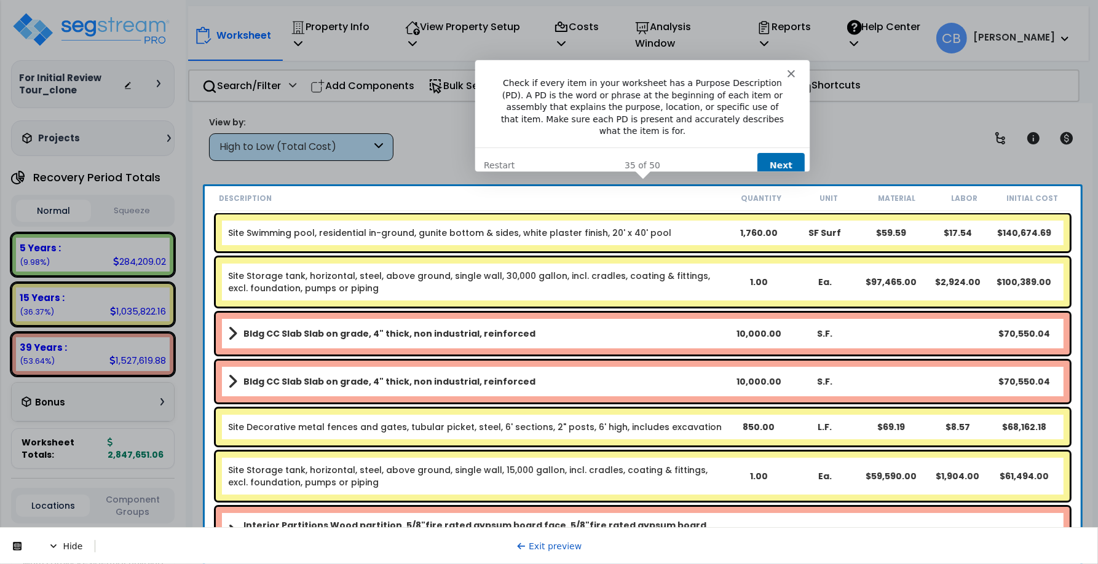
click at [782, 153] on button "Next" at bounding box center [779, 164] width 47 height 25
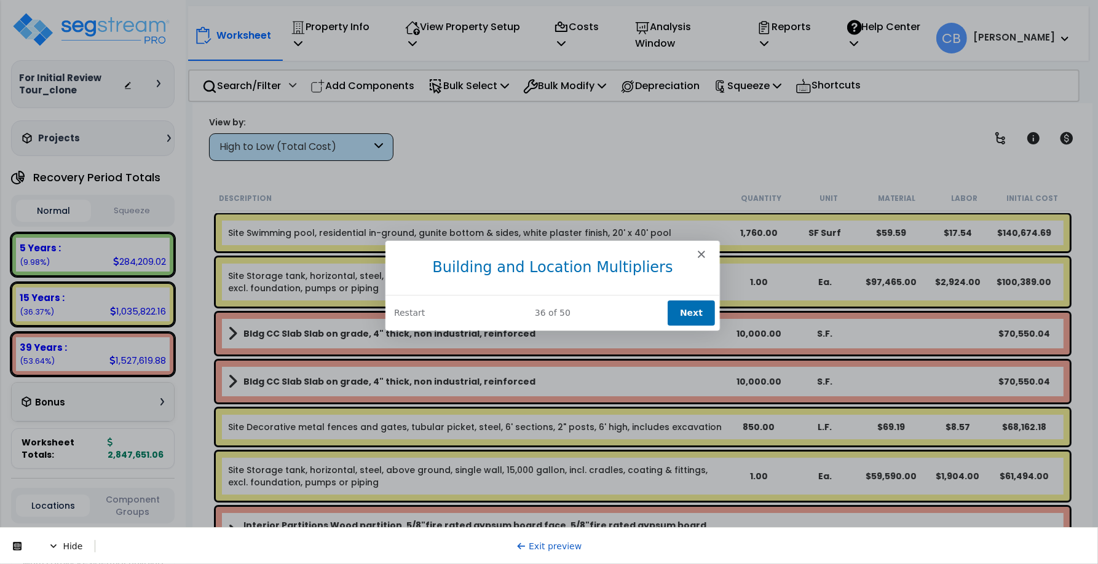
click at [682, 310] on button "Next" at bounding box center [689, 311] width 47 height 25
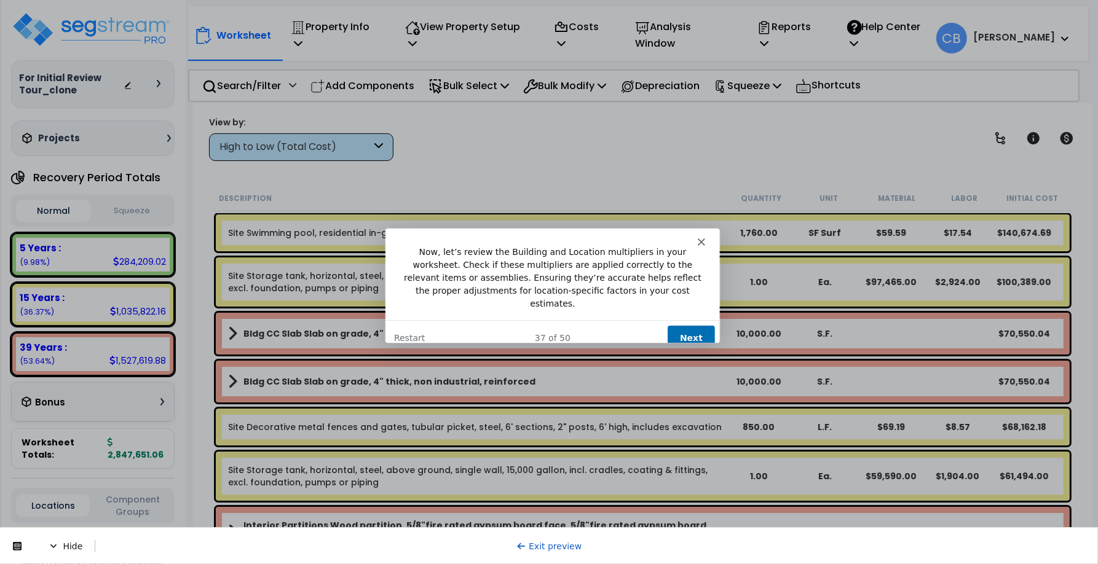
click at [690, 324] on button "Next" at bounding box center [689, 336] width 47 height 25
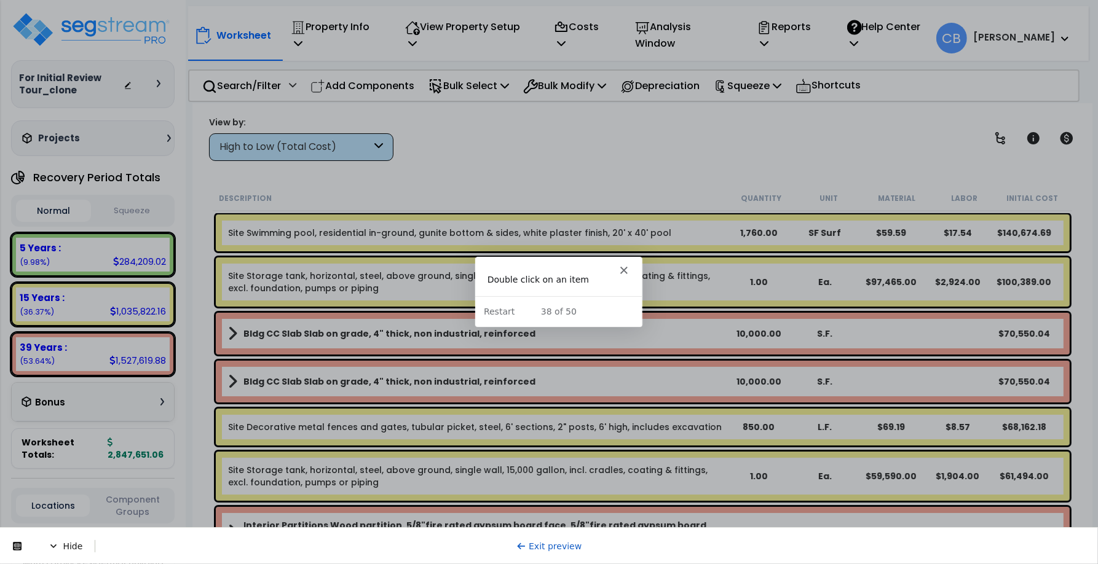
click at [332, 243] on div "Site Swimming pool, residential in-ground, gunite bottom & sides, white plaster…" at bounding box center [643, 232] width 854 height 37
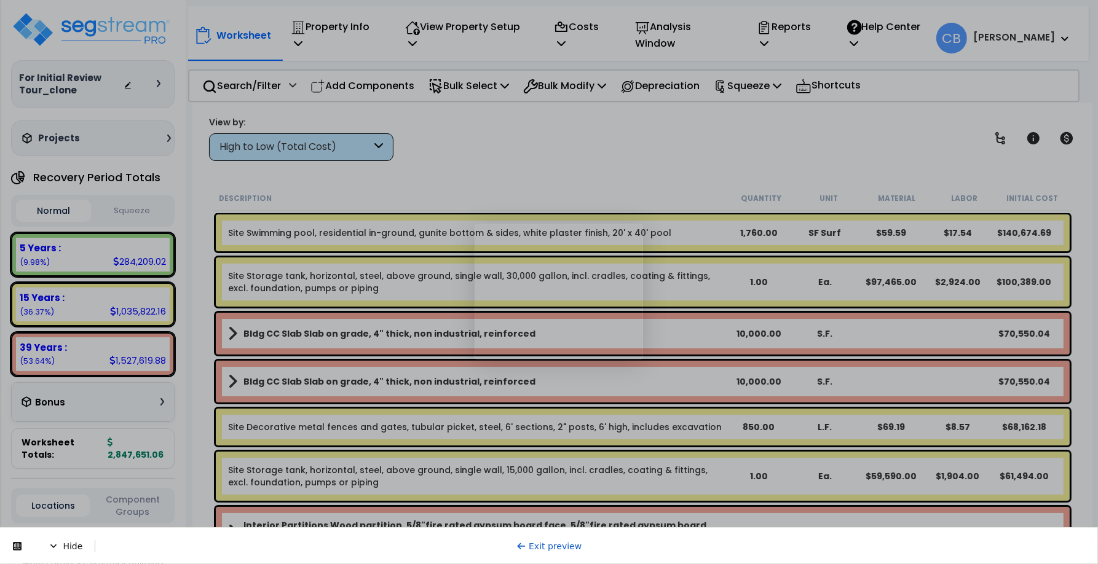
click at [332, 243] on div "Site Swimming pool, residential in-ground, gunite bottom & sides, white plaster…" at bounding box center [643, 232] width 854 height 37
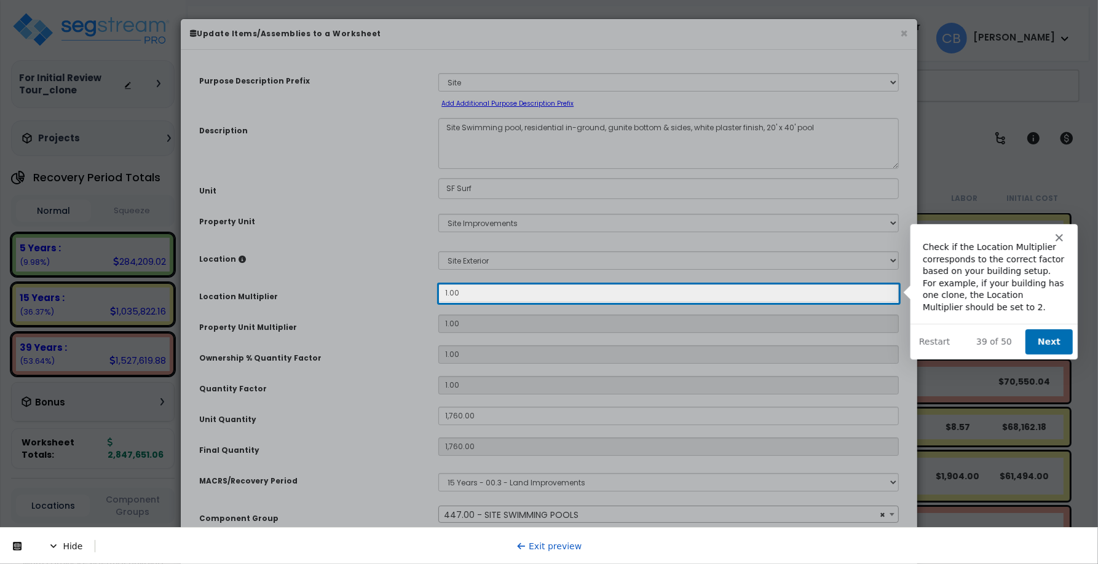
click at [1046, 333] on button "Next" at bounding box center [1047, 341] width 47 height 25
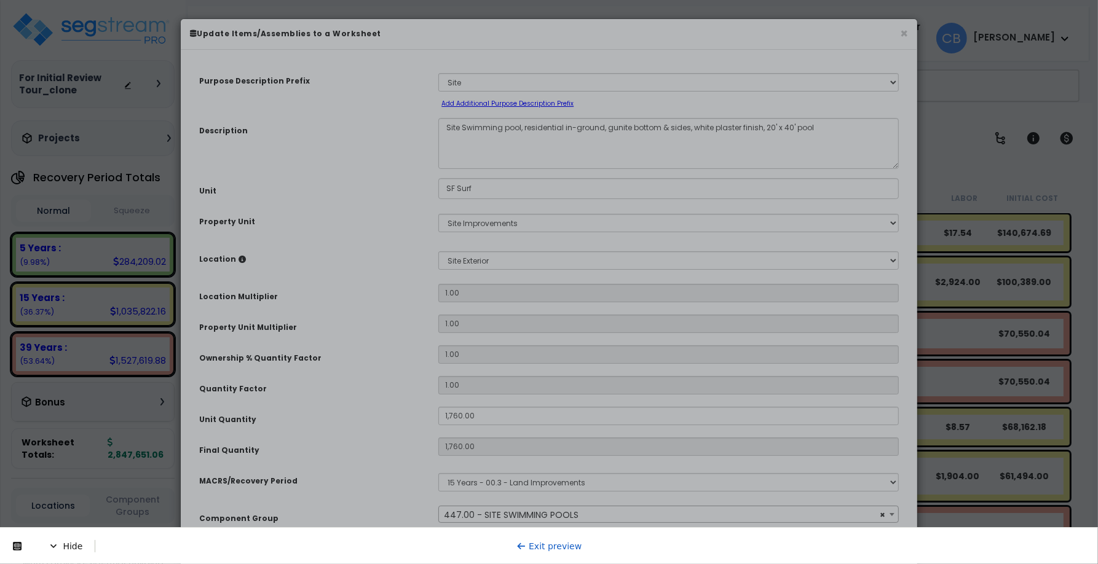
select select "59"
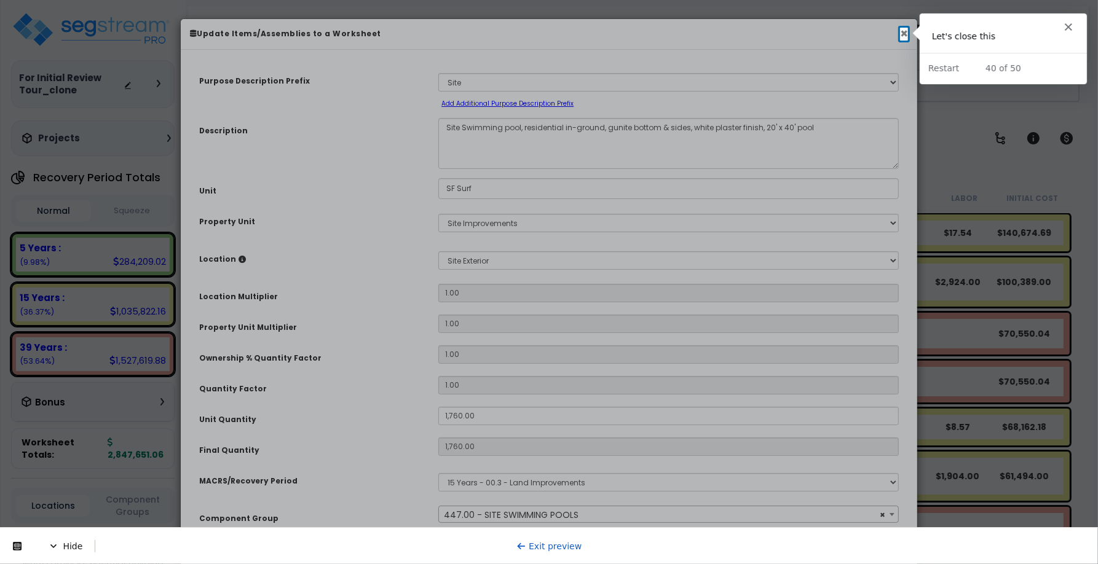
click at [904, 34] on button "×" at bounding box center [904, 33] width 8 height 13
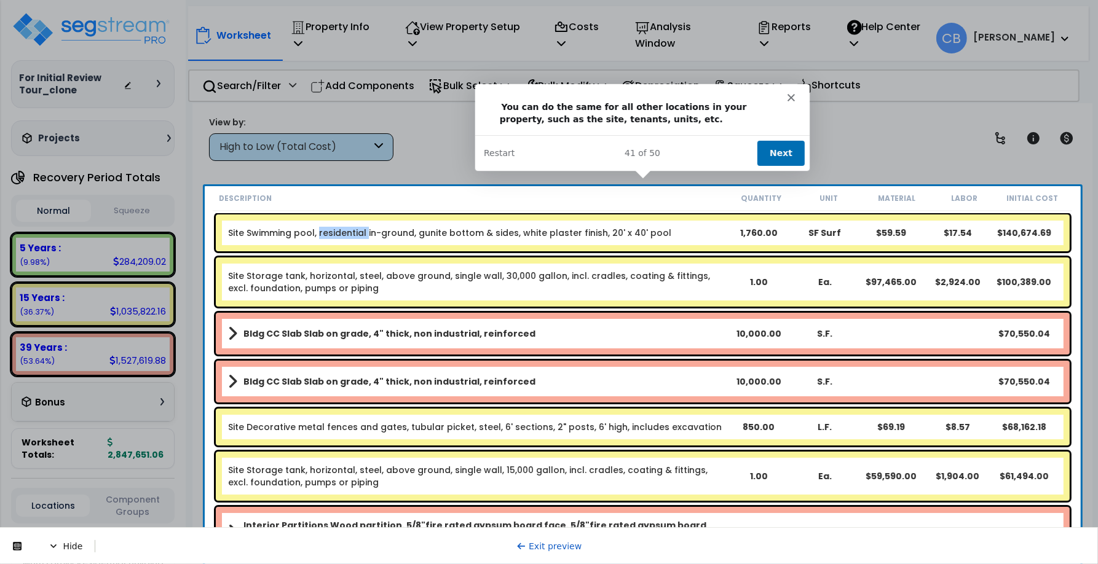
click at [784, 146] on button "Next" at bounding box center [779, 152] width 47 height 25
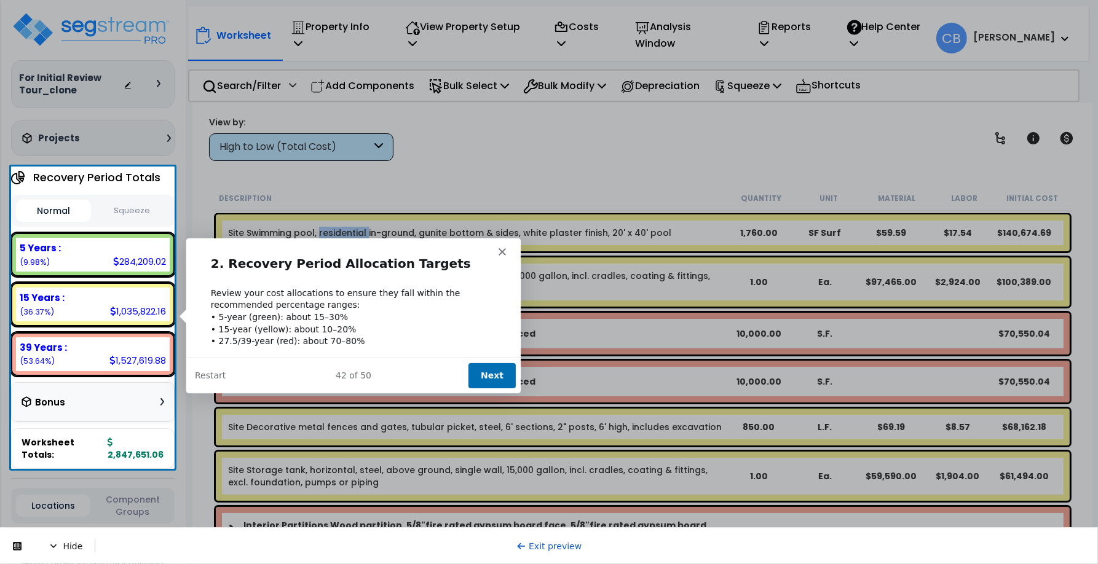
click at [479, 374] on button "Next" at bounding box center [490, 375] width 47 height 25
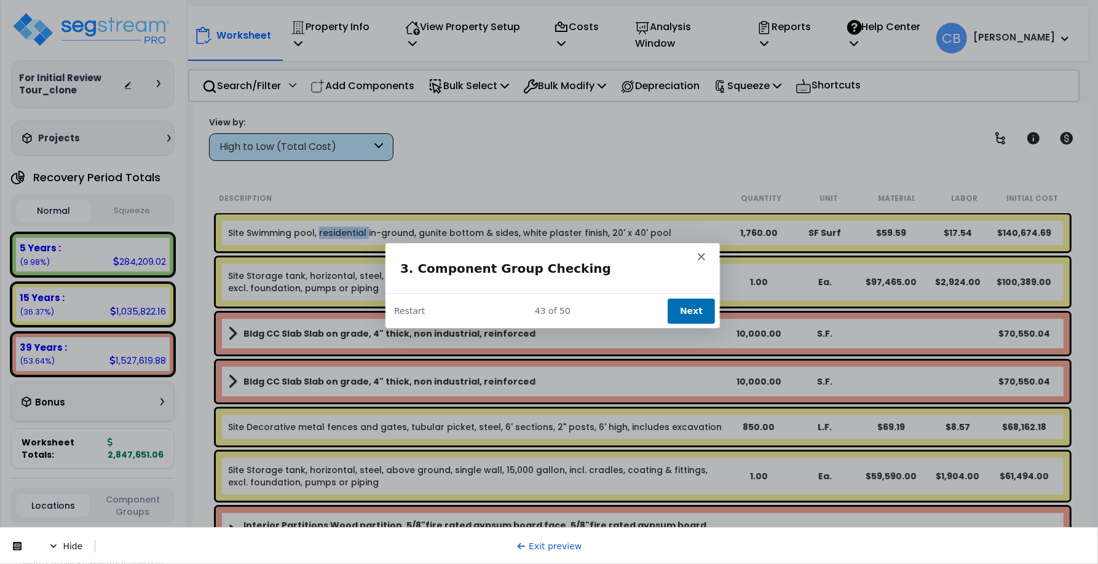
click at [689, 305] on button "Next" at bounding box center [689, 309] width 47 height 25
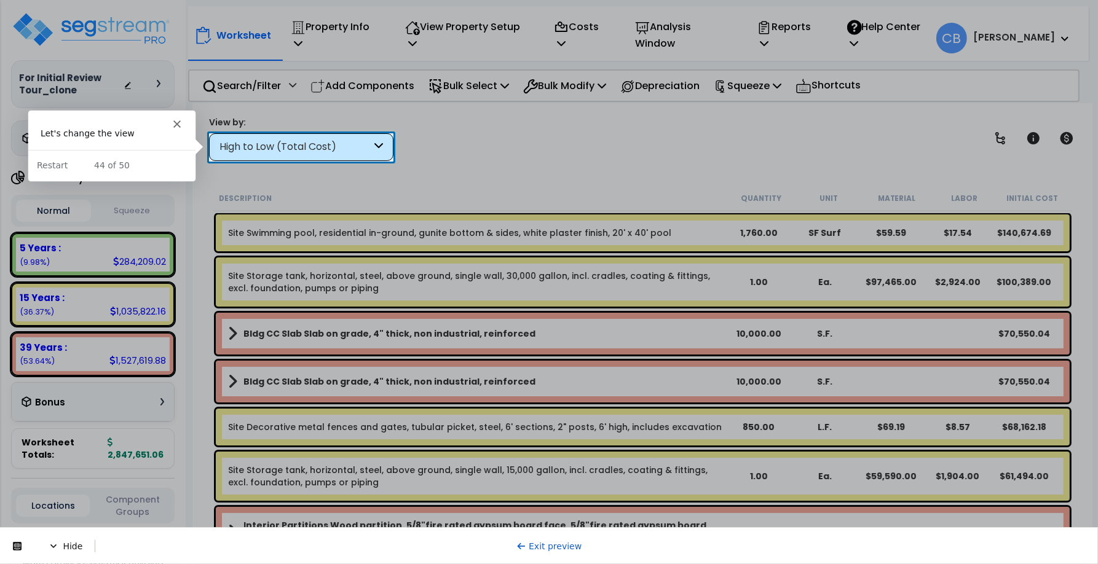
click at [249, 154] on div "High to Low (Total Cost)" at bounding box center [295, 147] width 152 height 14
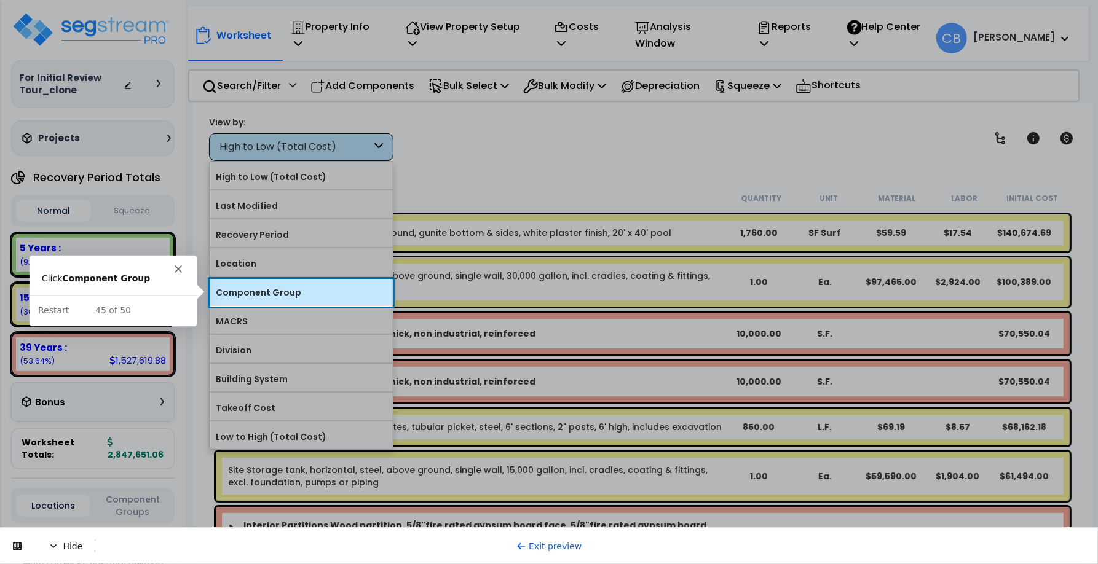
click at [301, 300] on label "Component Group" at bounding box center [301, 292] width 183 height 18
click at [0, 0] on input "Component Group" at bounding box center [0, 0] width 0 height 0
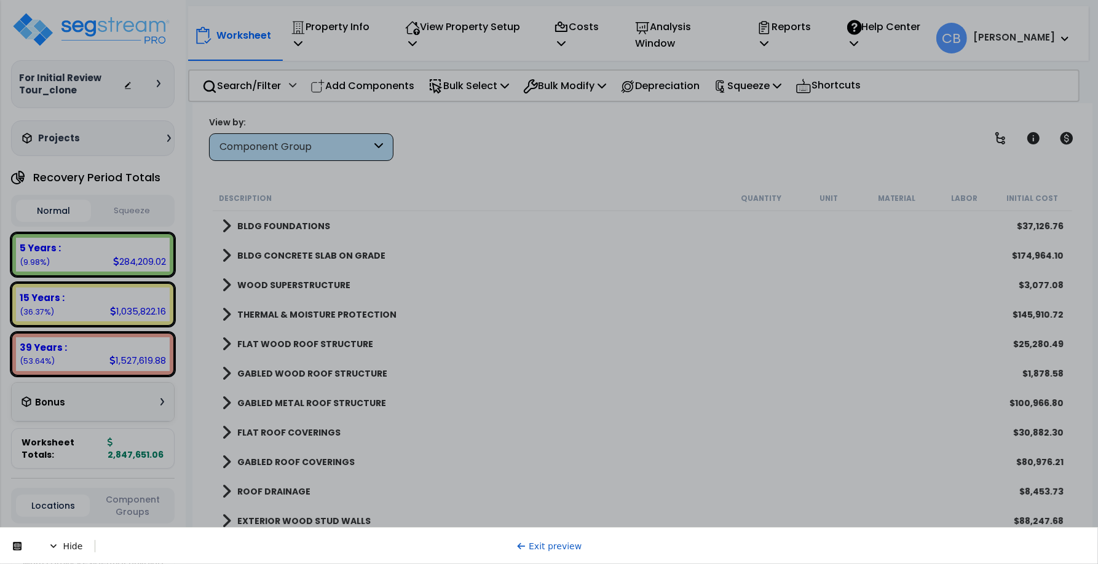
scroll to position [35, 0]
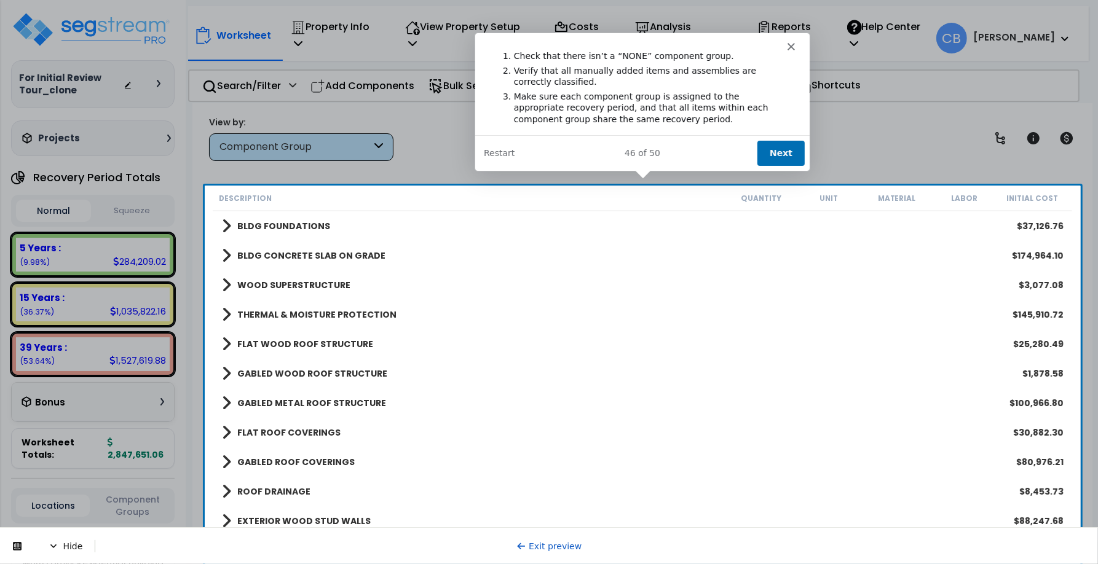
click at [782, 154] on button "Next" at bounding box center [779, 152] width 47 height 25
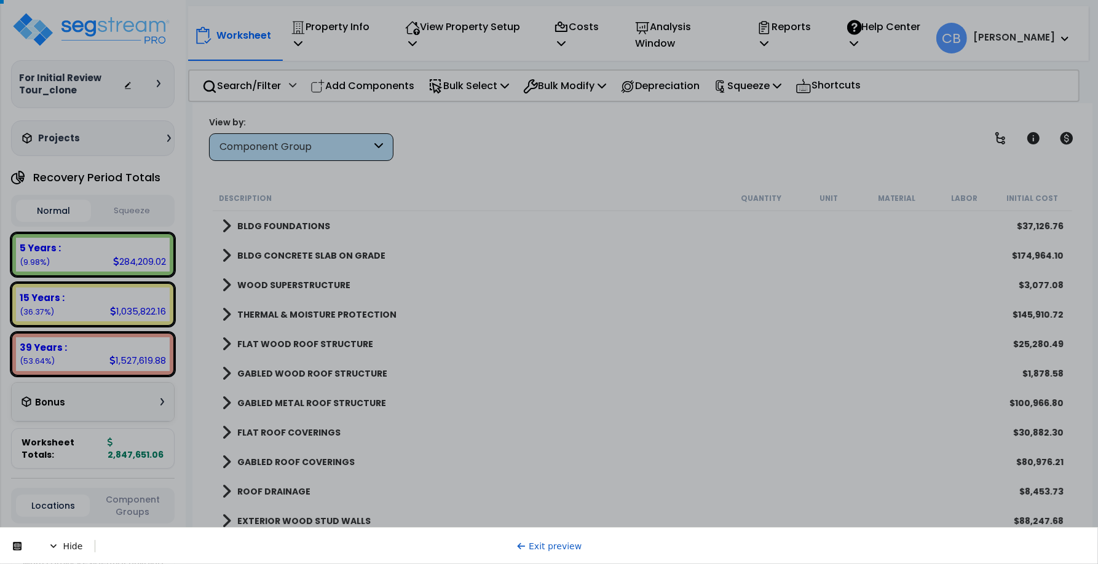
scroll to position [0, 0]
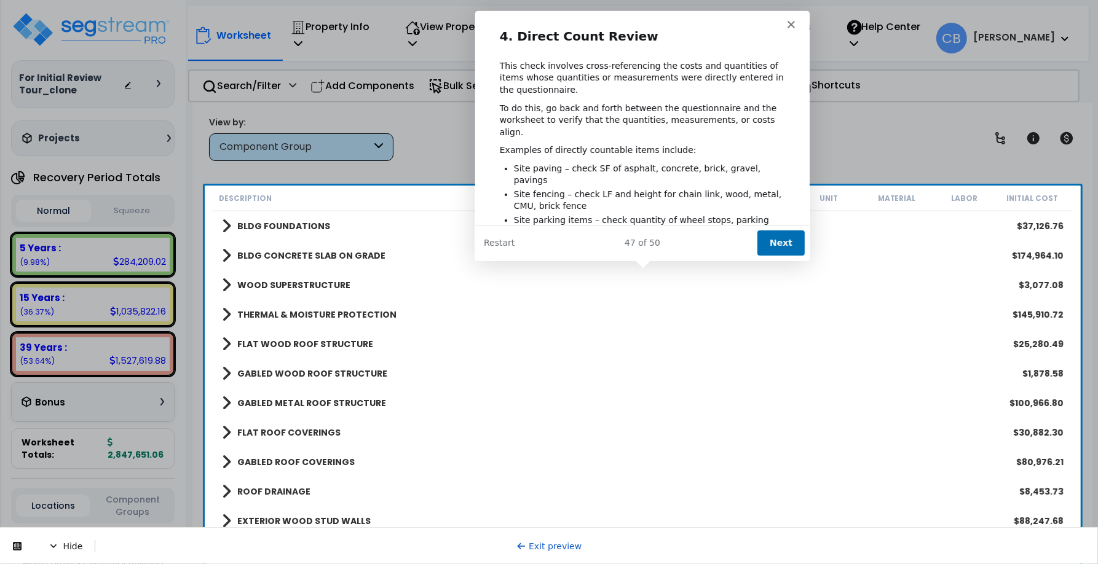
click at [785, 231] on button "Next" at bounding box center [779, 242] width 47 height 25
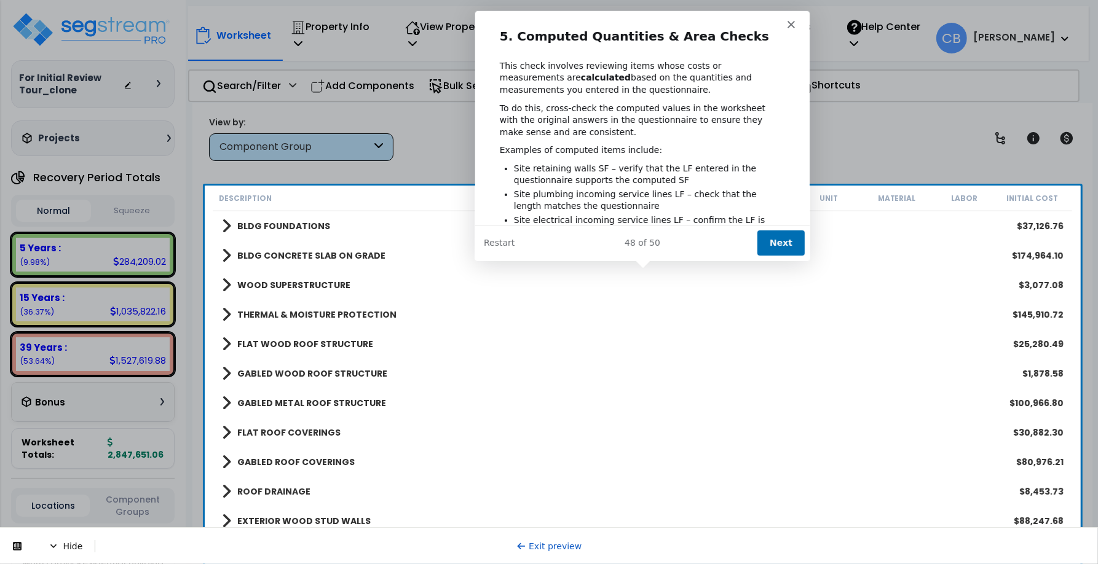
click at [785, 231] on button "Next" at bounding box center [779, 242] width 47 height 25
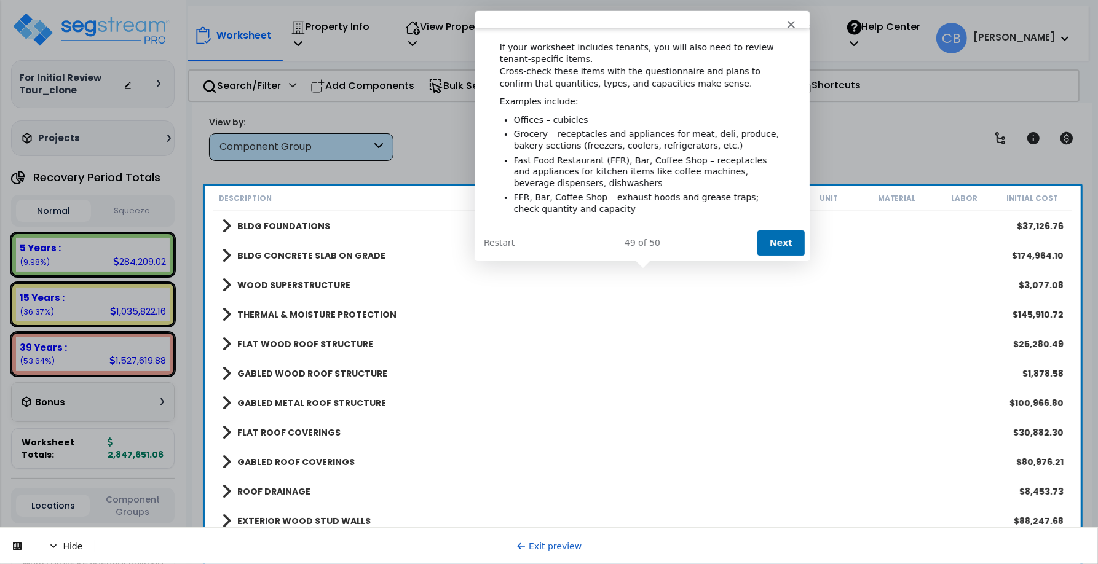
click at [779, 243] on button "Next" at bounding box center [779, 242] width 47 height 25
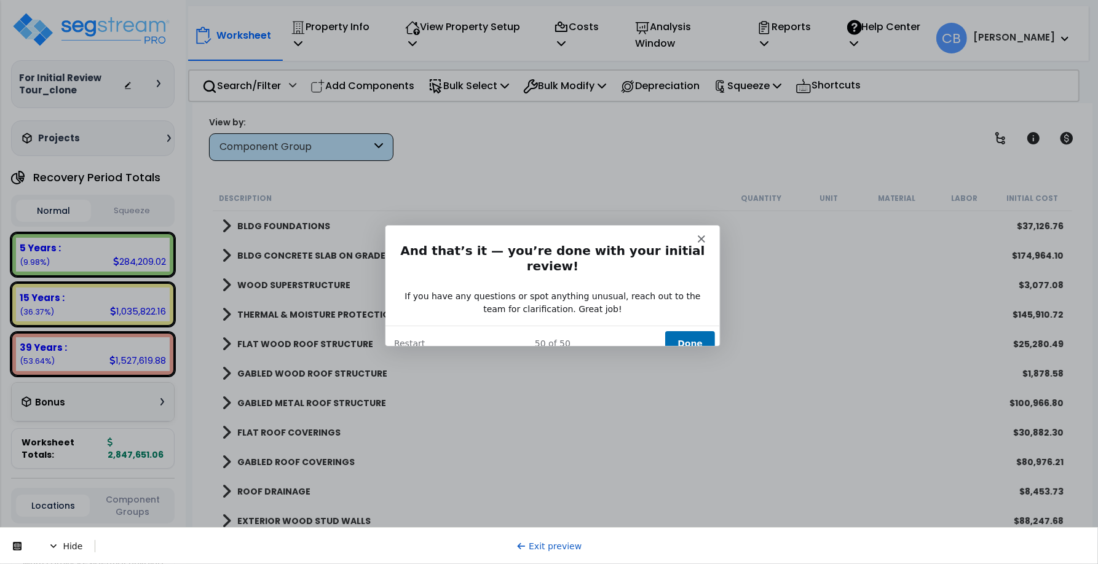
click at [704, 330] on button "Done" at bounding box center [689, 342] width 50 height 25
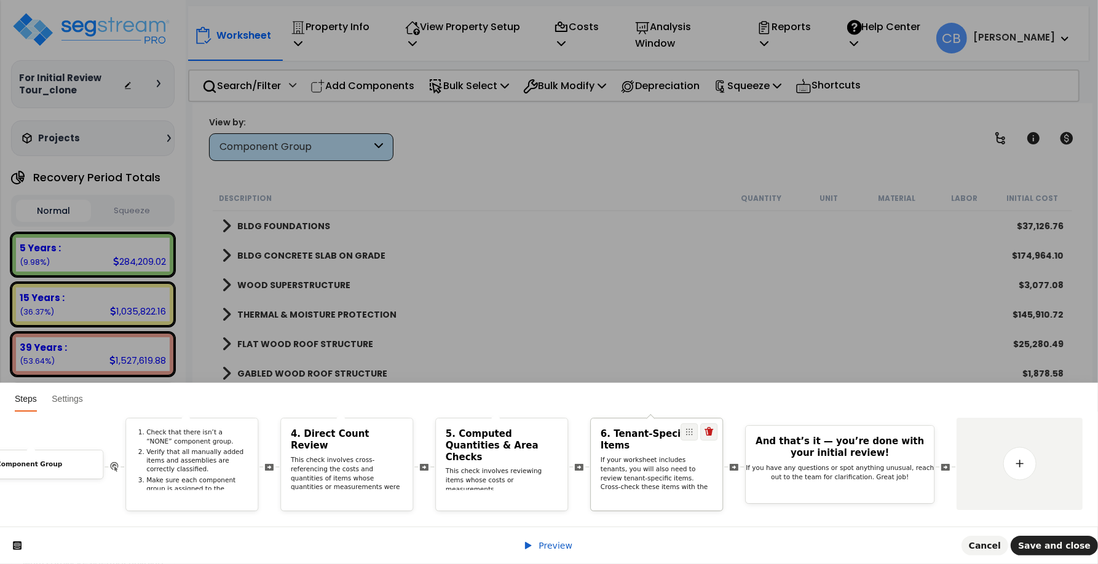
click at [607, 468] on p "If your worksheet includes tenants, you will also need to review tenant-specifi…" at bounding box center [656, 487] width 112 height 63
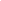
click at [0, 0] on html at bounding box center [0, 0] width 0 height 0
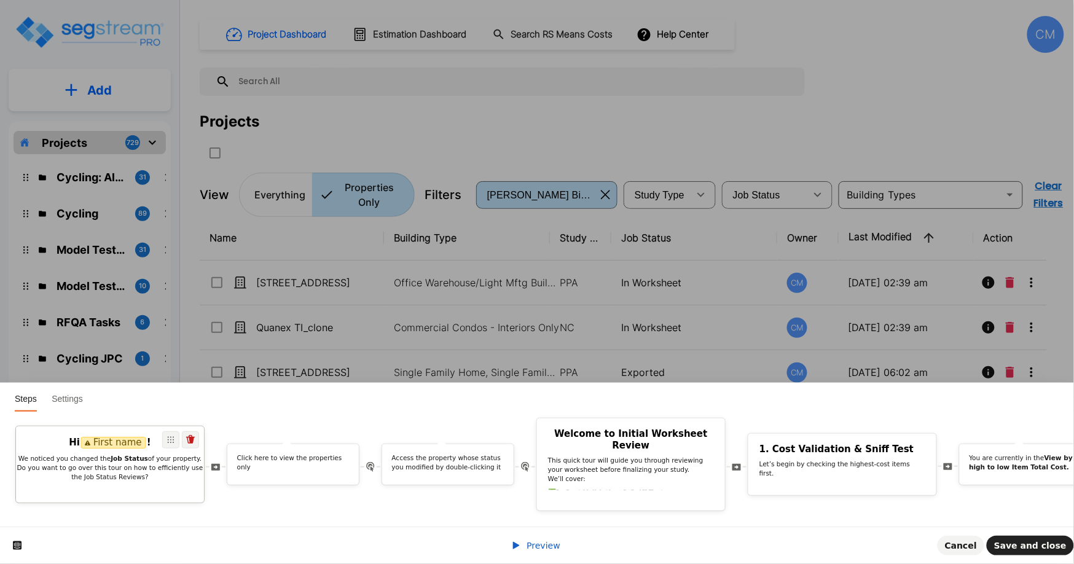
click at [152, 454] on p "We noticed you changed the Job Status of your property. Do you want to go over …" at bounding box center [110, 468] width 188 height 28
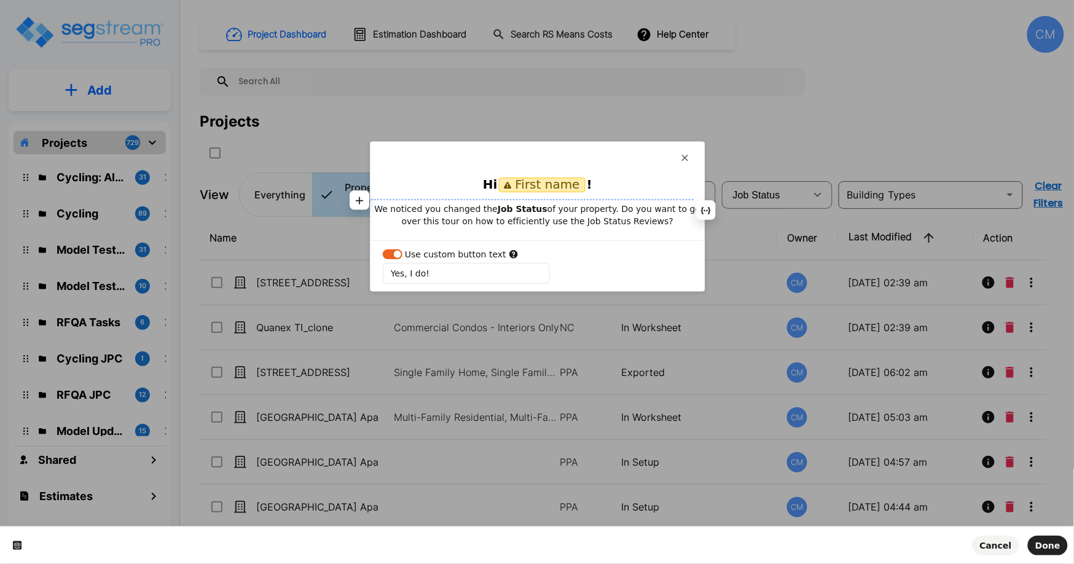
click at [570, 210] on p "We noticed you changed the Job Status of your property. Do you want to go over …" at bounding box center [538, 215] width 334 height 25
click at [1050, 541] on span "Done" at bounding box center [1048, 546] width 25 height 10
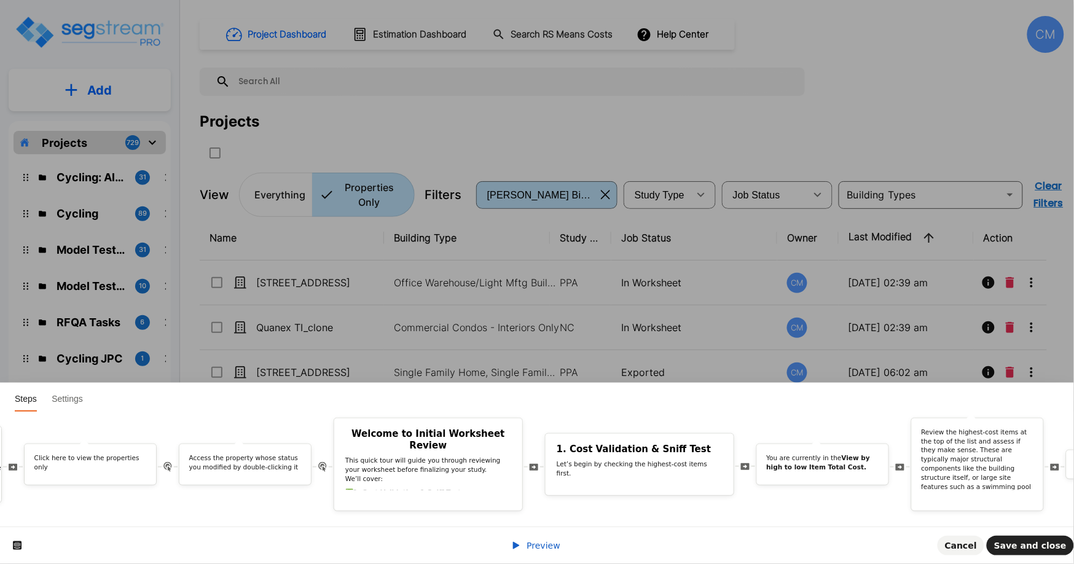
scroll to position [0, 71]
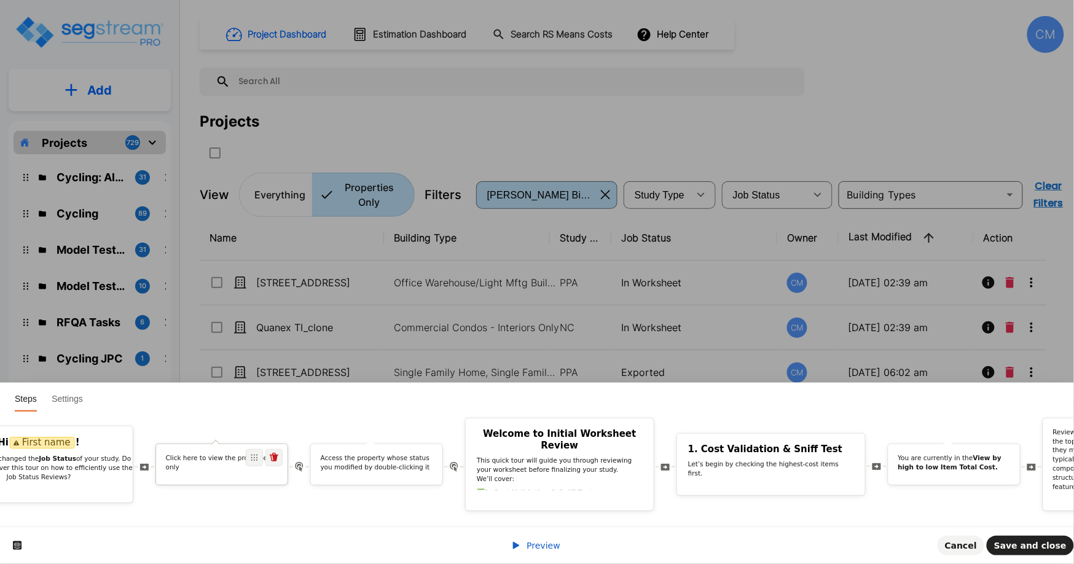
click at [195, 454] on p "Click here to view the properties only" at bounding box center [222, 463] width 112 height 18
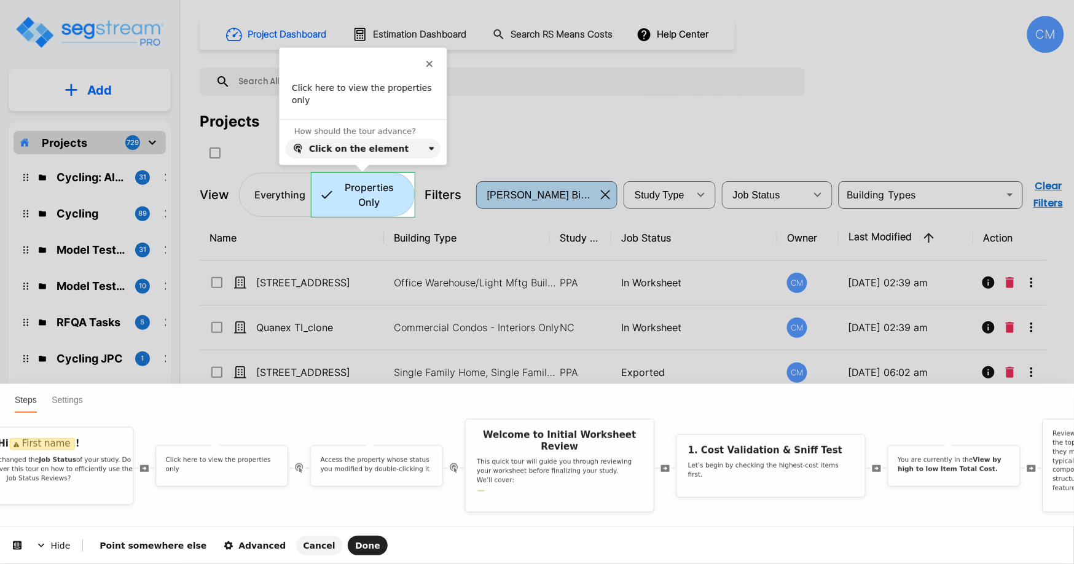
scroll to position [0, 0]
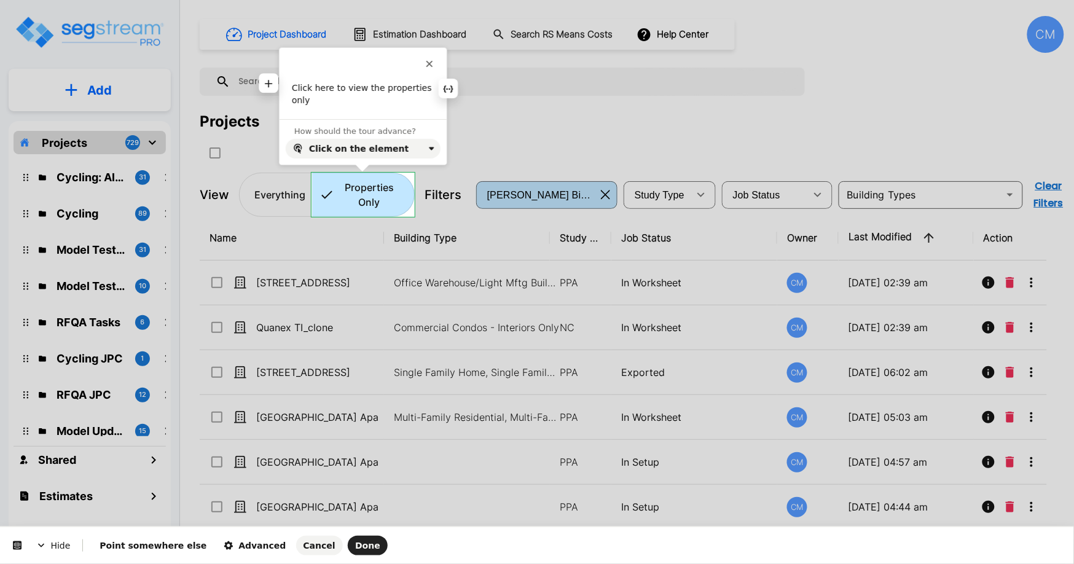
click at [386, 93] on p "Click here to view the properties only" at bounding box center [363, 94] width 143 height 24
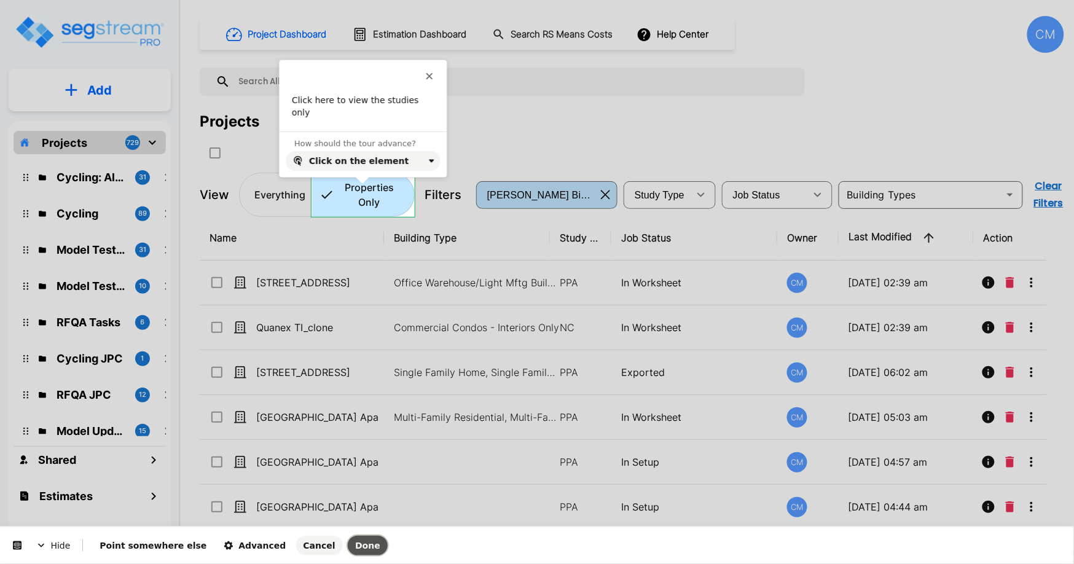
click at [355, 544] on span "Done" at bounding box center [367, 546] width 25 height 10
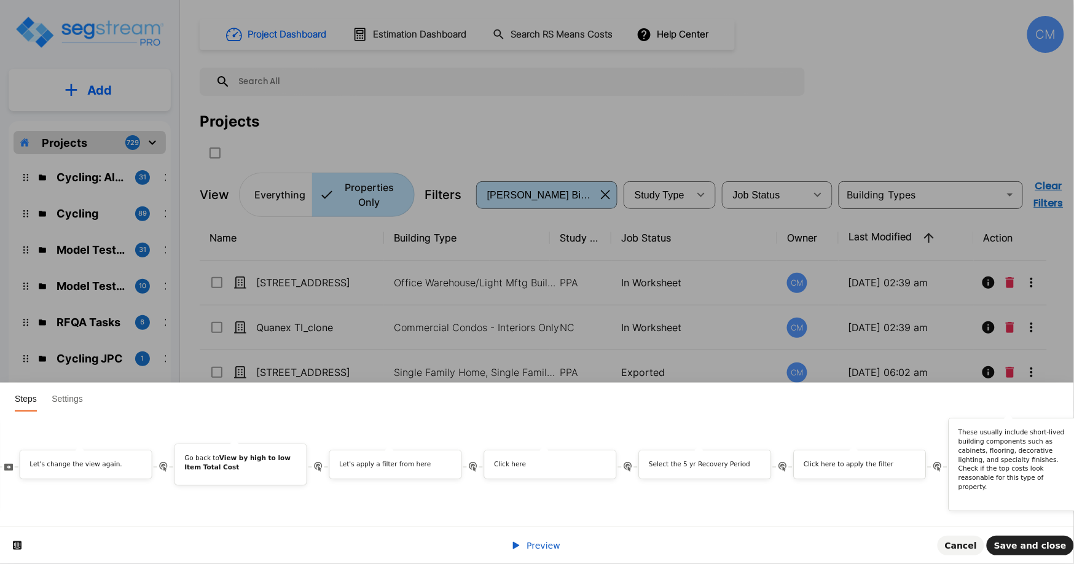
scroll to position [0, 41]
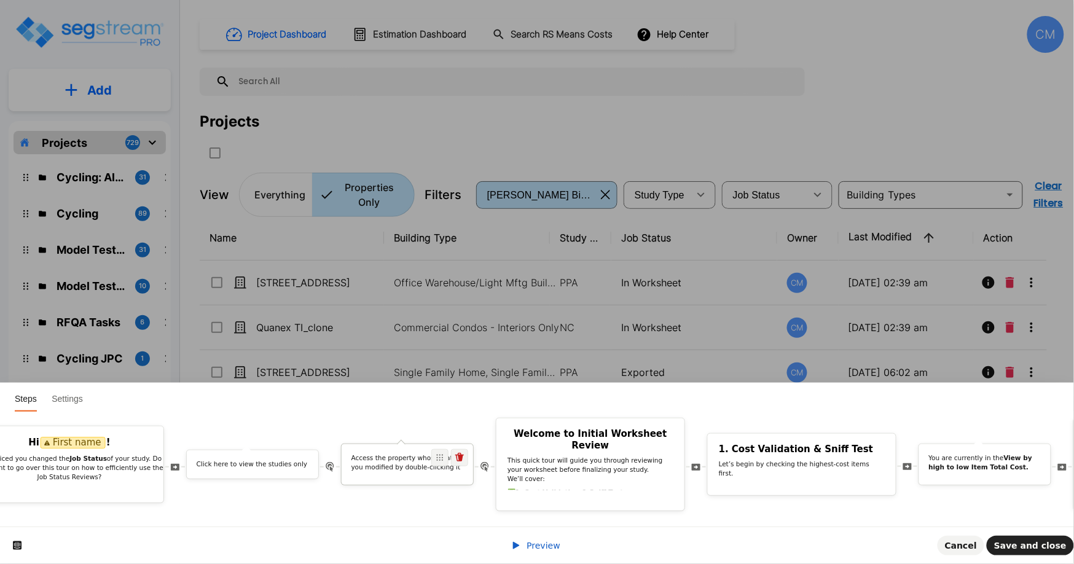
click at [398, 454] on p "Access the property whose status you modified by double-clicking it" at bounding box center [408, 463] width 112 height 18
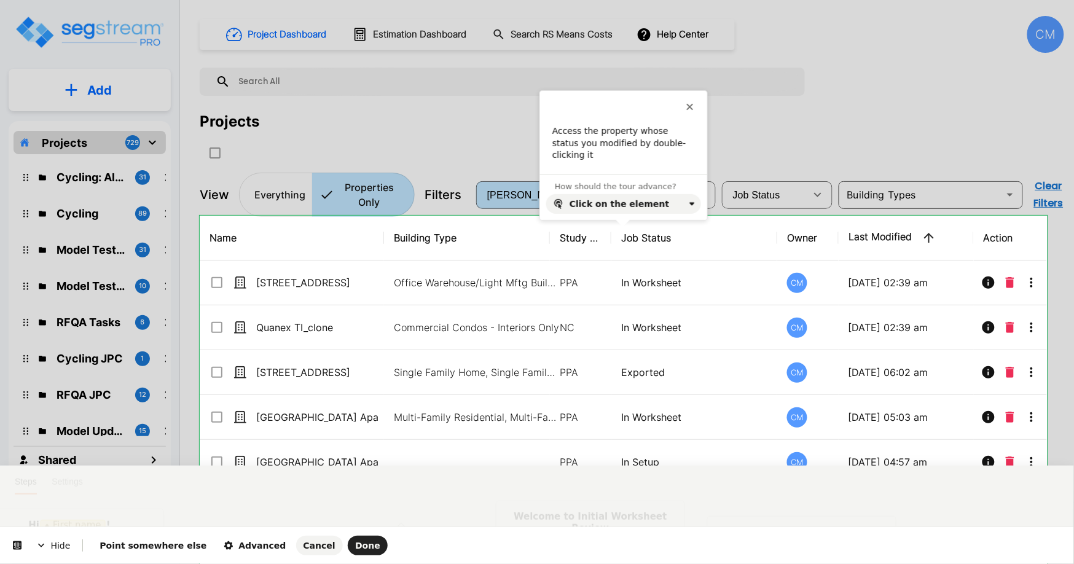
scroll to position [0, 0]
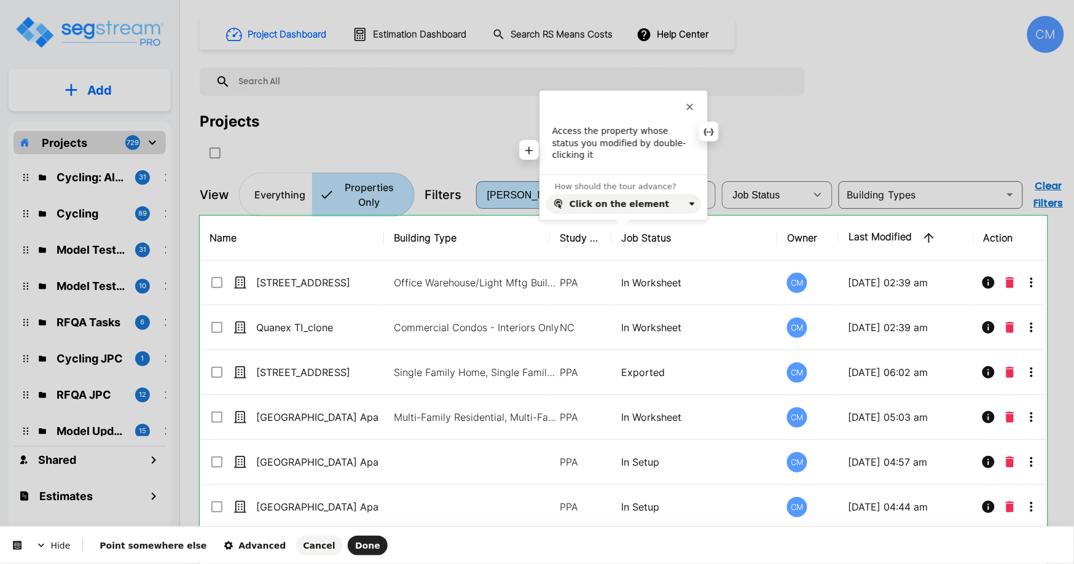
click at [610, 133] on p "Access the property whose status you modified by double-clicking it" at bounding box center [623, 143] width 143 height 36
click at [355, 545] on span "Done" at bounding box center [367, 546] width 25 height 10
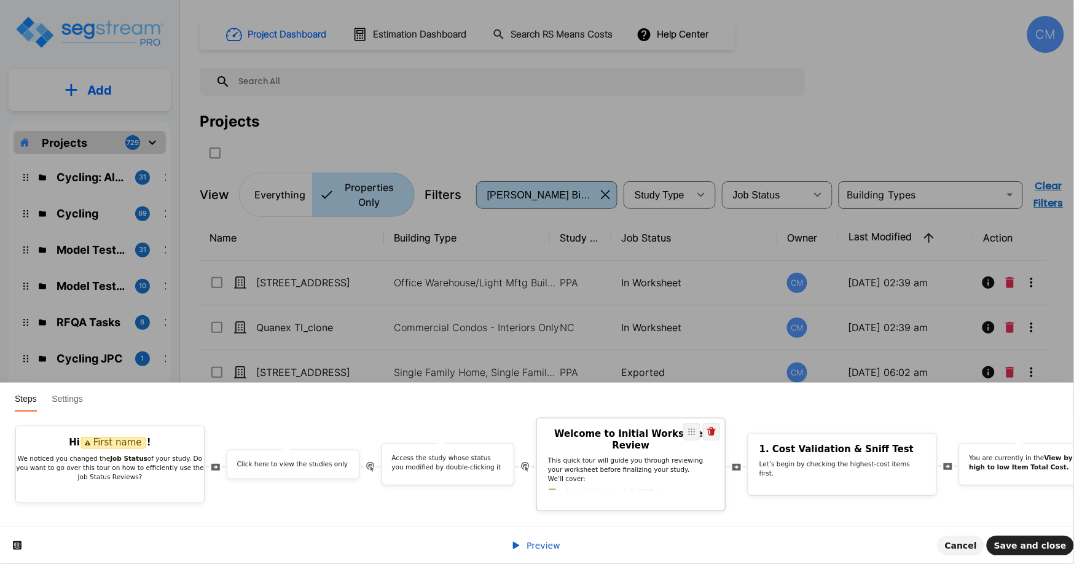
click at [600, 456] on p "This quick tour will guide you through reviewing your worksheet before finalizi…" at bounding box center [631, 470] width 166 height 28
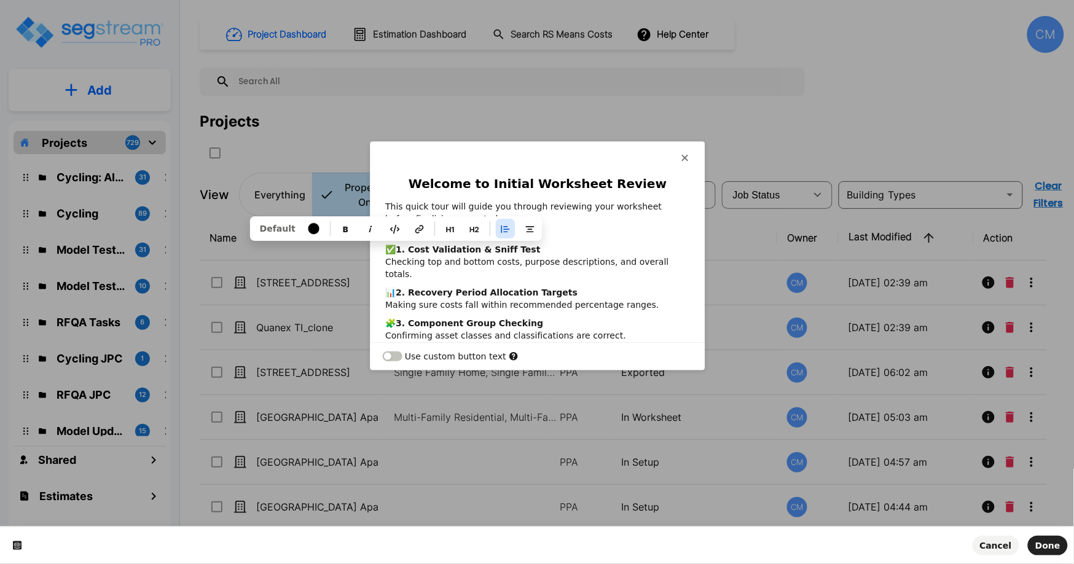
drag, startPoint x: 398, startPoint y: 249, endPoint x: 379, endPoint y: 246, distance: 19.8
click at [379, 246] on div "Welcome to Initial Worksheet Review This quick tour will guide you through revi…" at bounding box center [538, 311] width 334 height 271
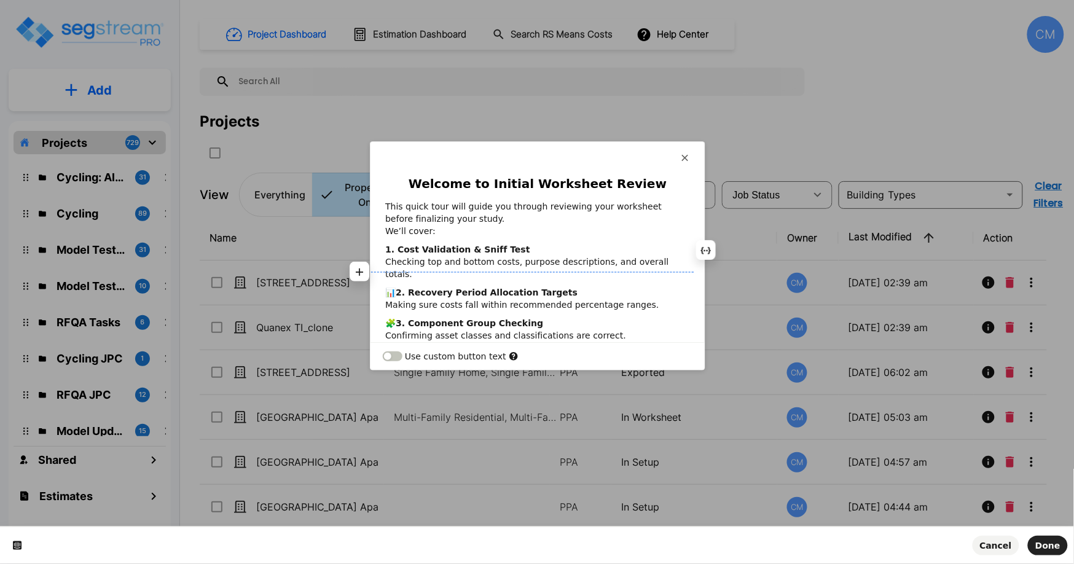
click at [400, 288] on b "2. Recovery Period Allocation Targets" at bounding box center [487, 293] width 182 height 10
click at [398, 317] on p "🧩 3. Component Group Checking Confirming asset classes and classifications are …" at bounding box center [537, 329] width 305 height 25
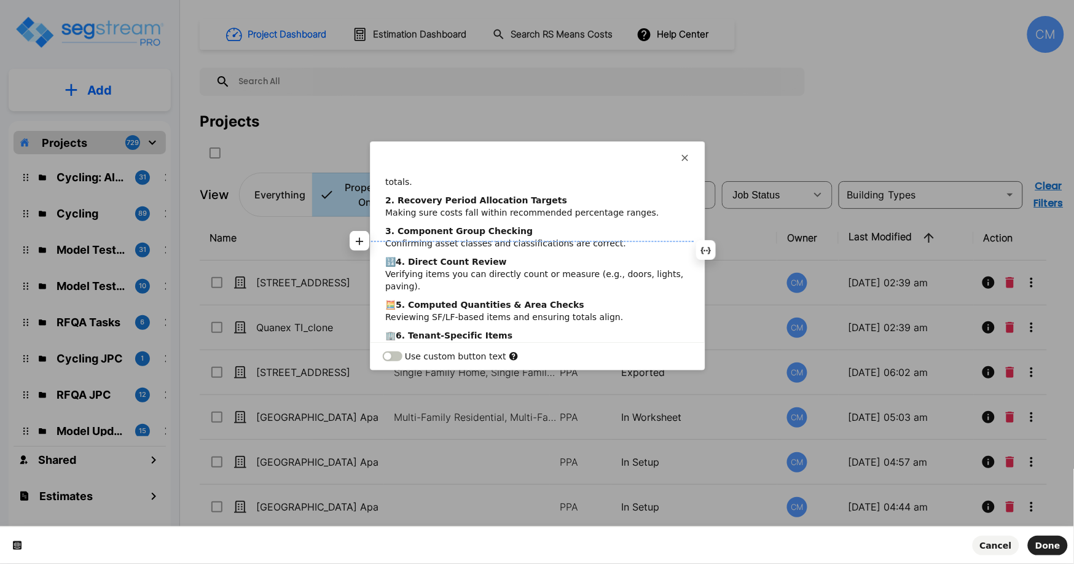
click at [398, 256] on p "🔢 4. Direct Count Review Verifying items you can directly count or measure (e.g…" at bounding box center [537, 274] width 305 height 37
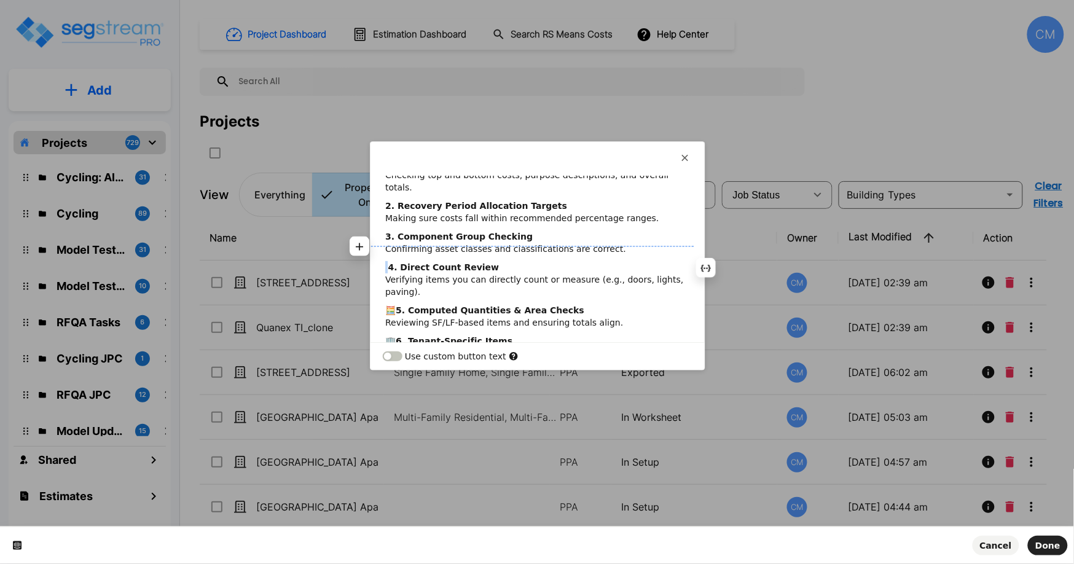
click at [386, 261] on p "4. Direct Count Review Verifying items you can directly count or measure (e.g.,…" at bounding box center [537, 279] width 305 height 37
click at [400, 305] on b "5. Computed Quantities & Area Checks" at bounding box center [490, 310] width 189 height 10
click at [399, 336] on b "6. Tenant-Specific Items" at bounding box center [454, 341] width 117 height 10
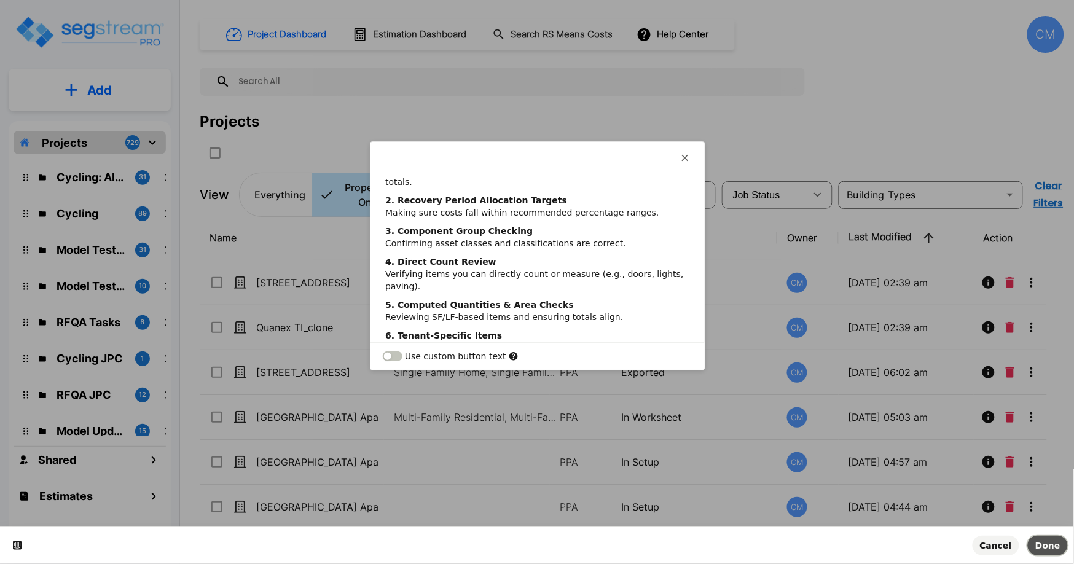
click at [1064, 553] on button "Done" at bounding box center [1048, 546] width 40 height 20
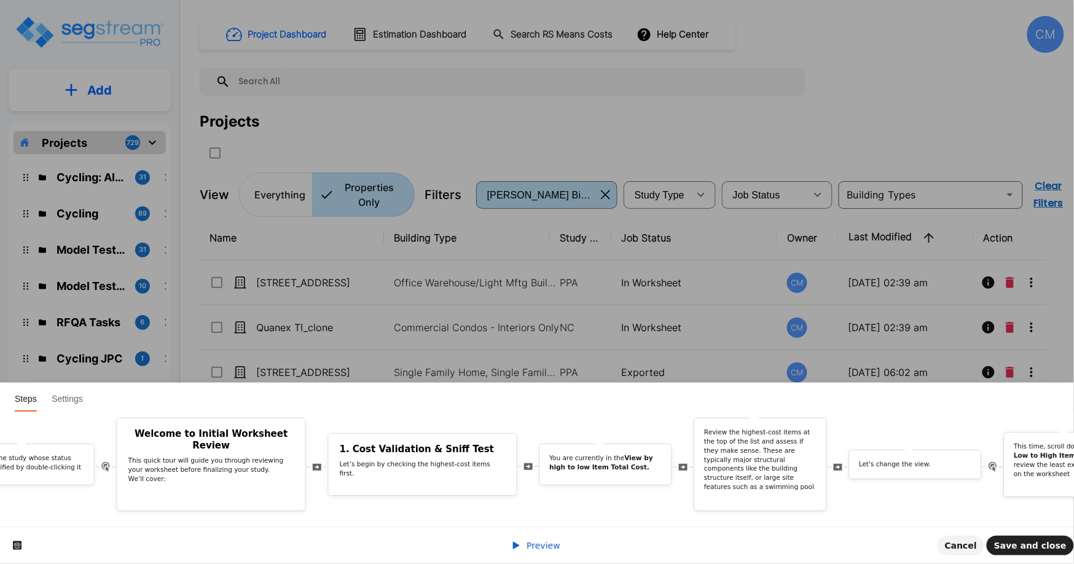
scroll to position [0, 482]
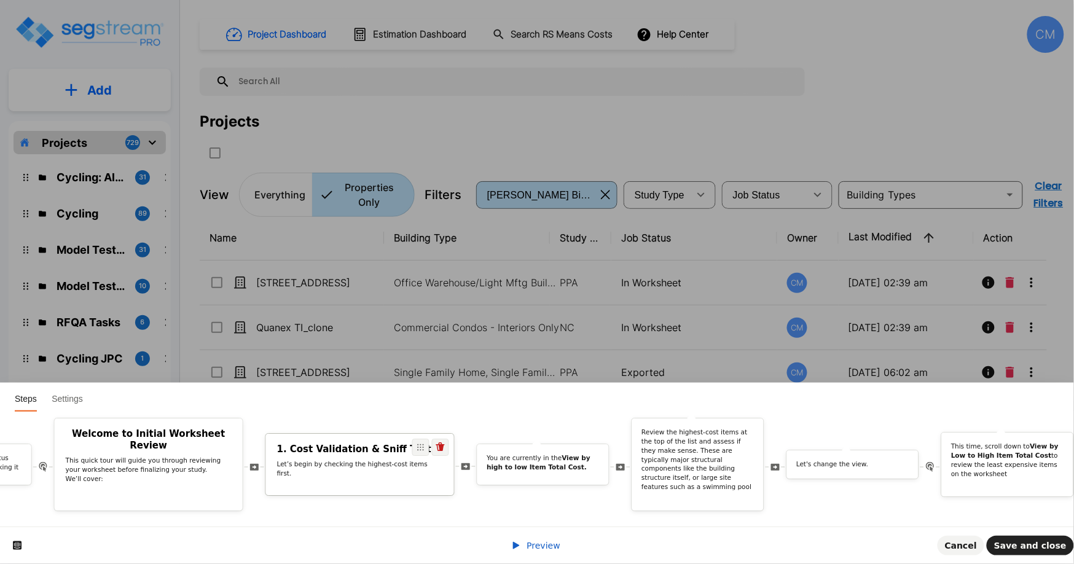
click at [321, 444] on h2 "1. Cost Validation & Sniff Test" at bounding box center [360, 450] width 166 height 12
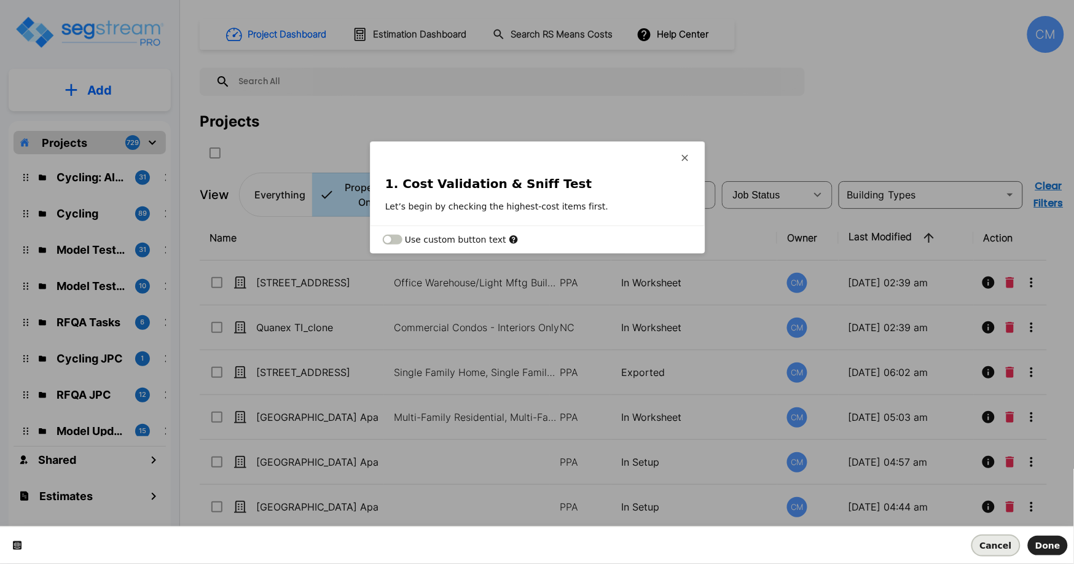
click at [1005, 544] on span "Cancel" at bounding box center [996, 546] width 32 height 10
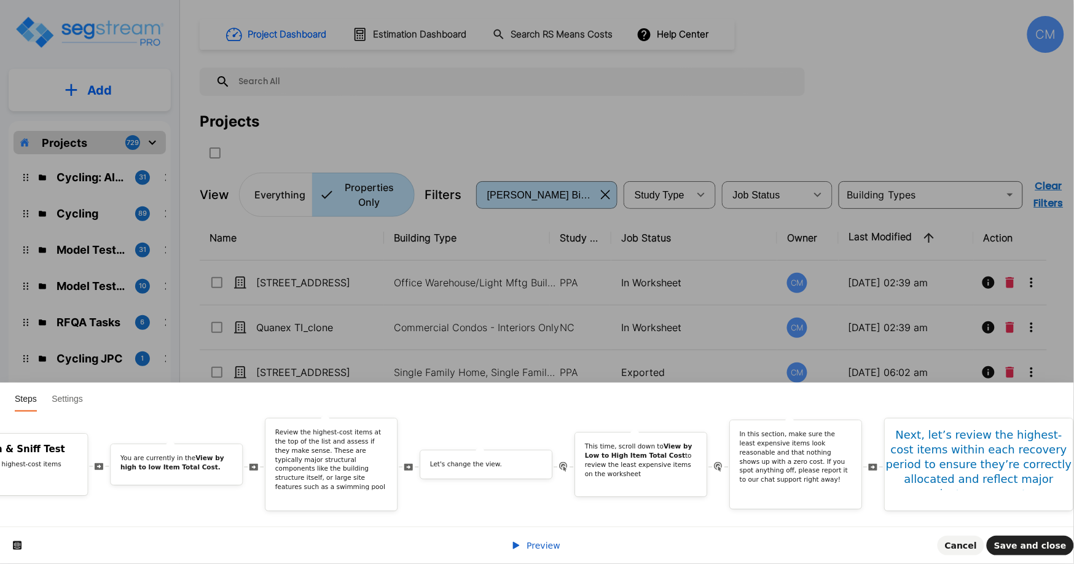
scroll to position [0, 855]
drag, startPoint x: 232, startPoint y: 529, endPoint x: 259, endPoint y: 532, distance: 27.2
click at [259, 532] on div "Preview Cancel Save and close" at bounding box center [537, 545] width 1074 height 37
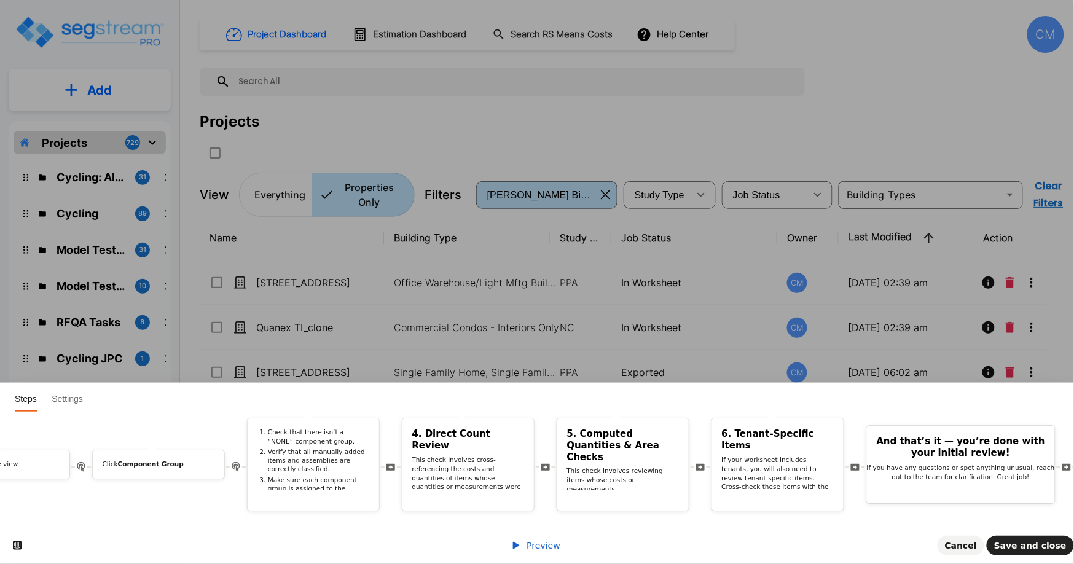
scroll to position [0, 7404]
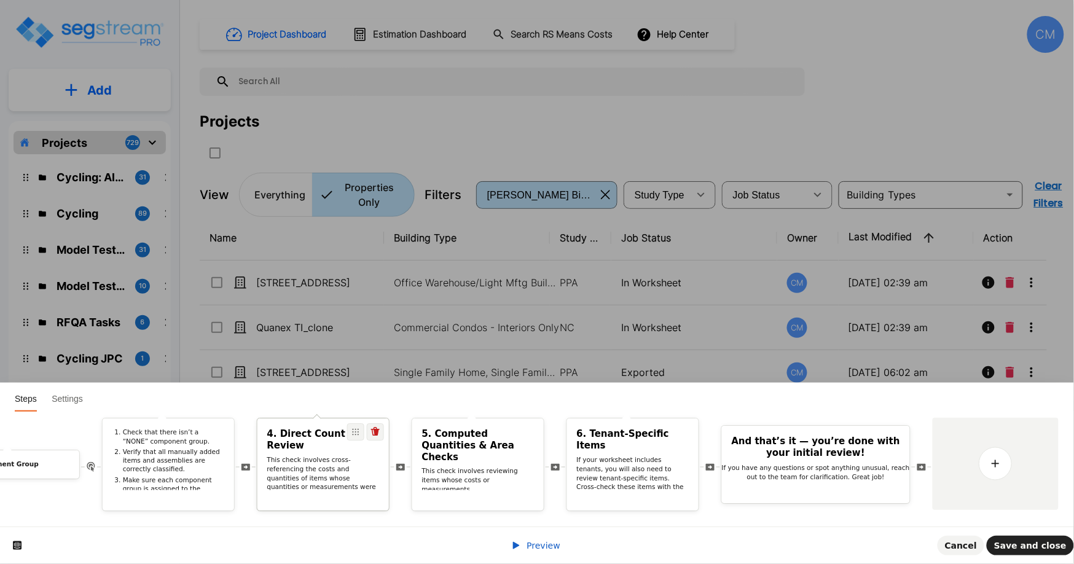
click at [317, 456] on p "This check involves cross-referencing the costs and quantities of items whose q…" at bounding box center [323, 483] width 112 height 54
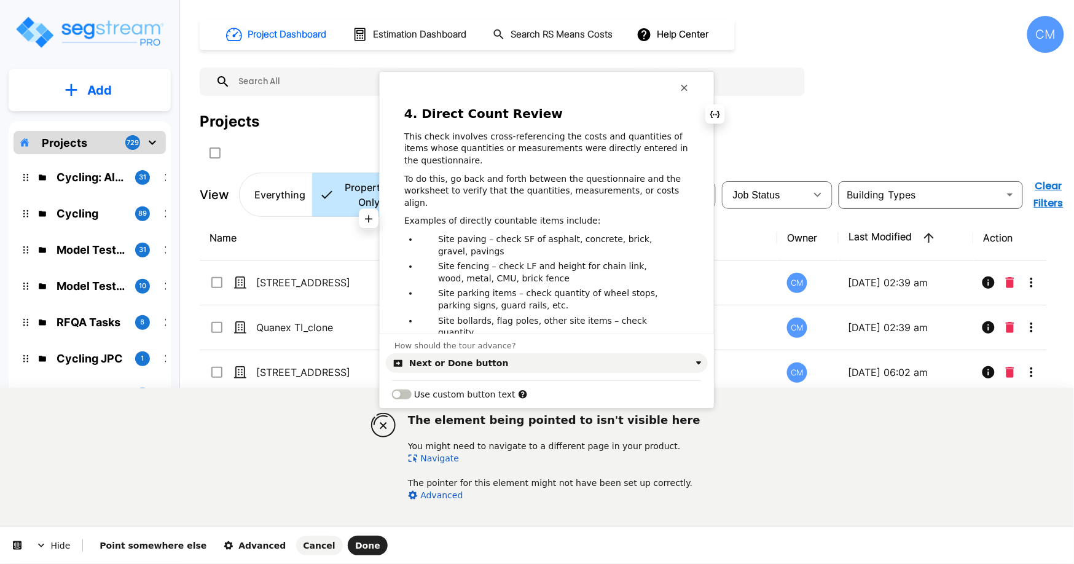
scroll to position [136, 0]
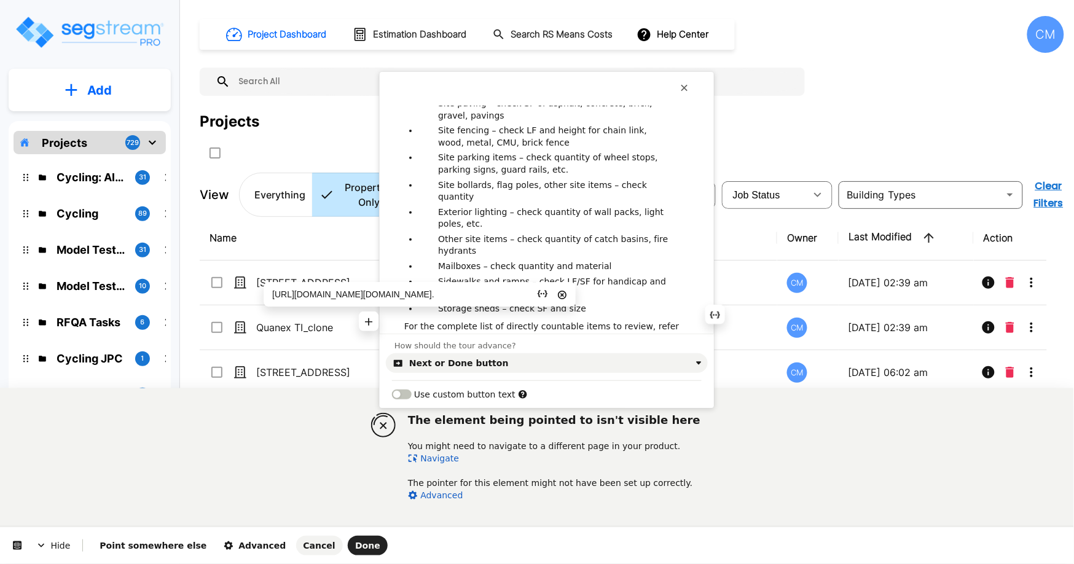
click at [431, 334] on link "article" at bounding box center [444, 339] width 27 height 10
click at [449, 294] on input "https://enterprise.segstream.com/knowledge-base/?r=https://learn.zohopublic.com…" at bounding box center [399, 294] width 267 height 19
click at [242, 458] on div "The element being pointed to isn't visible here You might need to navigate to a…" at bounding box center [537, 457] width 1074 height 138
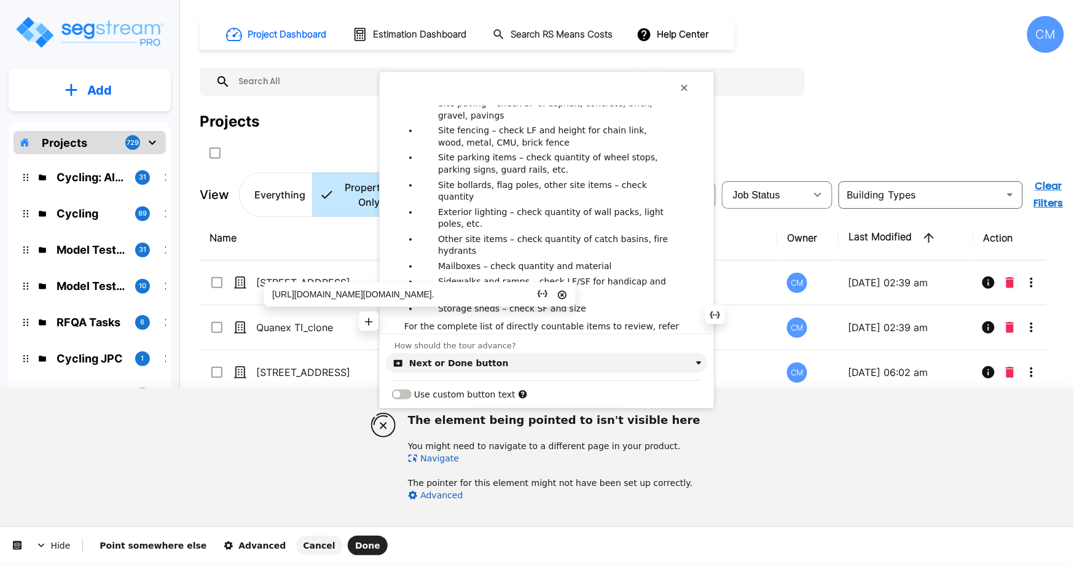
click at [452, 321] on p "For the complete list of directly countable items to review, refer to this arti…" at bounding box center [546, 333] width 285 height 24
click at [431, 334] on link "article" at bounding box center [444, 339] width 27 height 10
click at [422, 297] on input "https://enterprise.segstream.com/knowledge-base/?r=https://learn.zohopublic.com…" at bounding box center [393, 294] width 267 height 19
paste input "text"
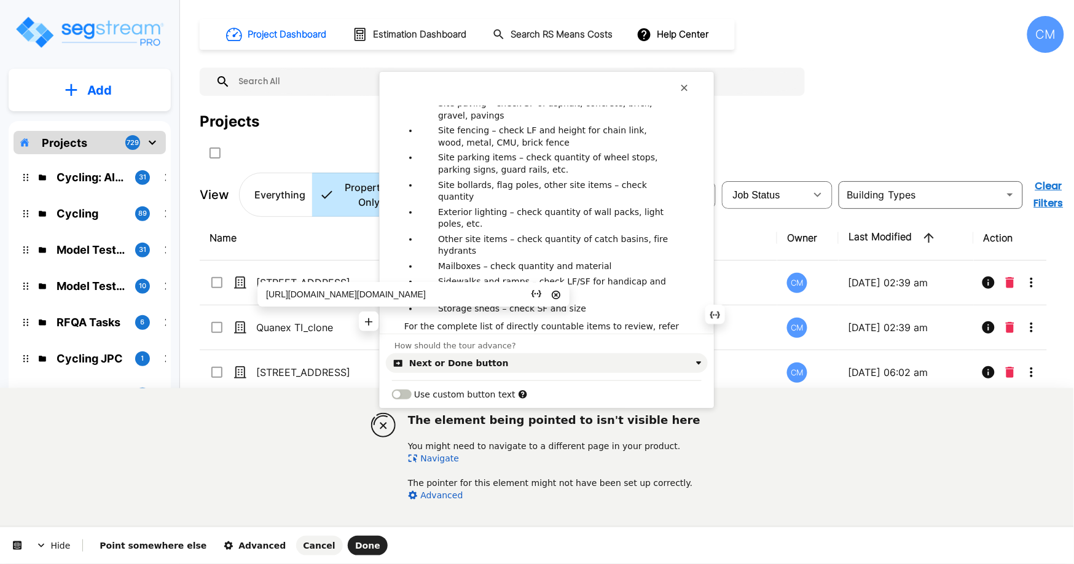
type input "https://enterprise.segstream.com/knowledge-base/?r=https://learn.zohopublic.com…"
click at [472, 326] on div "4. Direct Count Review This check involves cross-referencing the costs and quan…" at bounding box center [547, 219] width 334 height 227
click at [455, 336] on div "How should the tour advance? Next or Done button Use custom button text" at bounding box center [547, 371] width 334 height 74
click at [431, 334] on link "article" at bounding box center [444, 339] width 27 height 10
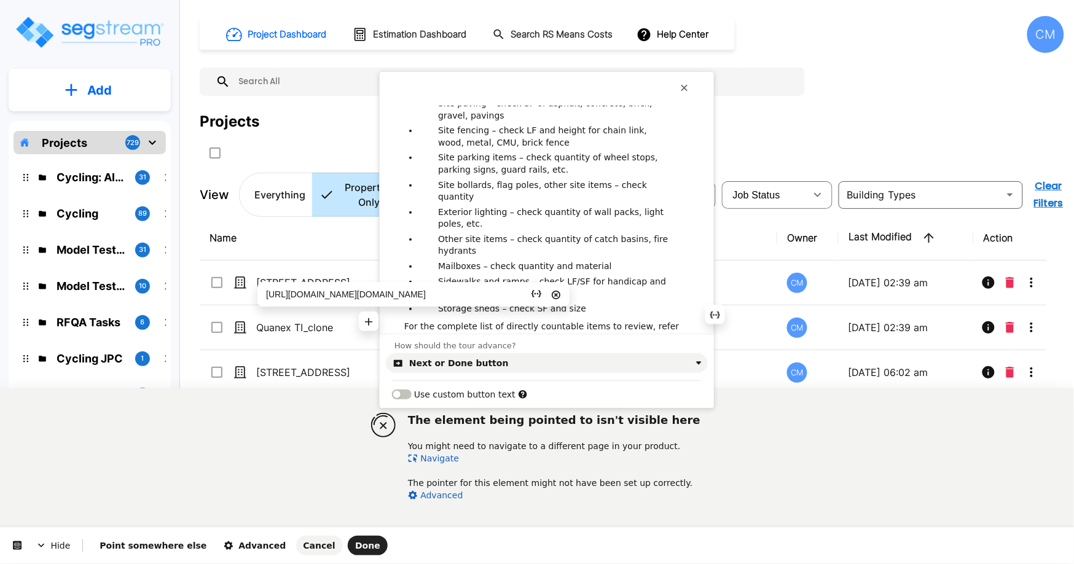
click at [423, 296] on input "https://enterprise.segstream.com/knowledge-base/?r=https://learn.zohopublic.com…" at bounding box center [393, 294] width 267 height 19
click at [513, 324] on div "4. Direct Count Review This check involves cross-referencing the costs and quan…" at bounding box center [547, 219] width 334 height 227
click at [259, 477] on div "The element being pointed to isn't visible here You might need to navigate to a…" at bounding box center [537, 457] width 1074 height 138
click at [348, 544] on button "Done" at bounding box center [368, 546] width 40 height 20
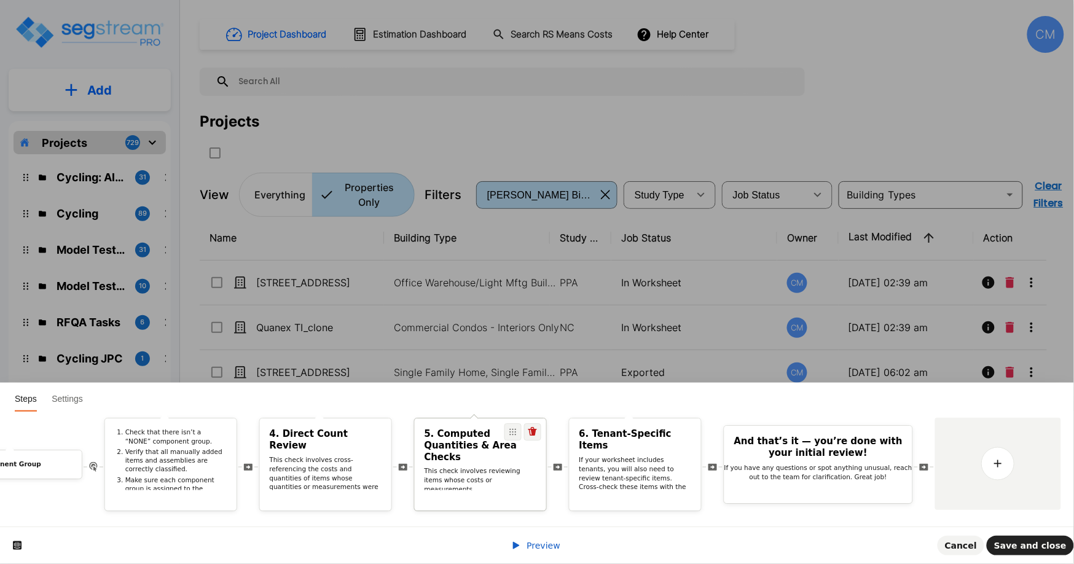
click at [516, 467] on p "This check involves reviewing items whose costs or measurements are calculated …" at bounding box center [481, 494] width 112 height 54
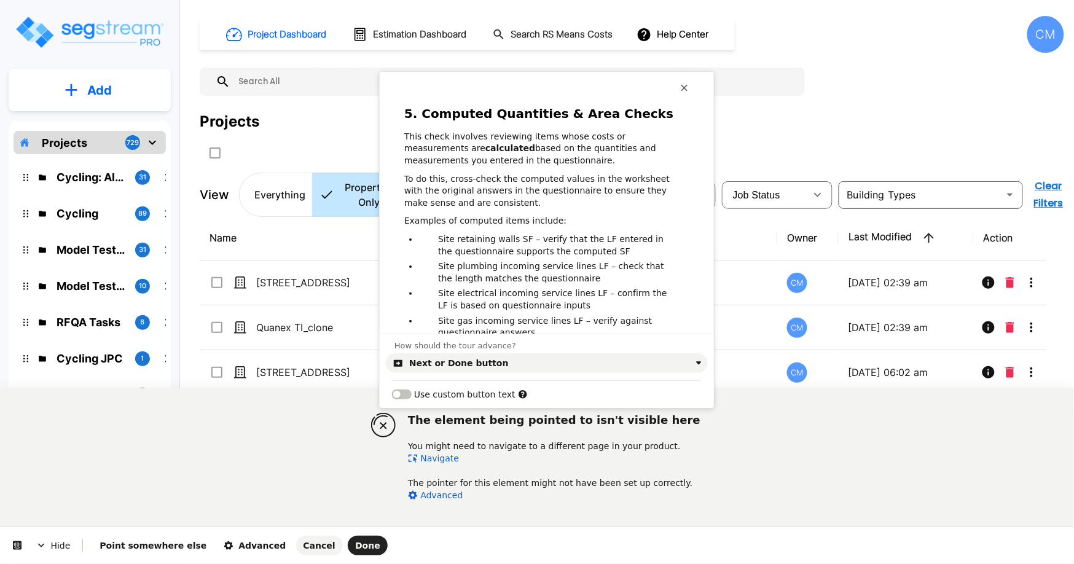
scroll to position [90, 0]
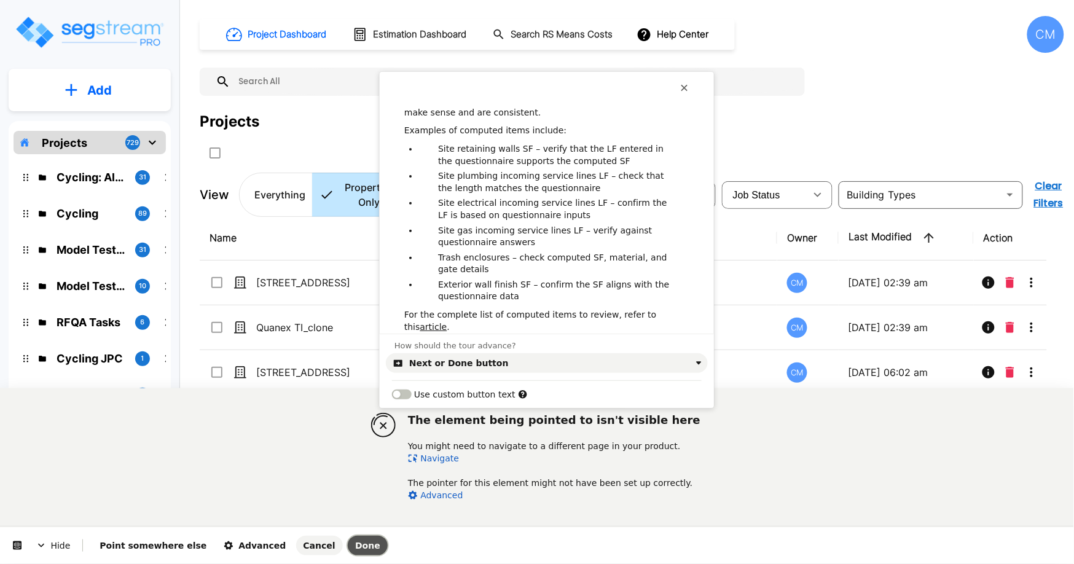
click at [348, 549] on button "Done" at bounding box center [368, 546] width 40 height 20
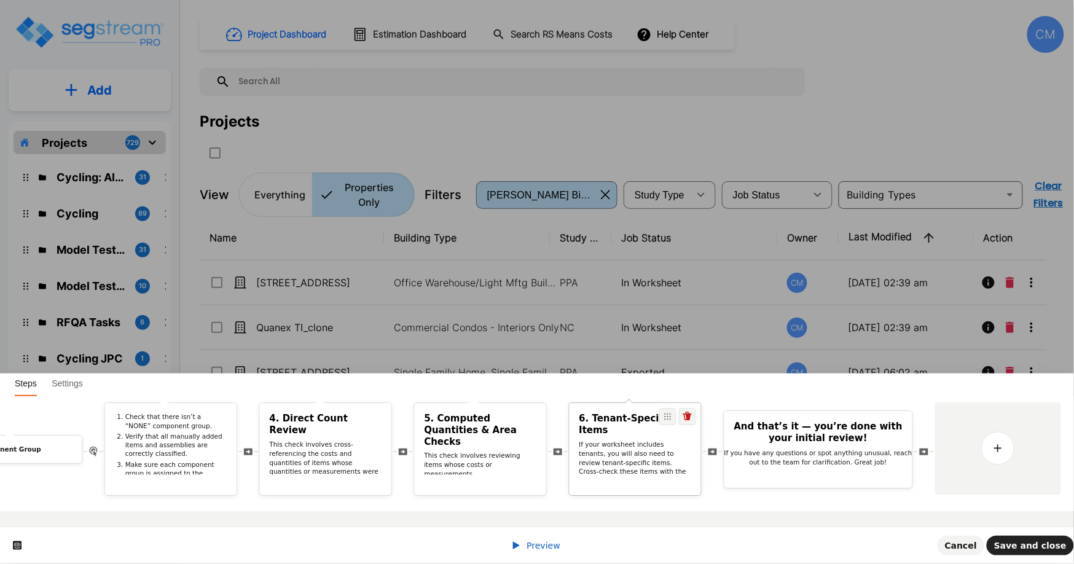
scroll to position [0, 0]
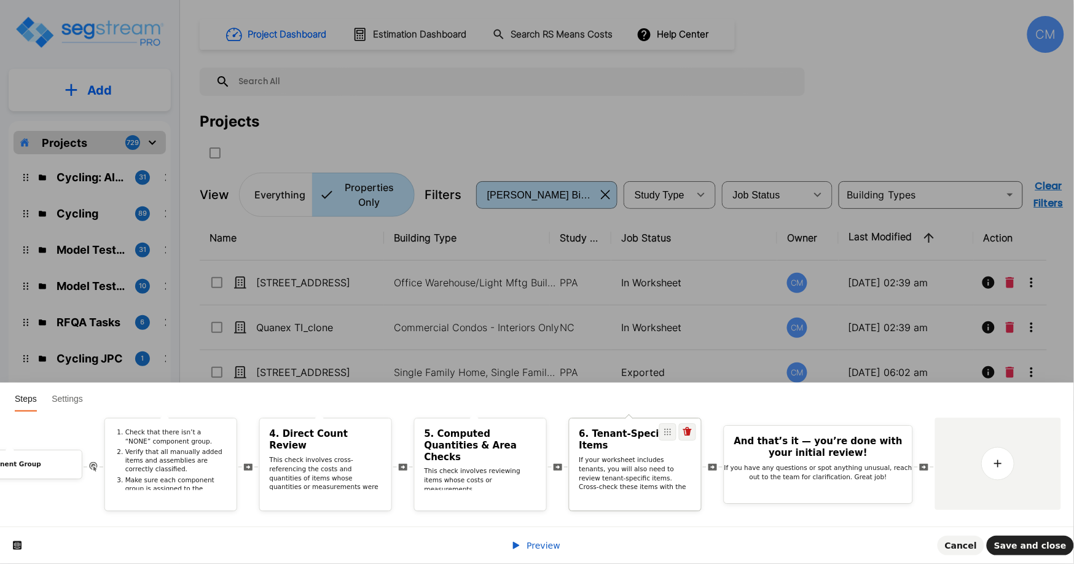
click at [615, 460] on p "If your worksheet includes tenants, you will also need to review tenant-specifi…" at bounding box center [636, 487] width 112 height 63
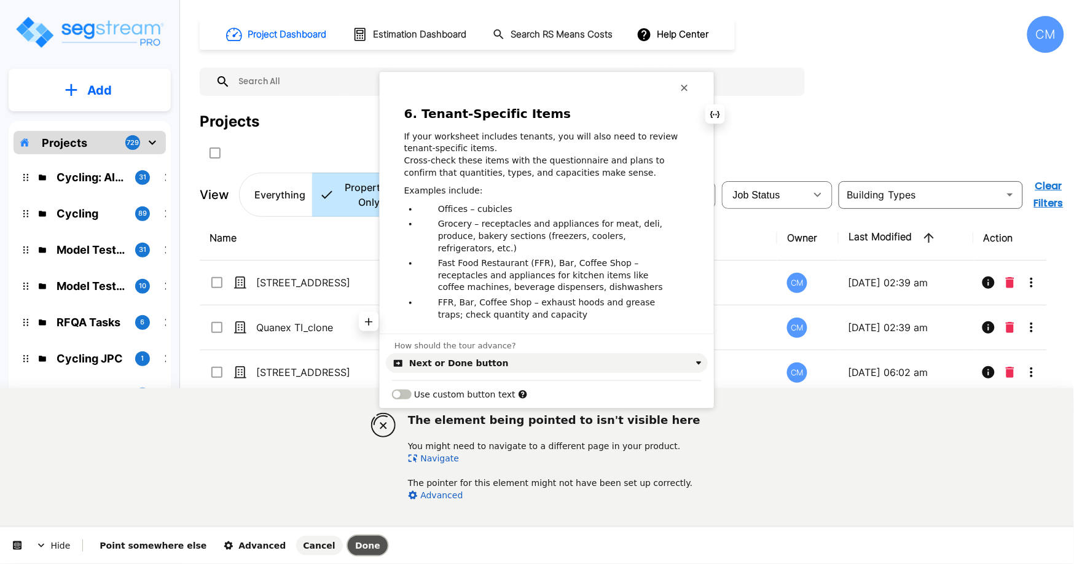
click at [355, 547] on span "Done" at bounding box center [367, 546] width 25 height 10
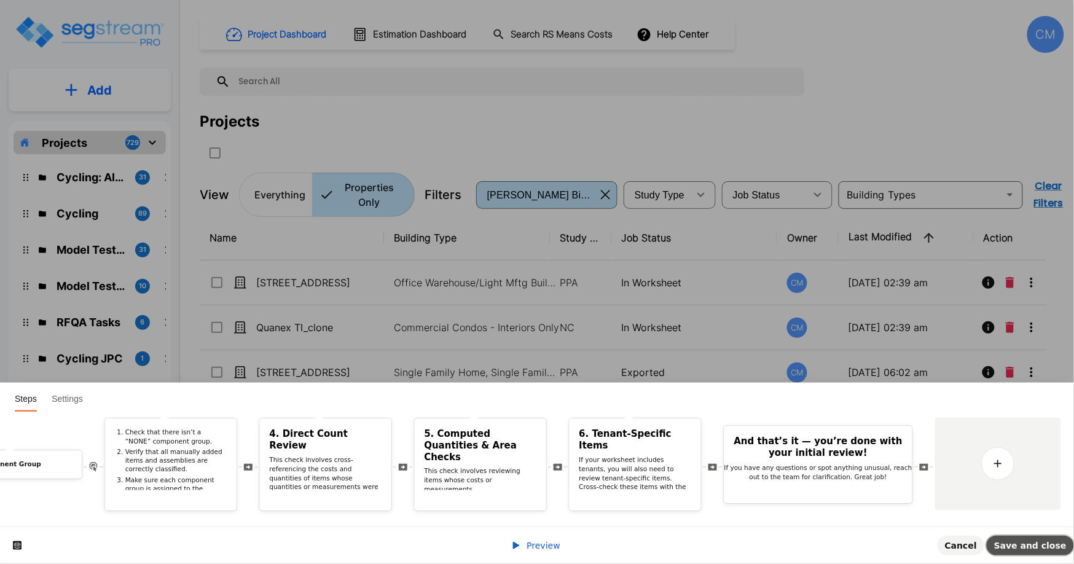
click at [1022, 552] on button "Save and close" at bounding box center [1030, 546] width 87 height 20
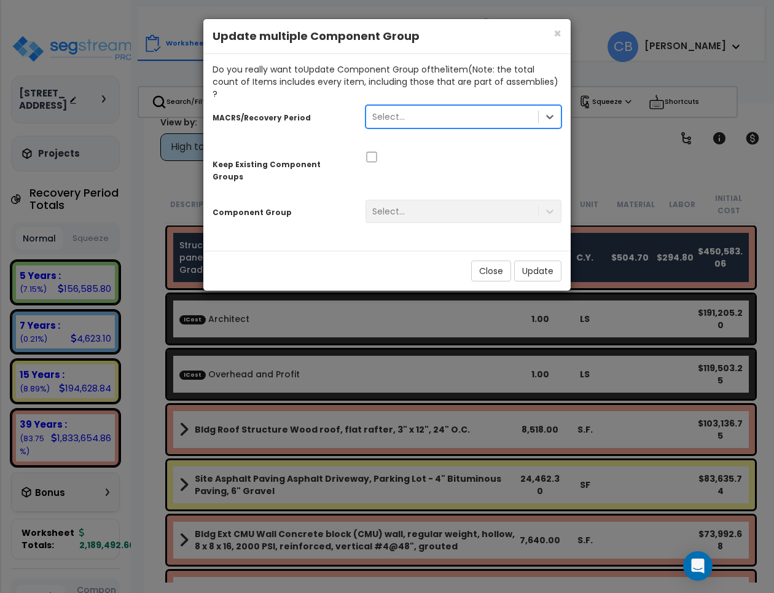
click at [77, 17] on div "× Close Update multiple Component Group Do you really want to Update Component …" at bounding box center [387, 296] width 774 height 593
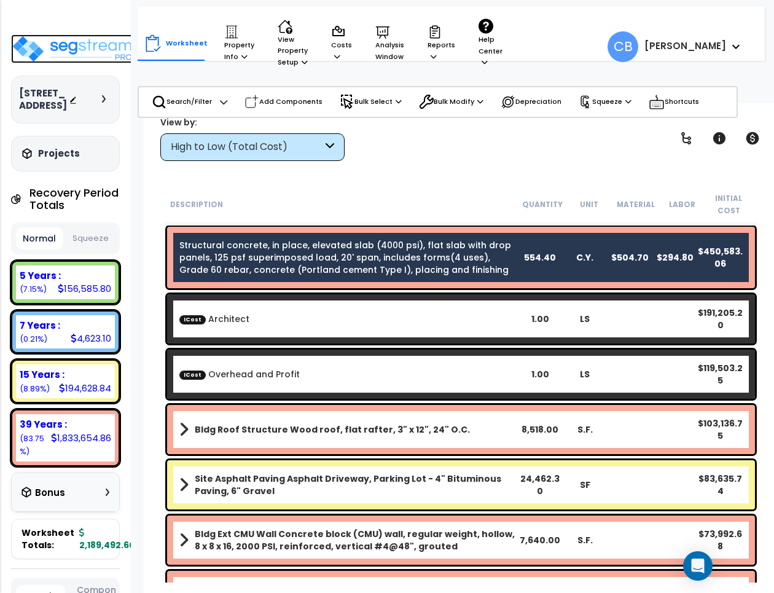
click at [41, 55] on img at bounding box center [73, 48] width 125 height 29
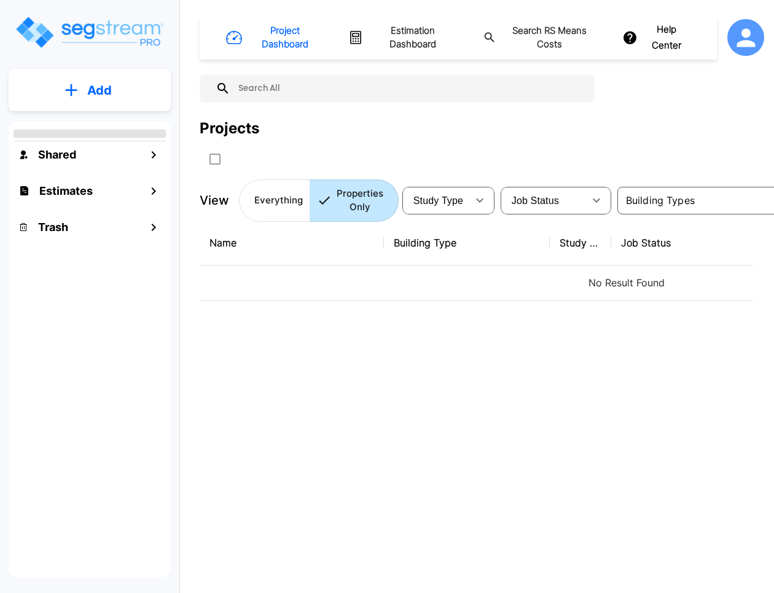
click at [69, 89] on icon "mailbox folders" at bounding box center [71, 90] width 12 height 13
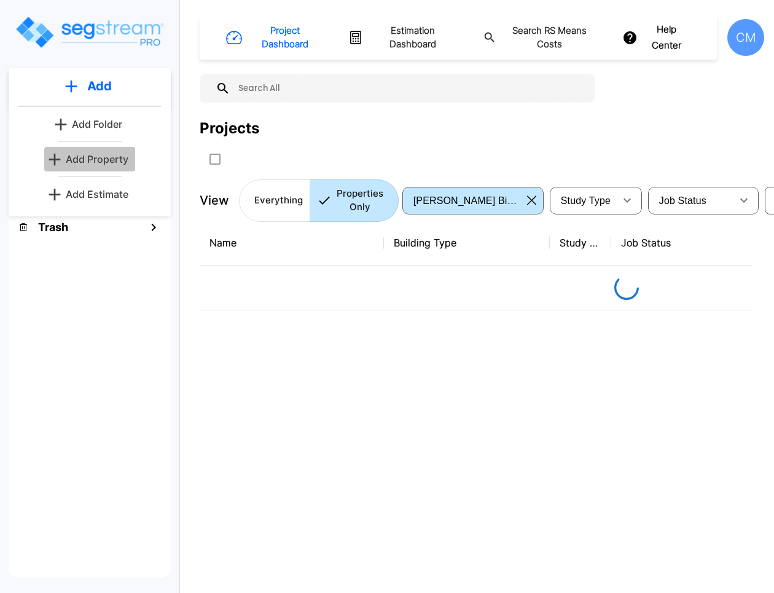
click at [108, 157] on p "Add Property" at bounding box center [97, 159] width 63 height 15
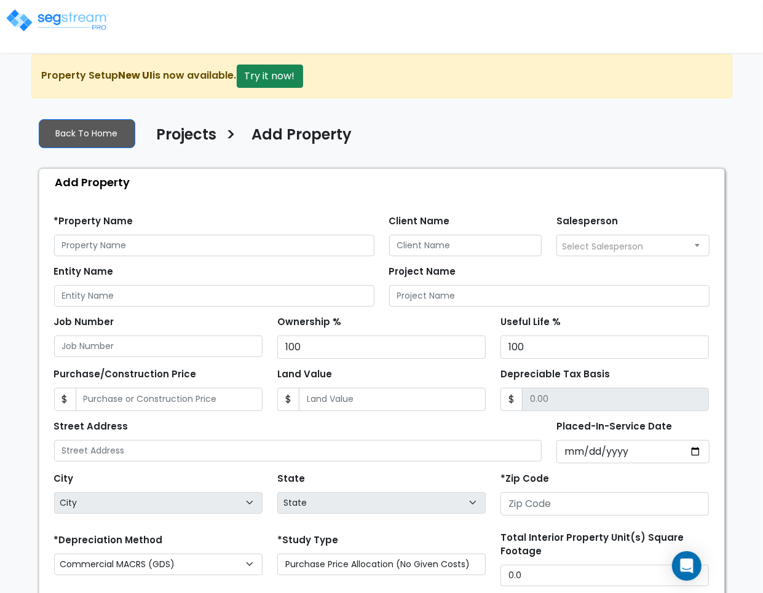
click at [65, 19] on img at bounding box center [57, 20] width 104 height 25
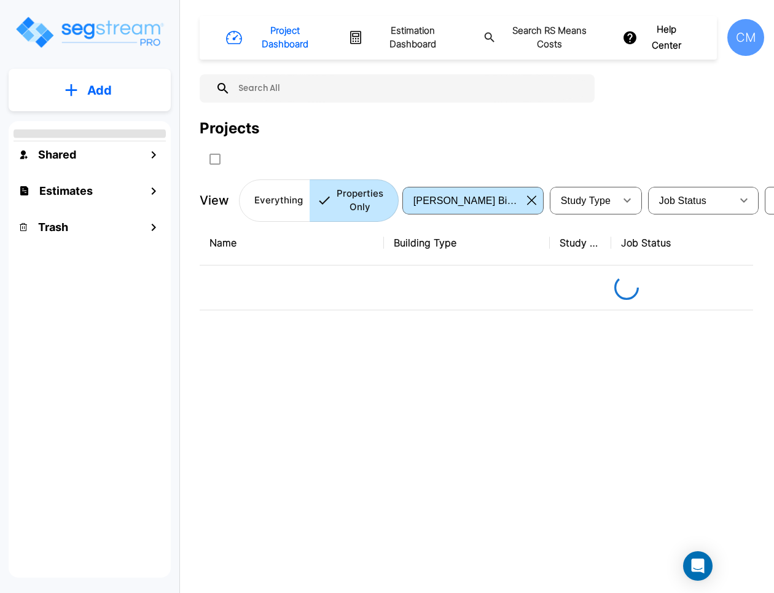
click at [86, 90] on button "Add" at bounding box center [90, 91] width 162 height 36
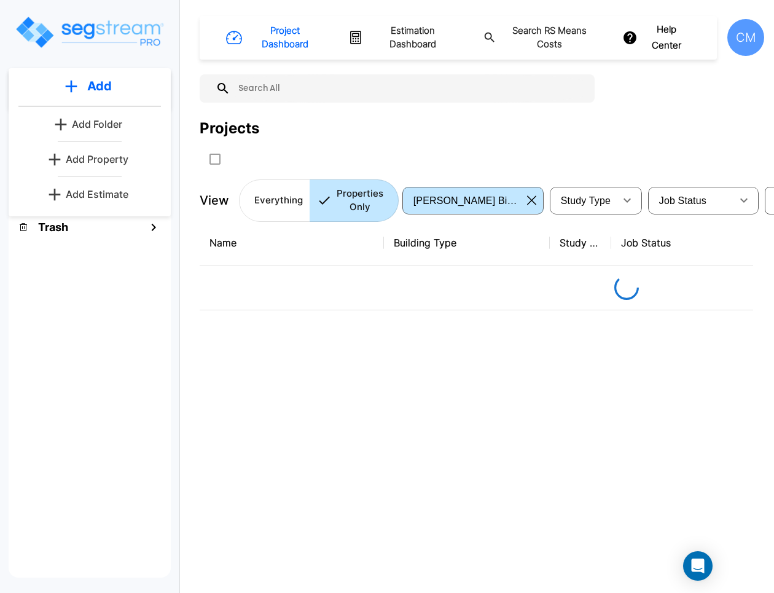
click at [104, 187] on p "Add Estimate" at bounding box center [97, 194] width 63 height 15
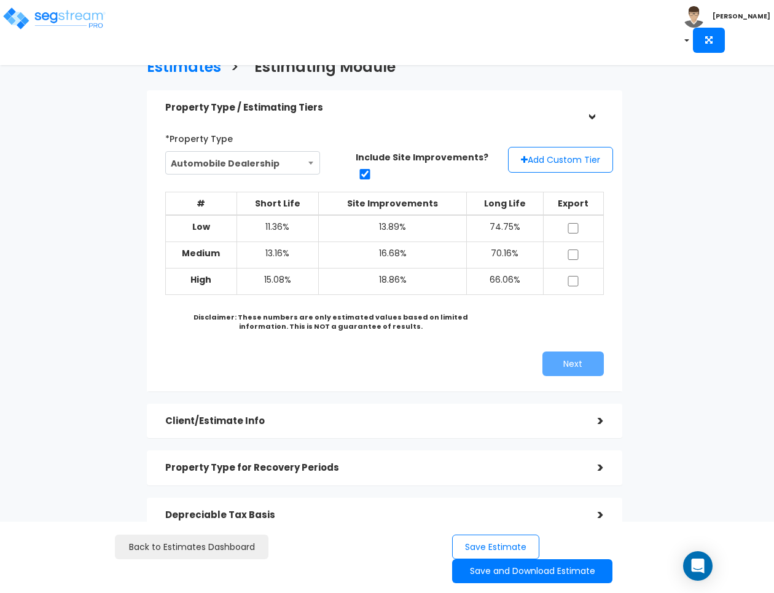
scroll to position [77, 0]
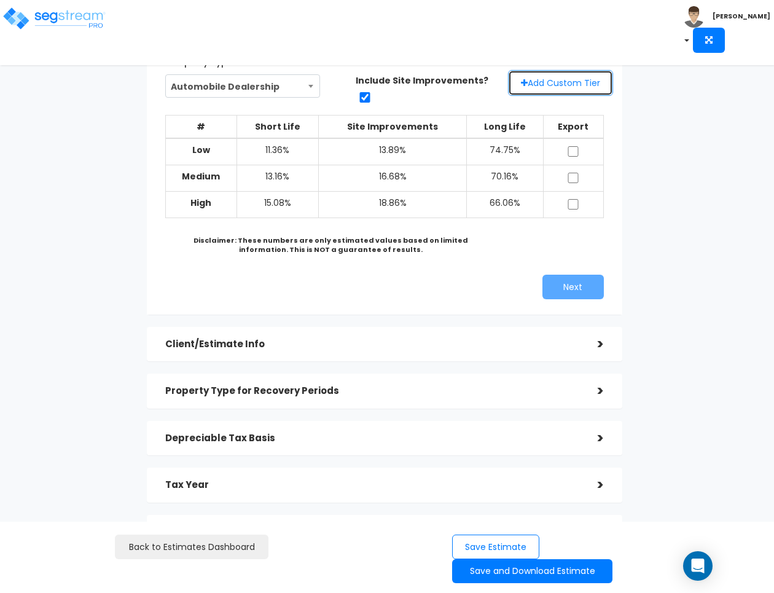
click at [525, 87] on icon "button" at bounding box center [524, 83] width 7 height 9
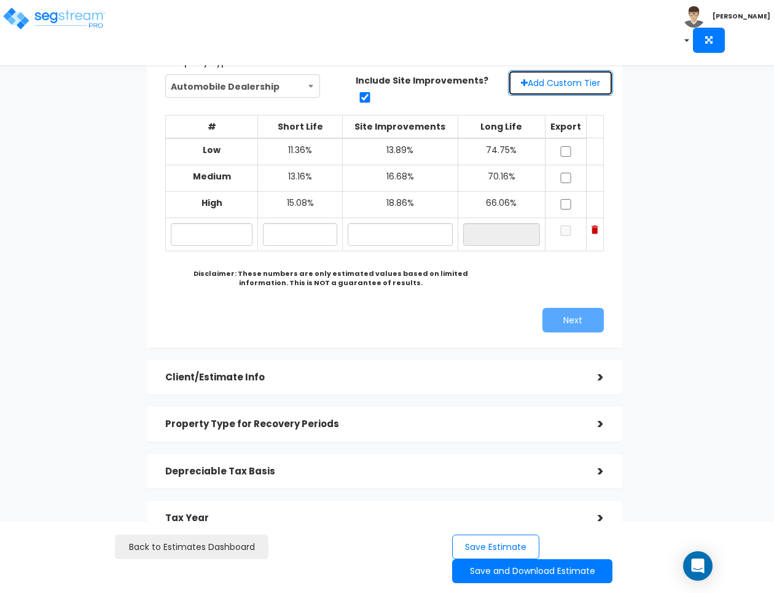
scroll to position [0, 0]
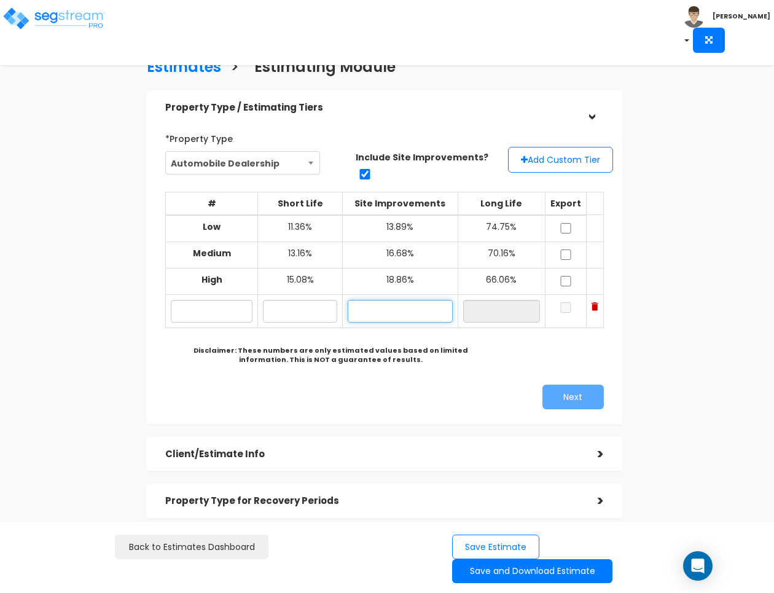
click at [404, 318] on input "text" at bounding box center [400, 311] width 104 height 23
click at [487, 309] on input "text" at bounding box center [501, 311] width 77 height 23
click at [289, 310] on input "text" at bounding box center [300, 311] width 74 height 23
click at [407, 312] on input "text" at bounding box center [400, 311] width 104 height 23
click at [519, 315] on input "text" at bounding box center [501, 311] width 77 height 23
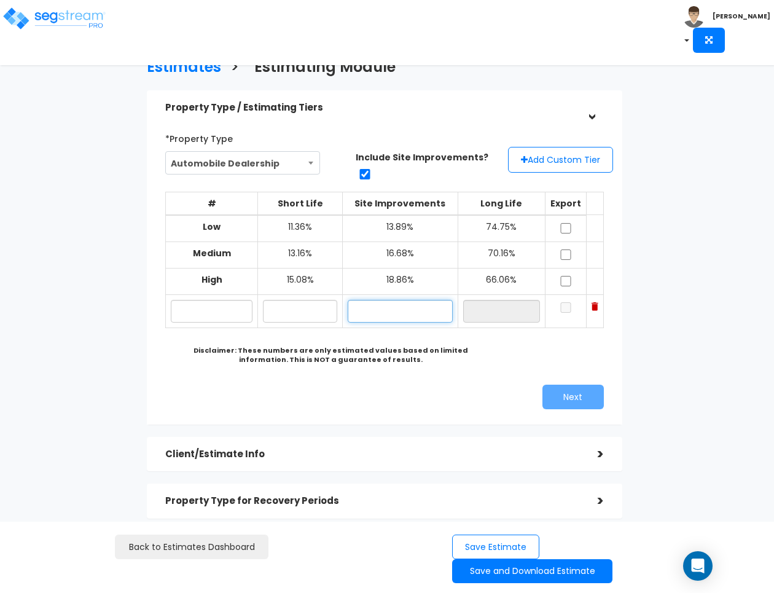
click at [361, 321] on input "text" at bounding box center [400, 311] width 104 height 23
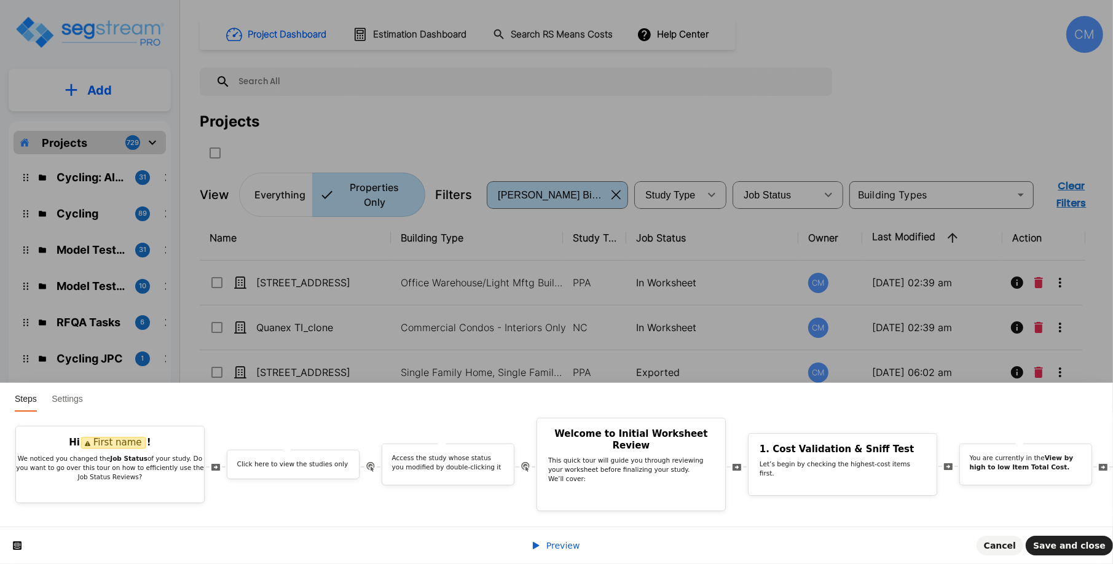
click at [250, 554] on div "Preview Cancel Save and close" at bounding box center [556, 545] width 1113 height 37
click at [321, 527] on div "Preview Cancel Save and close" at bounding box center [556, 545] width 1113 height 37
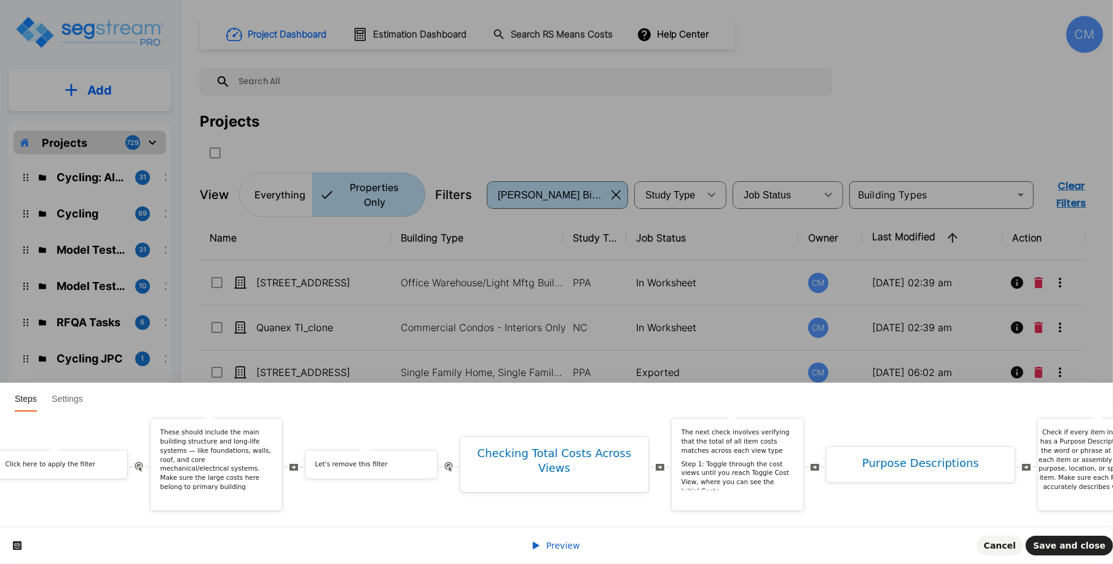
scroll to position [0, 4600]
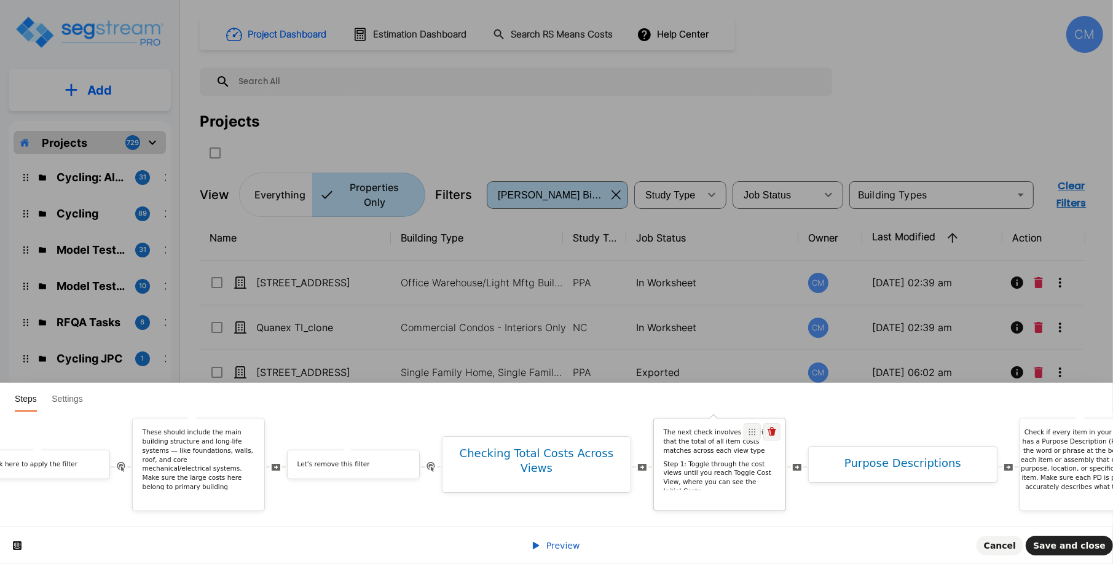
click at [721, 470] on p "Step 1: Toggle through the cost views until you reach Toggle Cost View, where y…" at bounding box center [720, 478] width 112 height 36
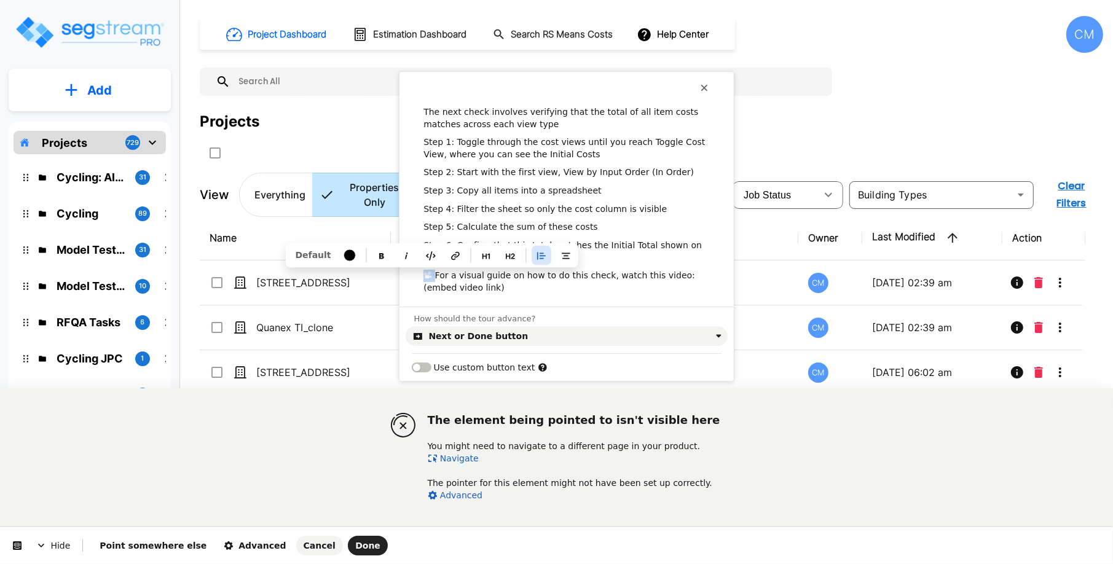
drag, startPoint x: 434, startPoint y: 277, endPoint x: 415, endPoint y: 273, distance: 19.3
click at [415, 273] on div "The next check involves verifying that the total of all item costs matches acro…" at bounding box center [566, 200] width 334 height 188
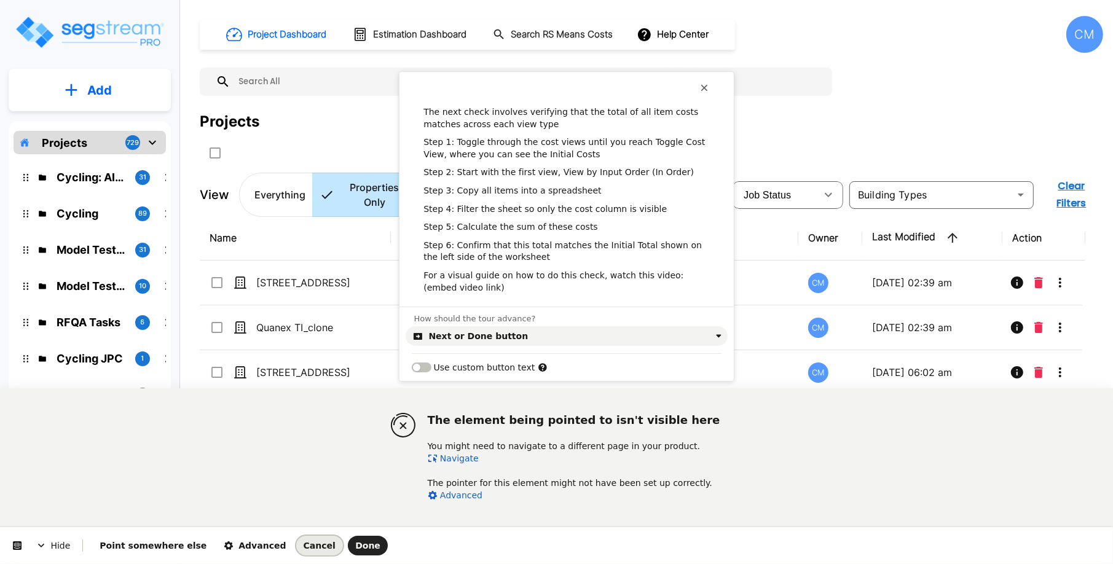
click at [304, 548] on span "Cancel" at bounding box center [320, 546] width 32 height 10
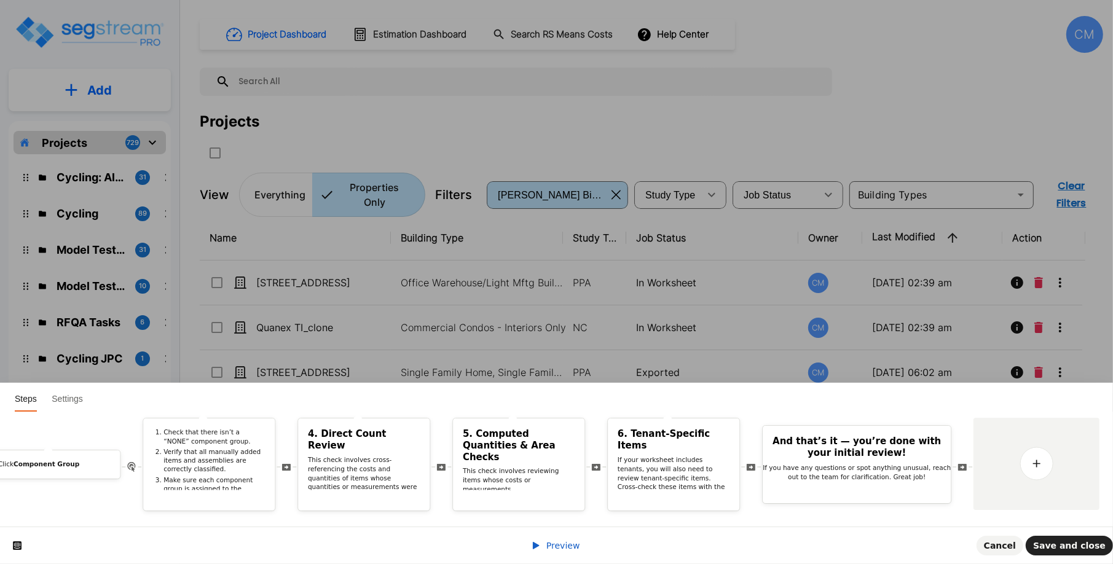
scroll to position [0, 0]
